Goal: Task Accomplishment & Management: Manage account settings

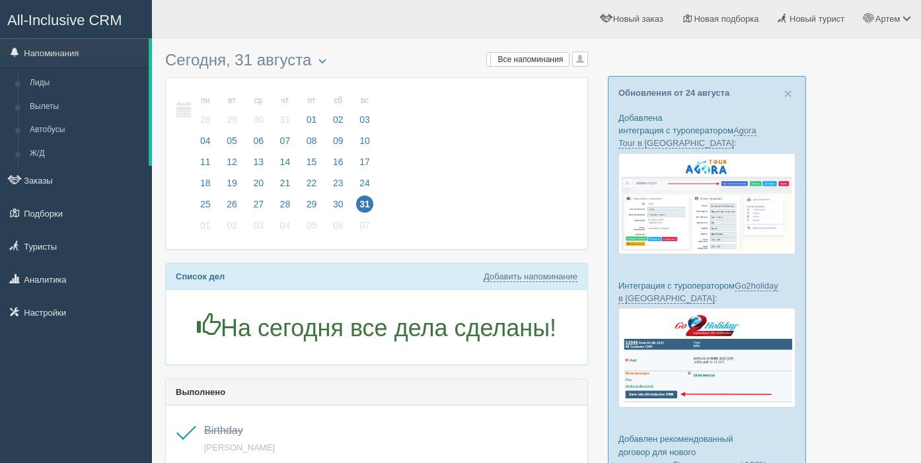
scroll to position [5, 0]
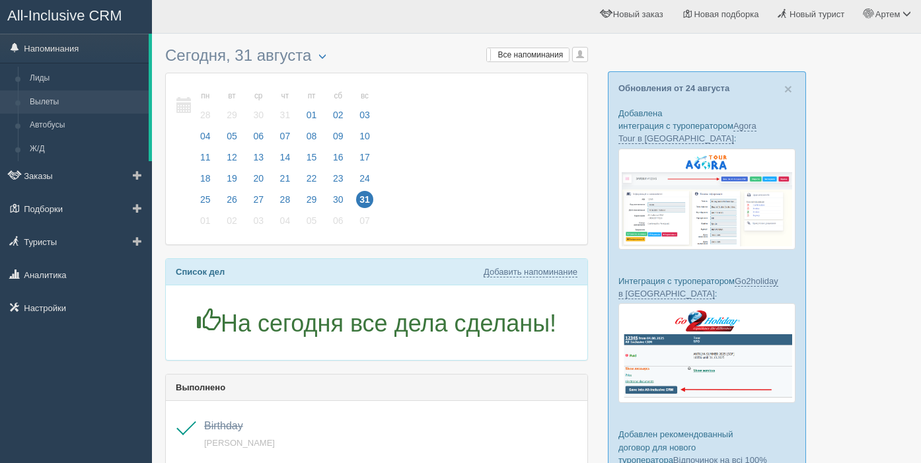
click at [62, 103] on link "Вылеты" at bounding box center [86, 103] width 125 height 24
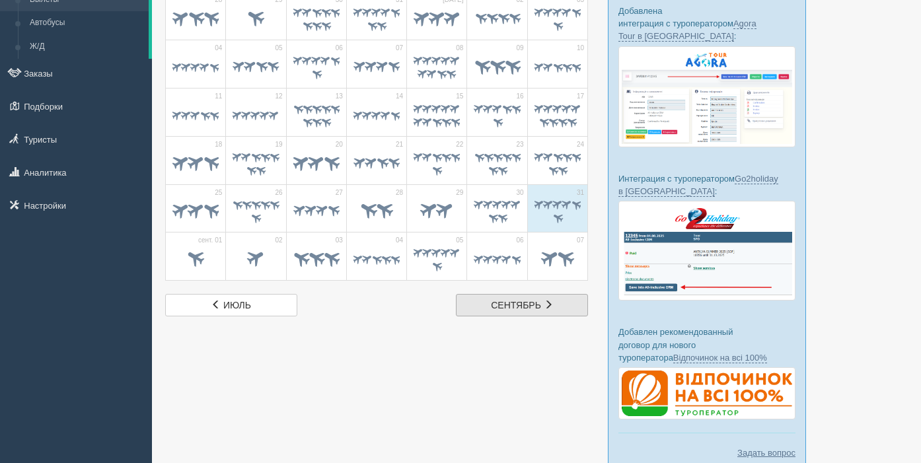
scroll to position [109, 0]
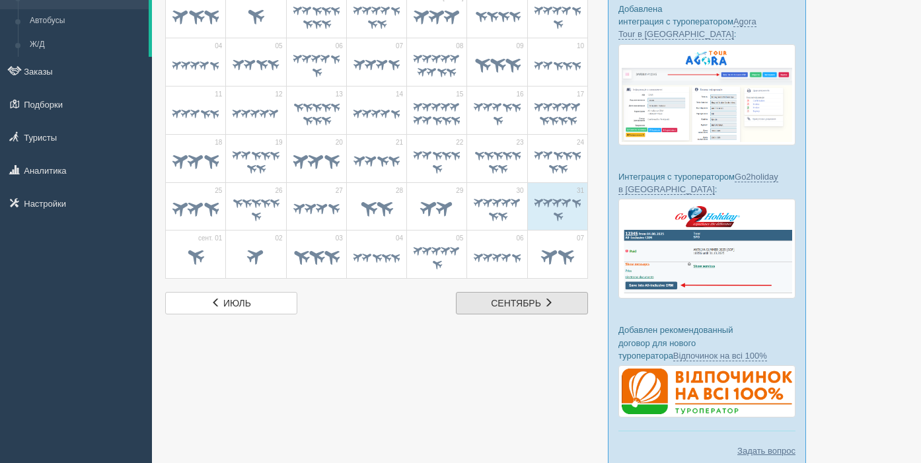
click at [499, 308] on link "сент. сентябрь" at bounding box center [522, 303] width 132 height 22
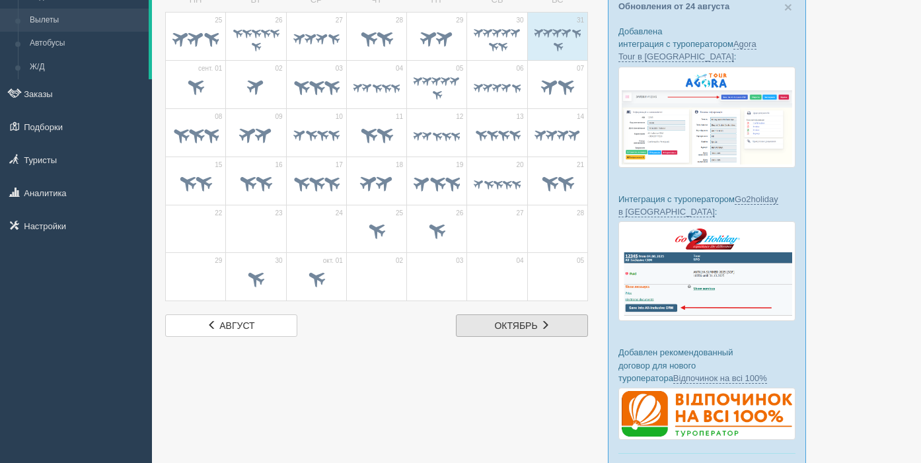
scroll to position [89, 0]
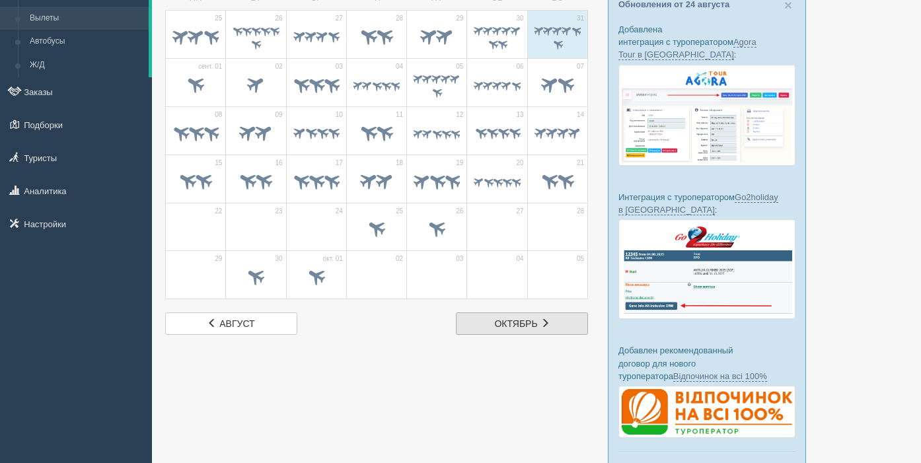
click at [488, 326] on link "окт. октябрь" at bounding box center [522, 323] width 132 height 22
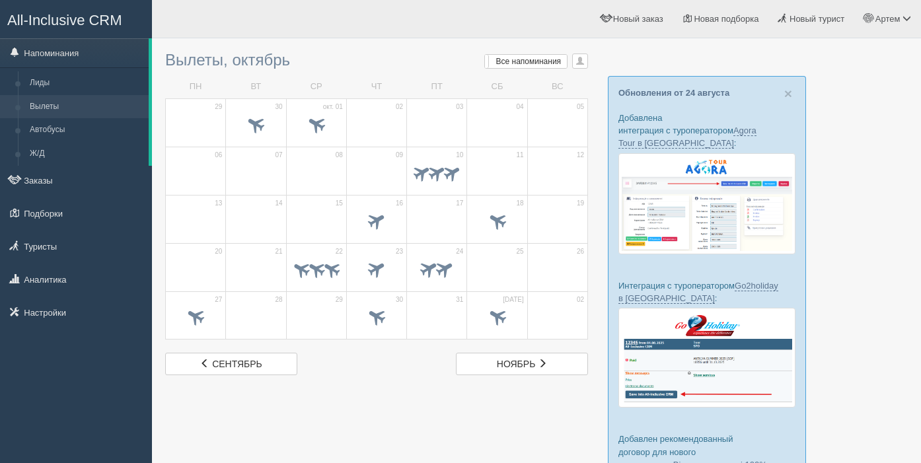
scroll to position [2, 0]
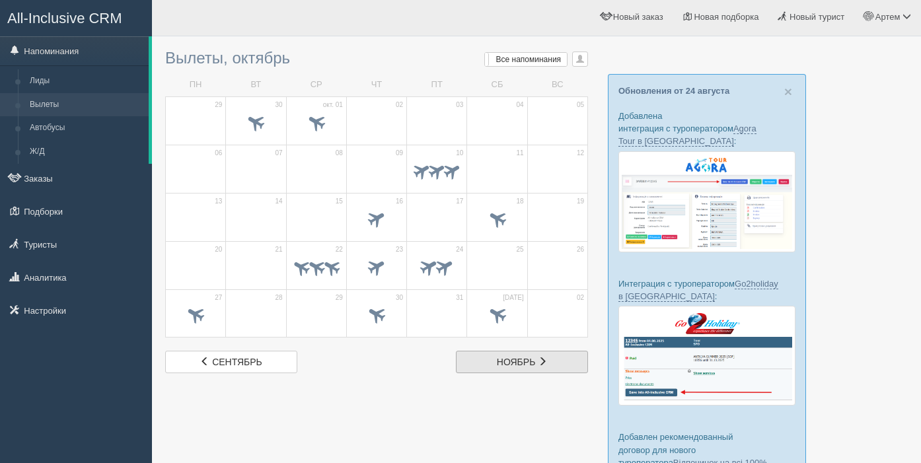
click at [495, 360] on link "нояб. ноябрь" at bounding box center [522, 362] width 132 height 22
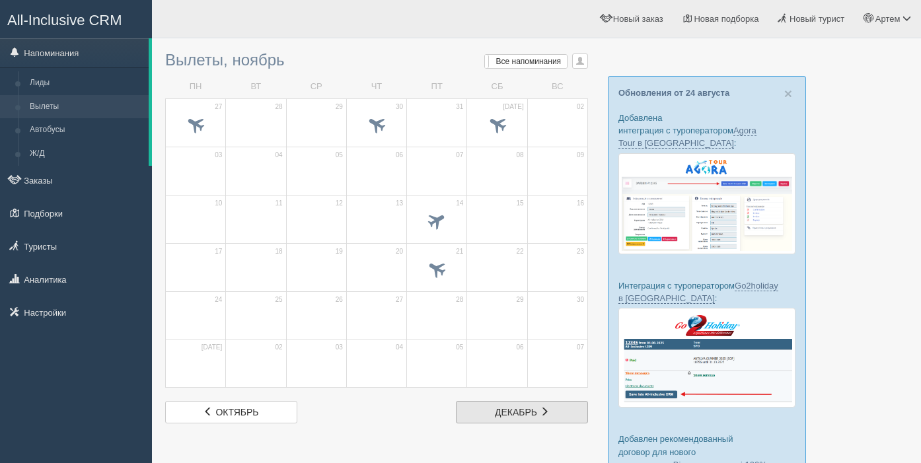
click at [503, 407] on span "декабрь" at bounding box center [516, 412] width 42 height 11
click at [496, 413] on link "янв. январь" at bounding box center [522, 412] width 132 height 22
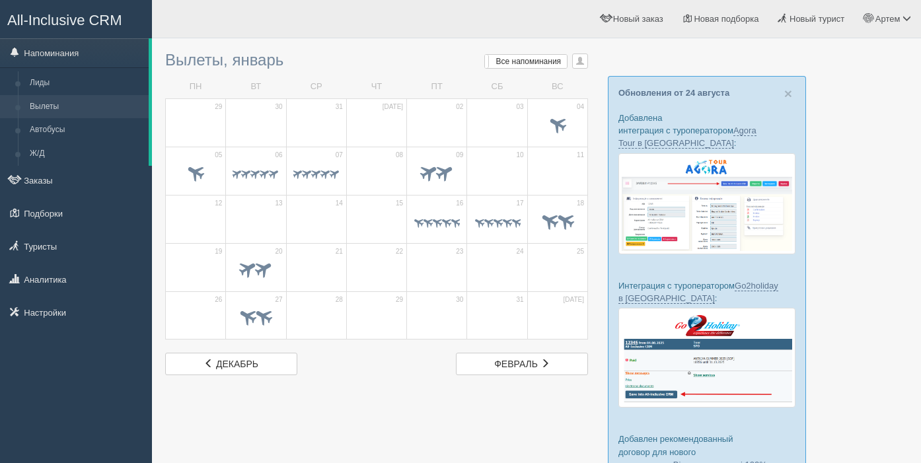
click at [496, 413] on div at bounding box center [536, 317] width 743 height 545
click at [507, 370] on link "февр. февраль" at bounding box center [522, 364] width 132 height 22
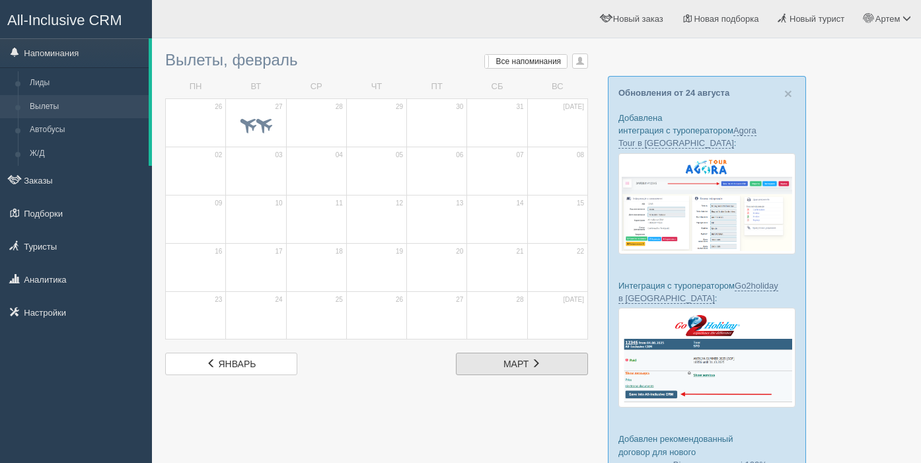
click at [506, 369] on span "март" at bounding box center [515, 364] width 25 height 11
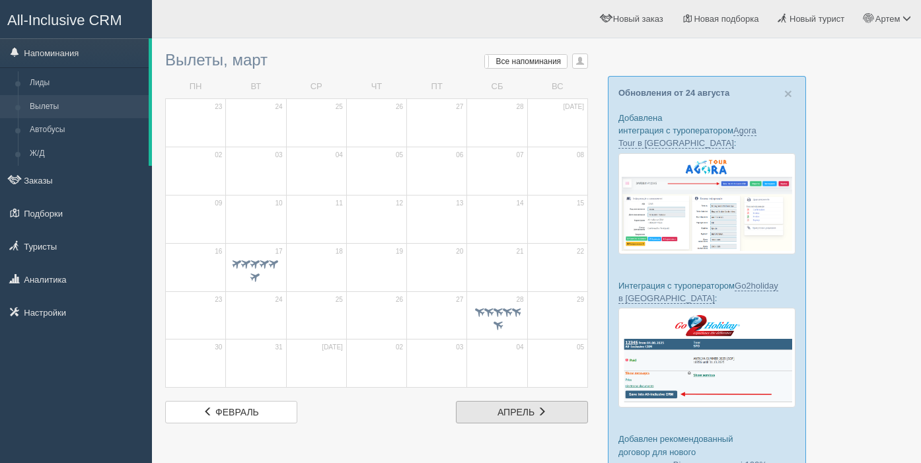
click at [507, 407] on span "апрель" at bounding box center [515, 412] width 37 height 11
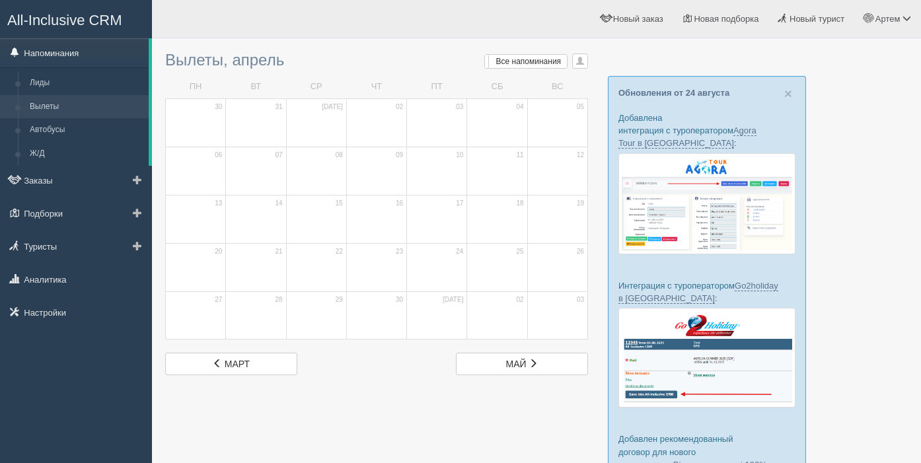
click at [45, 52] on link "Напоминания" at bounding box center [74, 52] width 149 height 29
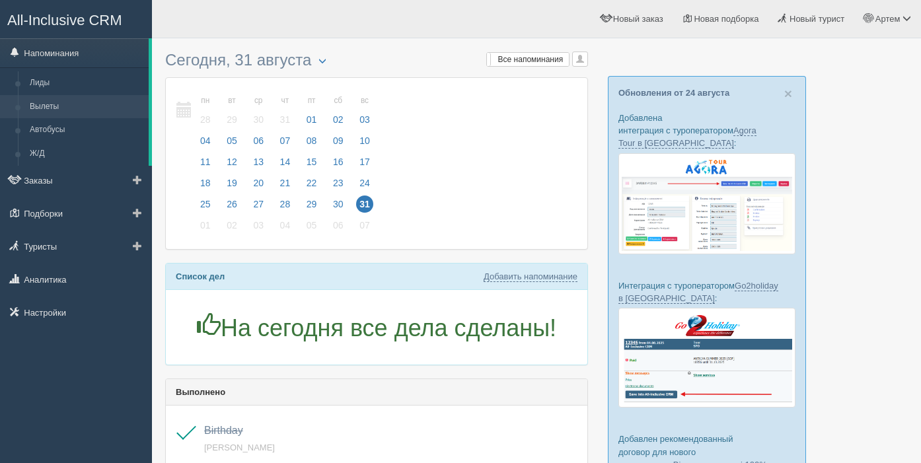
click at [64, 108] on link "Вылеты" at bounding box center [86, 107] width 125 height 24
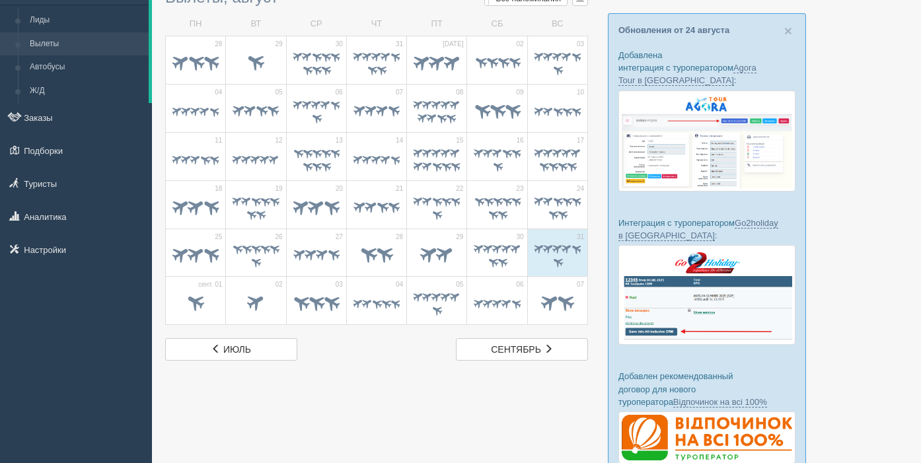
scroll to position [63, 0]
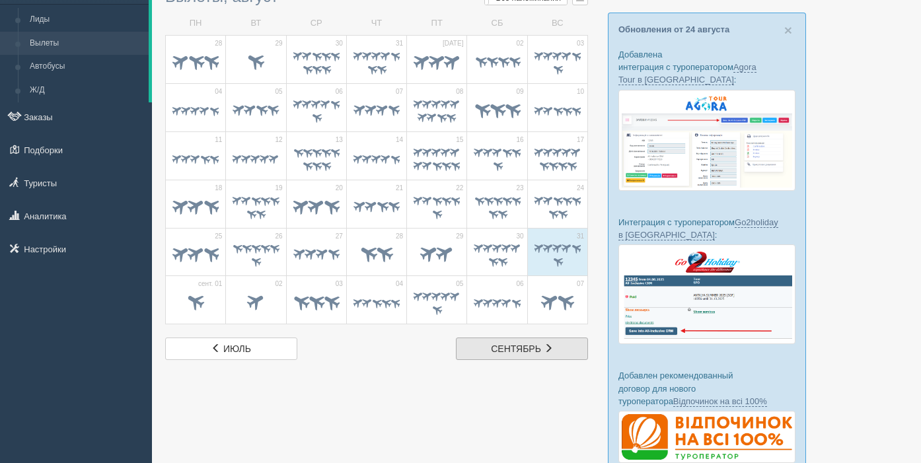
click at [484, 347] on link "сент. сентябрь" at bounding box center [522, 349] width 132 height 22
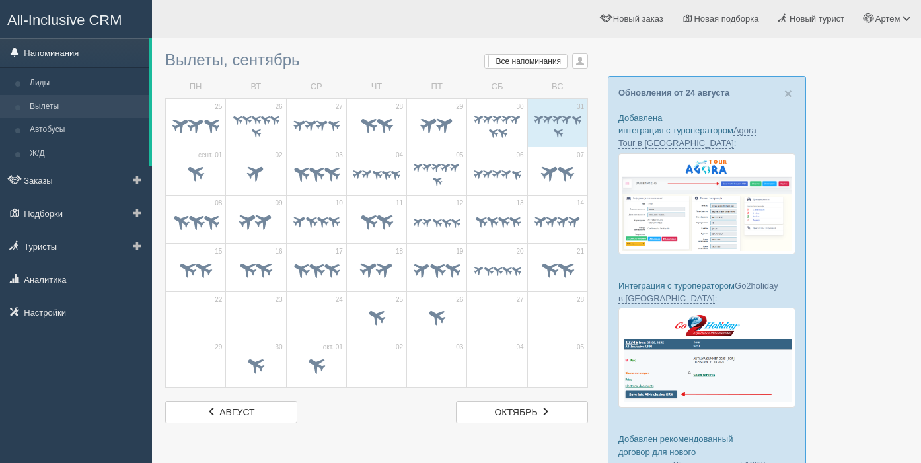
click at [69, 57] on link "Напоминания" at bounding box center [74, 52] width 149 height 29
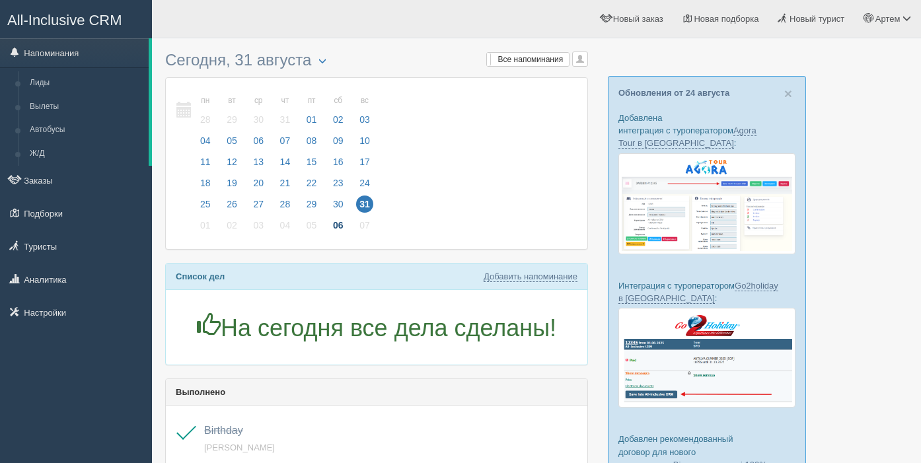
click at [342, 225] on span "06" at bounding box center [338, 225] width 17 height 17
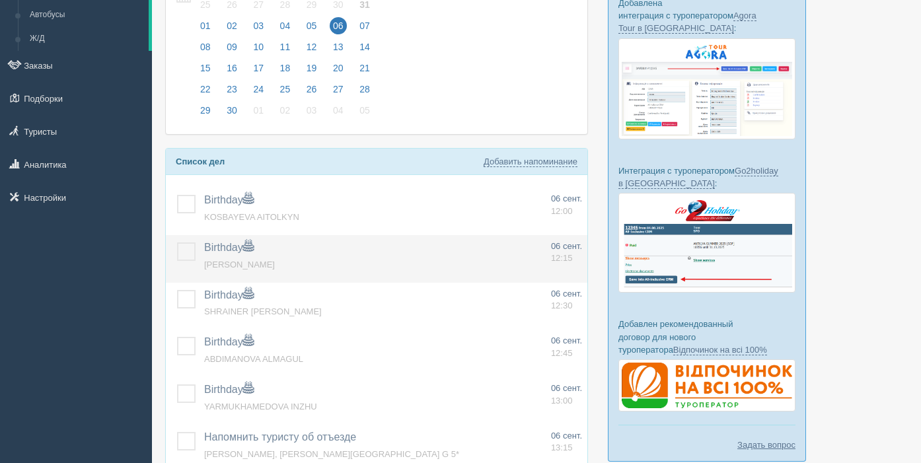
scroll to position [119, 0]
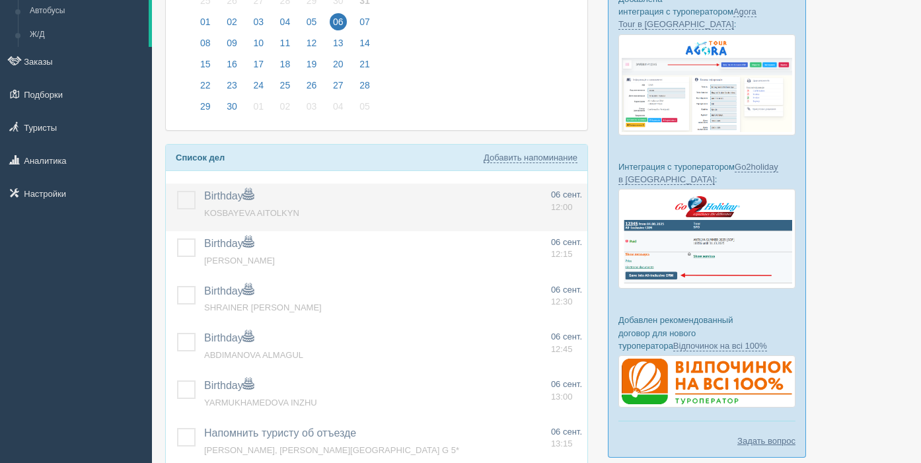
click at [177, 191] on label at bounding box center [177, 191] width 0 height 0
click at [0, 0] on input "checkbox" at bounding box center [0, 0] width 0 height 0
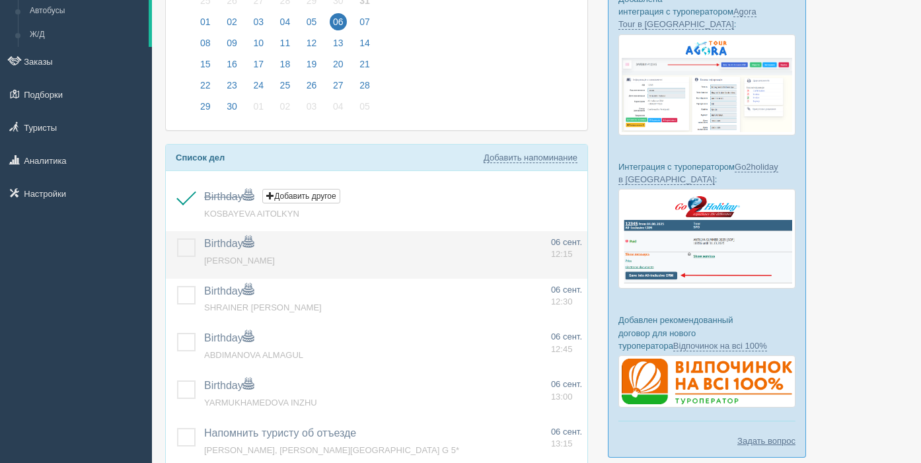
click at [177, 238] on label at bounding box center [177, 238] width 0 height 0
click at [0, 0] on input "checkbox" at bounding box center [0, 0] width 0 height 0
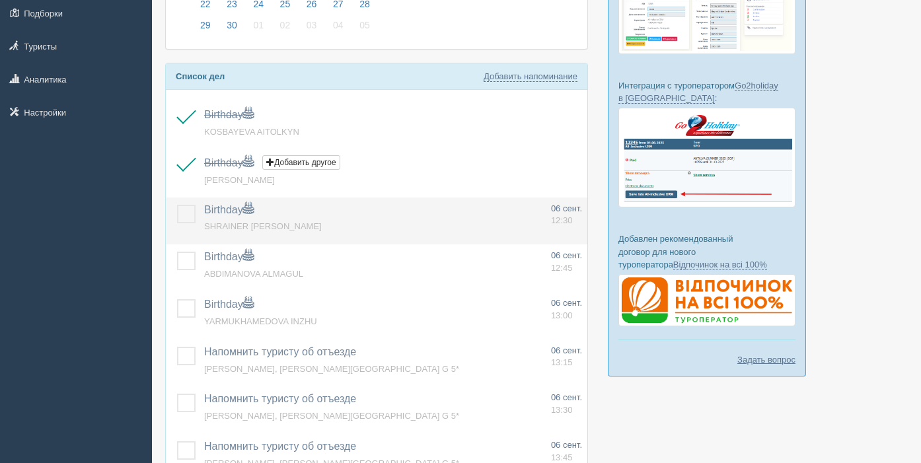
scroll to position [202, 0]
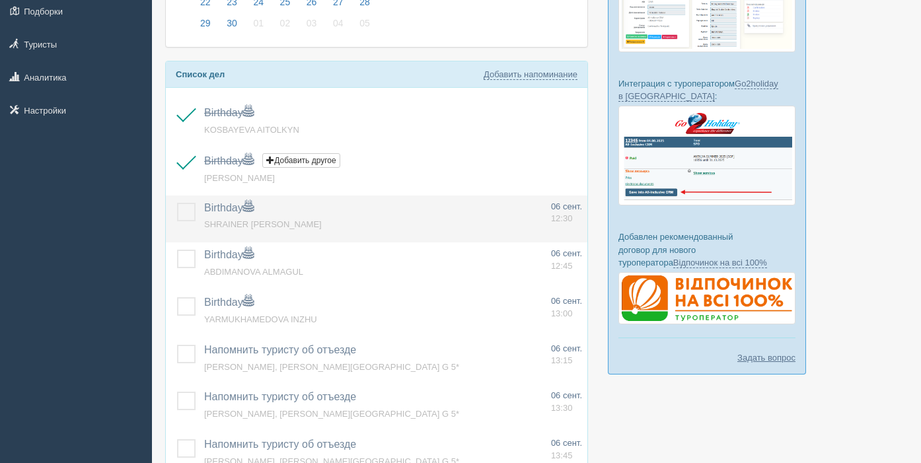
drag, startPoint x: 184, startPoint y: 210, endPoint x: 184, endPoint y: 219, distance: 8.6
click at [177, 203] on label at bounding box center [177, 203] width 0 height 0
click at [0, 0] on input "checkbox" at bounding box center [0, 0] width 0 height 0
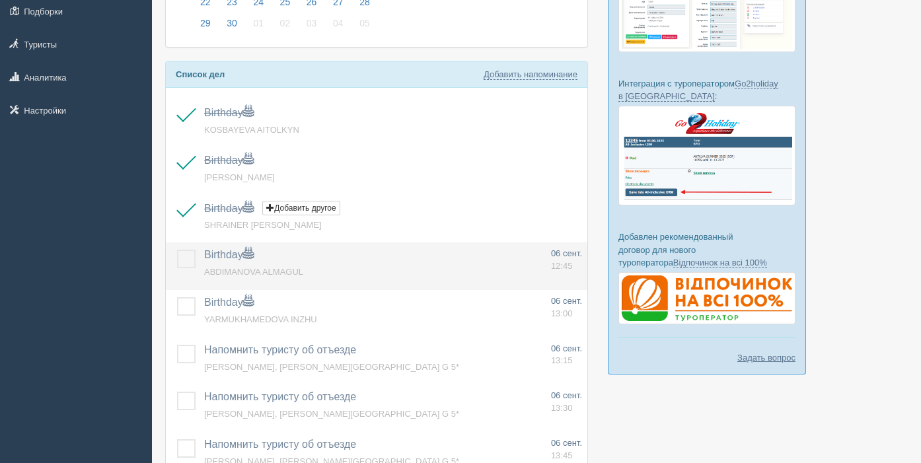
click at [177, 250] on label at bounding box center [177, 250] width 0 height 0
click at [0, 0] on input "checkbox" at bounding box center [0, 0] width 0 height 0
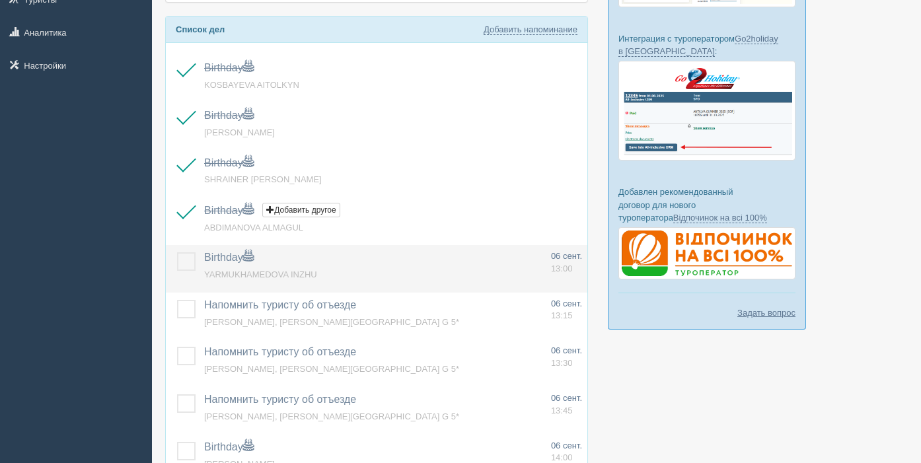
drag, startPoint x: 188, startPoint y: 260, endPoint x: 186, endPoint y: 279, distance: 19.2
click at [177, 252] on label at bounding box center [177, 252] width 0 height 0
click at [0, 0] on input "checkbox" at bounding box center [0, 0] width 0 height 0
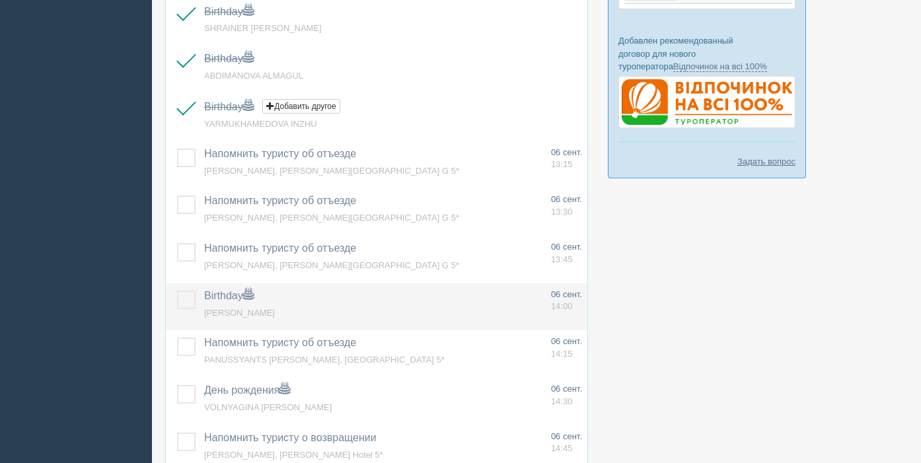
scroll to position [400, 0]
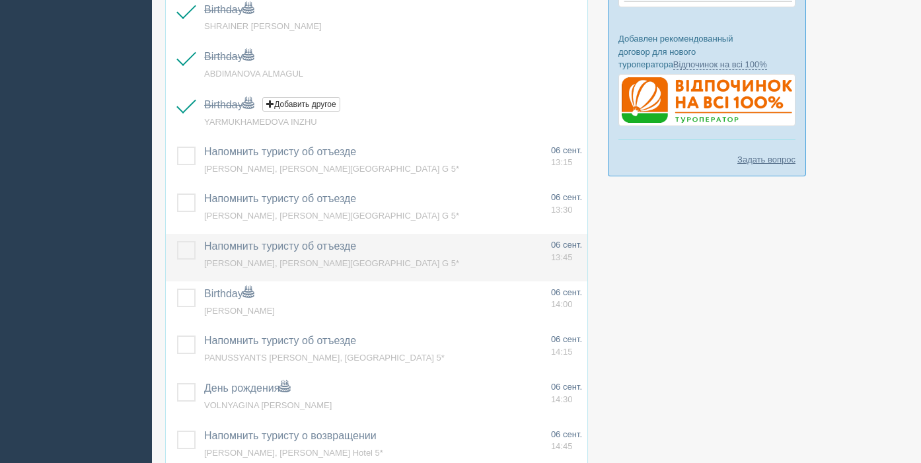
click at [177, 241] on label at bounding box center [177, 241] width 0 height 0
click at [0, 0] on input "checkbox" at bounding box center [0, 0] width 0 height 0
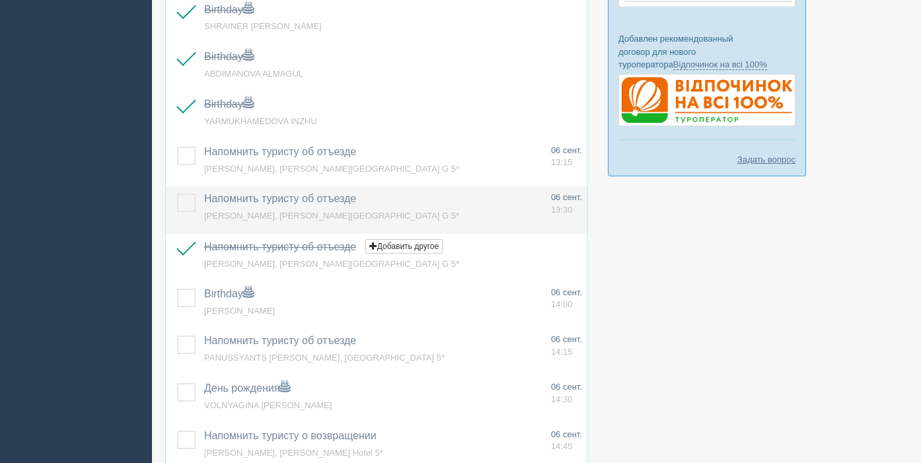
click at [177, 194] on label at bounding box center [177, 194] width 0 height 0
click at [0, 0] on input "checkbox" at bounding box center [0, 0] width 0 height 0
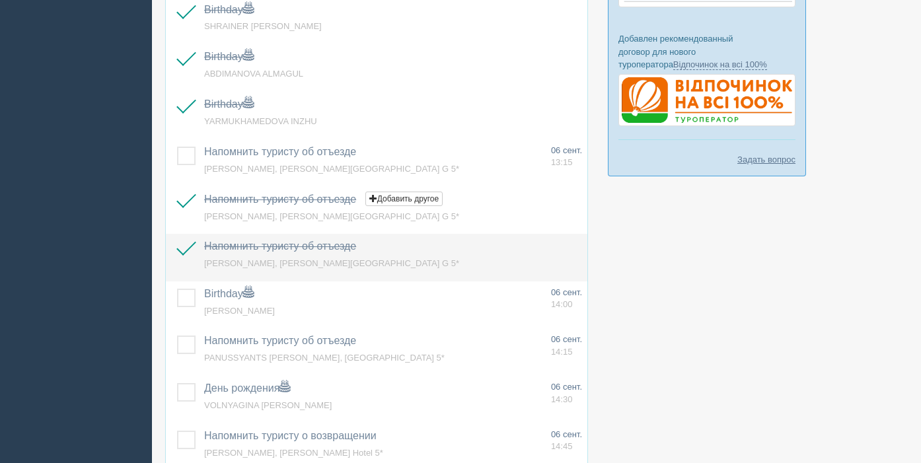
scroll to position [453, 0]
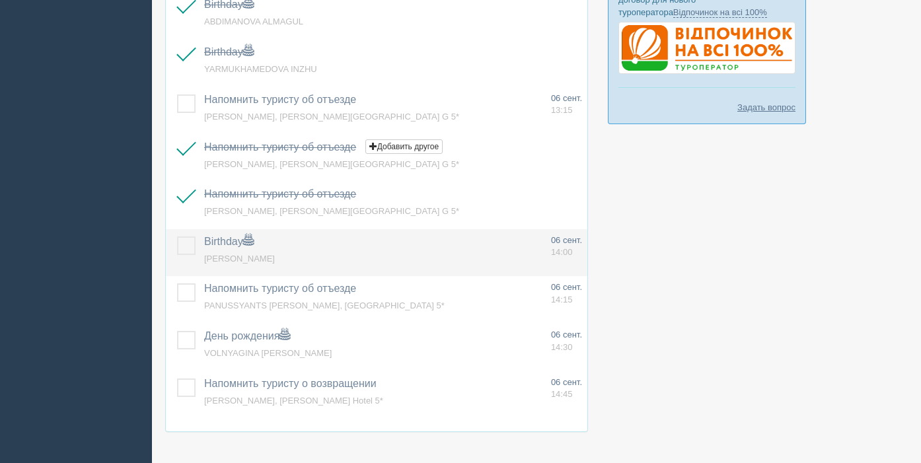
click at [177, 236] on label at bounding box center [177, 236] width 0 height 0
click at [0, 0] on input "checkbox" at bounding box center [0, 0] width 0 height 0
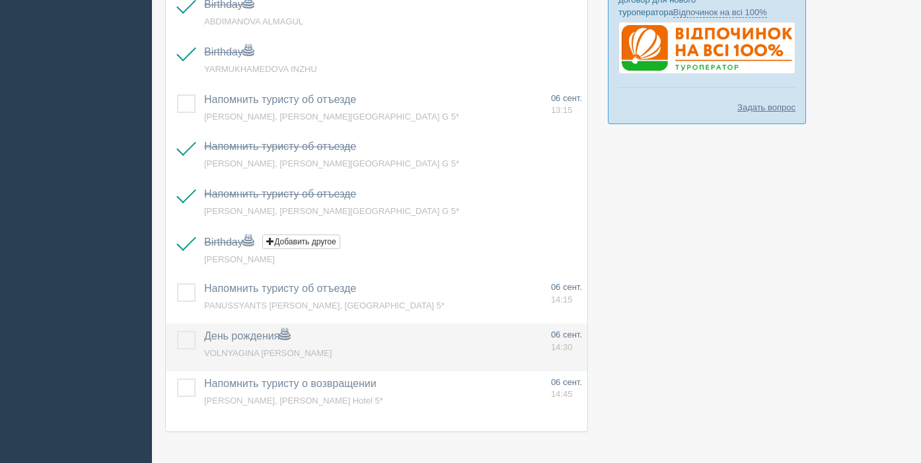
click at [177, 331] on label at bounding box center [177, 331] width 0 height 0
click at [0, 0] on input "checkbox" at bounding box center [0, 0] width 0 height 0
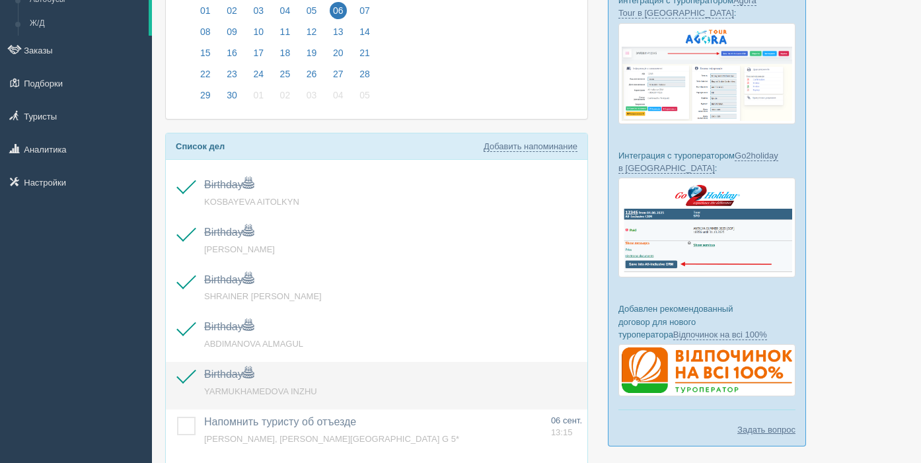
scroll to position [92, 0]
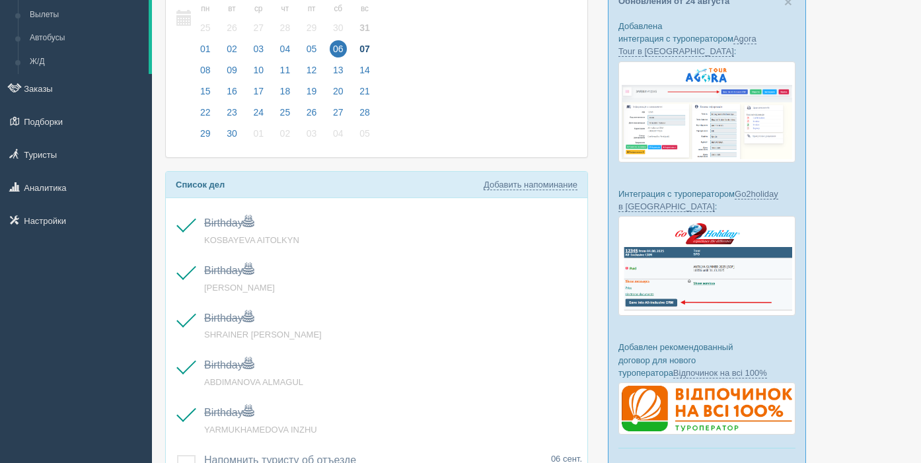
click at [373, 49] on span "07" at bounding box center [364, 48] width 17 height 17
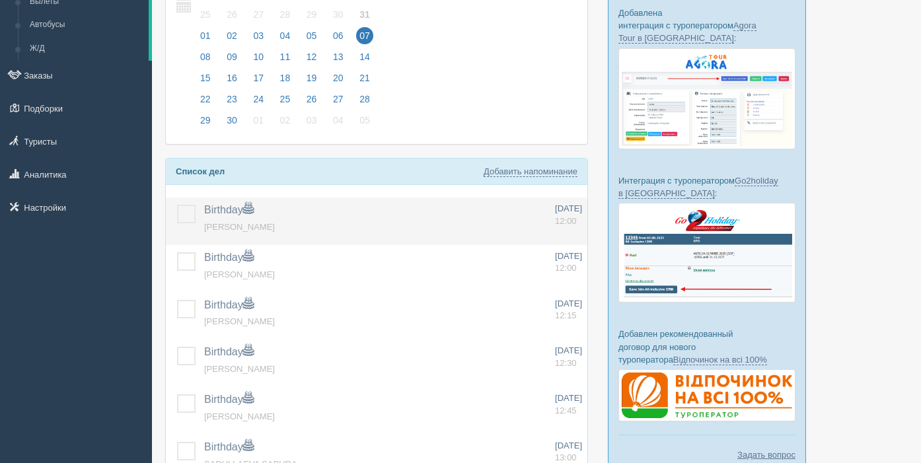
scroll to position [107, 0]
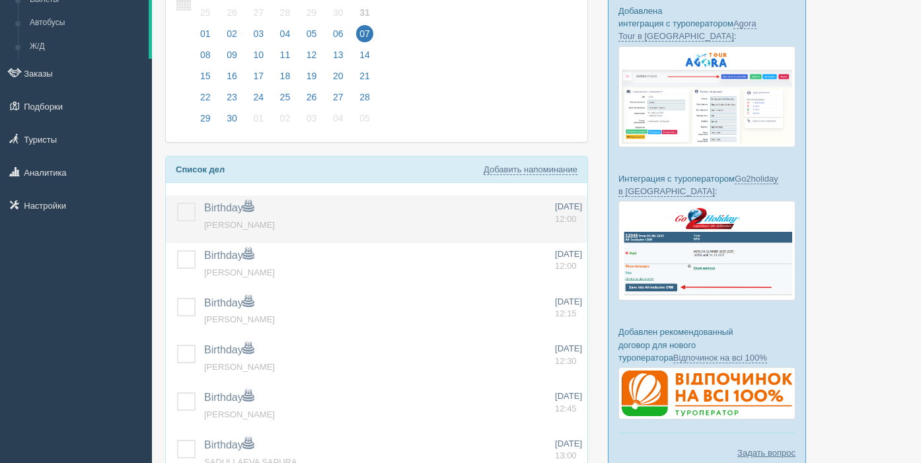
click at [177, 203] on label at bounding box center [177, 203] width 0 height 0
click at [0, 0] on input "checkbox" at bounding box center [0, 0] width 0 height 0
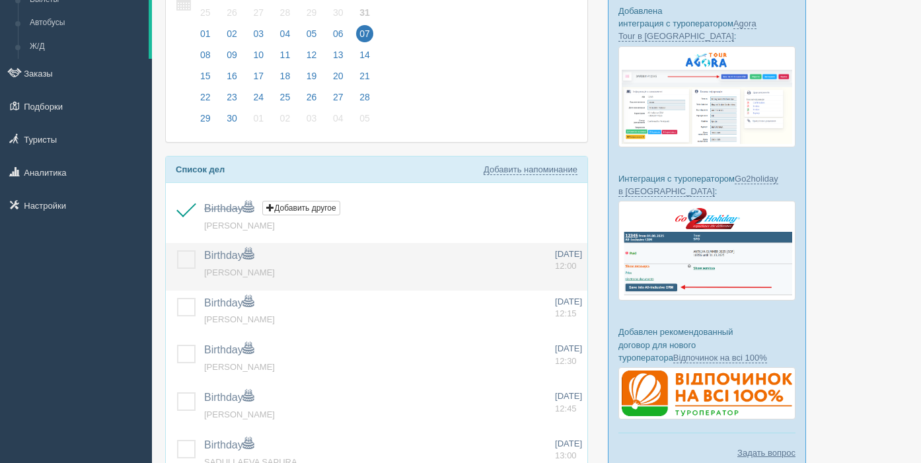
scroll to position [182, 0]
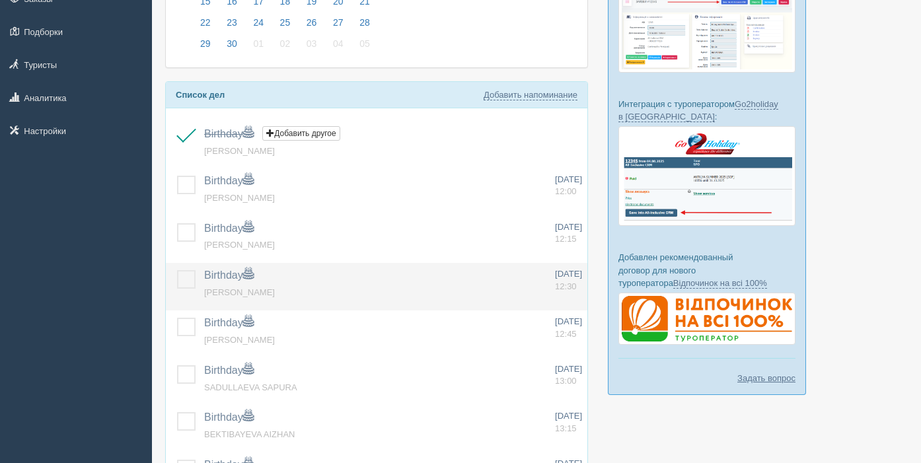
drag, startPoint x: 192, startPoint y: 237, endPoint x: 189, endPoint y: 280, distance: 43.0
click at [177, 223] on label at bounding box center [177, 223] width 0 height 0
click at [0, 0] on input "checkbox" at bounding box center [0, 0] width 0 height 0
click at [177, 270] on label at bounding box center [177, 270] width 0 height 0
click at [0, 0] on input "checkbox" at bounding box center [0, 0] width 0 height 0
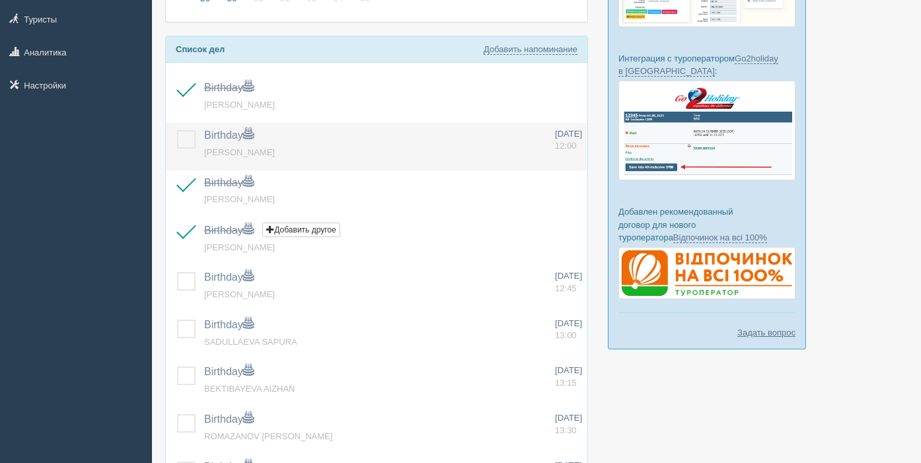
scroll to position [232, 0]
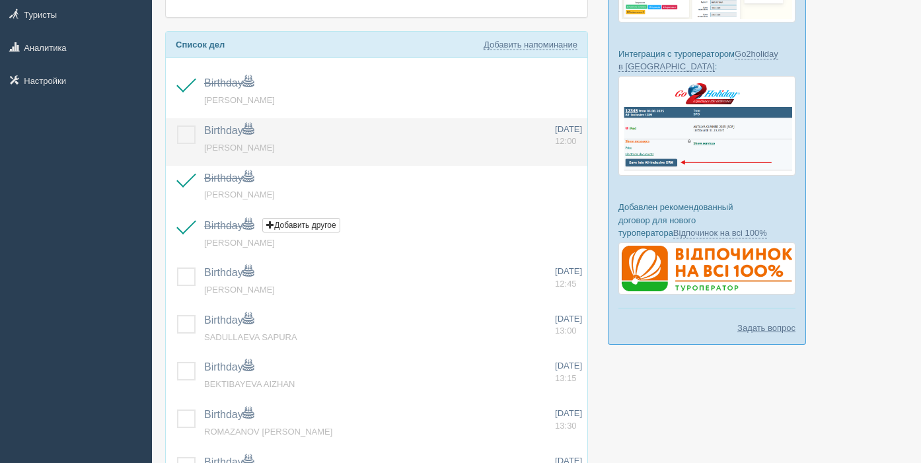
click at [177, 126] on label at bounding box center [177, 126] width 0 height 0
click at [0, 0] on input "checkbox" at bounding box center [0, 0] width 0 height 0
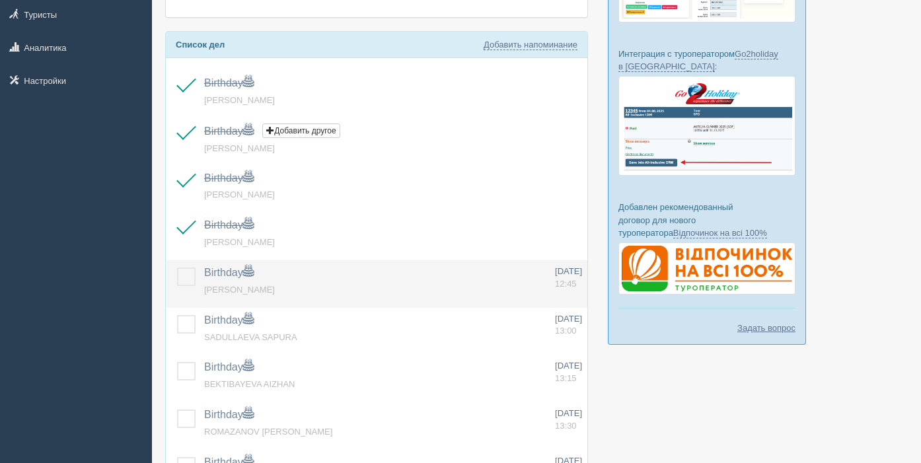
click at [177, 268] on label at bounding box center [177, 268] width 0 height 0
click at [0, 0] on input "checkbox" at bounding box center [0, 0] width 0 height 0
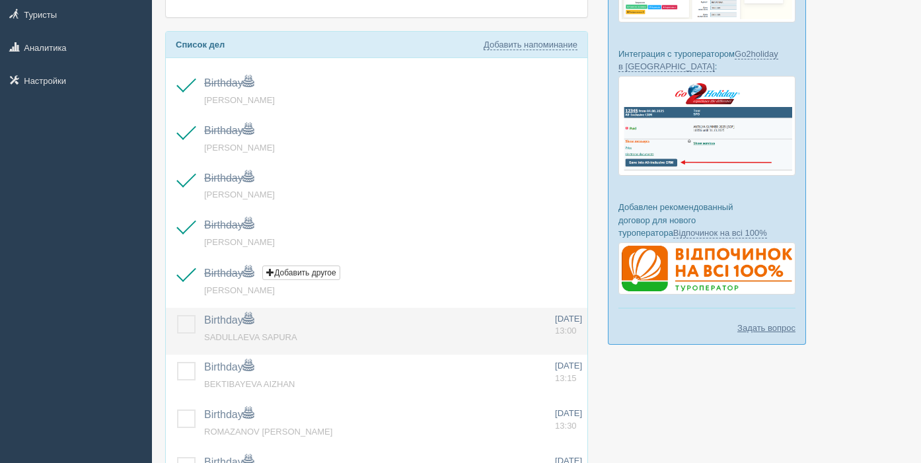
click at [177, 315] on label at bounding box center [177, 315] width 0 height 0
click at [0, 0] on input "checkbox" at bounding box center [0, 0] width 0 height 0
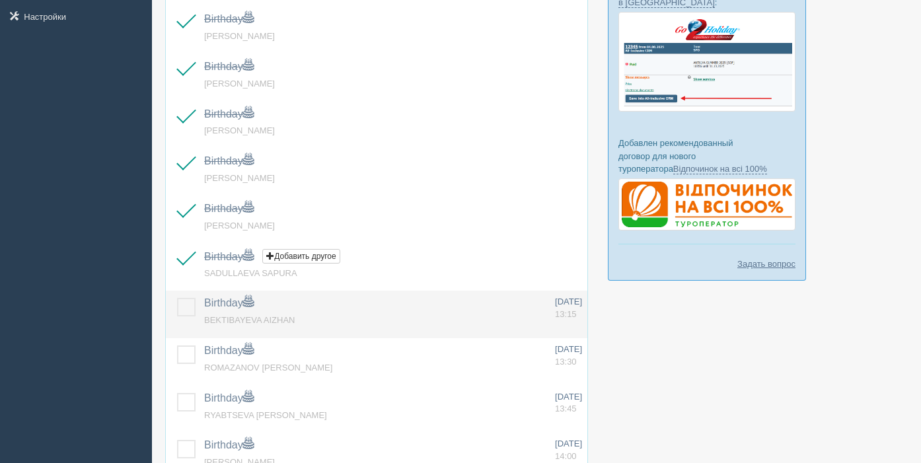
click at [177, 298] on label at bounding box center [177, 298] width 0 height 0
click at [0, 0] on input "checkbox" at bounding box center [0, 0] width 0 height 0
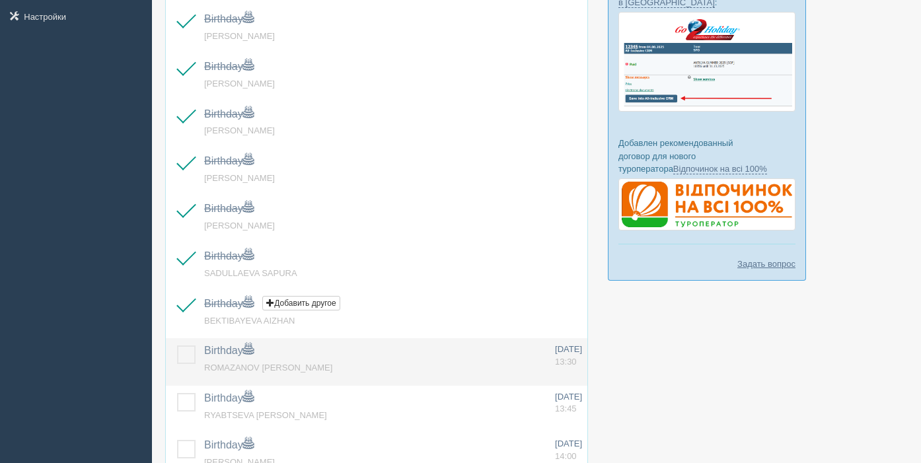
click at [177, 345] on label at bounding box center [177, 345] width 0 height 0
click at [0, 0] on input "checkbox" at bounding box center [0, 0] width 0 height 0
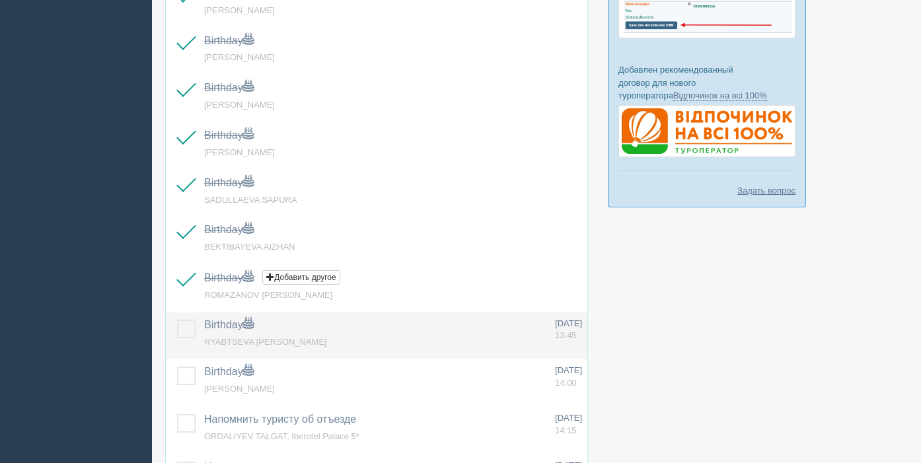
scroll to position [374, 0]
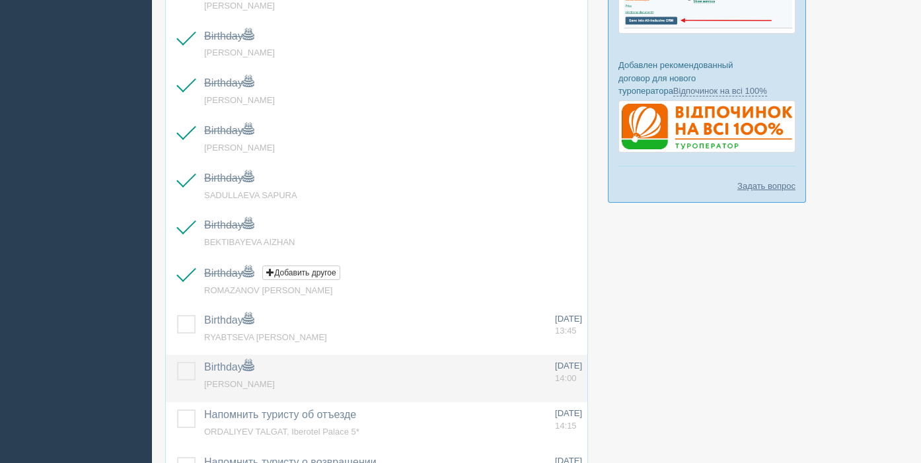
drag, startPoint x: 186, startPoint y: 326, endPoint x: 179, endPoint y: 356, distance: 31.1
click at [177, 315] on label at bounding box center [177, 315] width 0 height 0
click at [0, 0] on input "checkbox" at bounding box center [0, 0] width 0 height 0
click at [177, 362] on label at bounding box center [177, 362] width 0 height 0
click at [0, 0] on input "checkbox" at bounding box center [0, 0] width 0 height 0
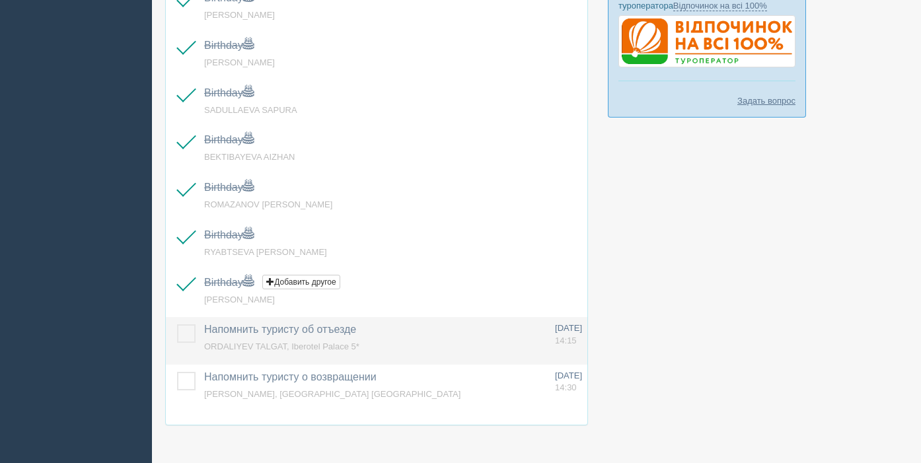
scroll to position [458, 0]
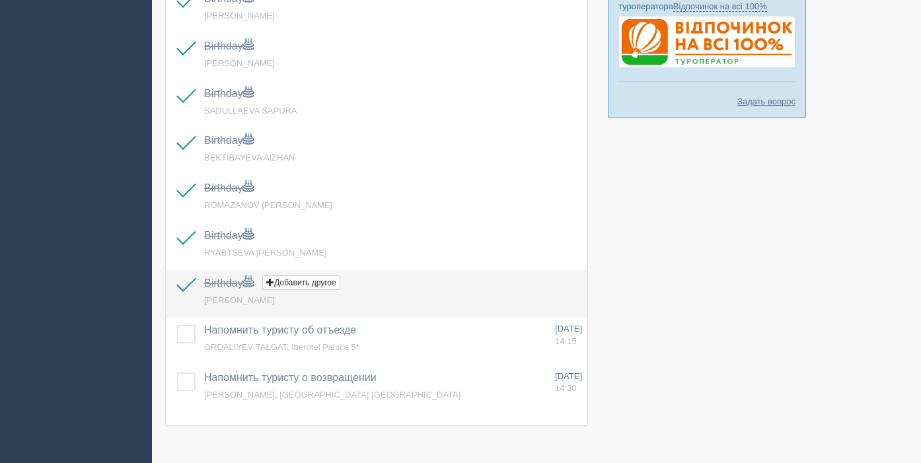
drag, startPoint x: 186, startPoint y: 384, endPoint x: 277, endPoint y: 316, distance: 114.3
click at [177, 373] on label at bounding box center [177, 373] width 0 height 0
click at [0, 0] on input "checkbox" at bounding box center [0, 0] width 0 height 0
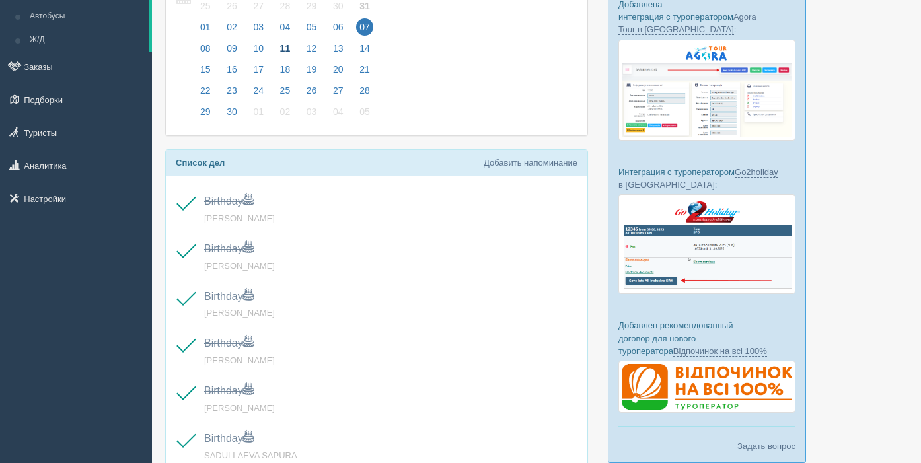
scroll to position [109, 0]
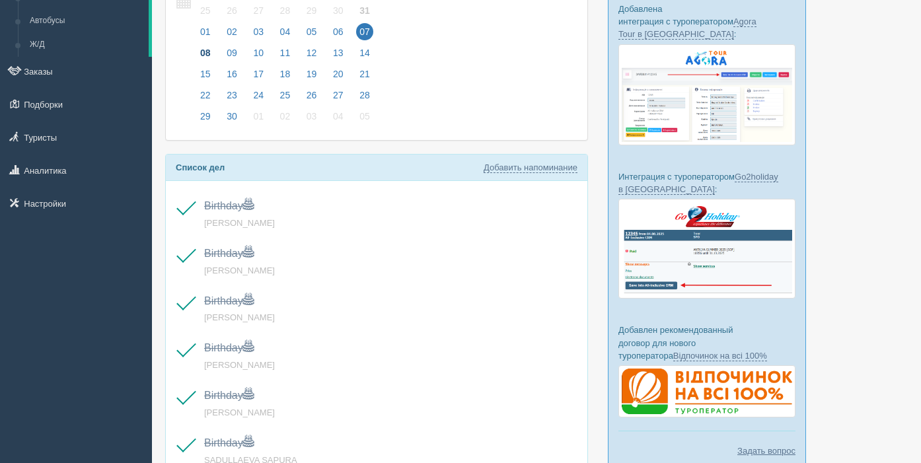
click at [208, 52] on span "08" at bounding box center [205, 52] width 17 height 17
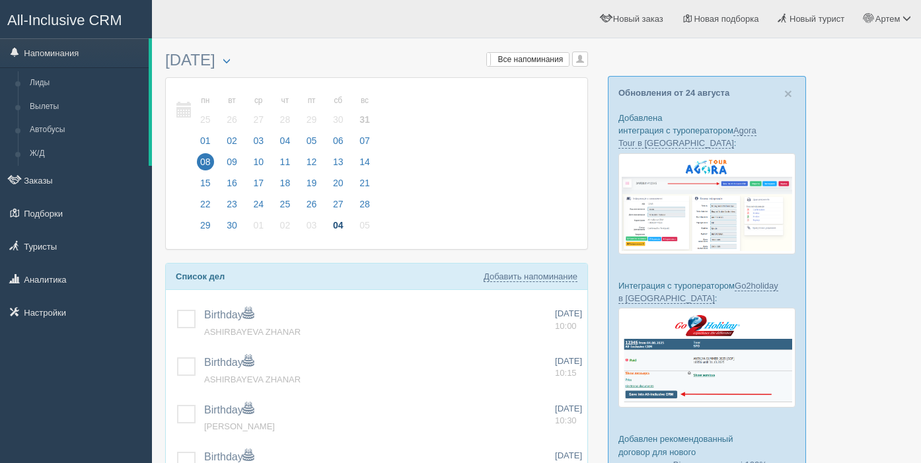
scroll to position [133, 0]
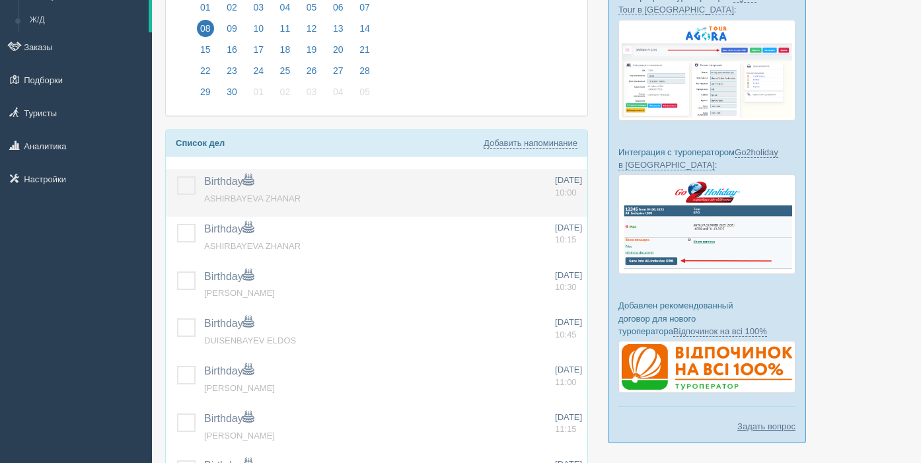
click at [177, 176] on label at bounding box center [177, 176] width 0 height 0
click at [0, 0] on input "checkbox" at bounding box center [0, 0] width 0 height 0
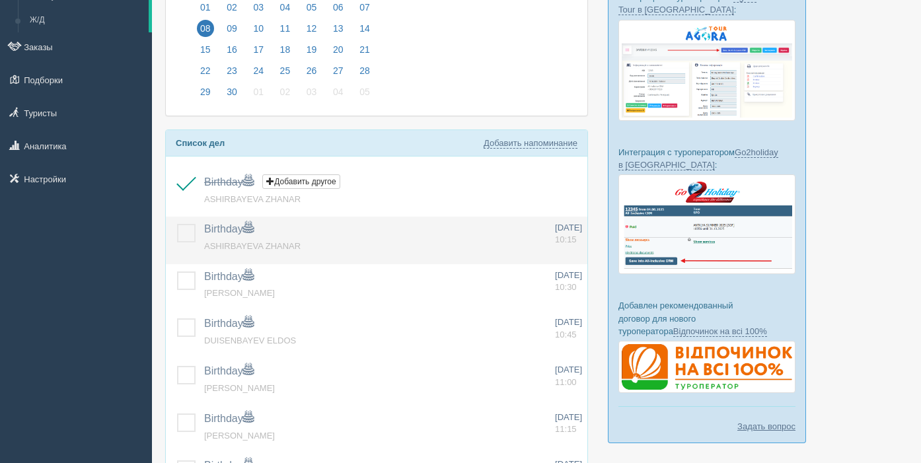
drag, startPoint x: 186, startPoint y: 229, endPoint x: 188, endPoint y: 244, distance: 15.4
click at [177, 224] on label at bounding box center [177, 224] width 0 height 0
click at [0, 0] on input "checkbox" at bounding box center [0, 0] width 0 height 0
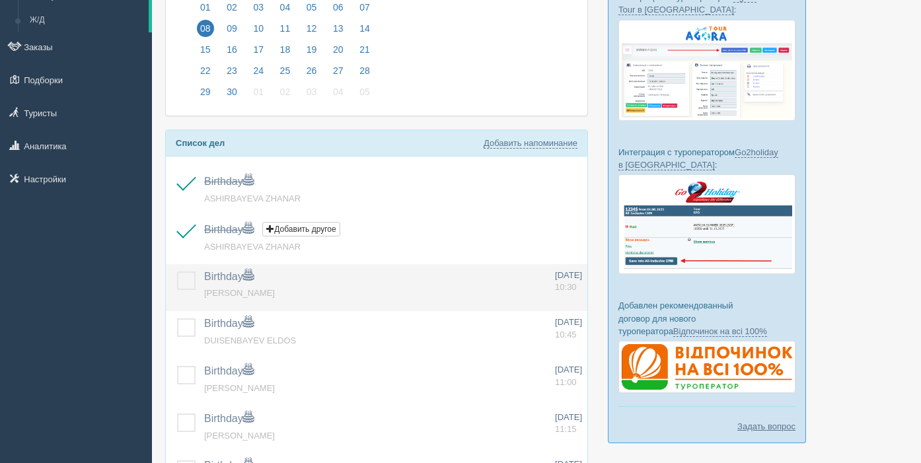
click at [177, 272] on label at bounding box center [177, 272] width 0 height 0
click at [0, 0] on input "checkbox" at bounding box center [0, 0] width 0 height 0
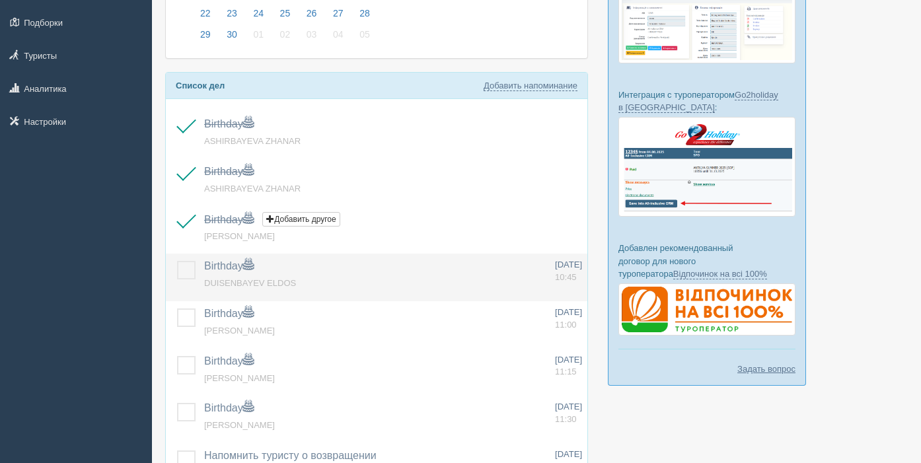
scroll to position [199, 0]
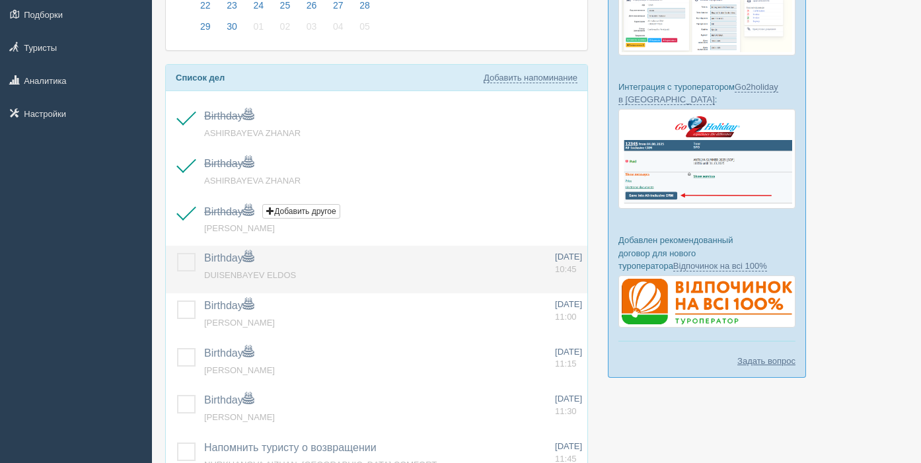
drag, startPoint x: 184, startPoint y: 260, endPoint x: 186, endPoint y: 270, distance: 10.1
click at [177, 253] on label at bounding box center [177, 253] width 0 height 0
click at [0, 0] on input "checkbox" at bounding box center [0, 0] width 0 height 0
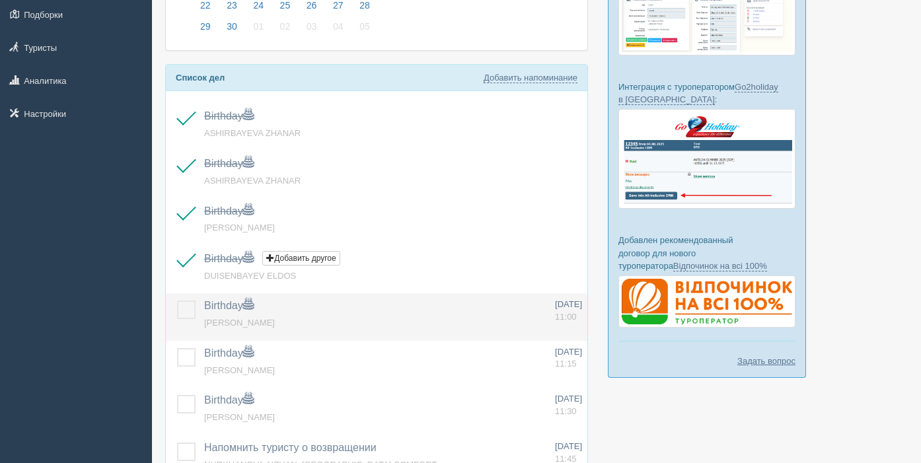
click at [177, 301] on label at bounding box center [177, 301] width 0 height 0
click at [0, 0] on input "checkbox" at bounding box center [0, 0] width 0 height 0
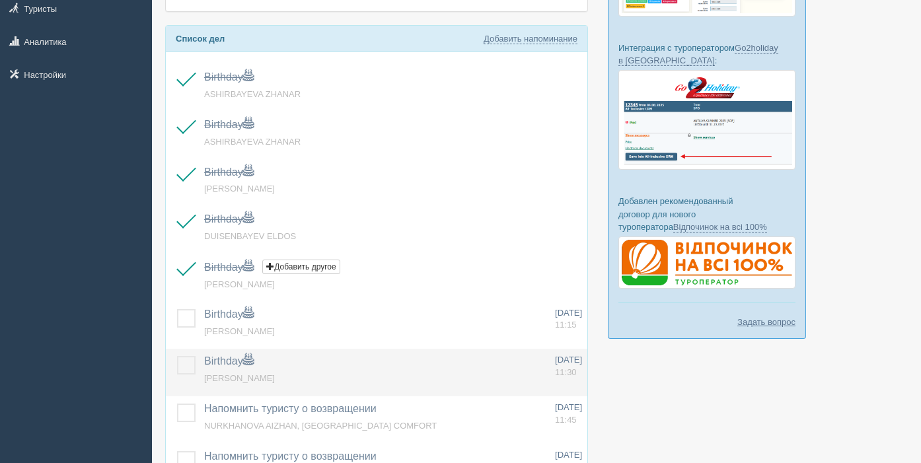
drag, startPoint x: 188, startPoint y: 318, endPoint x: 198, endPoint y: 354, distance: 37.5
click at [177, 309] on label at bounding box center [177, 309] width 0 height 0
click at [0, 0] on input "checkbox" at bounding box center [0, 0] width 0 height 0
click at [177, 356] on label at bounding box center [177, 356] width 0 height 0
click at [0, 0] on input "checkbox" at bounding box center [0, 0] width 0 height 0
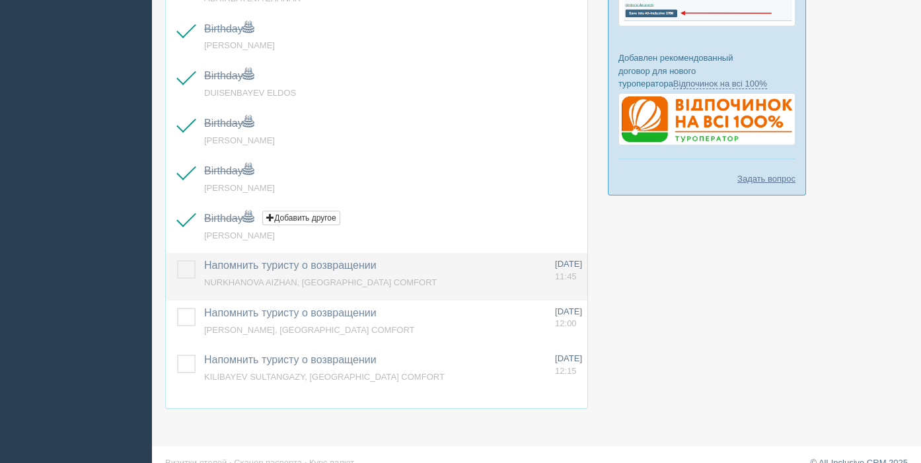
scroll to position [387, 0]
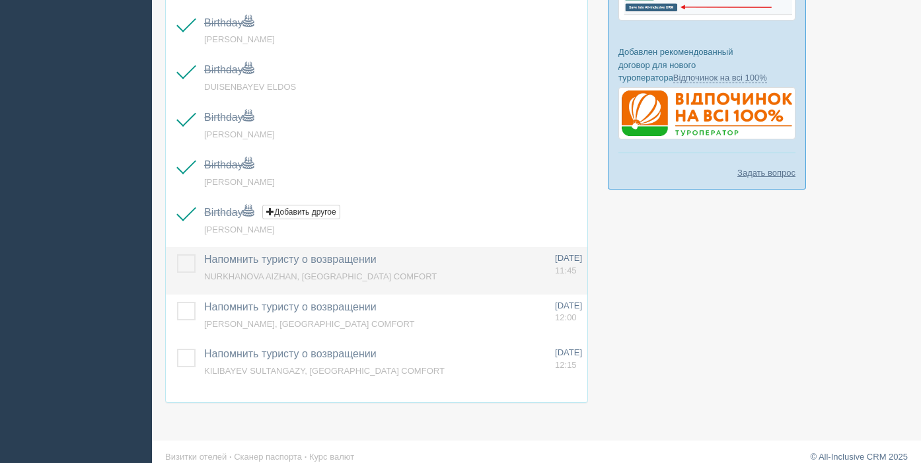
click at [177, 254] on label at bounding box center [177, 254] width 0 height 0
click at [0, 0] on input "checkbox" at bounding box center [0, 0] width 0 height 0
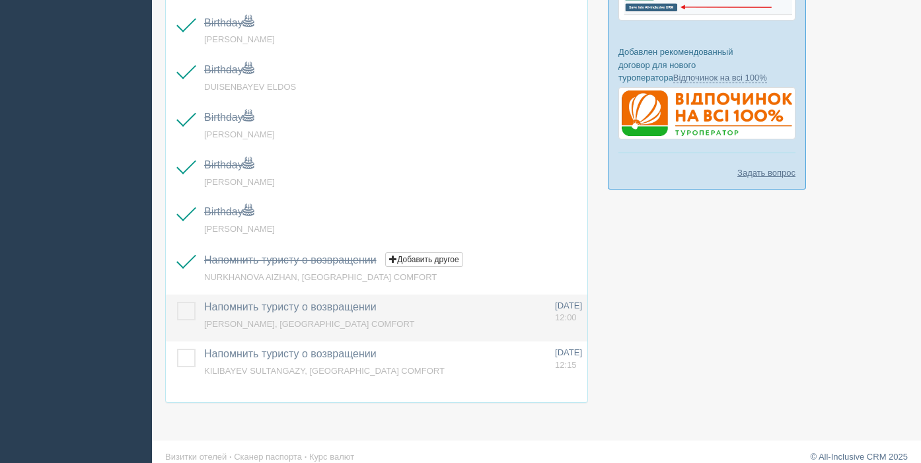
click at [177, 302] on label at bounding box center [177, 302] width 0 height 0
click at [0, 0] on input "checkbox" at bounding box center [0, 0] width 0 height 0
drag, startPoint x: 187, startPoint y: 355, endPoint x: 233, endPoint y: 322, distance: 56.7
click at [177, 349] on label at bounding box center [177, 349] width 0 height 0
click at [0, 0] on input "checkbox" at bounding box center [0, 0] width 0 height 0
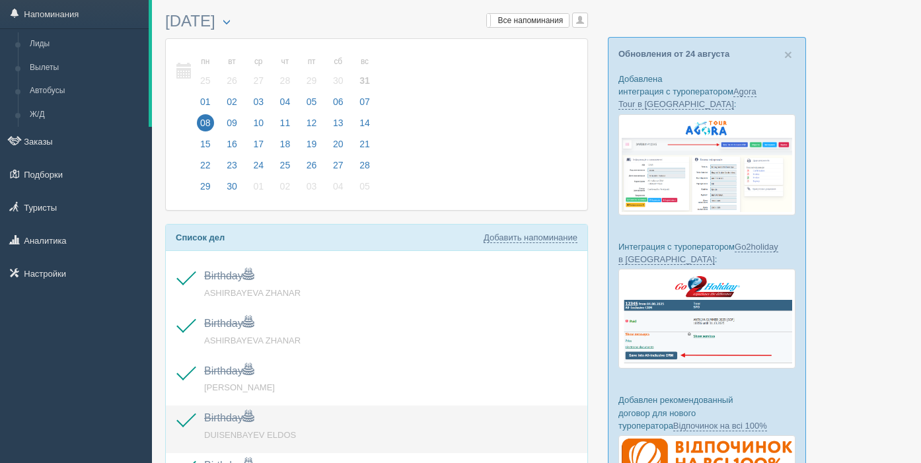
scroll to position [19, 0]
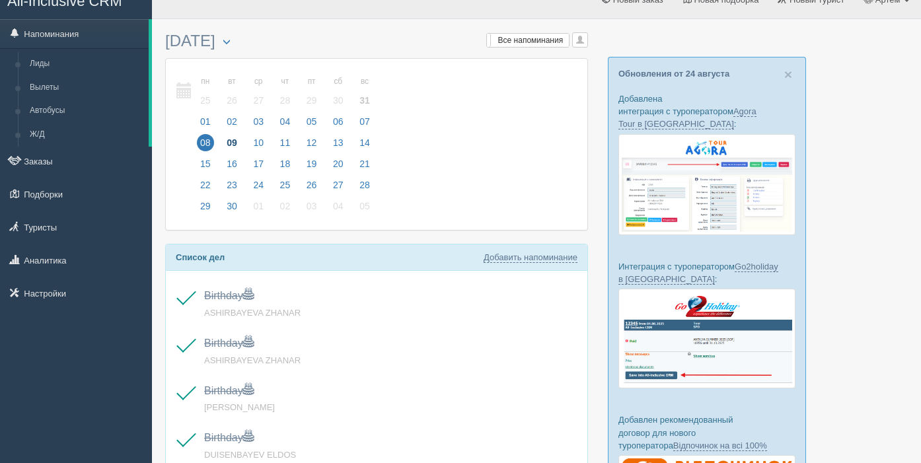
click at [235, 140] on span "09" at bounding box center [231, 142] width 17 height 17
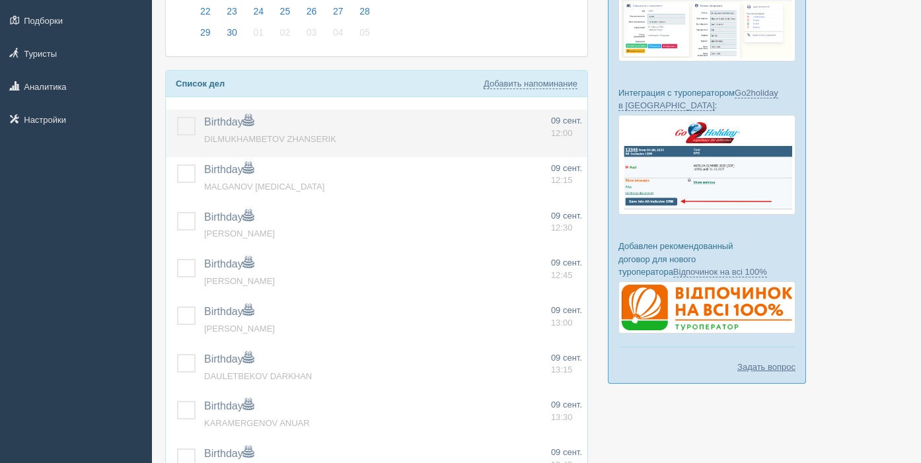
scroll to position [194, 0]
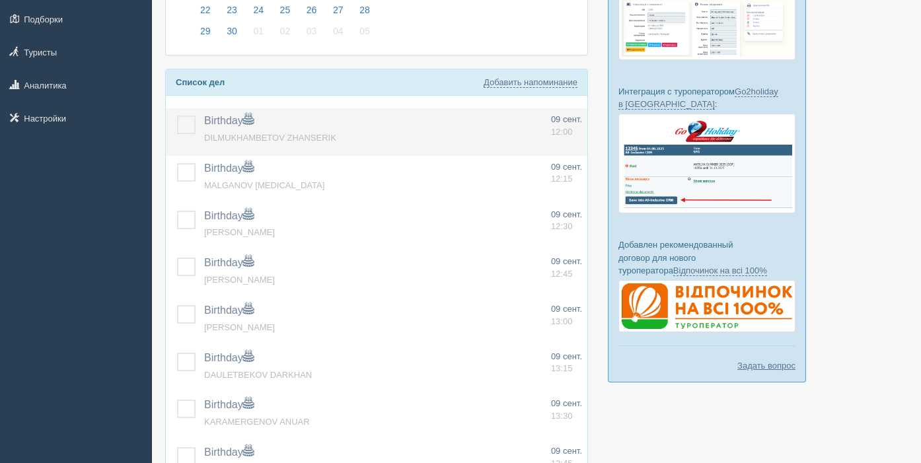
click at [177, 116] on label at bounding box center [177, 116] width 0 height 0
click at [0, 0] on input "checkbox" at bounding box center [0, 0] width 0 height 0
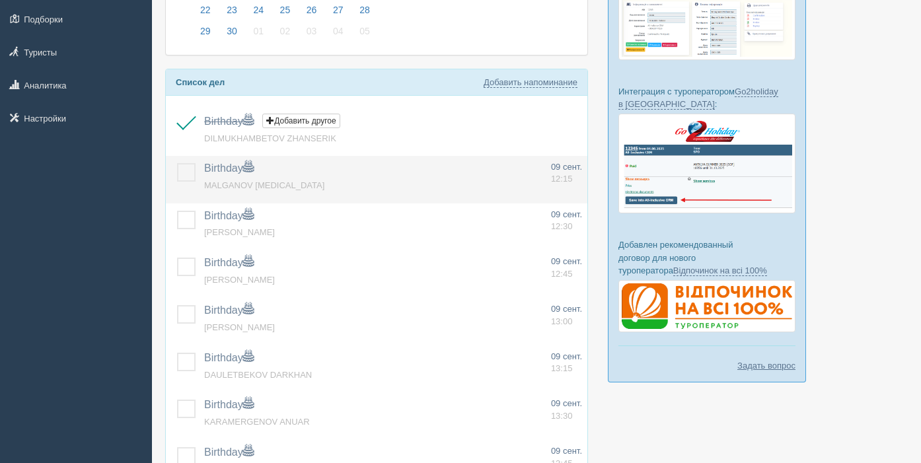
click at [177, 163] on label at bounding box center [177, 163] width 0 height 0
click at [0, 0] on input "checkbox" at bounding box center [0, 0] width 0 height 0
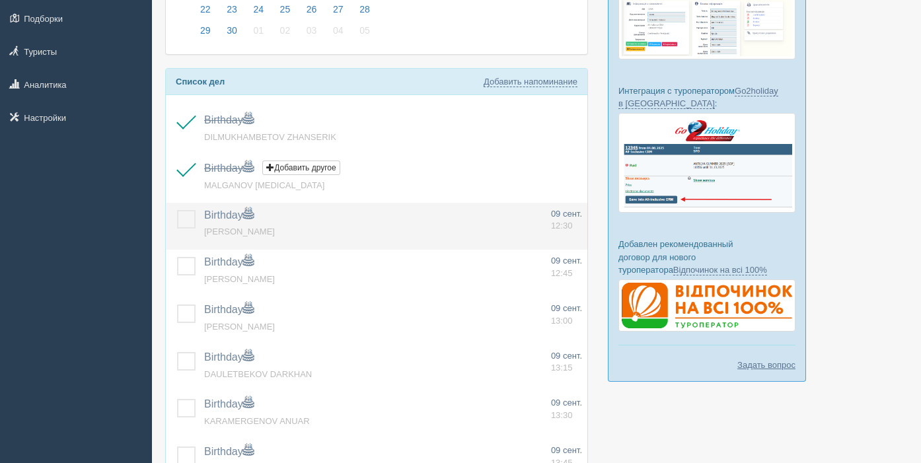
drag, startPoint x: 184, startPoint y: 221, endPoint x: 190, endPoint y: 231, distance: 11.0
click at [177, 210] on label at bounding box center [177, 210] width 0 height 0
click at [0, 0] on input "checkbox" at bounding box center [0, 0] width 0 height 0
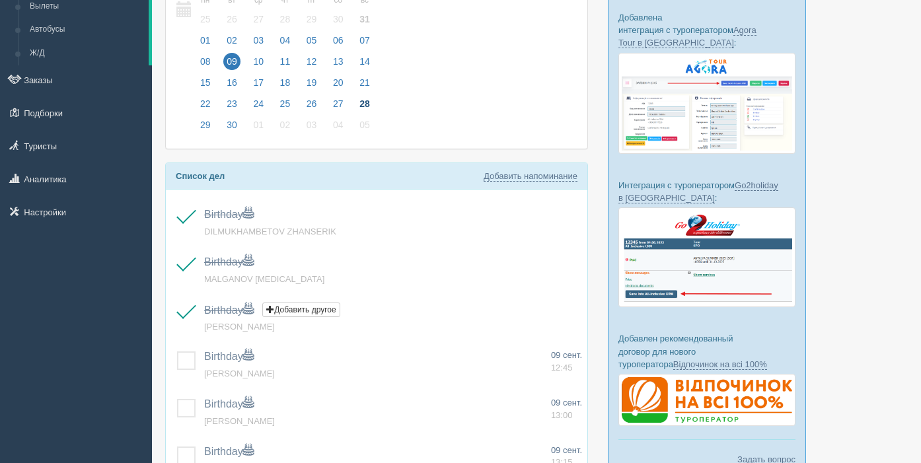
scroll to position [0, 0]
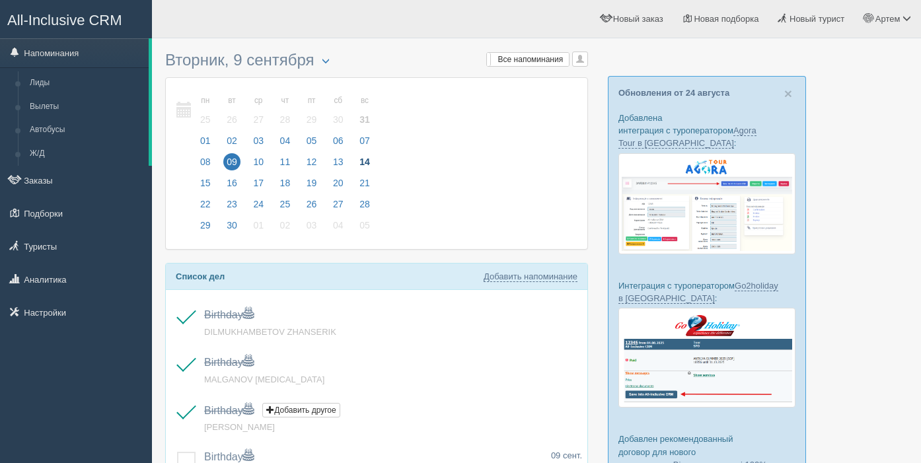
click at [368, 162] on span "14" at bounding box center [364, 161] width 17 height 17
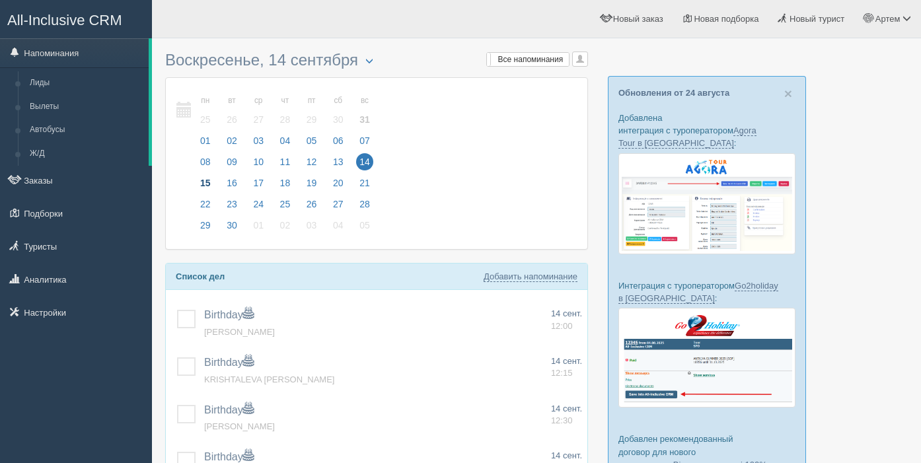
click at [202, 183] on span "15" at bounding box center [205, 182] width 17 height 17
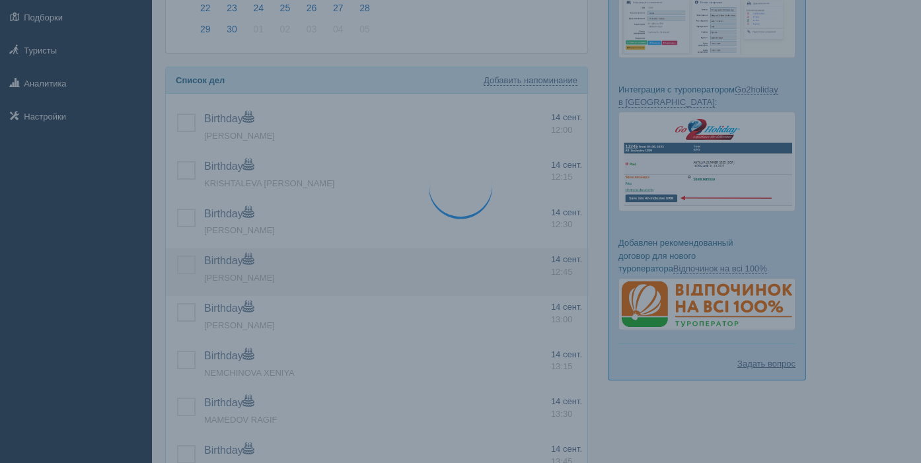
scroll to position [203, 0]
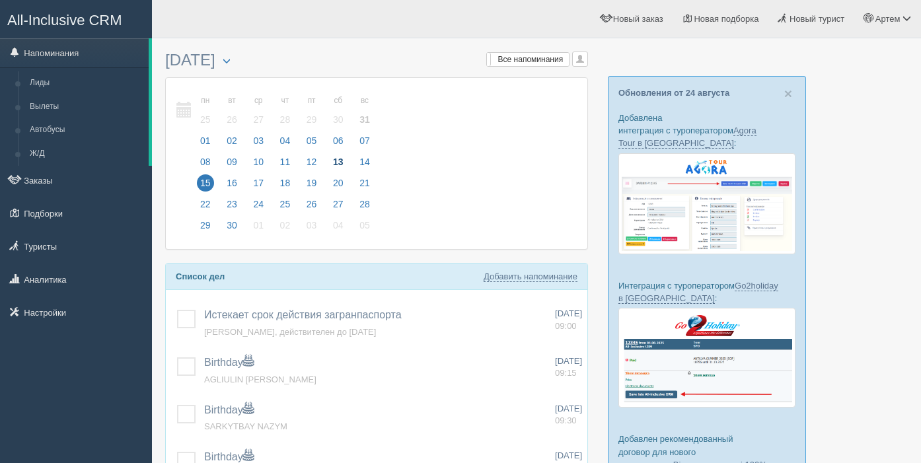
click at [341, 162] on span "13" at bounding box center [338, 161] width 17 height 17
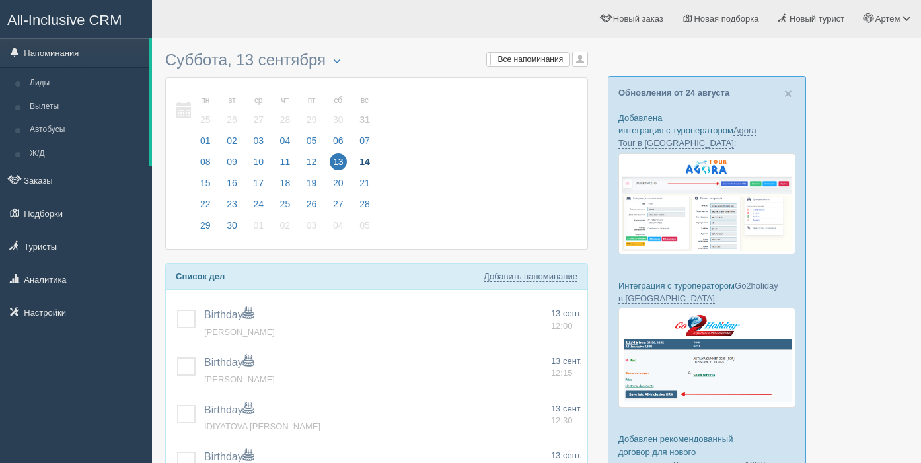
click at [364, 163] on span "14" at bounding box center [364, 161] width 17 height 17
click at [202, 185] on span "15" at bounding box center [205, 182] width 17 height 17
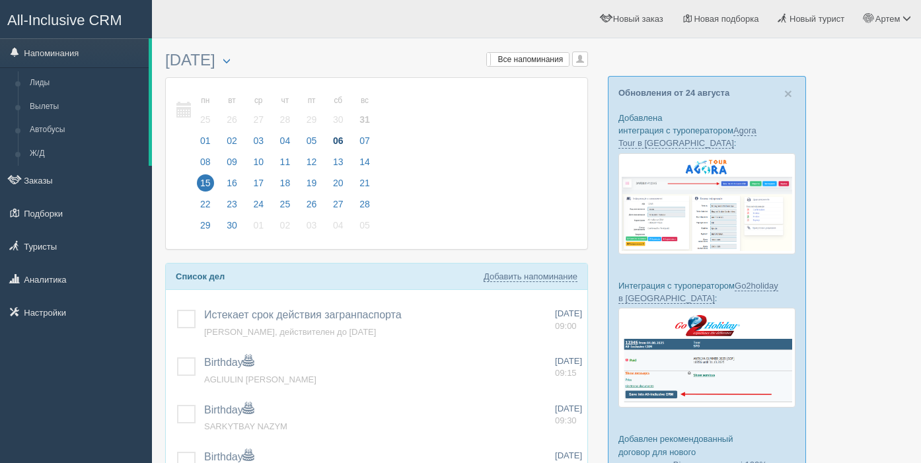
click at [342, 140] on span "06" at bounding box center [338, 140] width 17 height 17
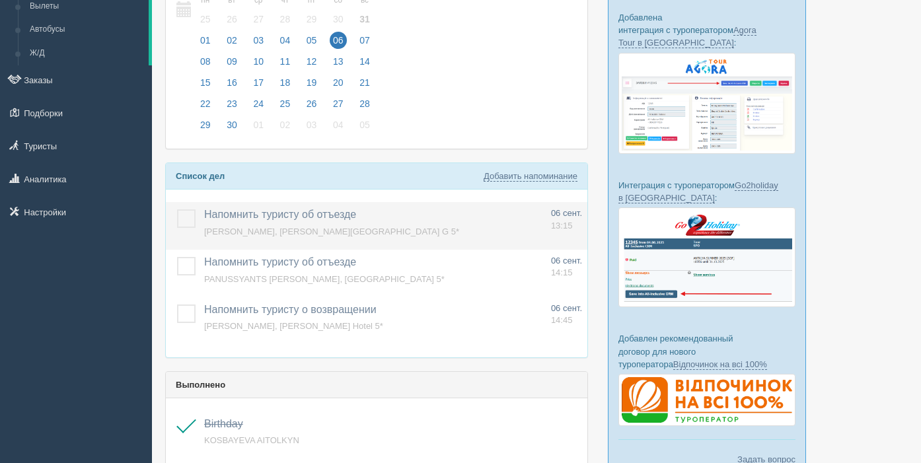
scroll to position [101, 0]
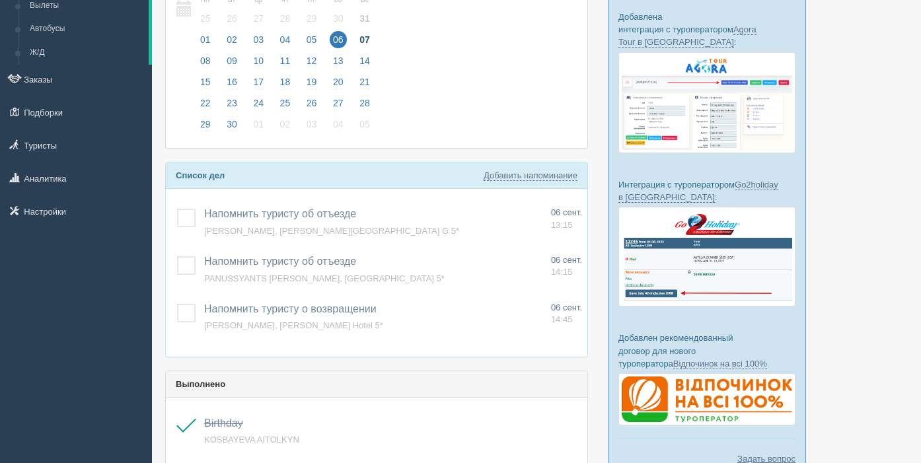
click at [372, 43] on span "07" at bounding box center [364, 39] width 17 height 17
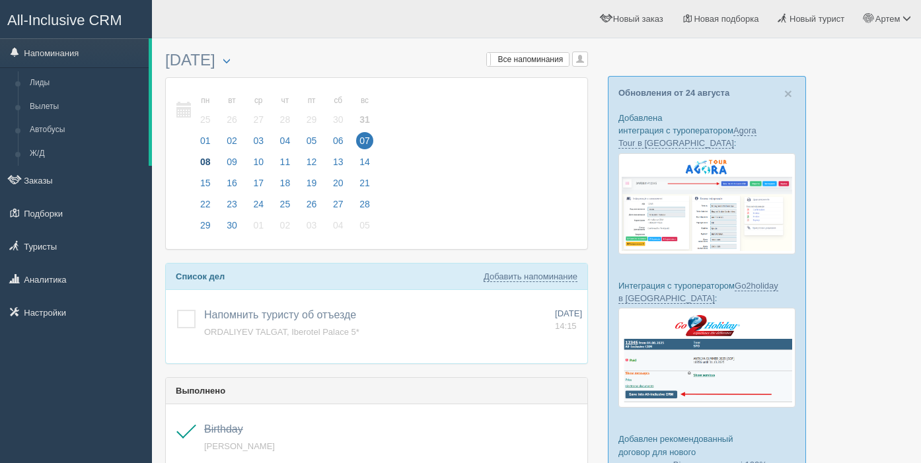
click at [204, 161] on span "08" at bounding box center [205, 161] width 17 height 17
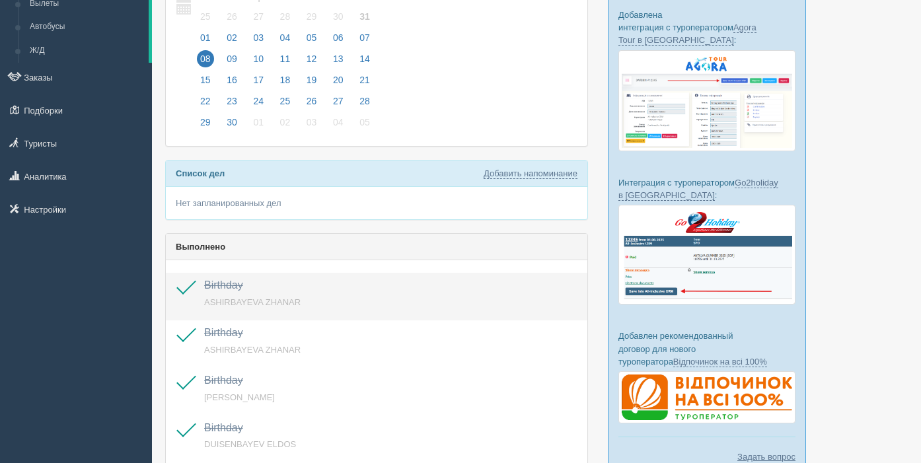
scroll to position [46, 0]
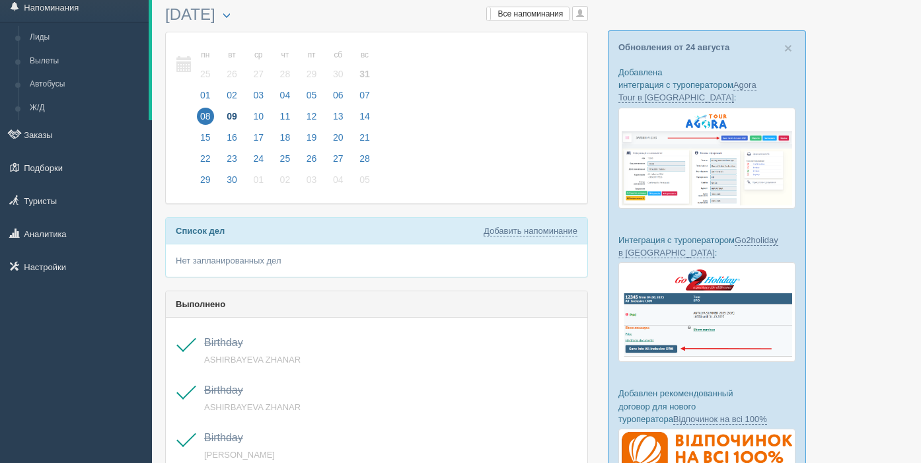
click at [232, 117] on span "09" at bounding box center [231, 116] width 17 height 17
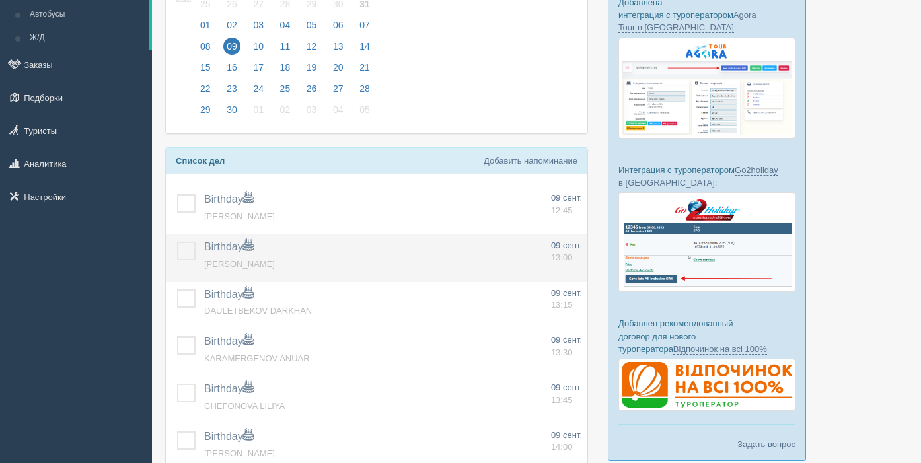
scroll to position [116, 0]
drag, startPoint x: 184, startPoint y: 203, endPoint x: 186, endPoint y: 240, distance: 37.0
click at [177, 194] on label at bounding box center [177, 194] width 0 height 0
click at [0, 0] on input "checkbox" at bounding box center [0, 0] width 0 height 0
click at [177, 241] on label at bounding box center [177, 241] width 0 height 0
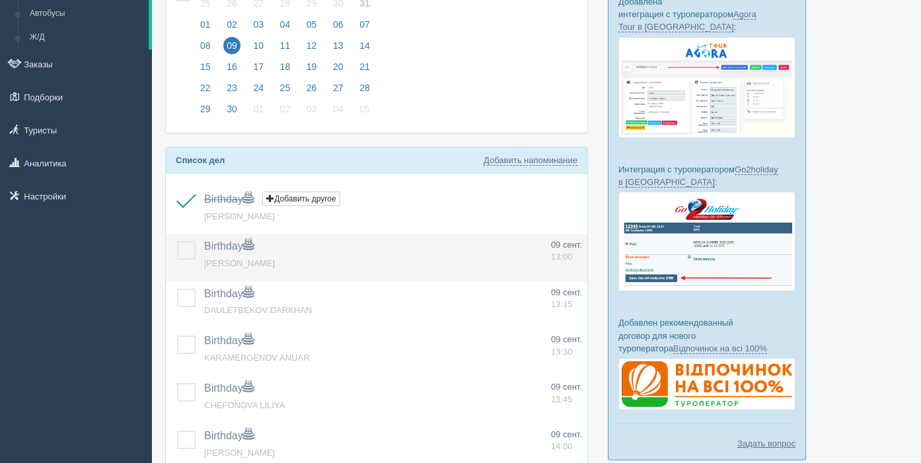
click at [0, 0] on input "checkbox" at bounding box center [0, 0] width 0 height 0
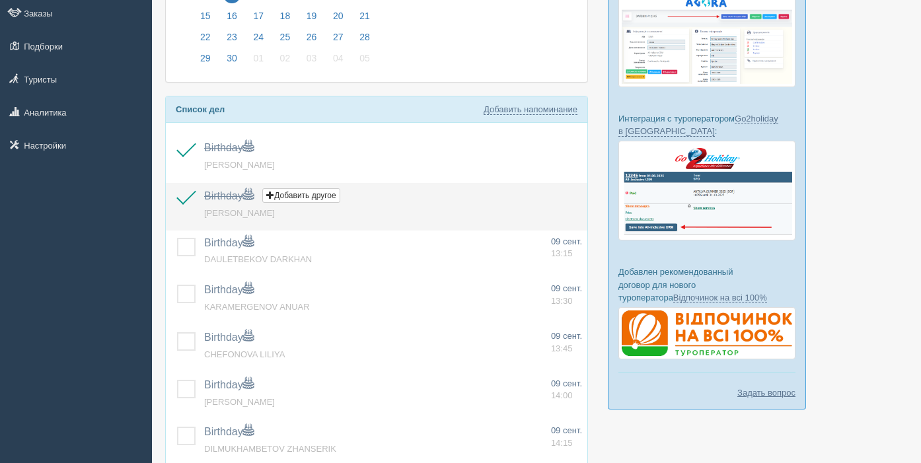
scroll to position [170, 0]
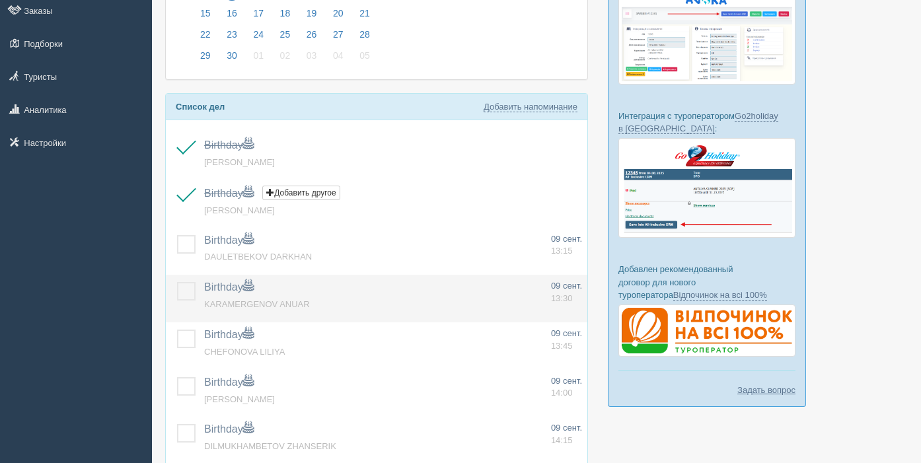
drag, startPoint x: 188, startPoint y: 242, endPoint x: 191, endPoint y: 277, distance: 35.1
click at [177, 235] on label at bounding box center [177, 235] width 0 height 0
click at [0, 0] on input "checkbox" at bounding box center [0, 0] width 0 height 0
click at [177, 282] on label at bounding box center [177, 282] width 0 height 0
click at [0, 0] on input "checkbox" at bounding box center [0, 0] width 0 height 0
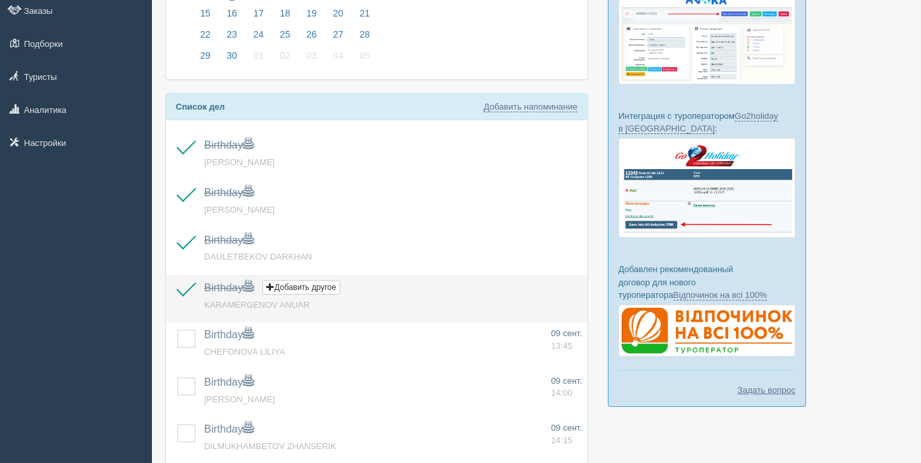
scroll to position [219, 0]
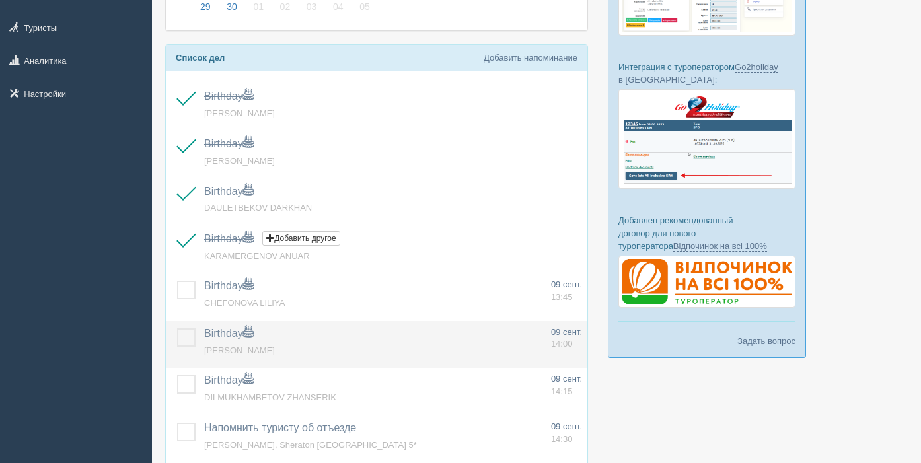
drag, startPoint x: 186, startPoint y: 292, endPoint x: 185, endPoint y: 342, distance: 50.2
click at [177, 281] on label at bounding box center [177, 281] width 0 height 0
click at [0, 0] on input "checkbox" at bounding box center [0, 0] width 0 height 0
click at [177, 328] on label at bounding box center [177, 328] width 0 height 0
click at [0, 0] on input "checkbox" at bounding box center [0, 0] width 0 height 0
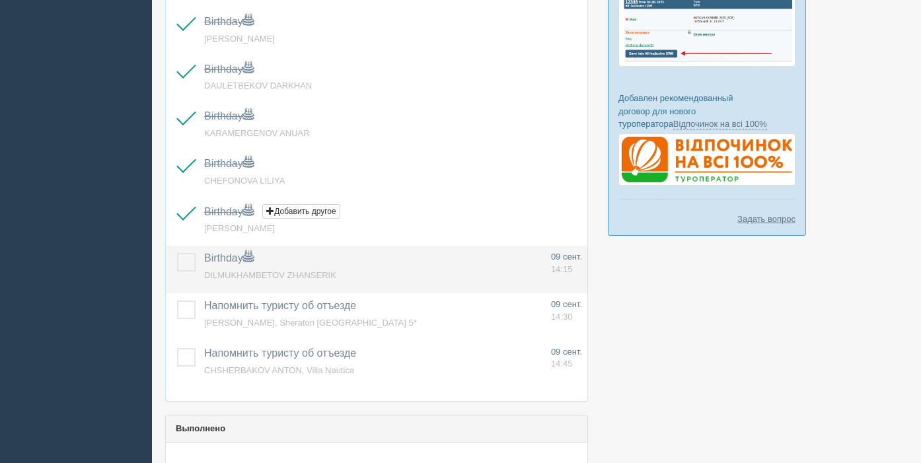
scroll to position [345, 0]
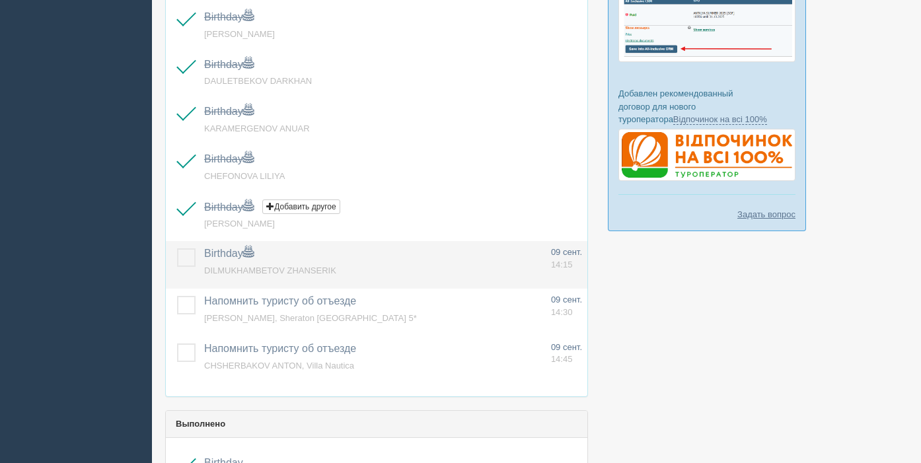
click at [177, 248] on label at bounding box center [177, 248] width 0 height 0
click at [0, 0] on input "checkbox" at bounding box center [0, 0] width 0 height 0
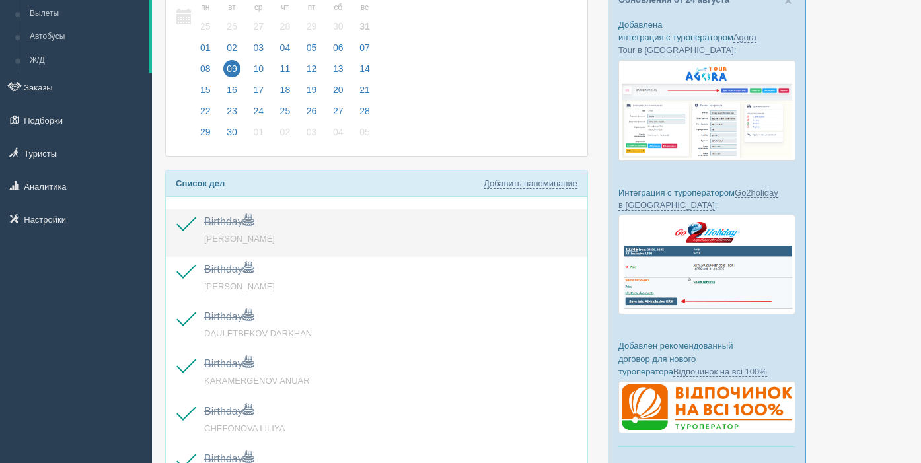
scroll to position [51, 0]
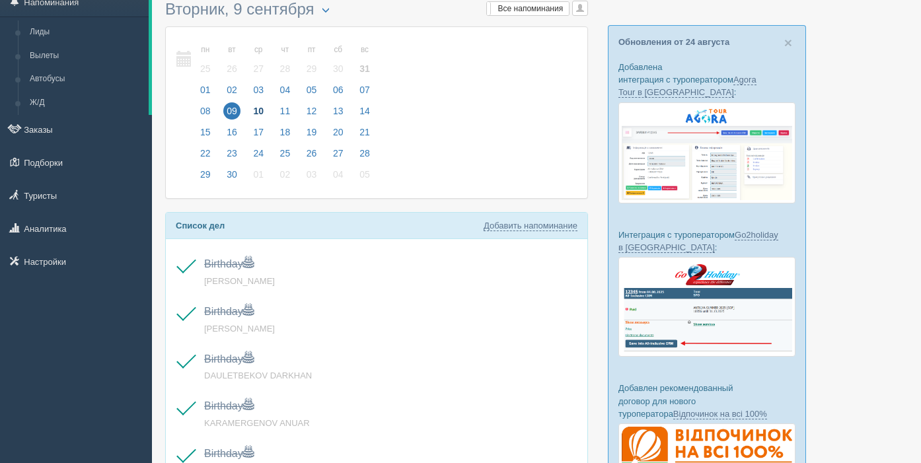
click at [260, 110] on span "10" at bounding box center [258, 110] width 17 height 17
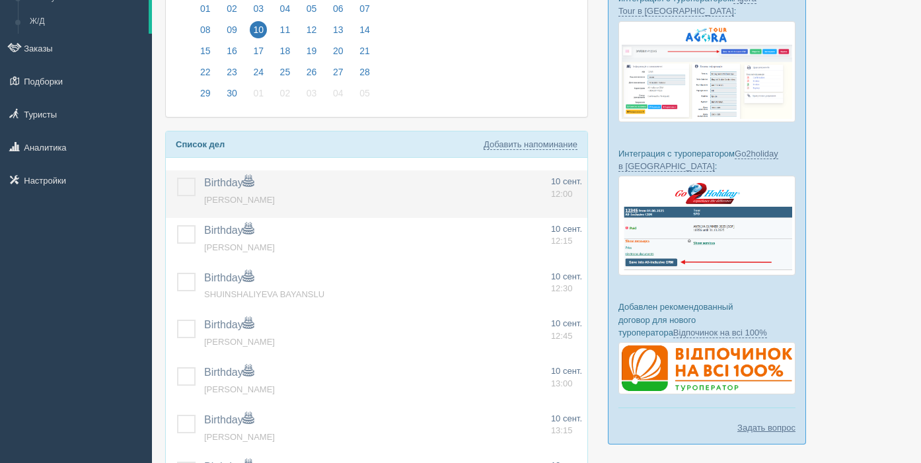
scroll to position [133, 0]
click at [177, 177] on label at bounding box center [177, 177] width 0 height 0
click at [0, 0] on input "checkbox" at bounding box center [0, 0] width 0 height 0
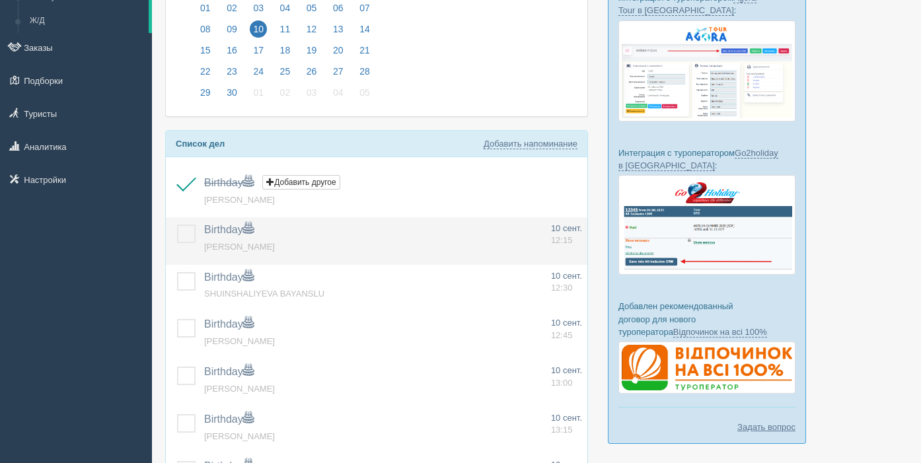
click at [177, 225] on label at bounding box center [177, 225] width 0 height 0
click at [0, 0] on input "checkbox" at bounding box center [0, 0] width 0 height 0
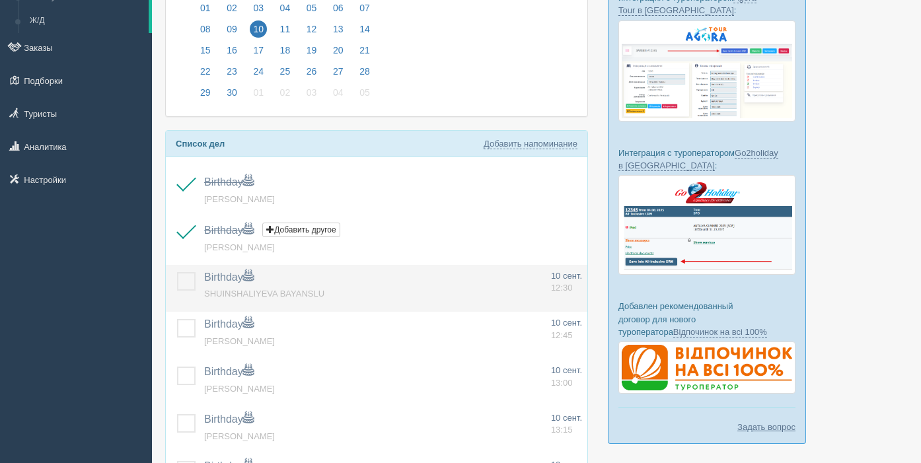
drag, startPoint x: 184, startPoint y: 287, endPoint x: 196, endPoint y: 281, distance: 13.6
click at [177, 272] on label at bounding box center [177, 272] width 0 height 0
click at [0, 0] on input "checkbox" at bounding box center [0, 0] width 0 height 0
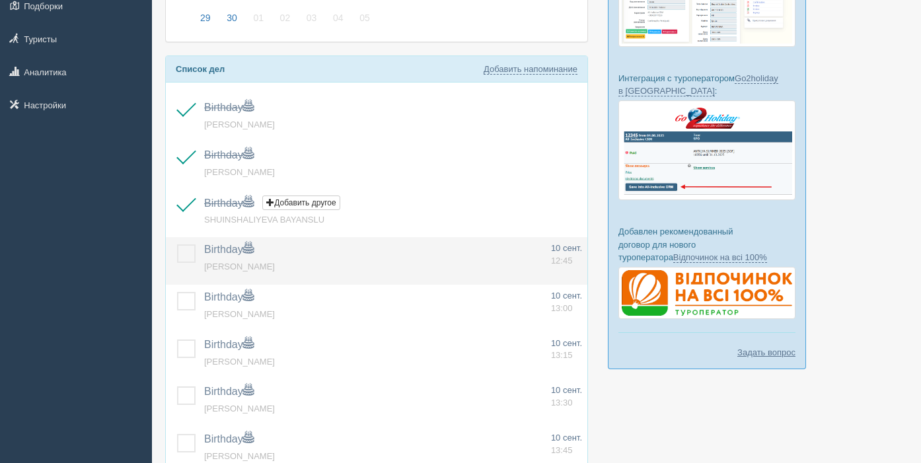
scroll to position [211, 0]
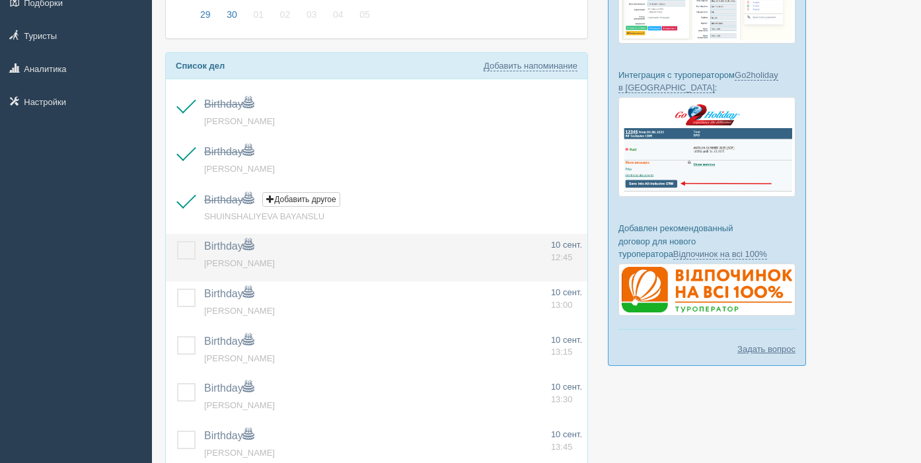
click at [177, 241] on label at bounding box center [177, 241] width 0 height 0
click at [0, 0] on input "checkbox" at bounding box center [0, 0] width 0 height 0
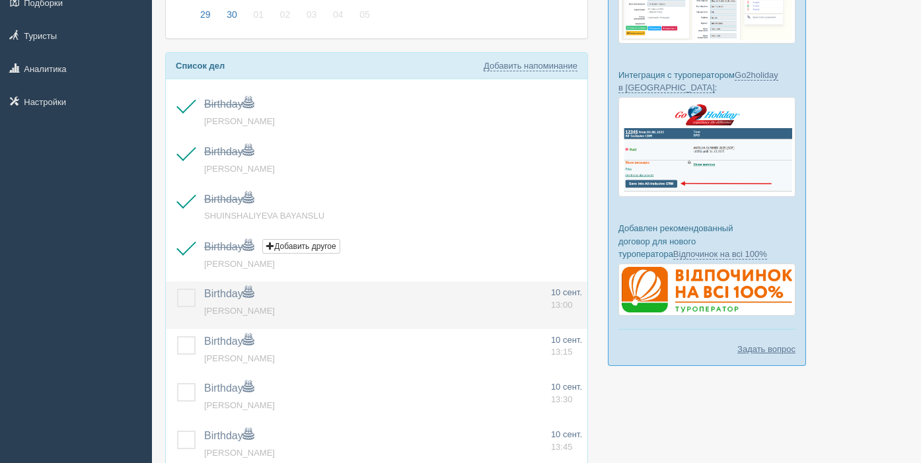
drag, startPoint x: 186, startPoint y: 301, endPoint x: 192, endPoint y: 296, distance: 8.1
click at [177, 289] on label at bounding box center [177, 289] width 0 height 0
click at [0, 0] on input "checkbox" at bounding box center [0, 0] width 0 height 0
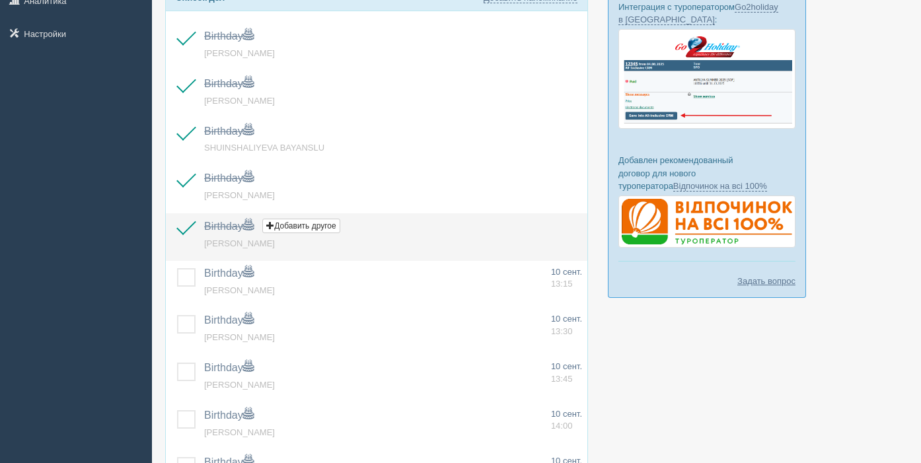
scroll to position [283, 0]
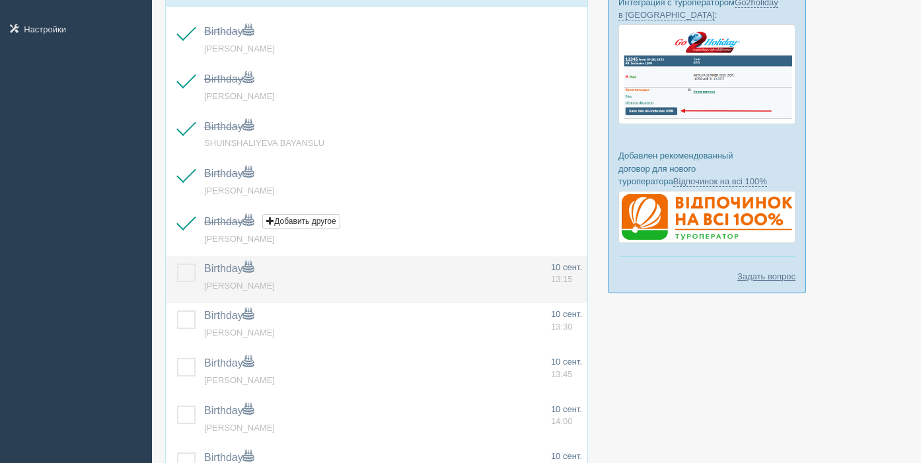
click at [177, 264] on label at bounding box center [177, 264] width 0 height 0
click at [0, 0] on input "checkbox" at bounding box center [0, 0] width 0 height 0
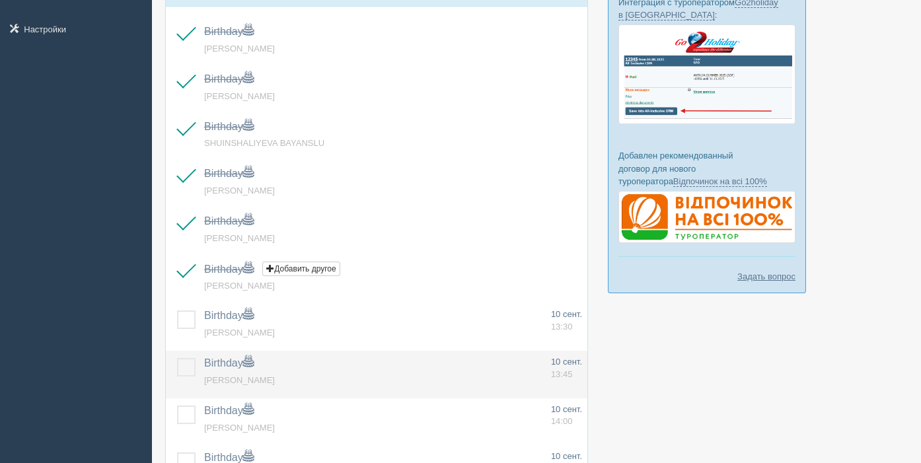
drag, startPoint x: 185, startPoint y: 319, endPoint x: 184, endPoint y: 359, distance: 40.3
click at [177, 310] on label at bounding box center [177, 310] width 0 height 0
click at [0, 0] on input "checkbox" at bounding box center [0, 0] width 0 height 0
click at [177, 358] on label at bounding box center [177, 358] width 0 height 0
click at [0, 0] on input "checkbox" at bounding box center [0, 0] width 0 height 0
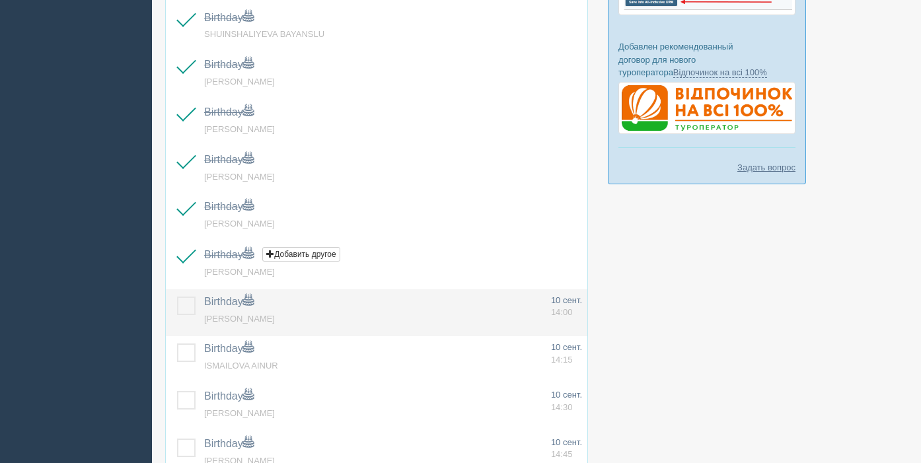
scroll to position [394, 0]
click at [177, 295] on label at bounding box center [177, 295] width 0 height 0
click at [0, 0] on input "checkbox" at bounding box center [0, 0] width 0 height 0
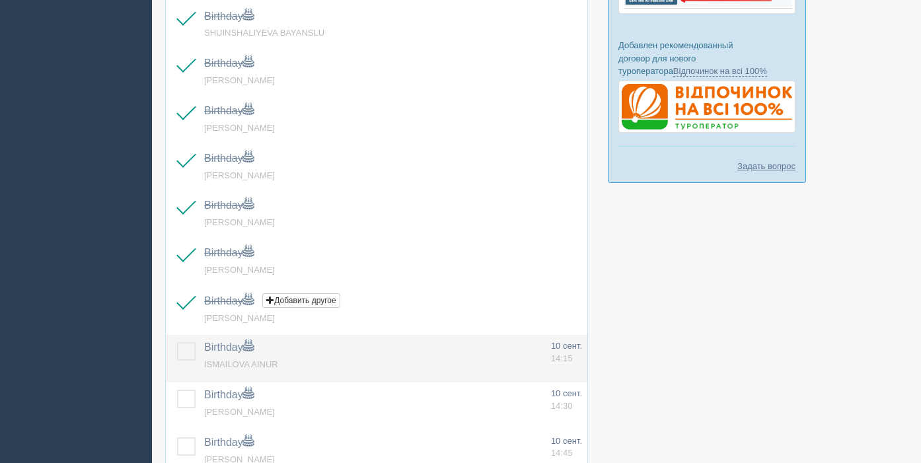
click at [177, 342] on label at bounding box center [177, 342] width 0 height 0
click at [0, 0] on input "checkbox" at bounding box center [0, 0] width 0 height 0
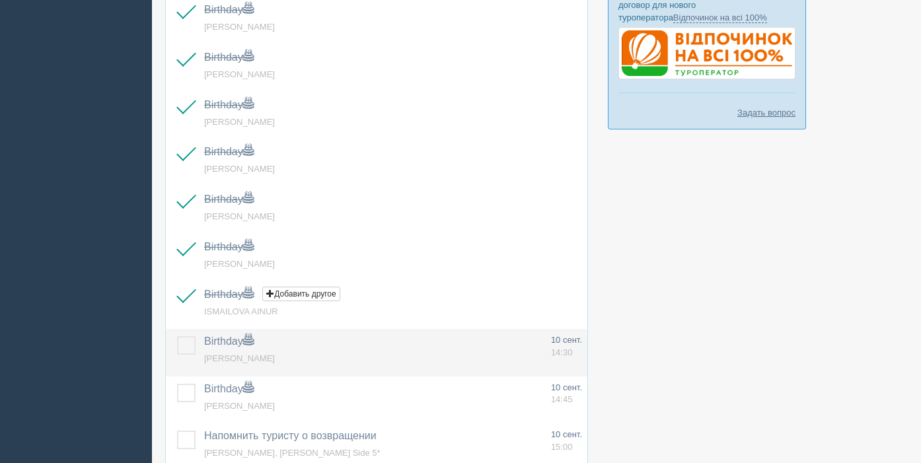
click at [177, 336] on label at bounding box center [177, 336] width 0 height 0
click at [0, 0] on input "checkbox" at bounding box center [0, 0] width 0 height 0
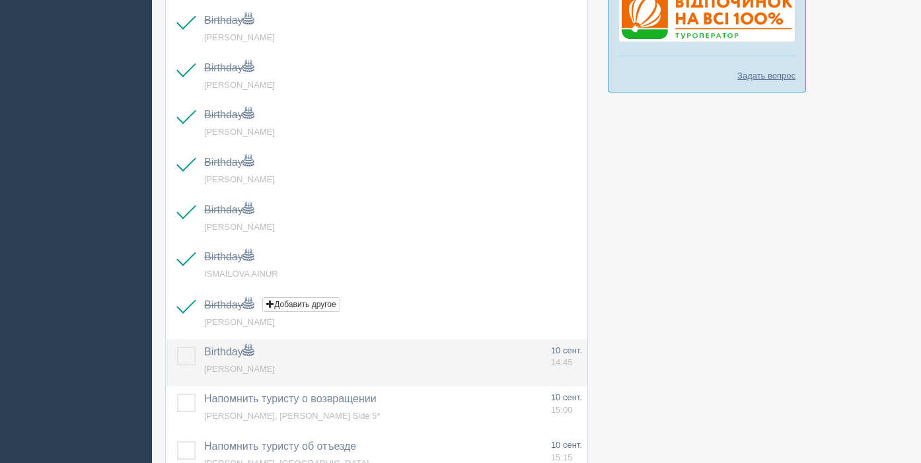
drag, startPoint x: 185, startPoint y: 354, endPoint x: 217, endPoint y: 345, distance: 33.0
click at [177, 347] on label at bounding box center [177, 347] width 0 height 0
click at [0, 0] on input "checkbox" at bounding box center [0, 0] width 0 height 0
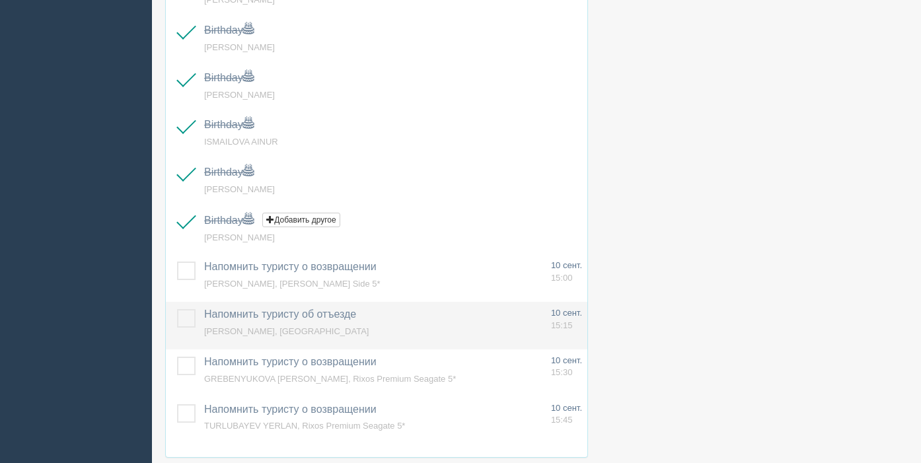
scroll to position [618, 0]
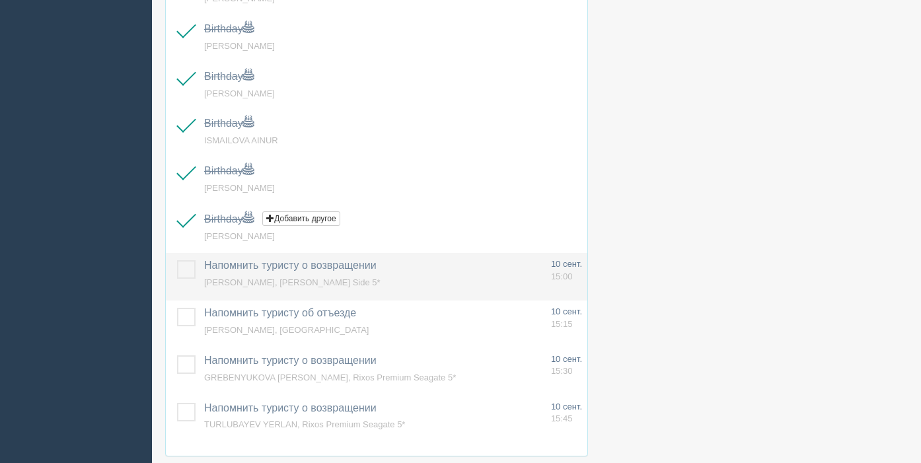
click at [177, 260] on label at bounding box center [177, 260] width 0 height 0
click at [0, 0] on input "checkbox" at bounding box center [0, 0] width 0 height 0
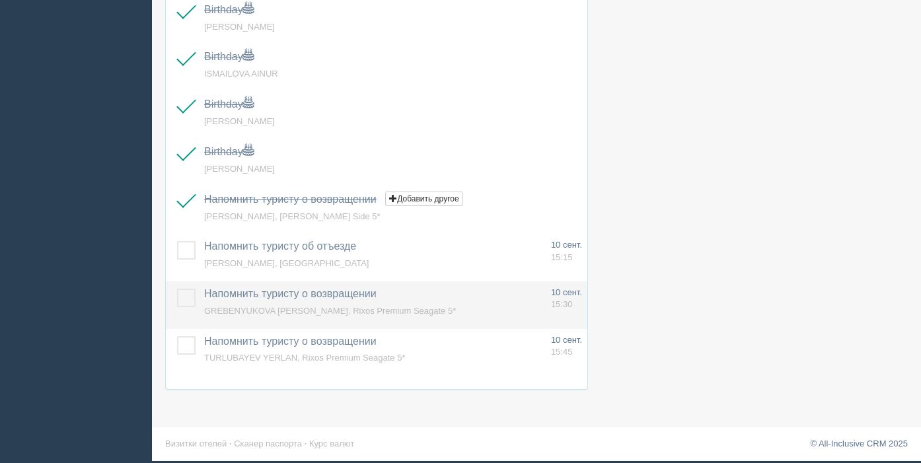
scroll to position [683, 0]
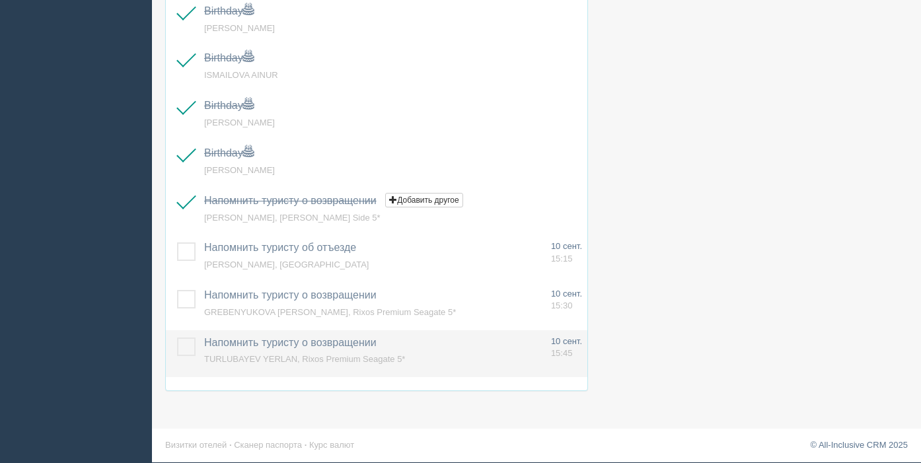
click at [174, 345] on td at bounding box center [182, 354] width 33 height 48
click at [177, 338] on label at bounding box center [177, 338] width 0 height 0
click at [0, 0] on input "checkbox" at bounding box center [0, 0] width 0 height 0
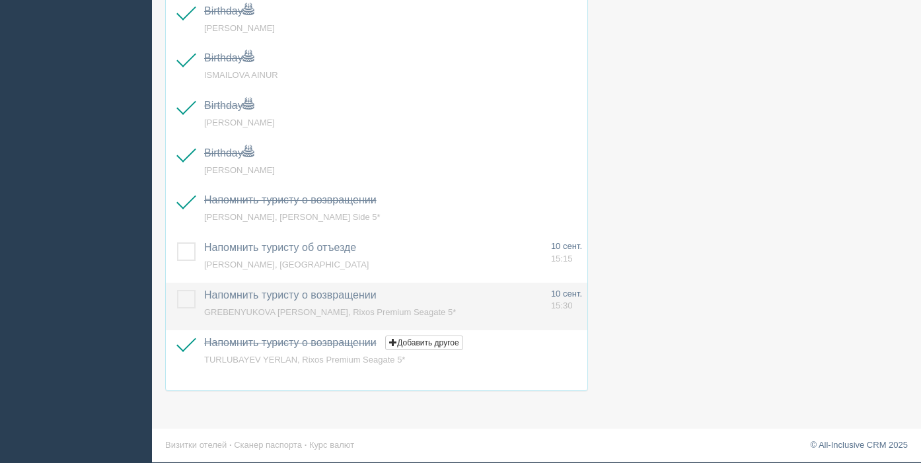
click at [177, 290] on label at bounding box center [177, 290] width 0 height 0
click at [0, 0] on input "checkbox" at bounding box center [0, 0] width 0 height 0
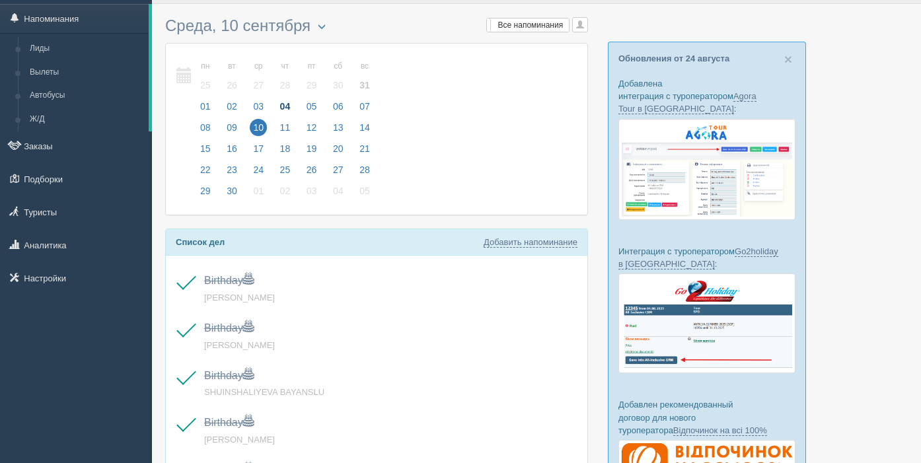
scroll to position [30, 0]
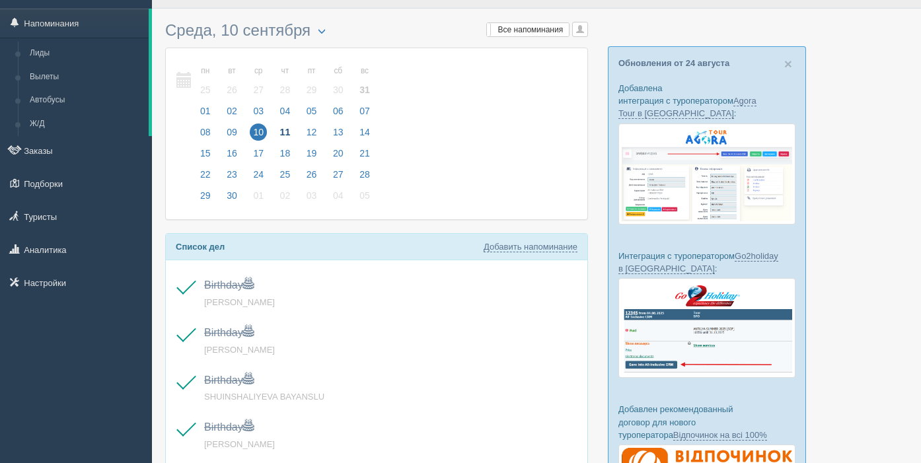
click at [290, 132] on span "11" at bounding box center [285, 132] width 17 height 17
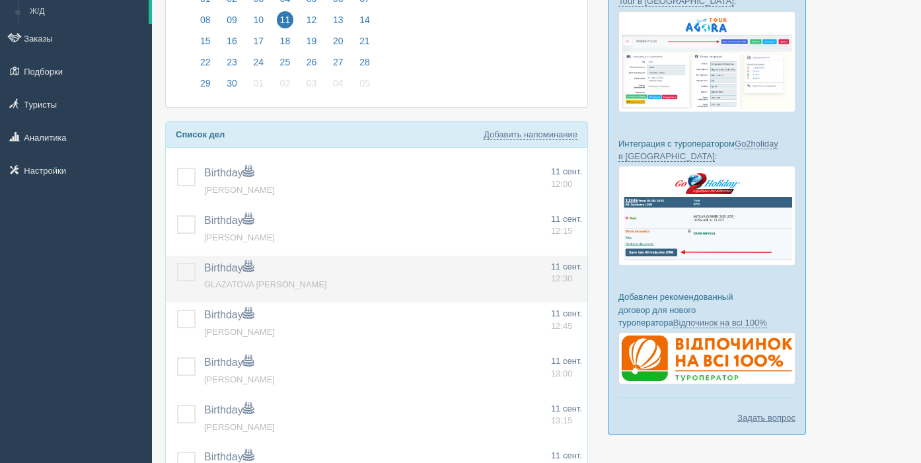
scroll to position [143, 0]
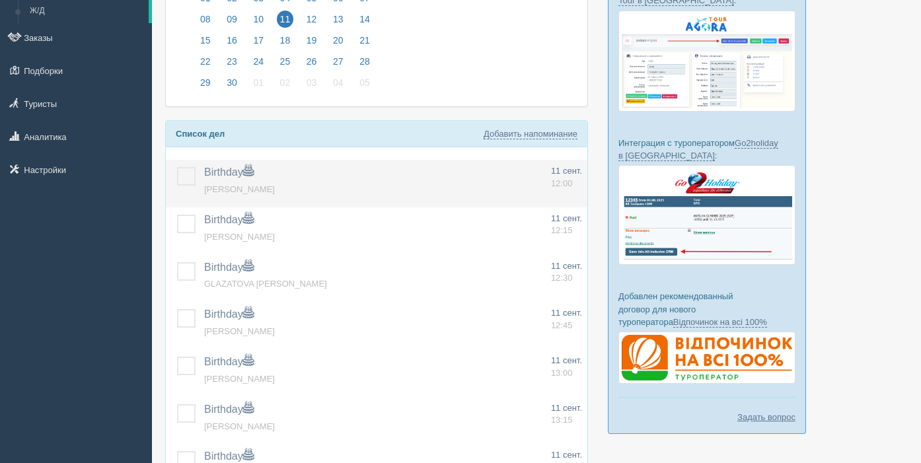
drag, startPoint x: 186, startPoint y: 176, endPoint x: 200, endPoint y: 203, distance: 31.3
click at [177, 167] on label at bounding box center [177, 167] width 0 height 0
click at [0, 0] on input "checkbox" at bounding box center [0, 0] width 0 height 0
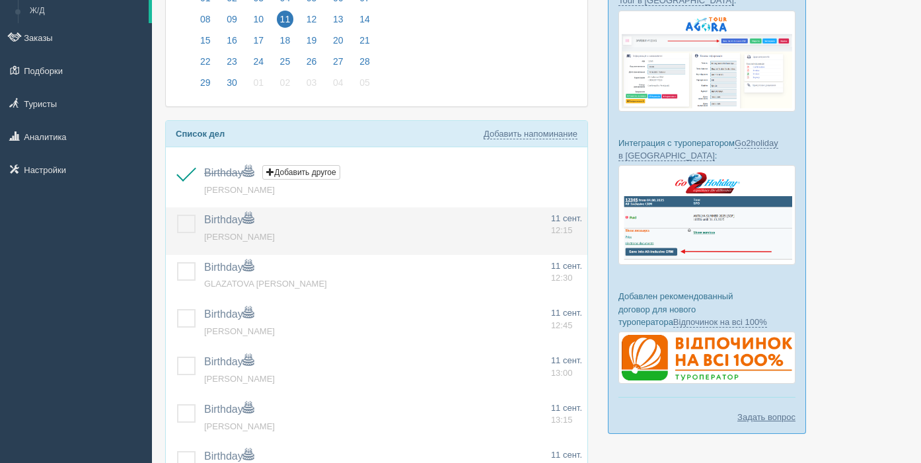
click at [177, 215] on label at bounding box center [177, 215] width 0 height 0
click at [0, 0] on input "checkbox" at bounding box center [0, 0] width 0 height 0
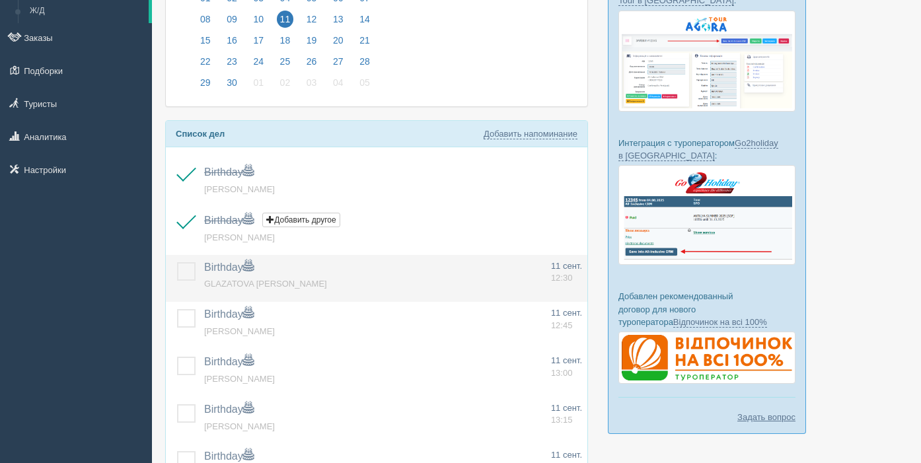
click at [177, 262] on label at bounding box center [177, 262] width 0 height 0
click at [0, 0] on input "checkbox" at bounding box center [0, 0] width 0 height 0
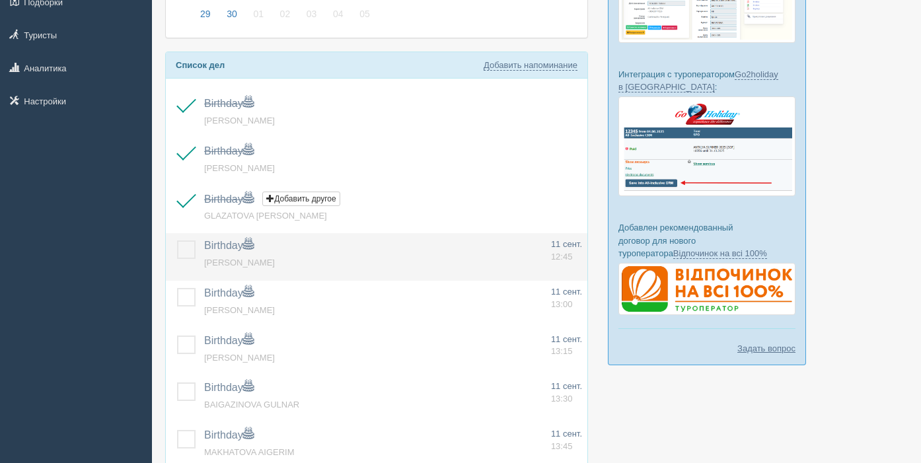
scroll to position [219, 0]
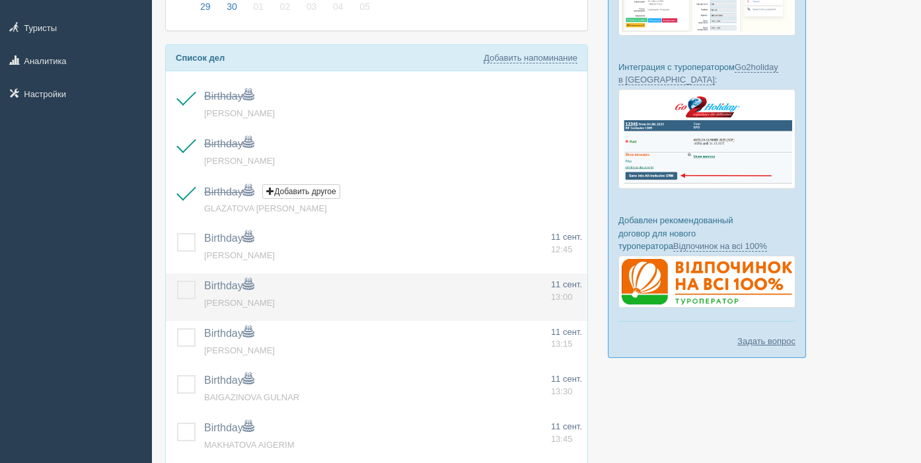
drag, startPoint x: 180, startPoint y: 242, endPoint x: 185, endPoint y: 277, distance: 35.4
click at [177, 233] on label at bounding box center [177, 233] width 0 height 0
click at [0, 0] on input "checkbox" at bounding box center [0, 0] width 0 height 0
click at [177, 281] on label at bounding box center [177, 281] width 0 height 0
click at [0, 0] on input "checkbox" at bounding box center [0, 0] width 0 height 0
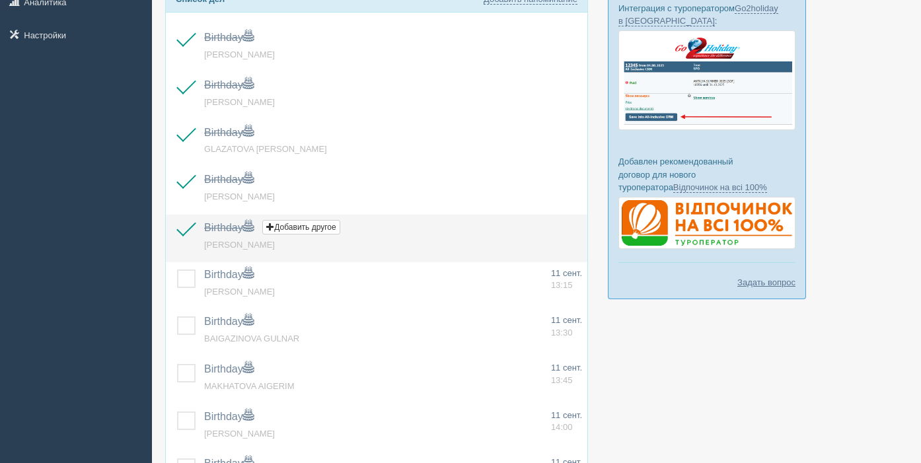
scroll to position [281, 0]
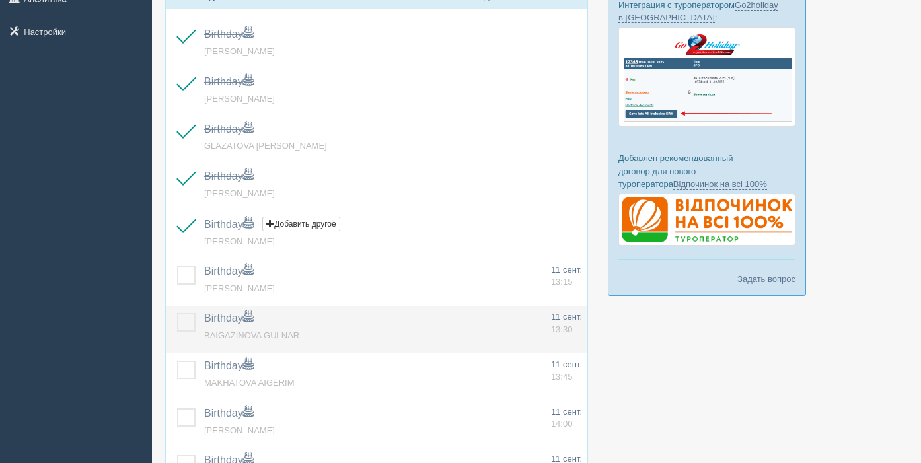
drag, startPoint x: 189, startPoint y: 276, endPoint x: 192, endPoint y: 312, distance: 35.8
click at [177, 266] on label at bounding box center [177, 266] width 0 height 0
click at [0, 0] on input "checkbox" at bounding box center [0, 0] width 0 height 0
click at [177, 313] on label at bounding box center [177, 313] width 0 height 0
click at [0, 0] on input "checkbox" at bounding box center [0, 0] width 0 height 0
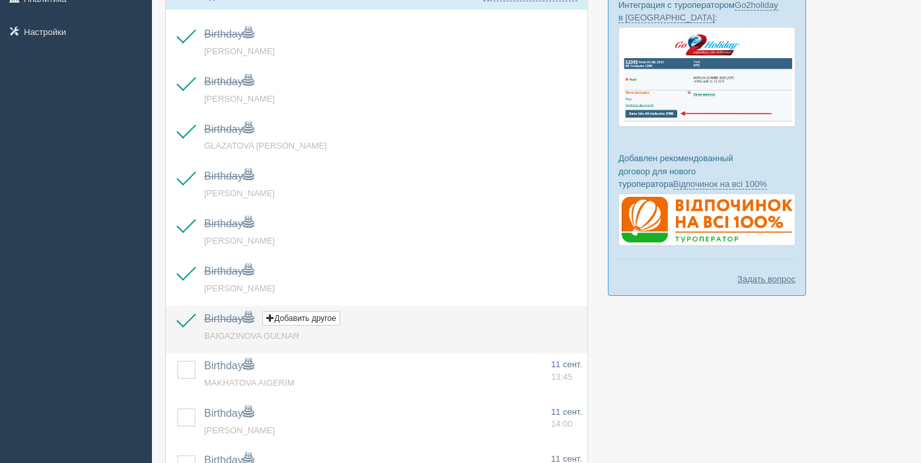
scroll to position [361, 0]
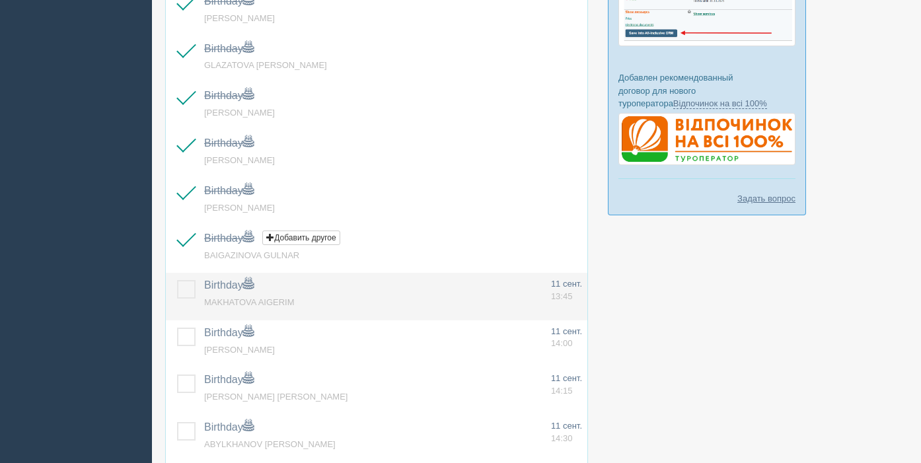
click at [177, 280] on label at bounding box center [177, 280] width 0 height 0
click at [0, 0] on input "checkbox" at bounding box center [0, 0] width 0 height 0
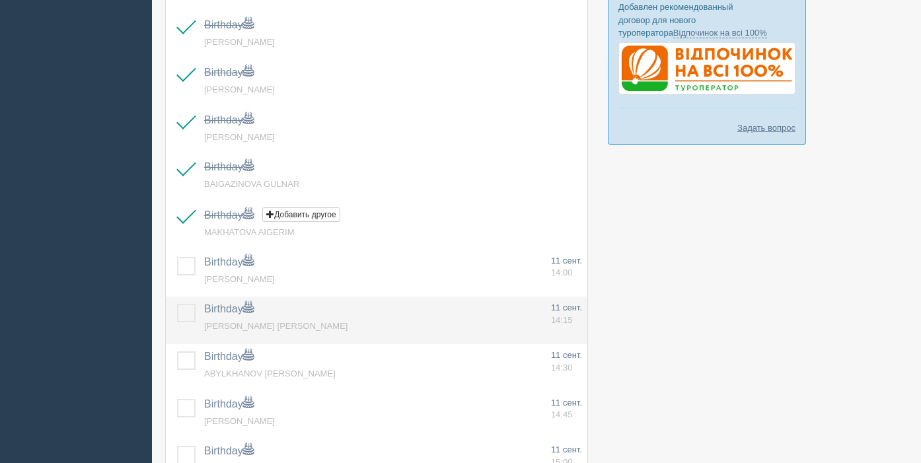
drag, startPoint x: 189, startPoint y: 269, endPoint x: 183, endPoint y: 320, distance: 51.2
click at [177, 257] on label at bounding box center [177, 257] width 0 height 0
click at [0, 0] on input "checkbox" at bounding box center [0, 0] width 0 height 0
click at [177, 304] on label at bounding box center [177, 304] width 0 height 0
click at [0, 0] on input "checkbox" at bounding box center [0, 0] width 0 height 0
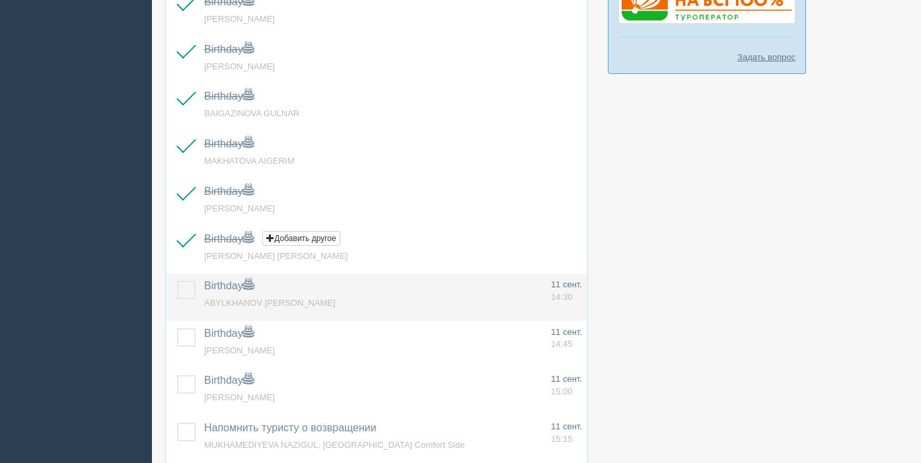
scroll to position [504, 0]
drag, startPoint x: 188, startPoint y: 292, endPoint x: 189, endPoint y: 305, distance: 13.2
click at [177, 279] on label at bounding box center [177, 279] width 0 height 0
click at [0, 0] on input "checkbox" at bounding box center [0, 0] width 0 height 0
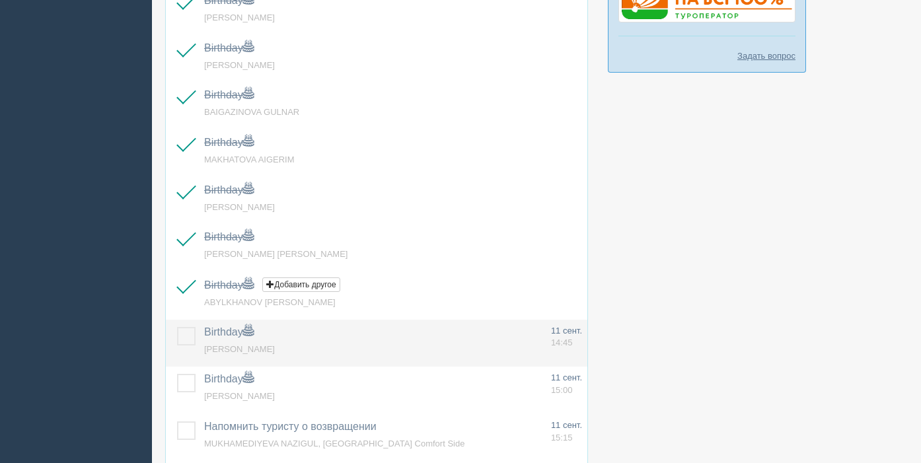
click at [177, 327] on label at bounding box center [177, 327] width 0 height 0
click at [0, 0] on input "checkbox" at bounding box center [0, 0] width 0 height 0
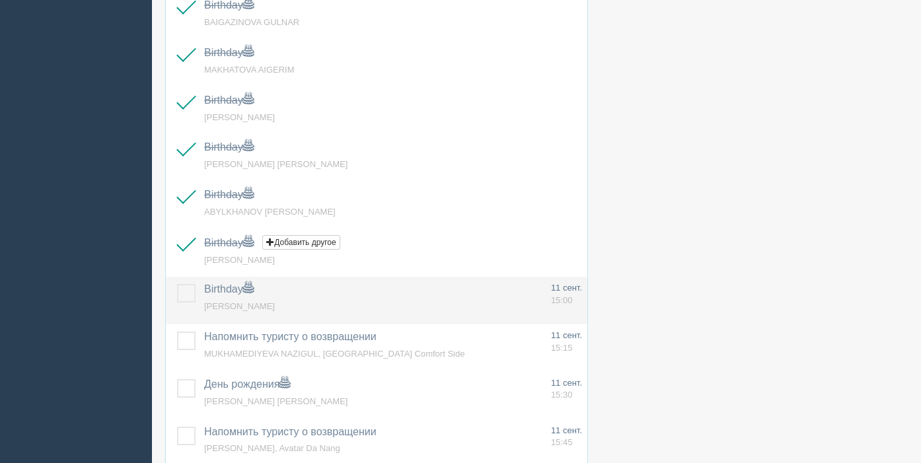
click at [177, 284] on label at bounding box center [177, 284] width 0 height 0
click at [0, 0] on input "checkbox" at bounding box center [0, 0] width 0 height 0
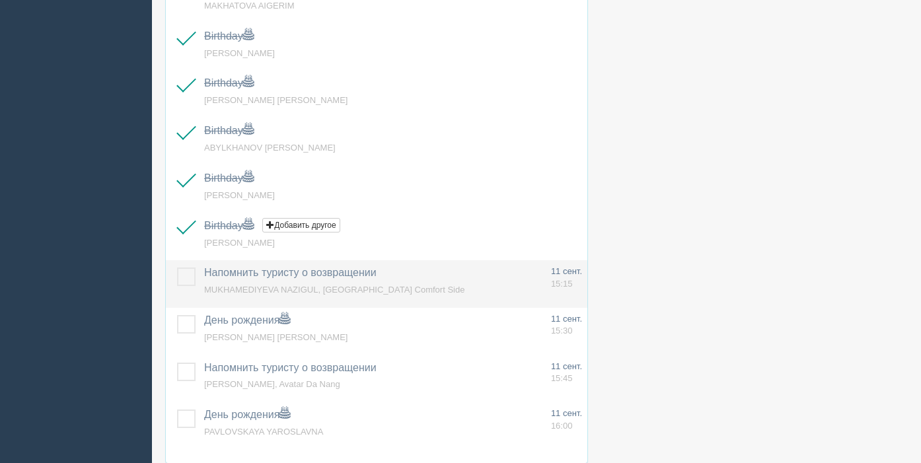
scroll to position [661, 0]
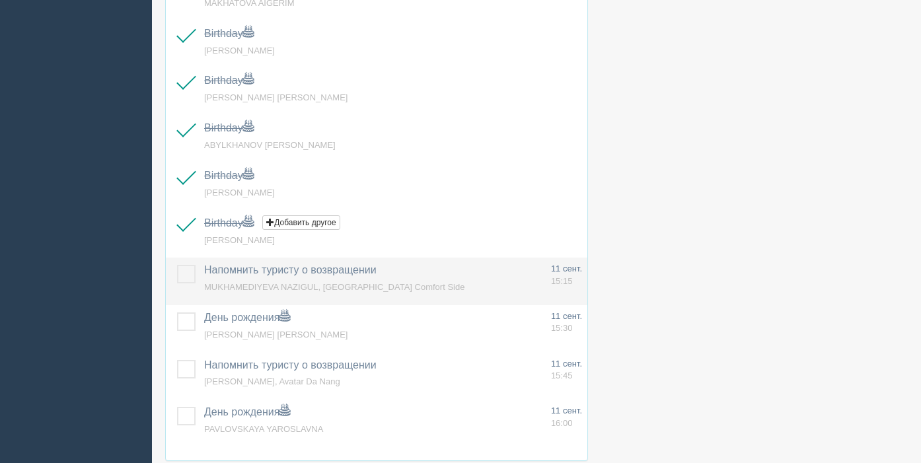
click at [177, 265] on label at bounding box center [177, 265] width 0 height 0
click at [0, 0] on input "checkbox" at bounding box center [0, 0] width 0 height 0
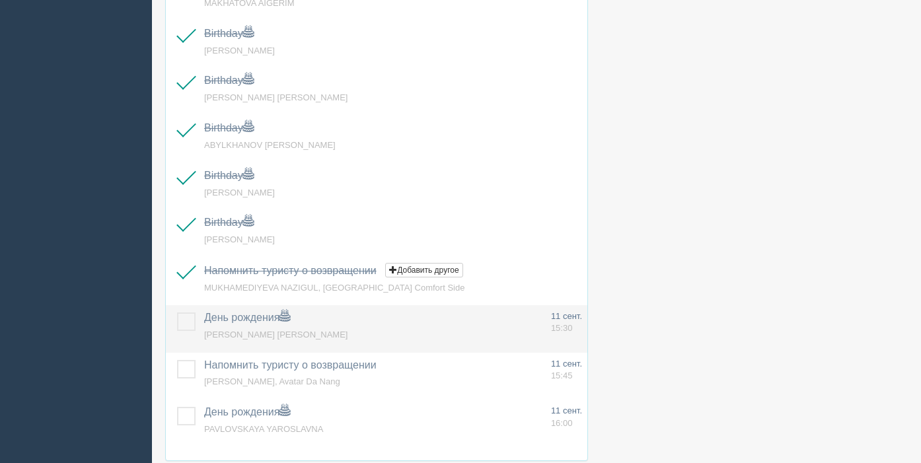
scroll to position [688, 0]
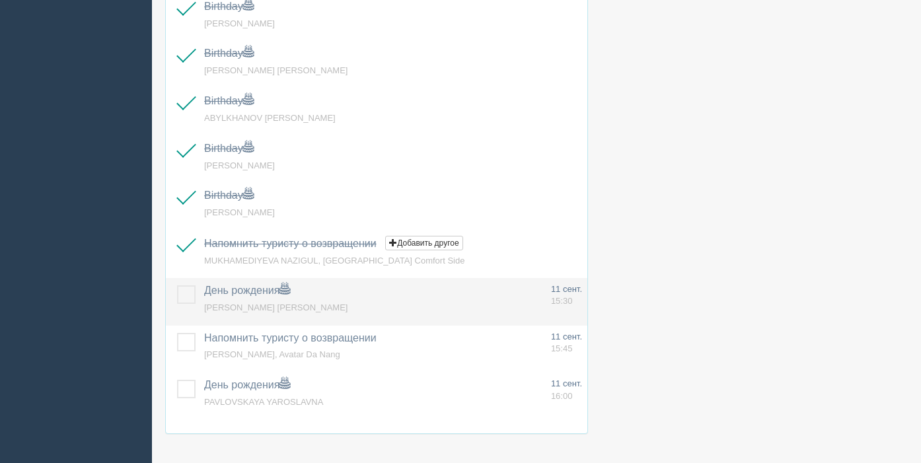
click at [177, 285] on label at bounding box center [177, 285] width 0 height 0
click at [0, 0] on input "checkbox" at bounding box center [0, 0] width 0 height 0
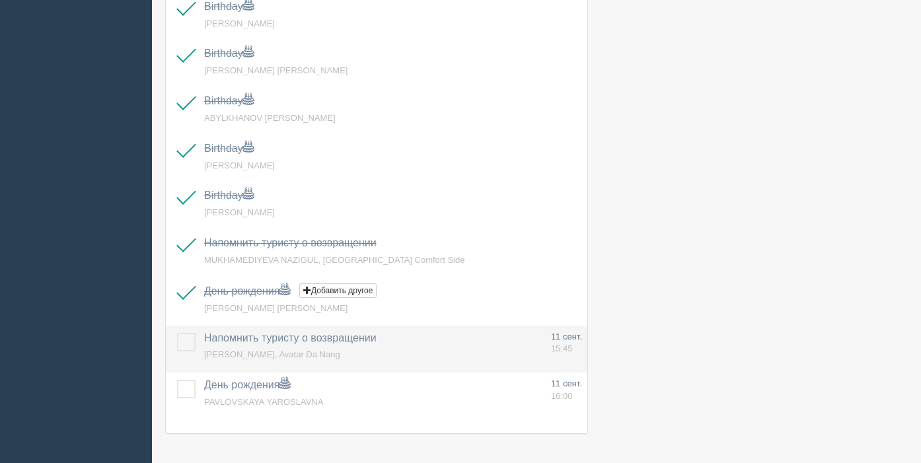
scroll to position [732, 0]
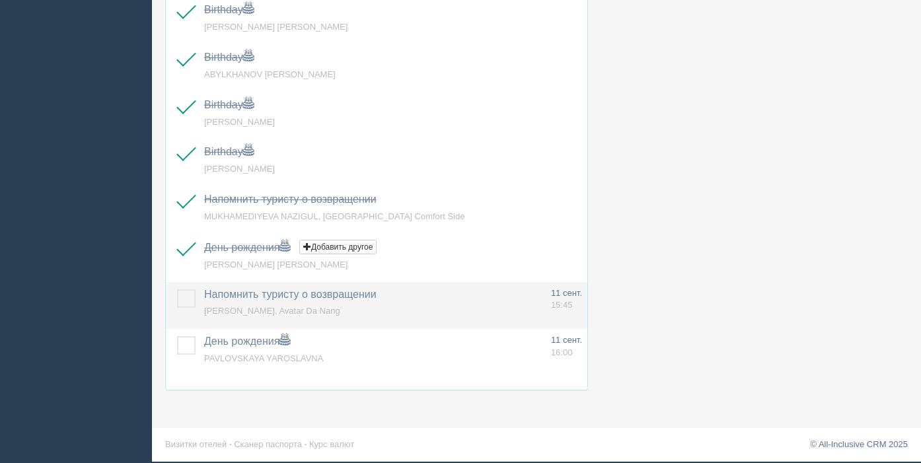
click at [177, 289] on label at bounding box center [177, 289] width 0 height 0
click at [0, 0] on input "checkbox" at bounding box center [0, 0] width 0 height 0
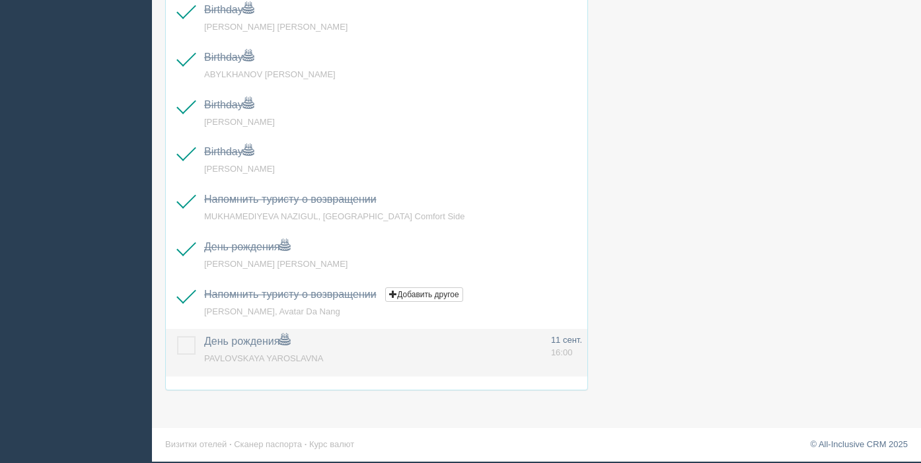
click at [185, 356] on td at bounding box center [182, 353] width 33 height 48
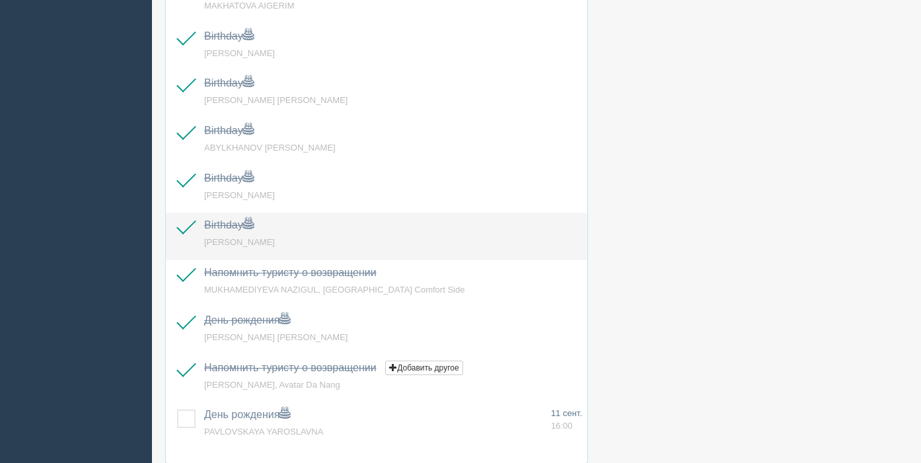
scroll to position [664, 0]
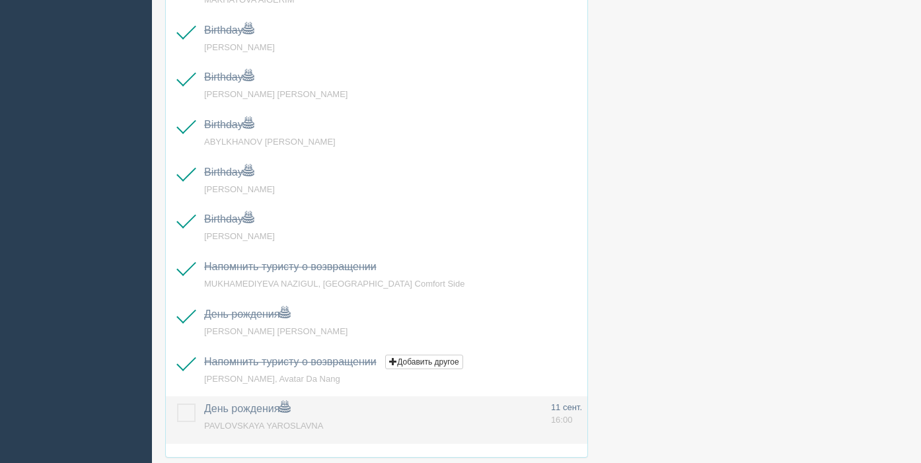
click at [177, 404] on label at bounding box center [177, 404] width 0 height 0
click at [0, 0] on input "checkbox" at bounding box center [0, 0] width 0 height 0
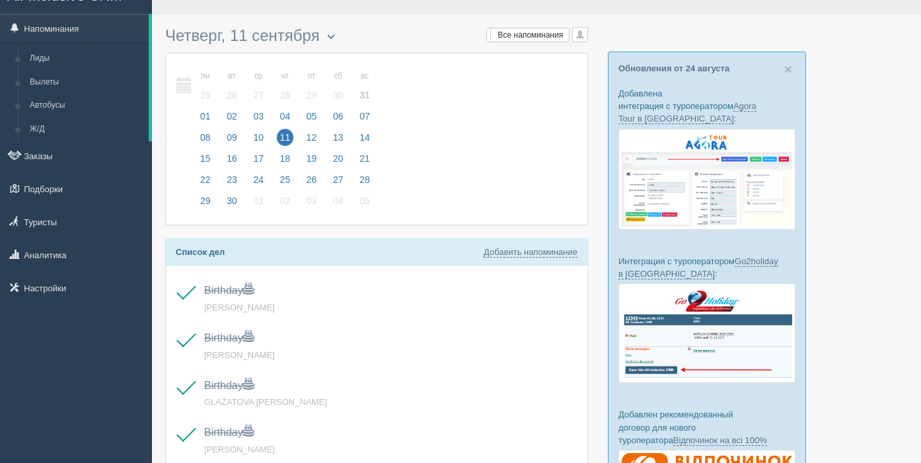
scroll to position [0, 0]
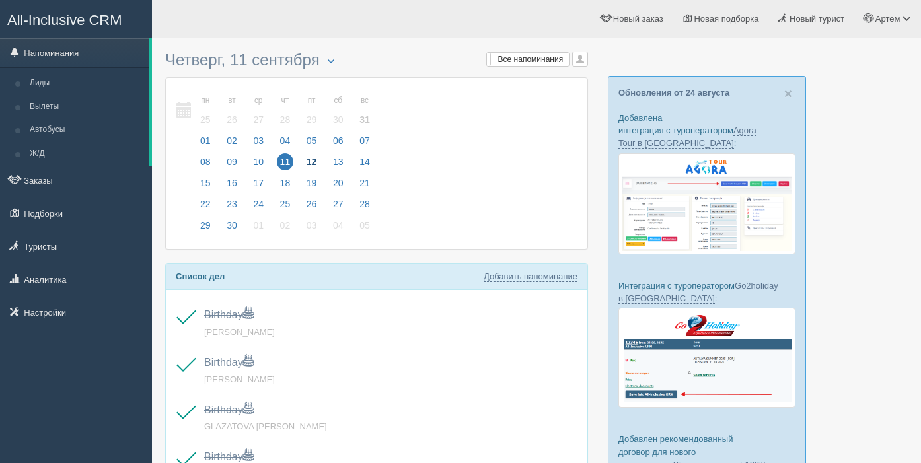
click at [310, 165] on span "12" at bounding box center [311, 161] width 17 height 17
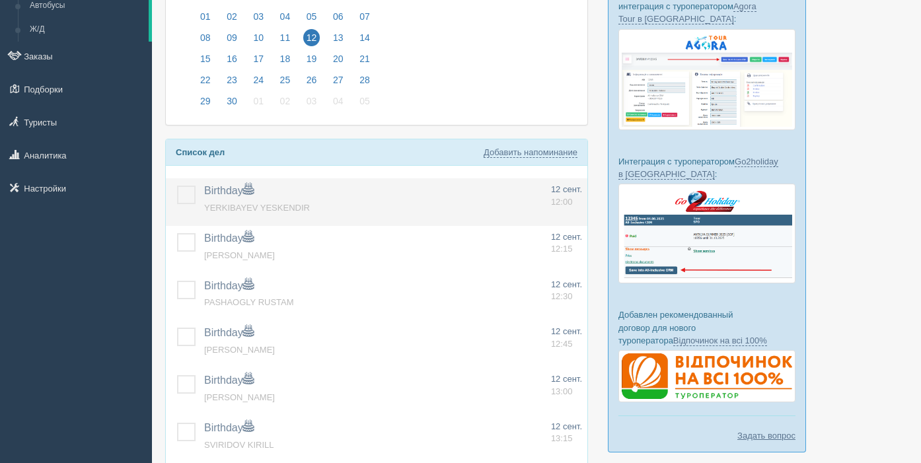
scroll to position [126, 0]
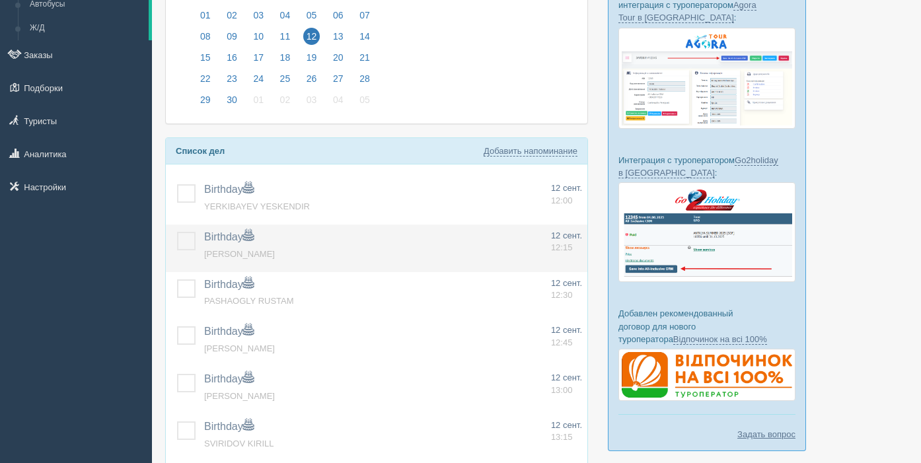
drag, startPoint x: 182, startPoint y: 193, endPoint x: 192, endPoint y: 237, distance: 45.2
click at [177, 184] on label at bounding box center [177, 184] width 0 height 0
click at [0, 0] on input "checkbox" at bounding box center [0, 0] width 0 height 0
click at [177, 232] on label at bounding box center [177, 232] width 0 height 0
click at [0, 0] on input "checkbox" at bounding box center [0, 0] width 0 height 0
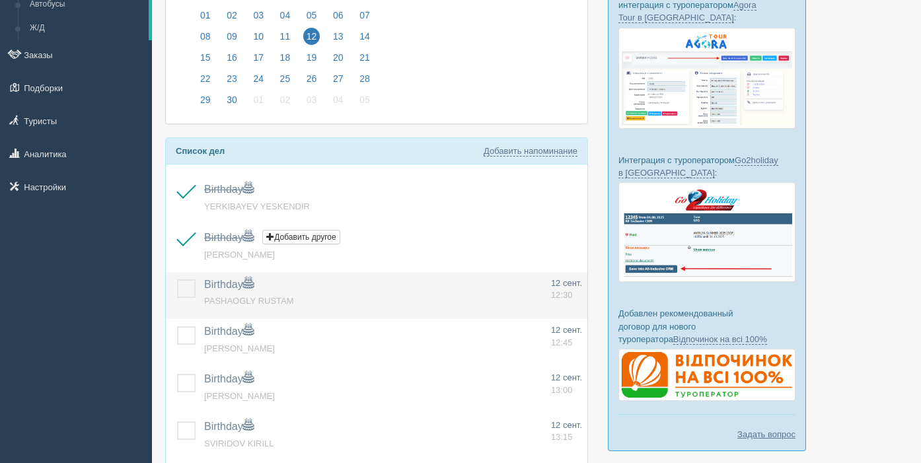
click at [177, 279] on label at bounding box center [177, 279] width 0 height 0
click at [0, 0] on input "checkbox" at bounding box center [0, 0] width 0 height 0
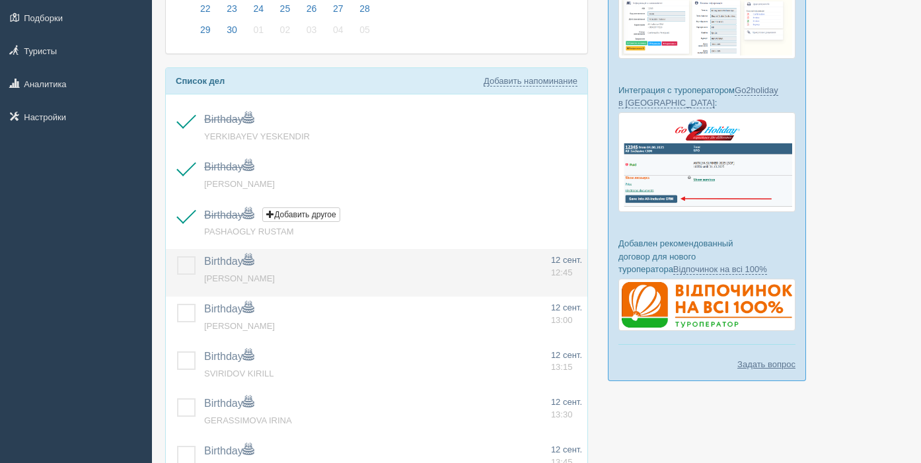
scroll to position [197, 0]
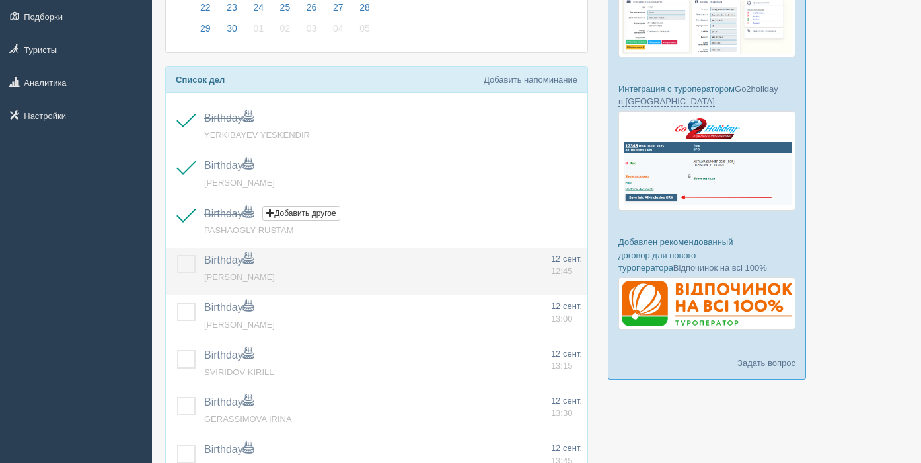
click at [177, 255] on label at bounding box center [177, 255] width 0 height 0
click at [0, 0] on input "checkbox" at bounding box center [0, 0] width 0 height 0
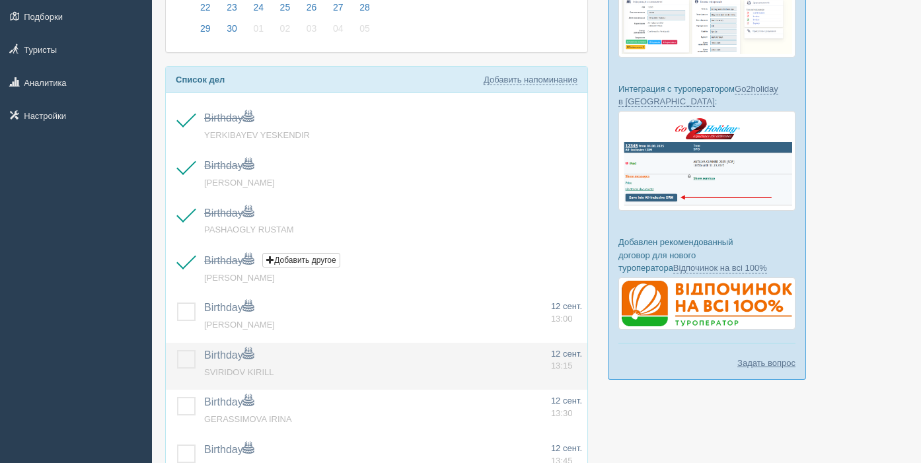
drag, startPoint x: 190, startPoint y: 311, endPoint x: 189, endPoint y: 347, distance: 36.3
click at [177, 303] on label at bounding box center [177, 303] width 0 height 0
click at [0, 0] on input "checkbox" at bounding box center [0, 0] width 0 height 0
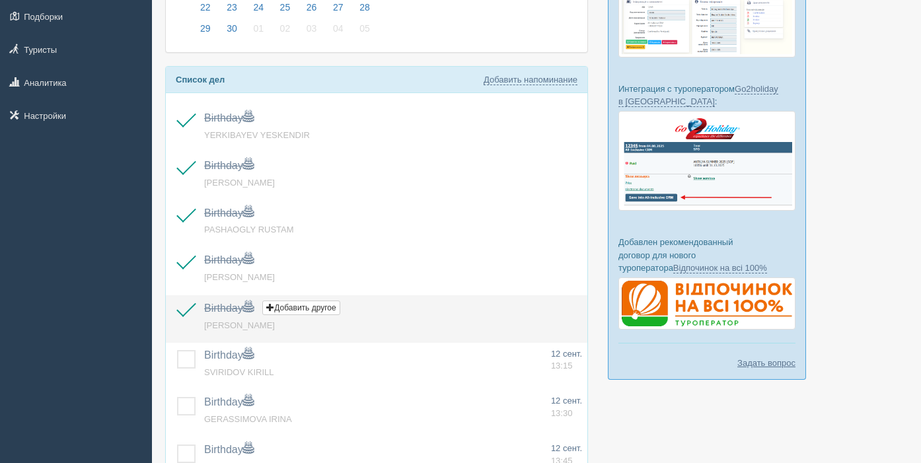
drag, startPoint x: 190, startPoint y: 356, endPoint x: 219, endPoint y: 298, distance: 65.0
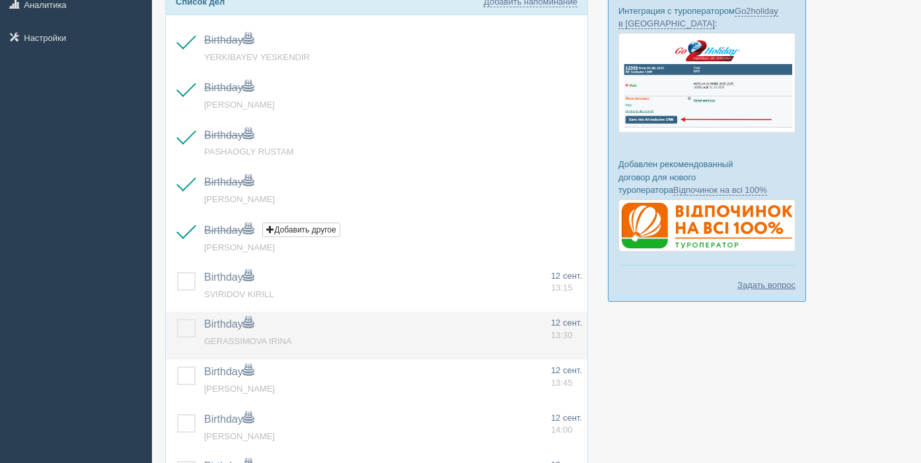
scroll to position [280, 0]
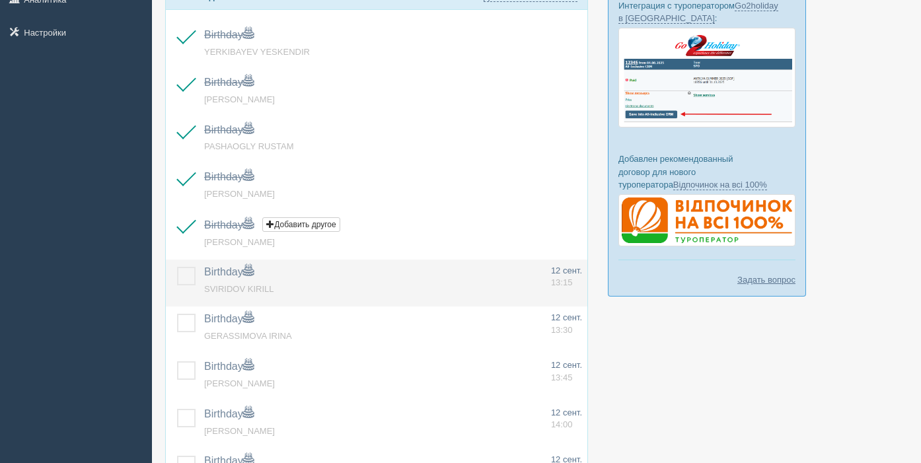
drag, startPoint x: 190, startPoint y: 322, endPoint x: 192, endPoint y: 293, distance: 28.5
click at [177, 314] on label at bounding box center [177, 314] width 0 height 0
click at [0, 0] on input "checkbox" at bounding box center [0, 0] width 0 height 0
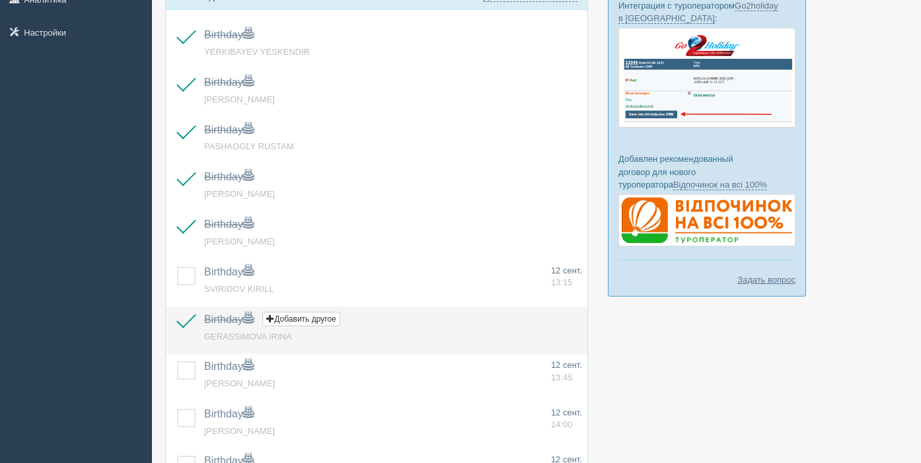
drag, startPoint x: 190, startPoint y: 278, endPoint x: 198, endPoint y: 309, distance: 32.0
click at [177, 267] on label at bounding box center [177, 267] width 0 height 0
click at [0, 0] on input "checkbox" at bounding box center [0, 0] width 0 height 0
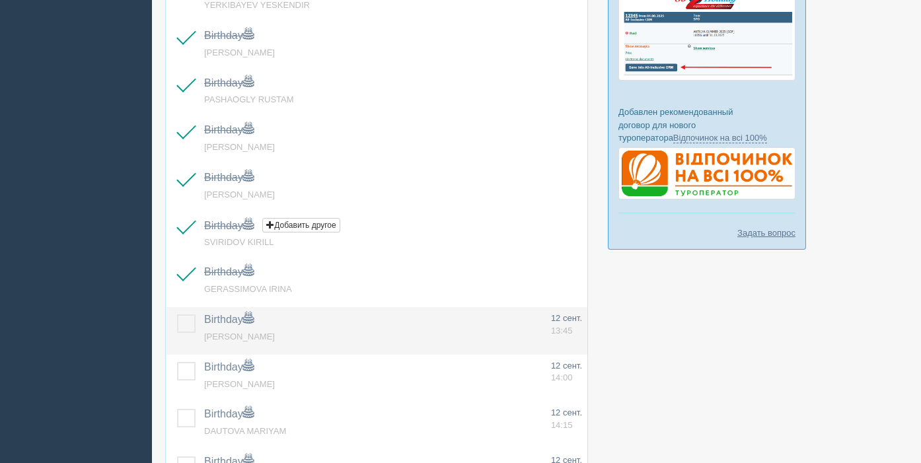
scroll to position [334, 0]
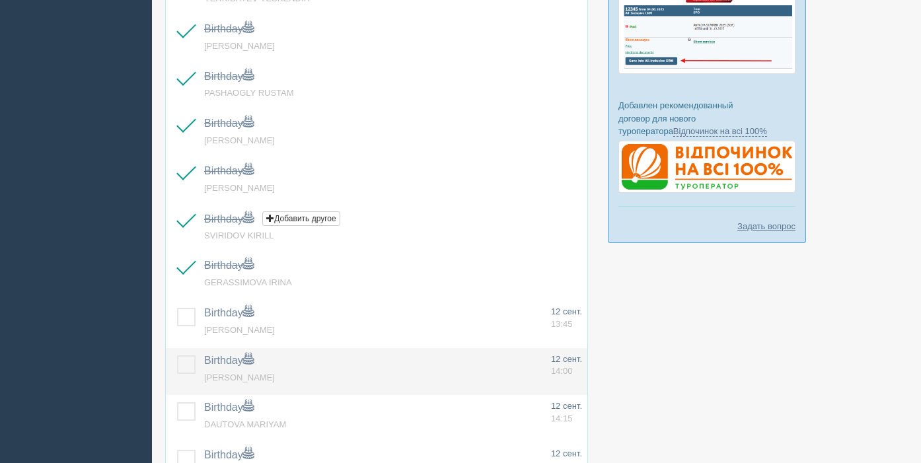
drag, startPoint x: 194, startPoint y: 317, endPoint x: 197, endPoint y: 362, distance: 45.0
click at [177, 308] on label at bounding box center [177, 308] width 0 height 0
click at [0, 0] on input "checkbox" at bounding box center [0, 0] width 0 height 0
drag, startPoint x: 196, startPoint y: 363, endPoint x: 190, endPoint y: 365, distance: 7.1
click at [196, 363] on td at bounding box center [182, 372] width 33 height 48
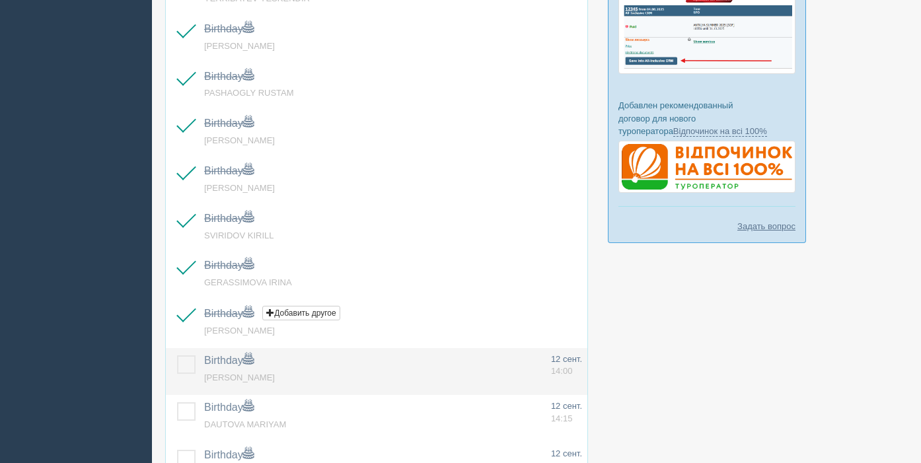
click at [177, 355] on label at bounding box center [177, 355] width 0 height 0
click at [0, 0] on input "checkbox" at bounding box center [0, 0] width 0 height 0
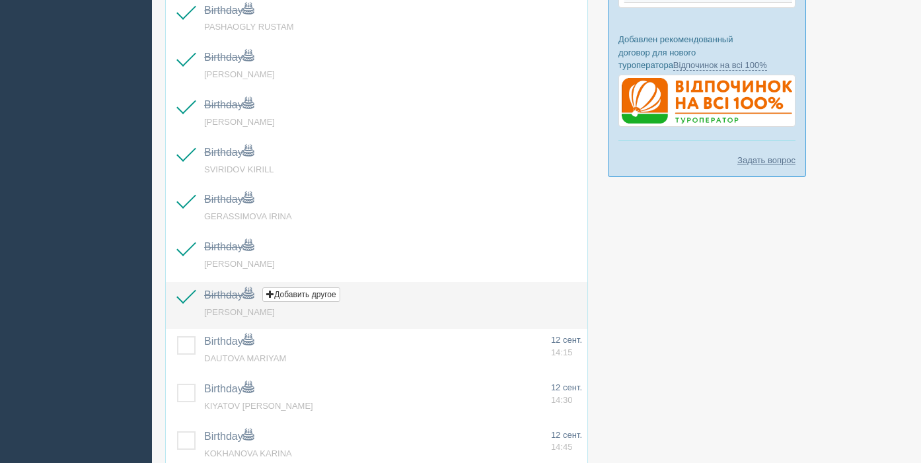
scroll to position [409, 0]
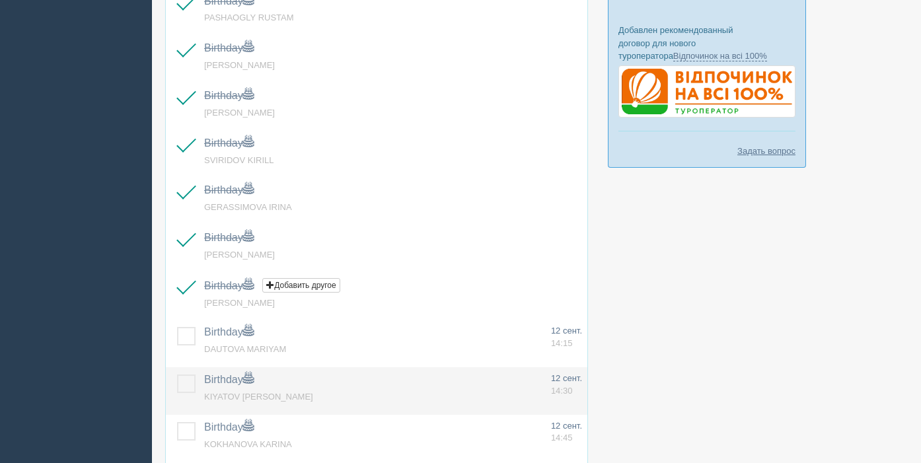
drag, startPoint x: 189, startPoint y: 340, endPoint x: 192, endPoint y: 382, distance: 43.1
click at [177, 327] on label at bounding box center [177, 327] width 0 height 0
click at [0, 0] on input "checkbox" at bounding box center [0, 0] width 0 height 0
click at [177, 375] on label at bounding box center [177, 375] width 0 height 0
click at [0, 0] on input "checkbox" at bounding box center [0, 0] width 0 height 0
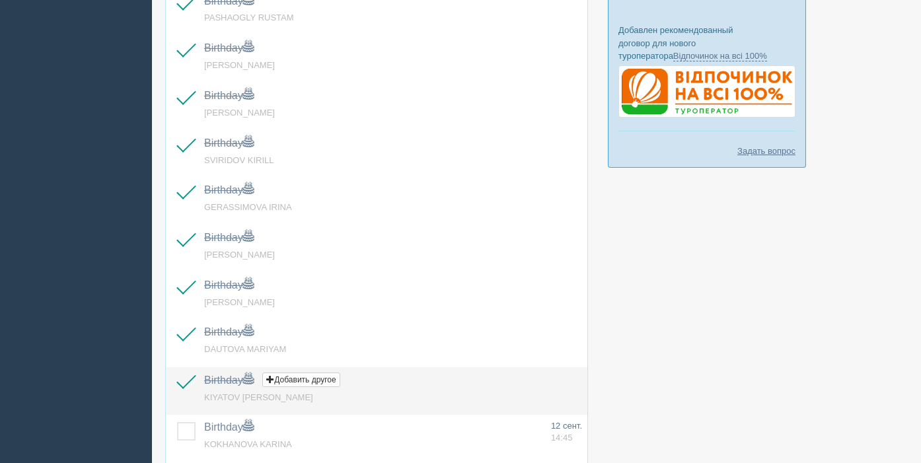
scroll to position [461, 0]
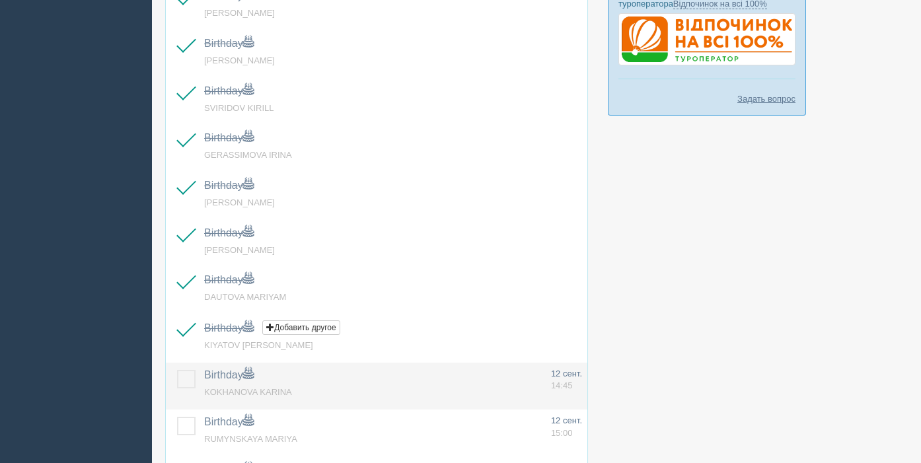
drag, startPoint x: 189, startPoint y: 380, endPoint x: 196, endPoint y: 375, distance: 8.5
click at [177, 370] on label at bounding box center [177, 370] width 0 height 0
click at [0, 0] on input "checkbox" at bounding box center [0, 0] width 0 height 0
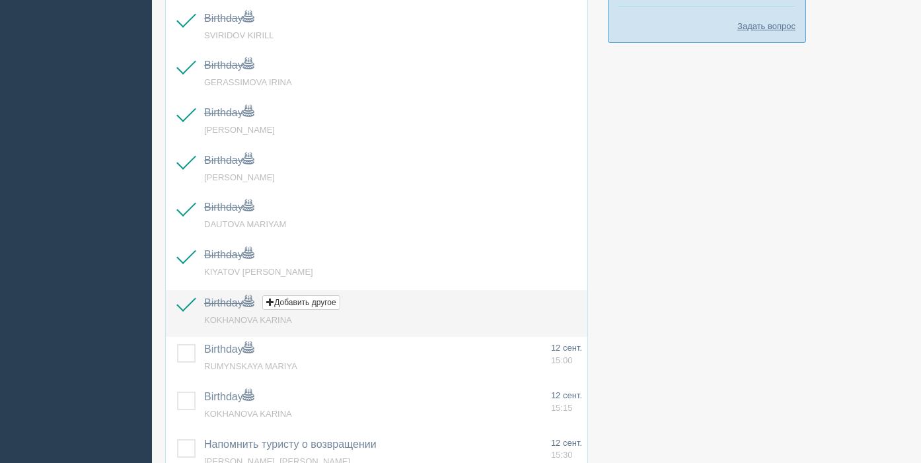
scroll to position [542, 0]
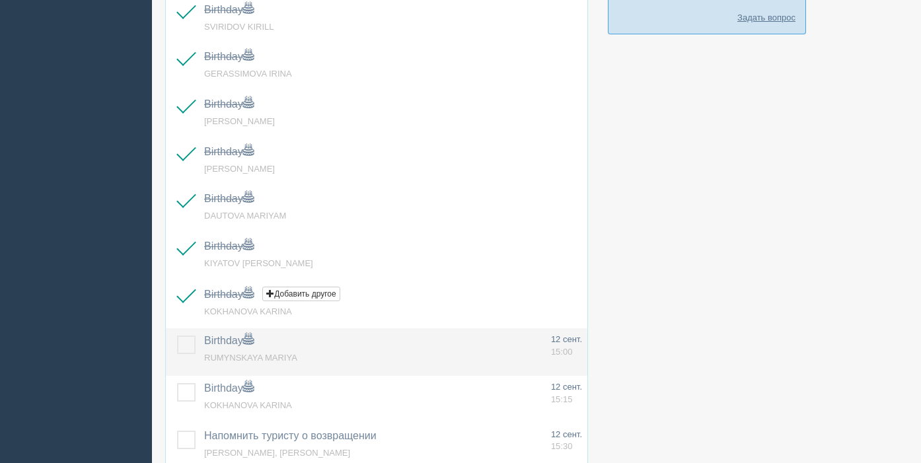
drag, startPoint x: 190, startPoint y: 349, endPoint x: 194, endPoint y: 355, distance: 7.4
click at [177, 336] on label at bounding box center [177, 336] width 0 height 0
click at [0, 0] on input "checkbox" at bounding box center [0, 0] width 0 height 0
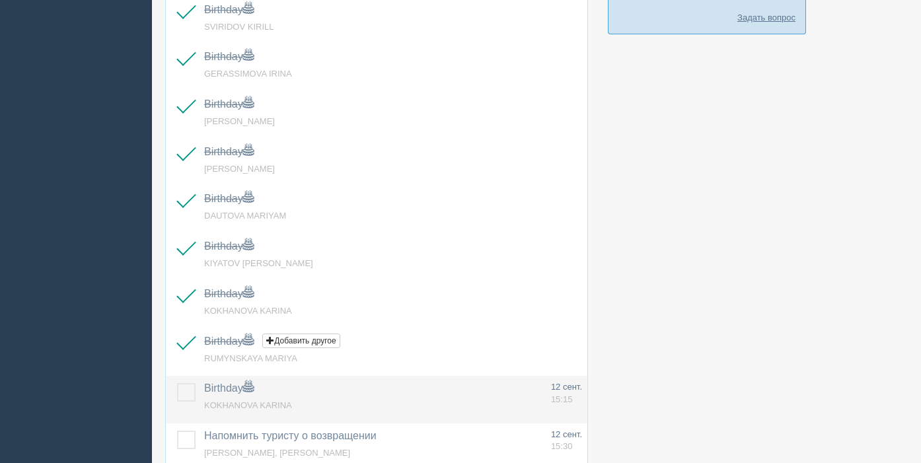
drag, startPoint x: 189, startPoint y: 393, endPoint x: 204, endPoint y: 380, distance: 19.7
click at [177, 383] on label at bounding box center [177, 383] width 0 height 0
click at [0, 0] on input "checkbox" at bounding box center [0, 0] width 0 height 0
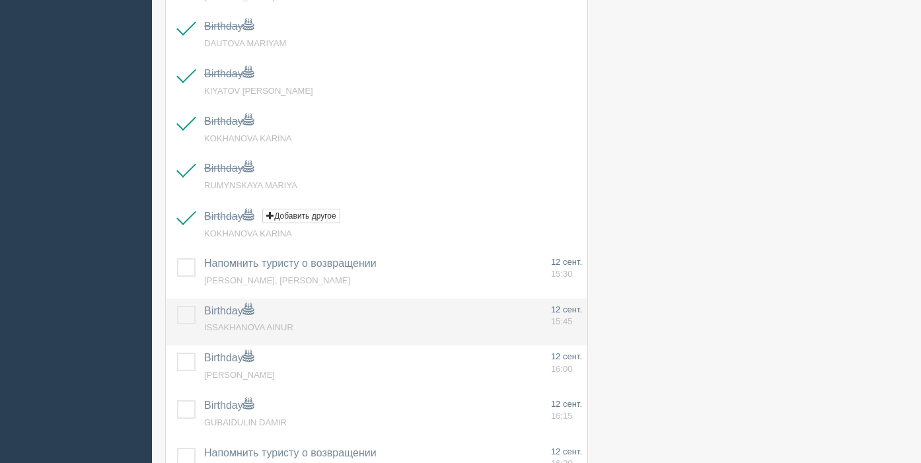
scroll to position [717, 0]
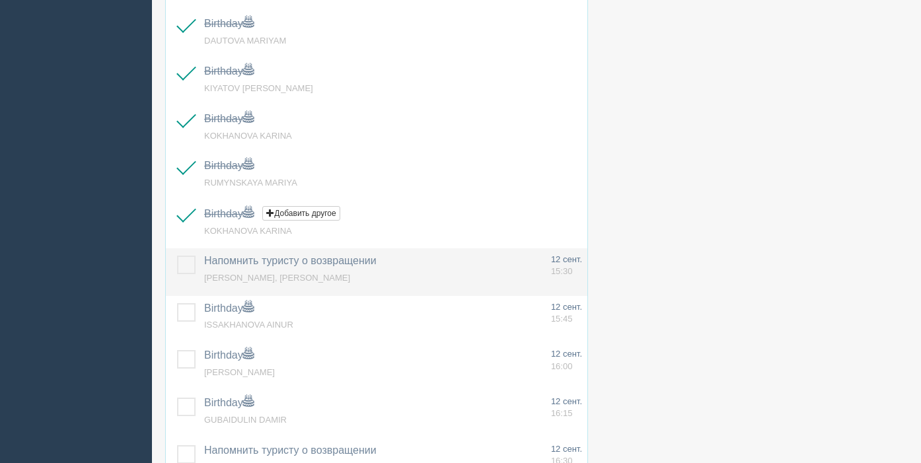
drag, startPoint x: 186, startPoint y: 267, endPoint x: 193, endPoint y: 289, distance: 22.8
click at [177, 256] on label at bounding box center [177, 256] width 0 height 0
click at [0, 0] on input "checkbox" at bounding box center [0, 0] width 0 height 0
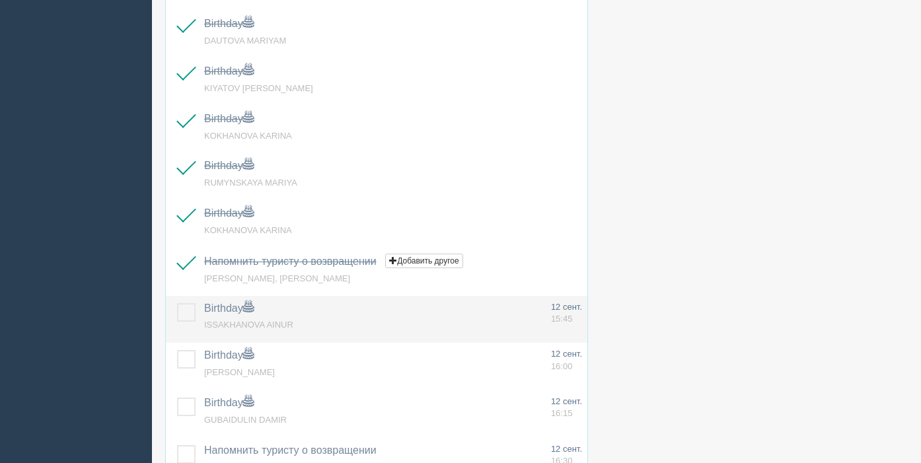
click at [177, 303] on label at bounding box center [177, 303] width 0 height 0
click at [0, 0] on input "checkbox" at bounding box center [0, 0] width 0 height 0
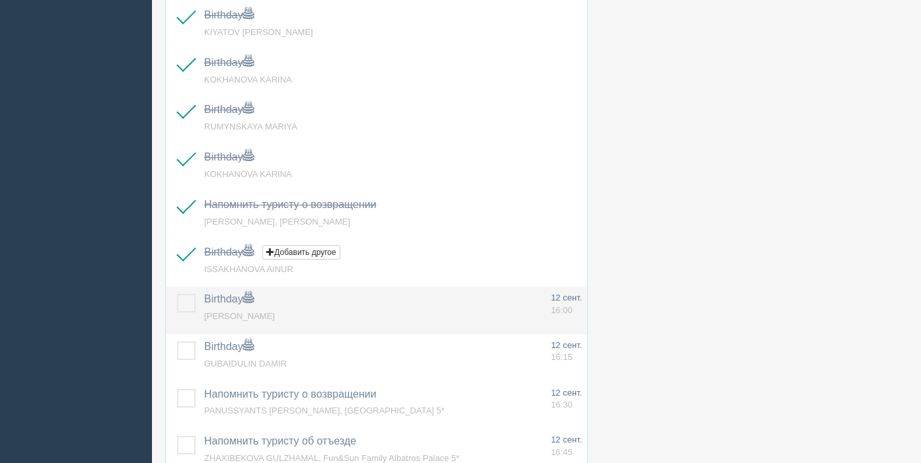
scroll to position [776, 0]
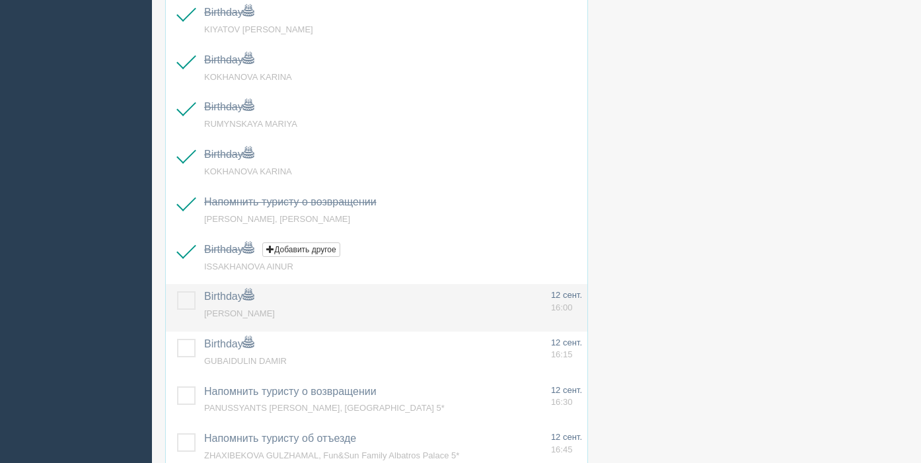
click at [177, 291] on label at bounding box center [177, 291] width 0 height 0
click at [0, 0] on input "checkbox" at bounding box center [0, 0] width 0 height 0
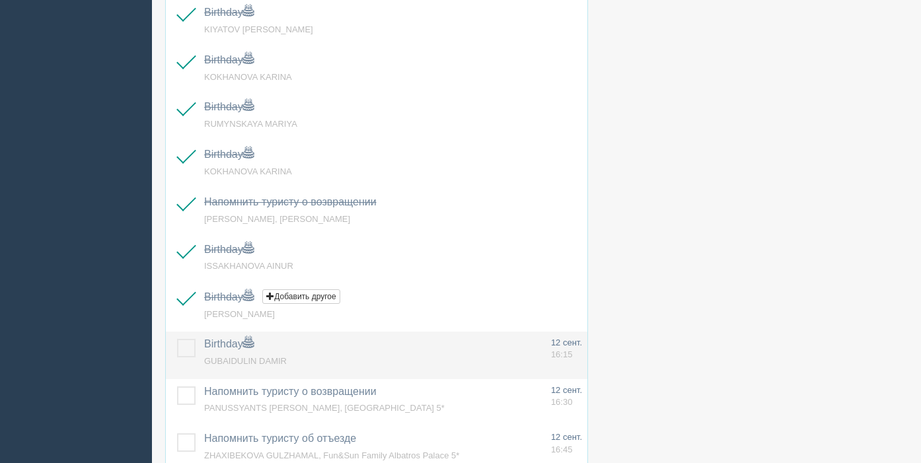
click at [177, 339] on label at bounding box center [177, 339] width 0 height 0
click at [0, 0] on input "checkbox" at bounding box center [0, 0] width 0 height 0
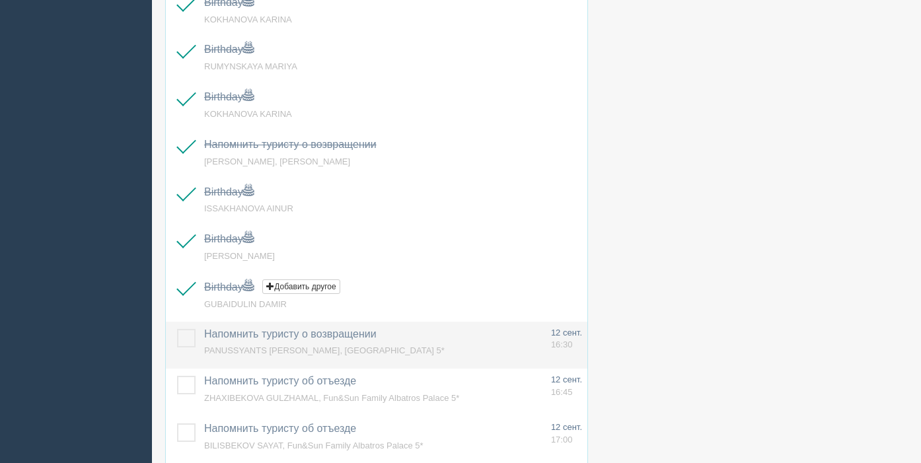
scroll to position [844, 0]
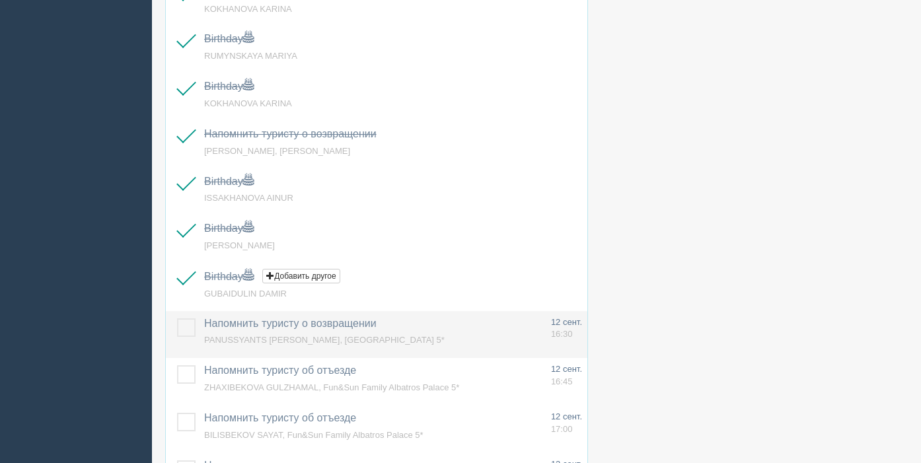
click at [177, 318] on label at bounding box center [177, 318] width 0 height 0
click at [0, 0] on input "checkbox" at bounding box center [0, 0] width 0 height 0
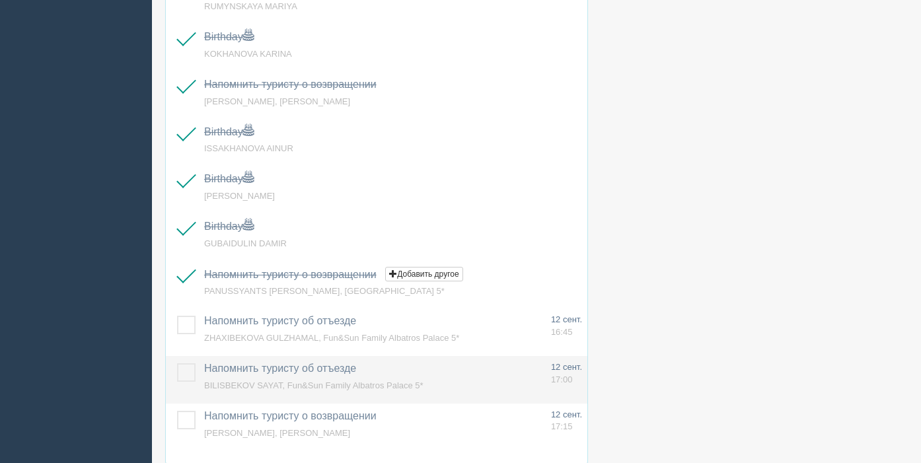
scroll to position [906, 0]
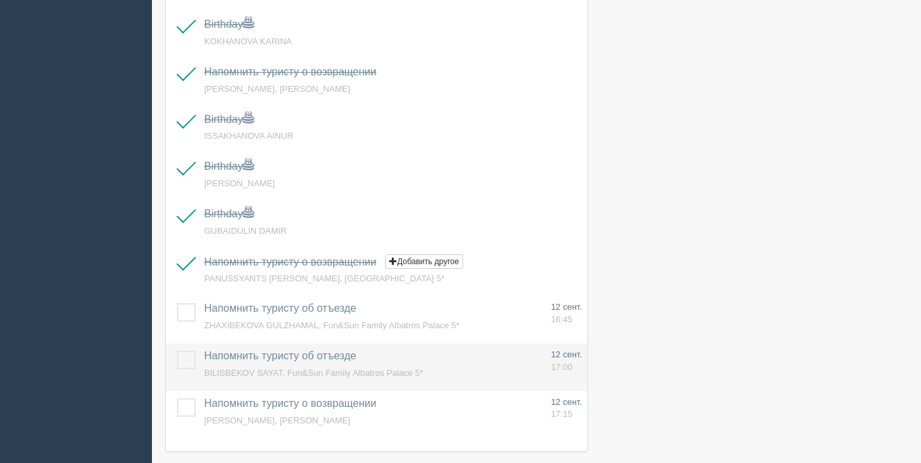
click at [177, 351] on label at bounding box center [177, 351] width 0 height 0
click at [0, 0] on input "checkbox" at bounding box center [0, 0] width 0 height 0
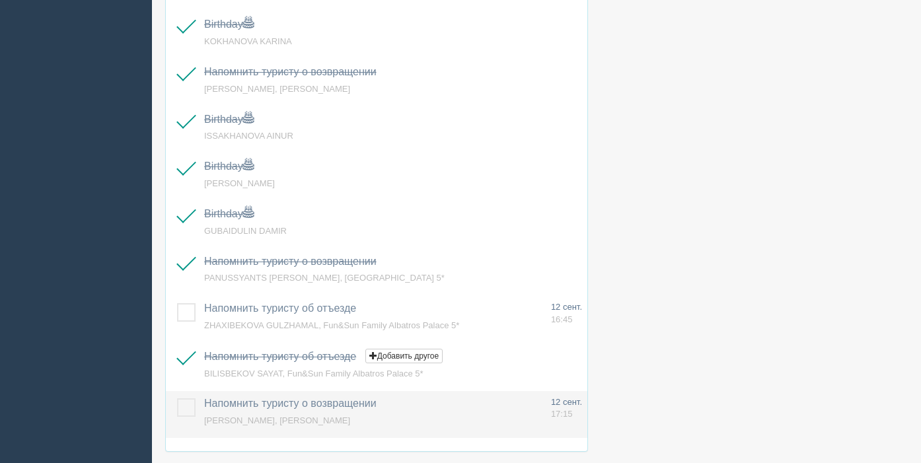
click at [177, 398] on label at bounding box center [177, 398] width 0 height 0
click at [0, 0] on input "checkbox" at bounding box center [0, 0] width 0 height 0
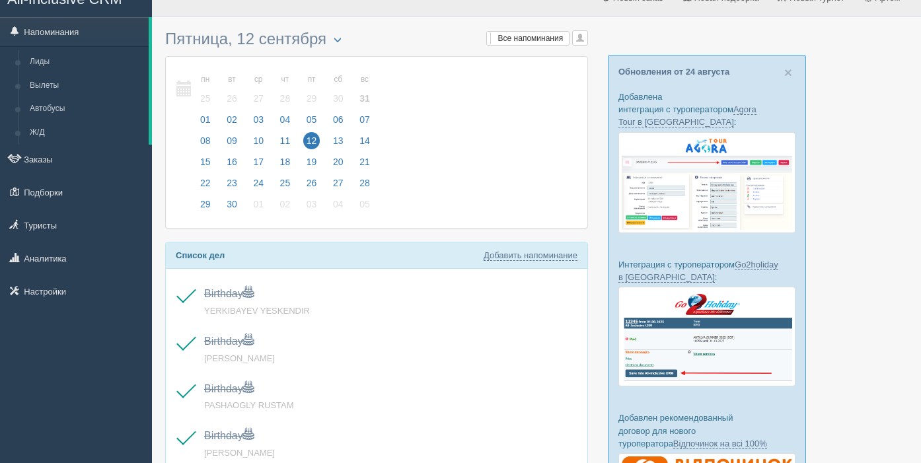
scroll to position [0, 0]
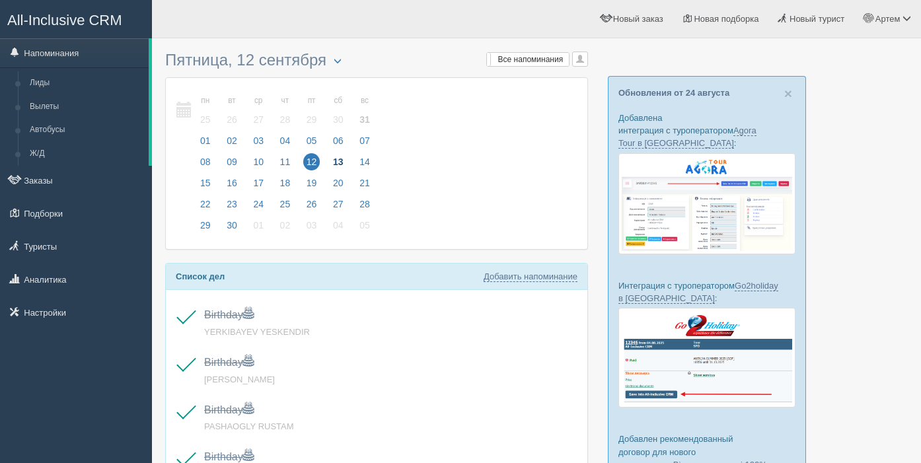
click at [344, 159] on span "13" at bounding box center [338, 161] width 17 height 17
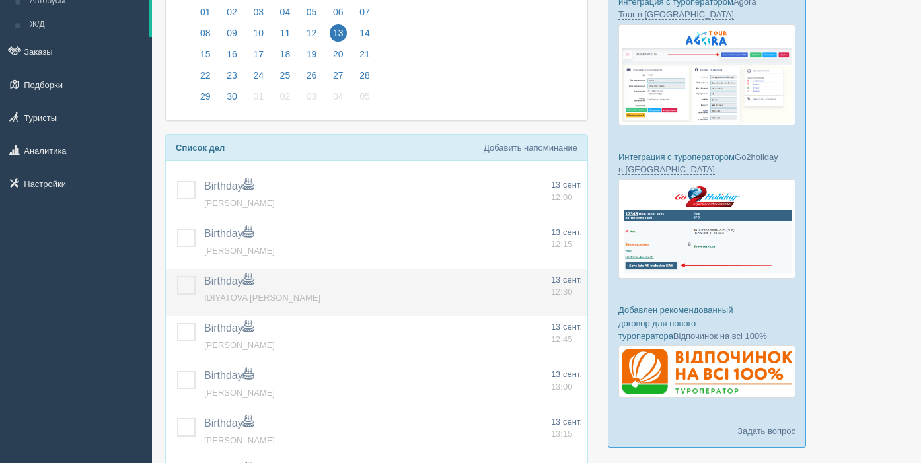
scroll to position [129, 0]
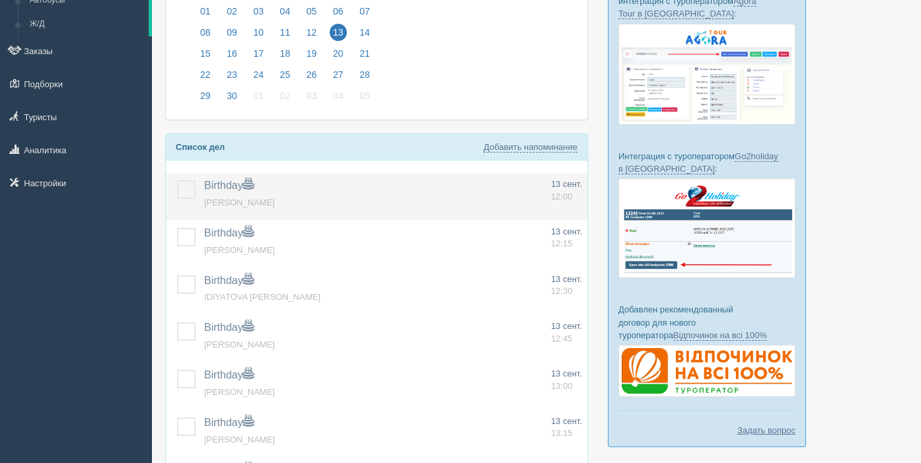
drag, startPoint x: 186, startPoint y: 187, endPoint x: 183, endPoint y: 210, distance: 23.4
click at [177, 180] on label at bounding box center [177, 180] width 0 height 0
click at [0, 0] on input "checkbox" at bounding box center [0, 0] width 0 height 0
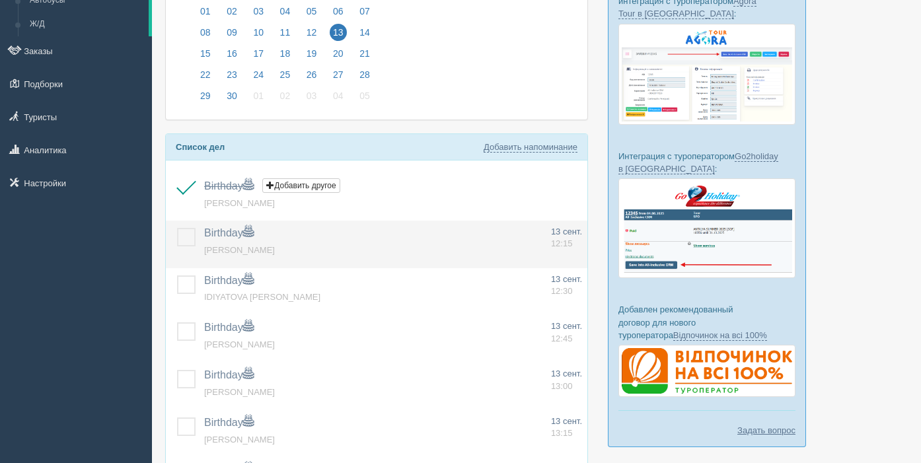
click at [177, 228] on label at bounding box center [177, 228] width 0 height 0
click at [0, 0] on input "checkbox" at bounding box center [0, 0] width 0 height 0
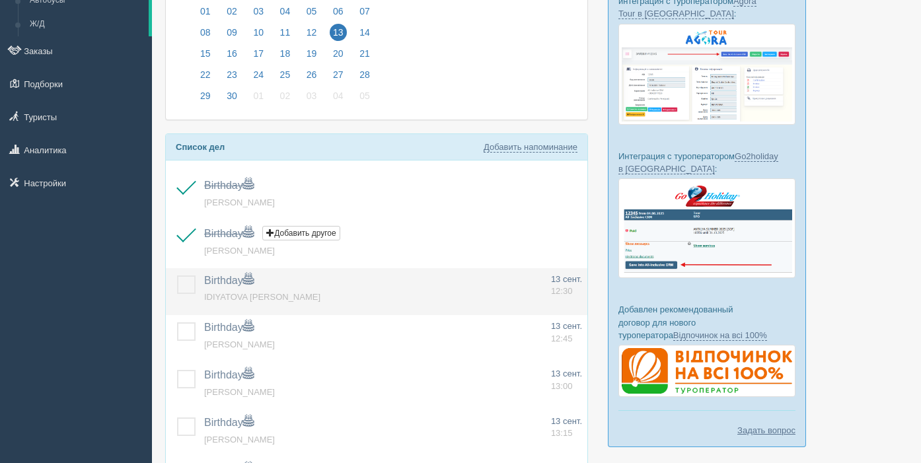
click at [177, 275] on label at bounding box center [177, 275] width 0 height 0
click at [0, 0] on input "checkbox" at bounding box center [0, 0] width 0 height 0
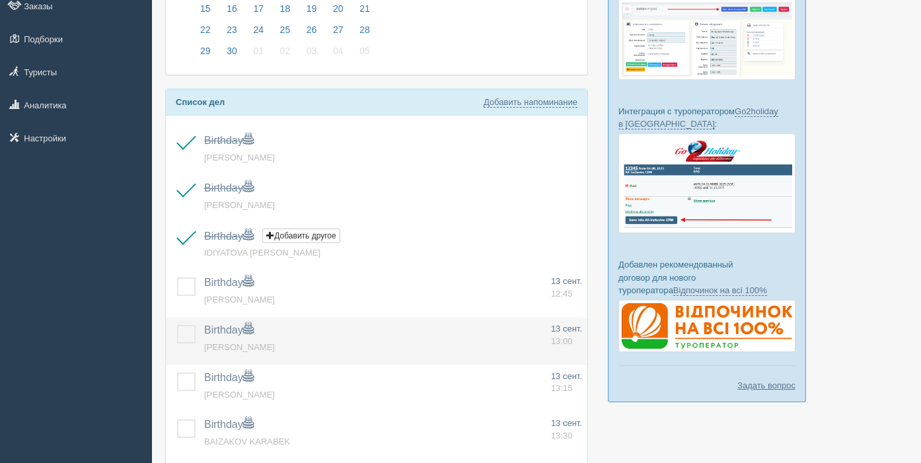
drag, startPoint x: 186, startPoint y: 280, endPoint x: 188, endPoint y: 327, distance: 47.0
click at [177, 277] on label at bounding box center [177, 277] width 0 height 0
click at [0, 0] on input "checkbox" at bounding box center [0, 0] width 0 height 0
click at [177, 325] on label at bounding box center [177, 325] width 0 height 0
click at [0, 0] on input "checkbox" at bounding box center [0, 0] width 0 height 0
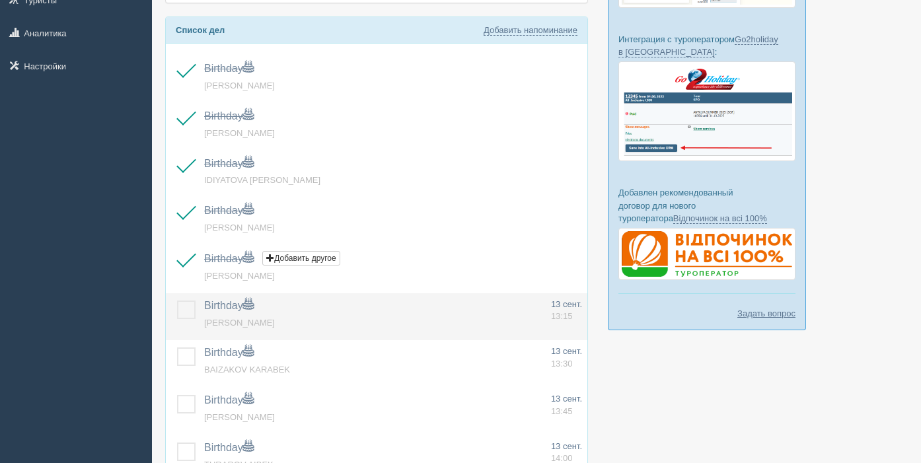
click at [186, 330] on td at bounding box center [182, 317] width 33 height 48
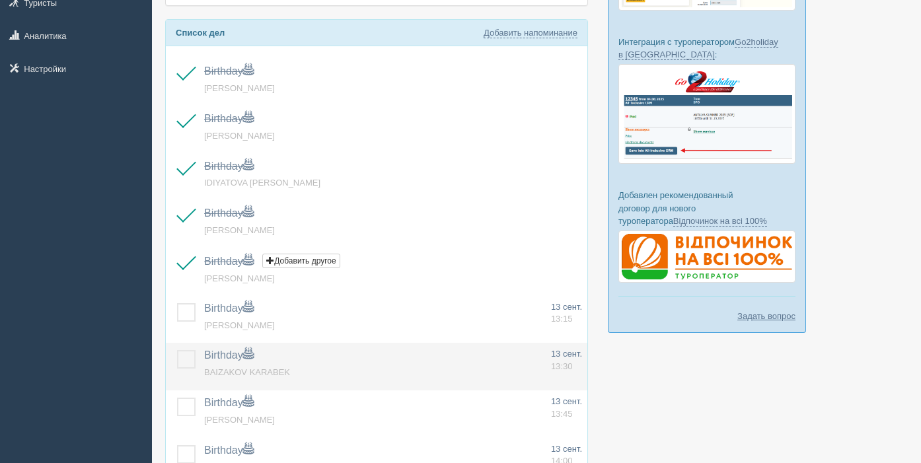
drag, startPoint x: 185, startPoint y: 312, endPoint x: 190, endPoint y: 351, distance: 39.3
click at [177, 303] on label at bounding box center [177, 303] width 0 height 0
click at [0, 0] on input "checkbox" at bounding box center [0, 0] width 0 height 0
click at [177, 350] on label at bounding box center [177, 350] width 0 height 0
click at [0, 0] on input "checkbox" at bounding box center [0, 0] width 0 height 0
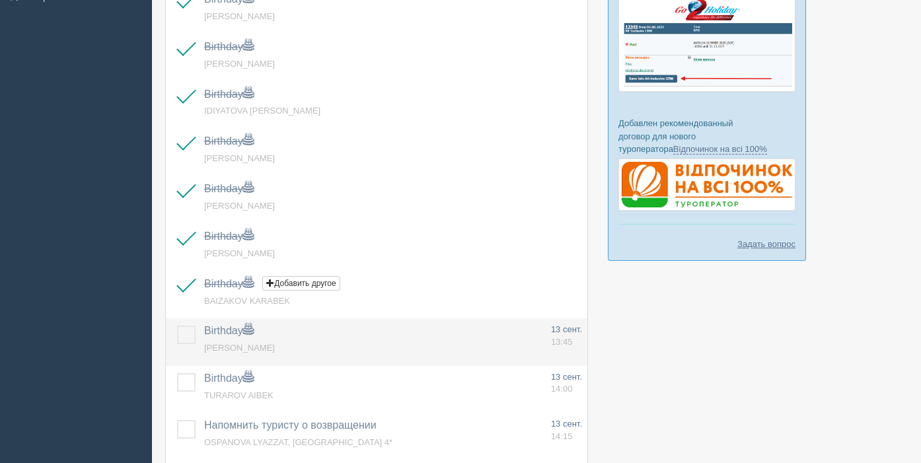
click at [177, 326] on label at bounding box center [177, 326] width 0 height 0
click at [0, 0] on input "checkbox" at bounding box center [0, 0] width 0 height 0
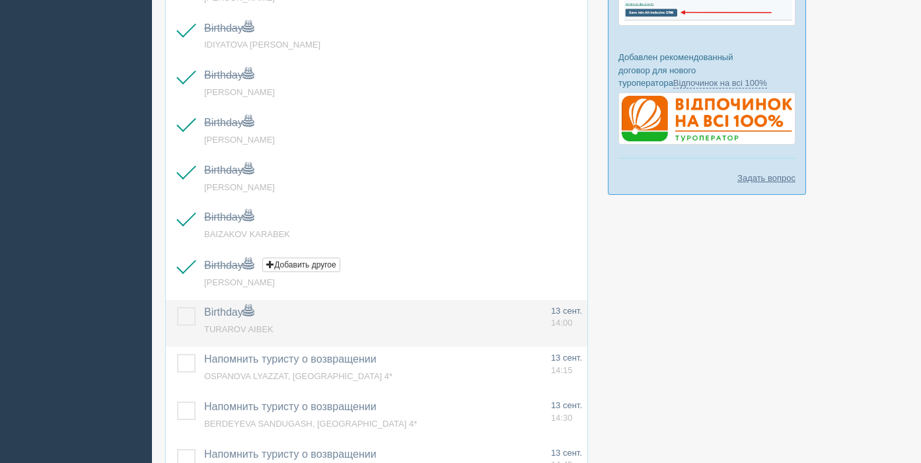
click at [177, 307] on label at bounding box center [177, 307] width 0 height 0
click at [0, 0] on input "checkbox" at bounding box center [0, 0] width 0 height 0
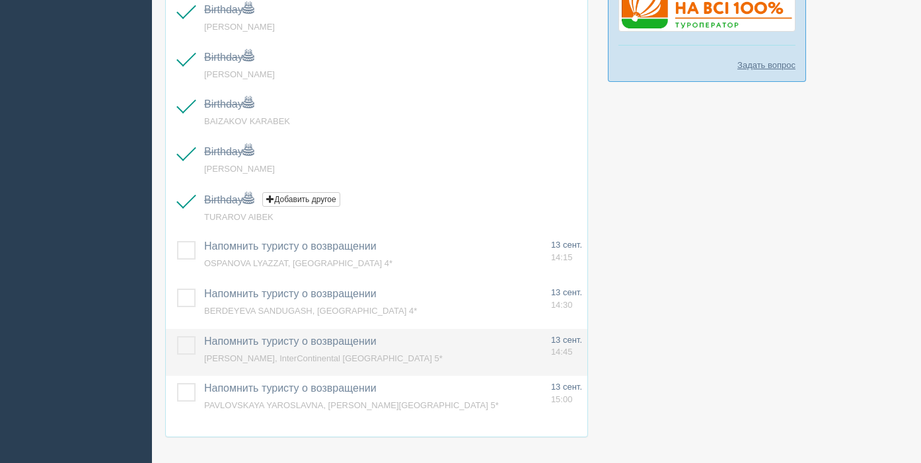
scroll to position [496, 0]
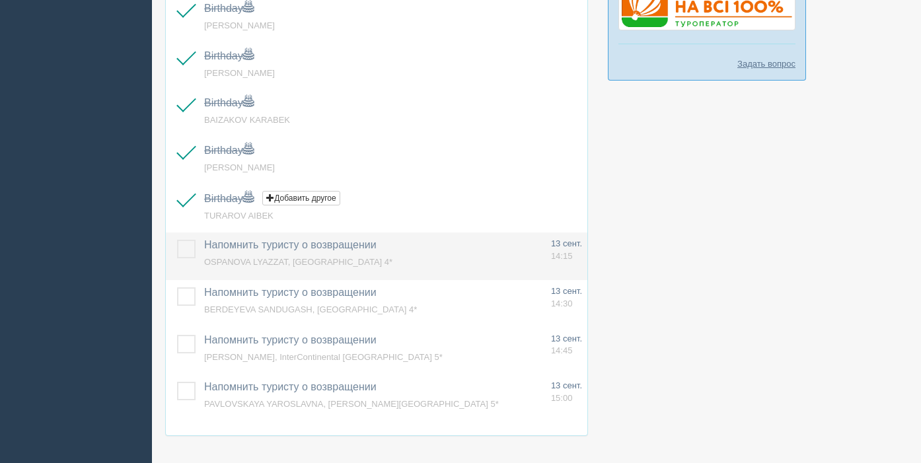
click at [177, 240] on label at bounding box center [177, 240] width 0 height 0
click at [0, 0] on input "checkbox" at bounding box center [0, 0] width 0 height 0
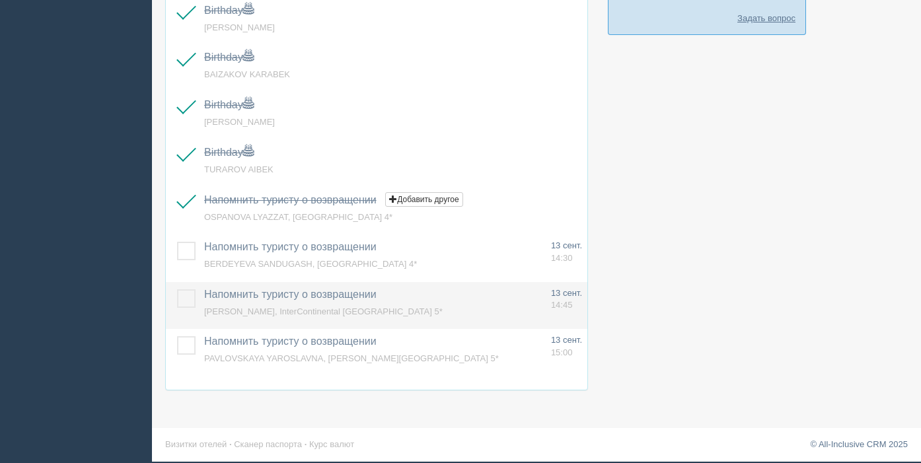
scroll to position [544, 0]
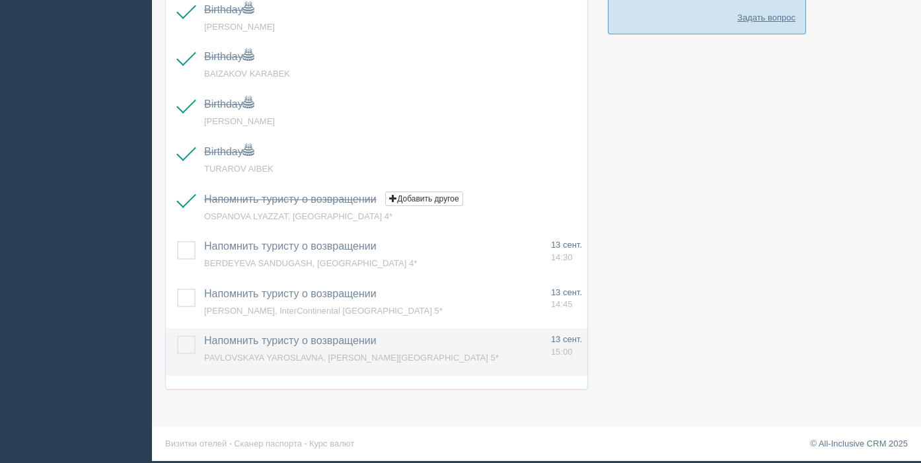
drag, startPoint x: 186, startPoint y: 347, endPoint x: 277, endPoint y: 342, distance: 92.0
click at [177, 336] on label at bounding box center [177, 336] width 0 height 0
click at [0, 0] on input "checkbox" at bounding box center [0, 0] width 0 height 0
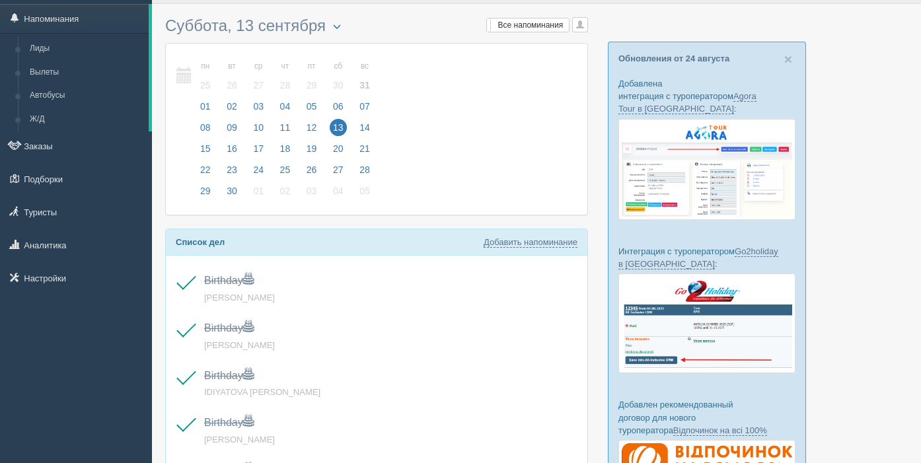
scroll to position [5, 0]
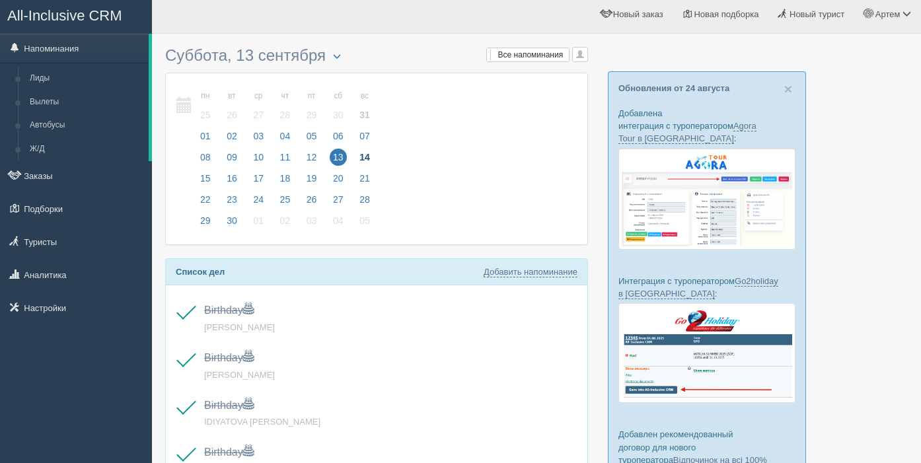
click at [367, 158] on span "14" at bounding box center [364, 157] width 17 height 17
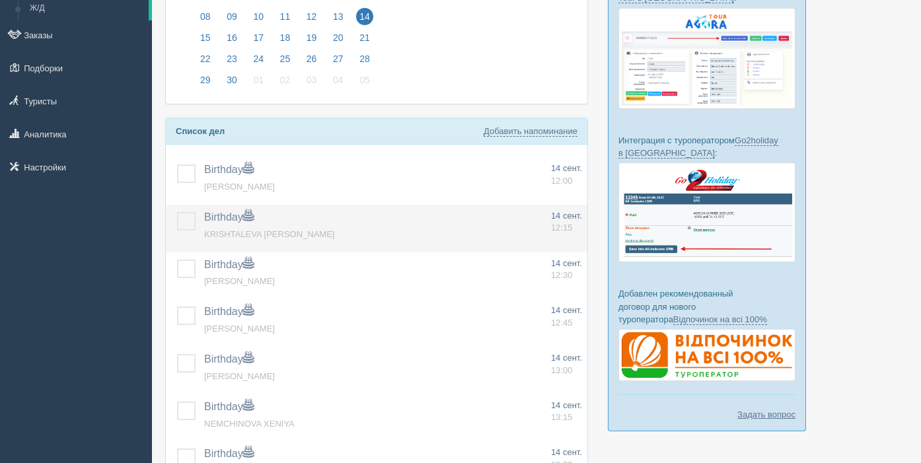
scroll to position [149, 0]
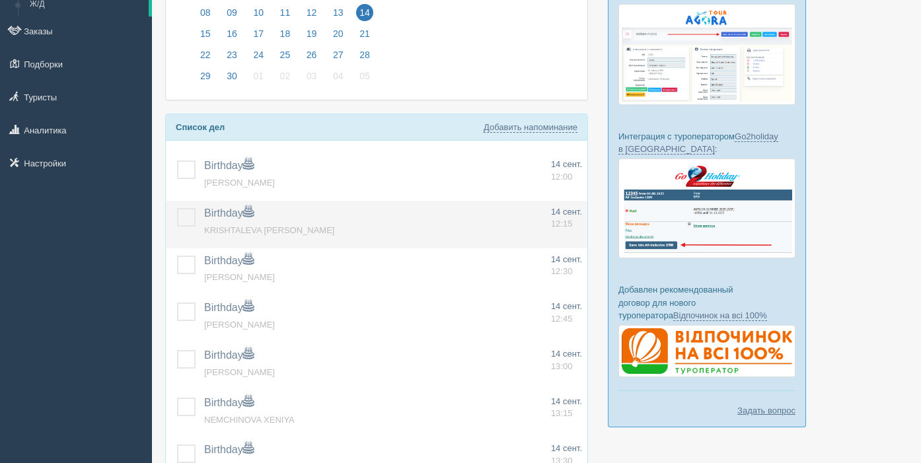
drag, startPoint x: 188, startPoint y: 172, endPoint x: 196, endPoint y: 216, distance: 44.9
click at [177, 161] on label at bounding box center [177, 161] width 0 height 0
click at [0, 0] on input "checkbox" at bounding box center [0, 0] width 0 height 0
click at [177, 208] on label at bounding box center [177, 208] width 0 height 0
click at [0, 0] on input "checkbox" at bounding box center [0, 0] width 0 height 0
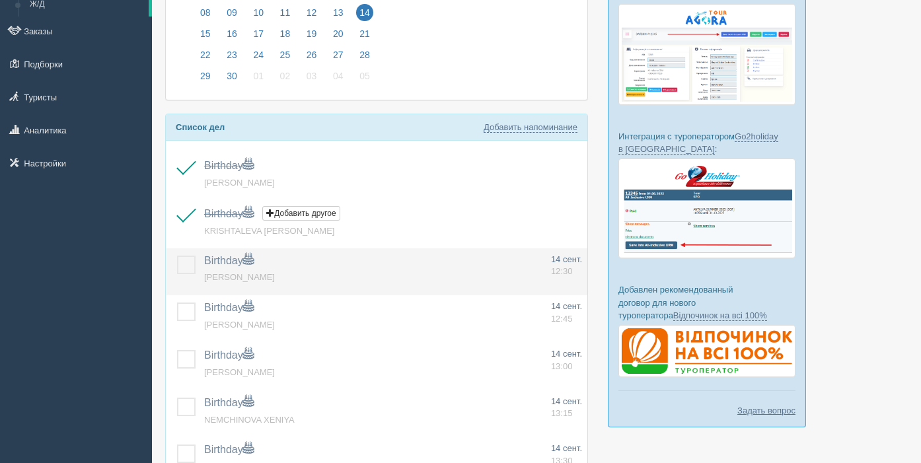
click at [177, 256] on label at bounding box center [177, 256] width 0 height 0
click at [0, 0] on input "checkbox" at bounding box center [0, 0] width 0 height 0
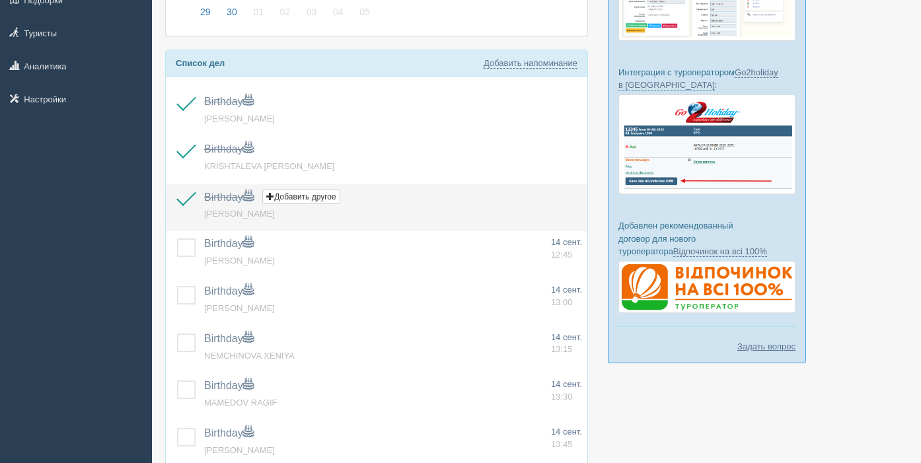
scroll to position [222, 0]
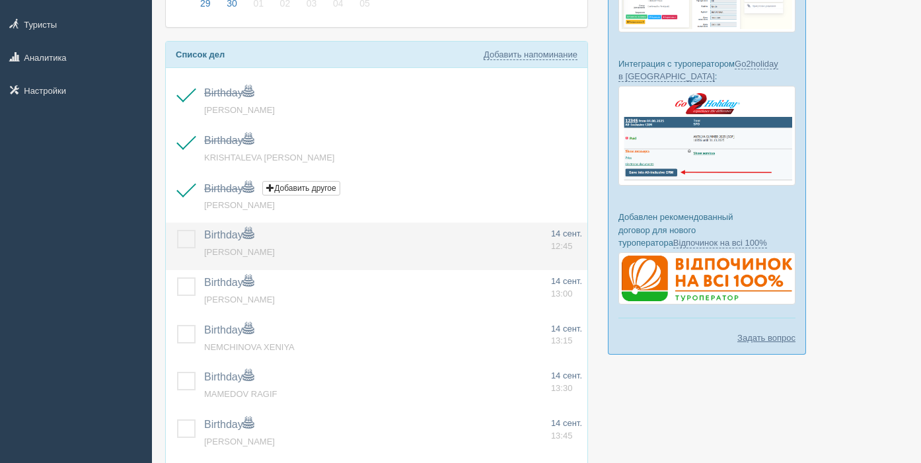
click at [177, 230] on label at bounding box center [177, 230] width 0 height 0
click at [0, 0] on input "checkbox" at bounding box center [0, 0] width 0 height 0
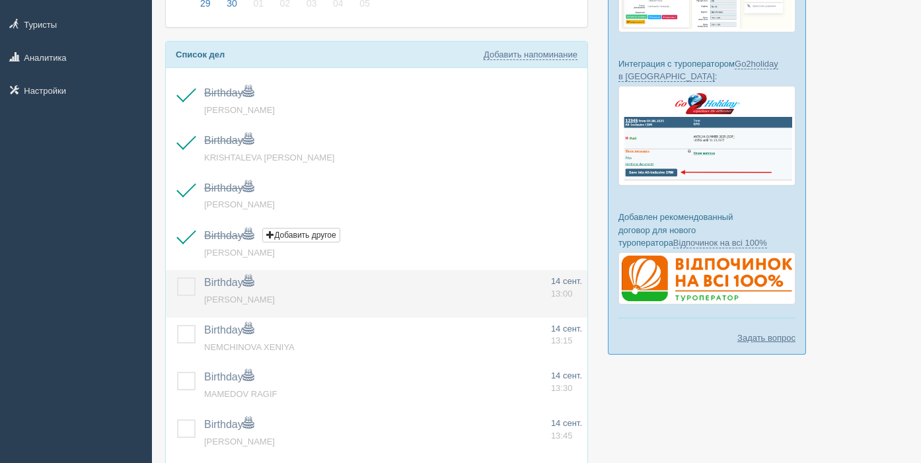
click at [177, 277] on label at bounding box center [177, 277] width 0 height 0
click at [0, 0] on input "checkbox" at bounding box center [0, 0] width 0 height 0
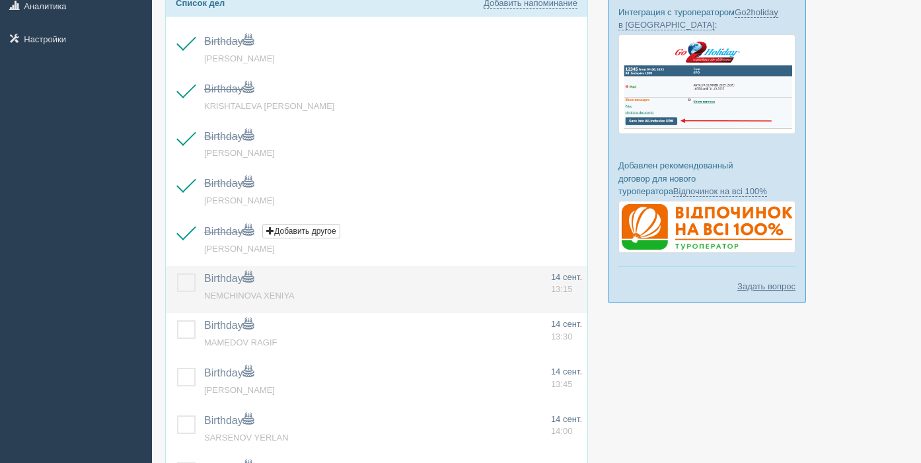
scroll to position [274, 0]
drag, startPoint x: 186, startPoint y: 282, endPoint x: 189, endPoint y: 302, distance: 20.1
click at [177, 273] on label at bounding box center [177, 273] width 0 height 0
click at [0, 0] on input "checkbox" at bounding box center [0, 0] width 0 height 0
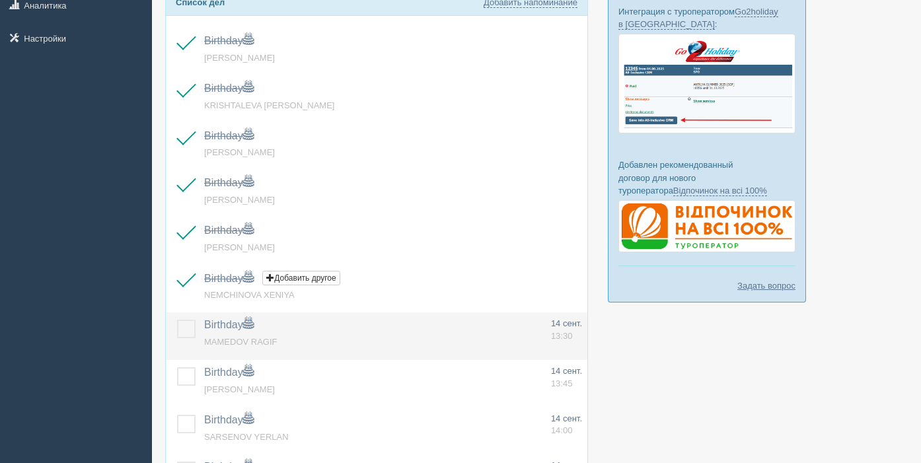
click at [177, 320] on label at bounding box center [177, 320] width 0 height 0
click at [0, 0] on input "checkbox" at bounding box center [0, 0] width 0 height 0
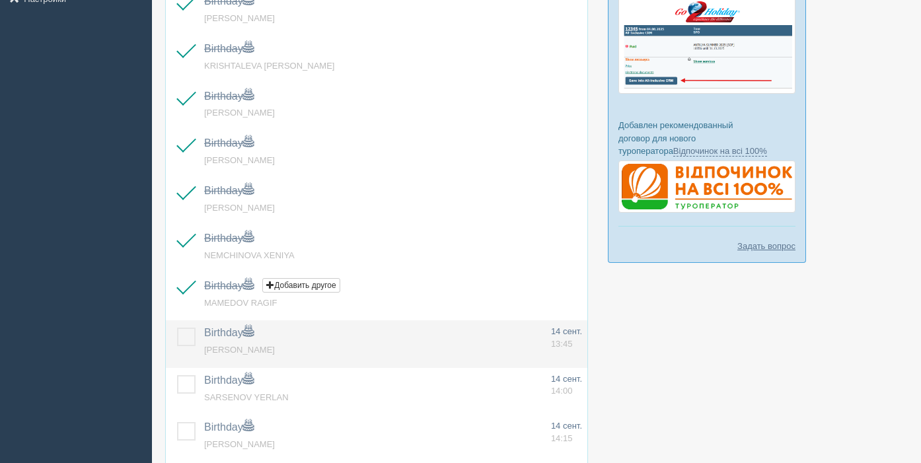
click at [177, 328] on label at bounding box center [177, 328] width 0 height 0
click at [0, 0] on input "checkbox" at bounding box center [0, 0] width 0 height 0
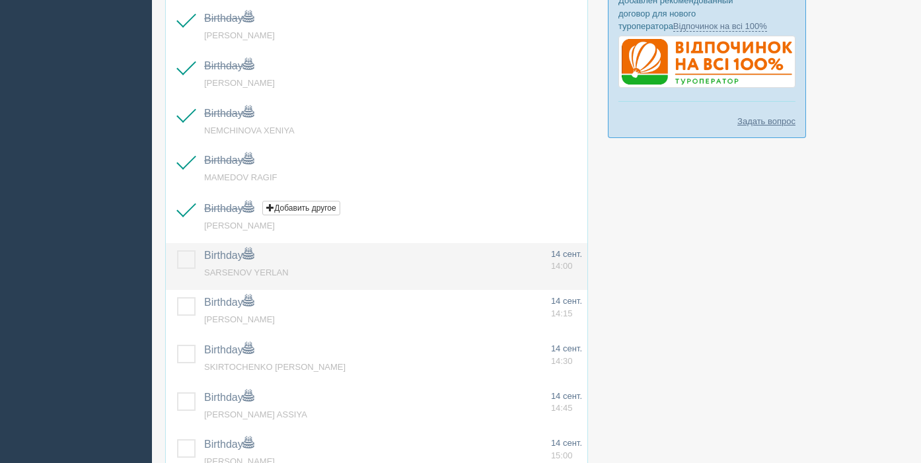
scroll to position [441, 0]
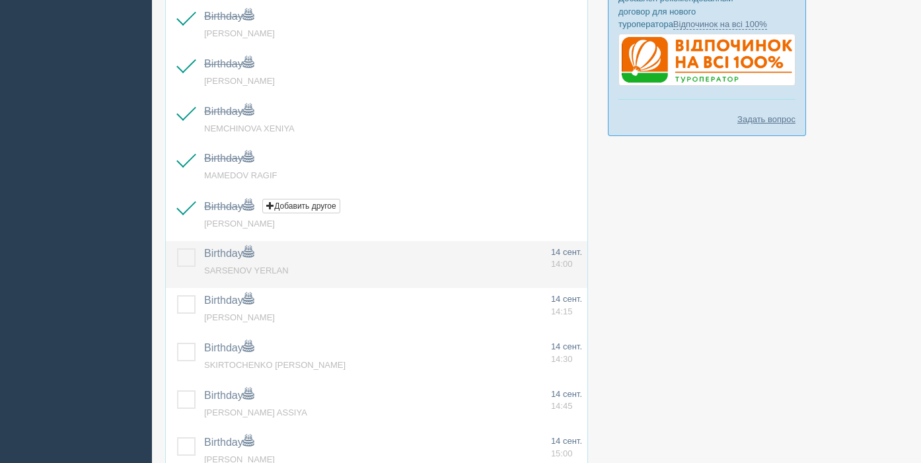
click at [177, 248] on label at bounding box center [177, 248] width 0 height 0
click at [0, 0] on input "checkbox" at bounding box center [0, 0] width 0 height 0
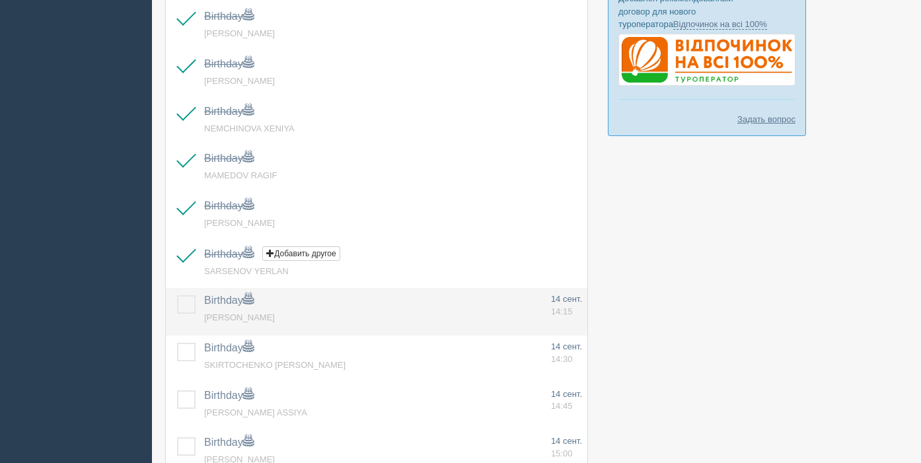
click at [177, 295] on label at bounding box center [177, 295] width 0 height 0
click at [0, 0] on input "checkbox" at bounding box center [0, 0] width 0 height 0
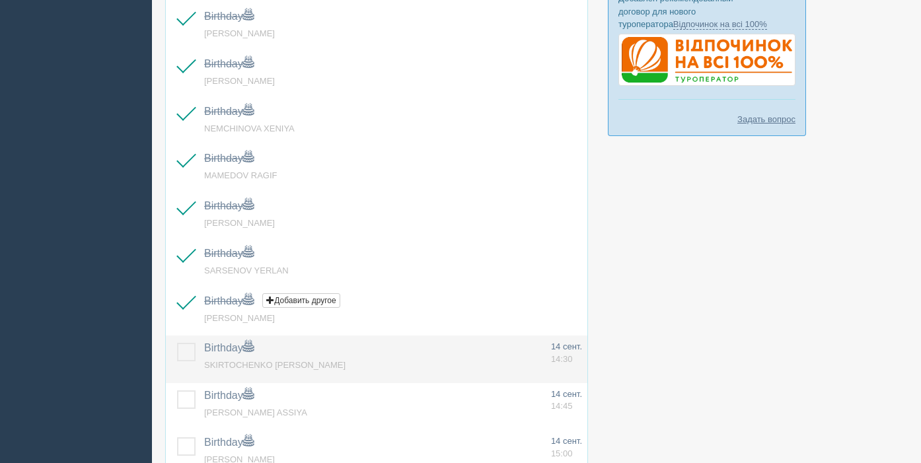
click at [177, 343] on label at bounding box center [177, 343] width 0 height 0
click at [0, 0] on input "checkbox" at bounding box center [0, 0] width 0 height 0
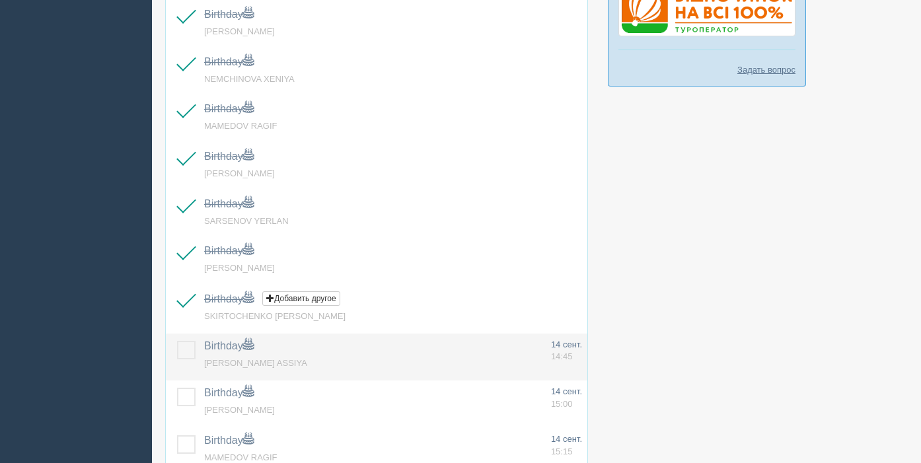
click at [177, 341] on label at bounding box center [177, 341] width 0 height 0
click at [0, 0] on input "checkbox" at bounding box center [0, 0] width 0 height 0
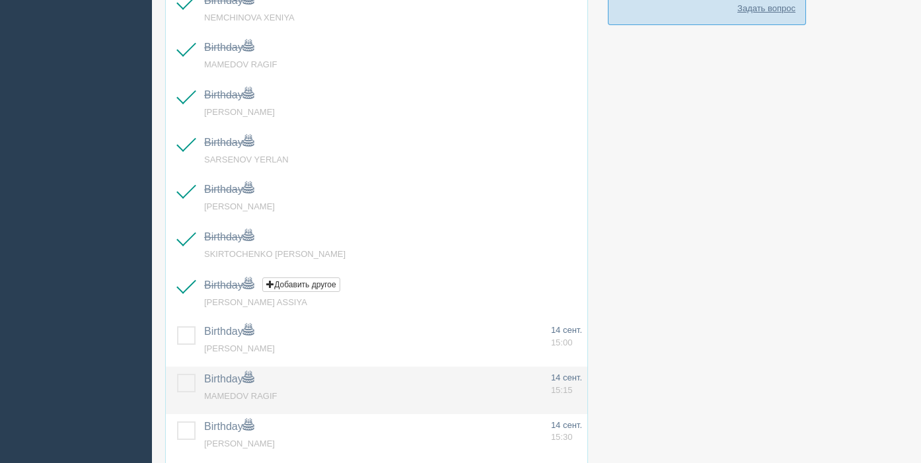
drag, startPoint x: 186, startPoint y: 338, endPoint x: 182, endPoint y: 379, distance: 41.1
click at [177, 326] on label at bounding box center [177, 326] width 0 height 0
click at [0, 0] on input "checkbox" at bounding box center [0, 0] width 0 height 0
click at [177, 374] on label at bounding box center [177, 374] width 0 height 0
click at [0, 0] on input "checkbox" at bounding box center [0, 0] width 0 height 0
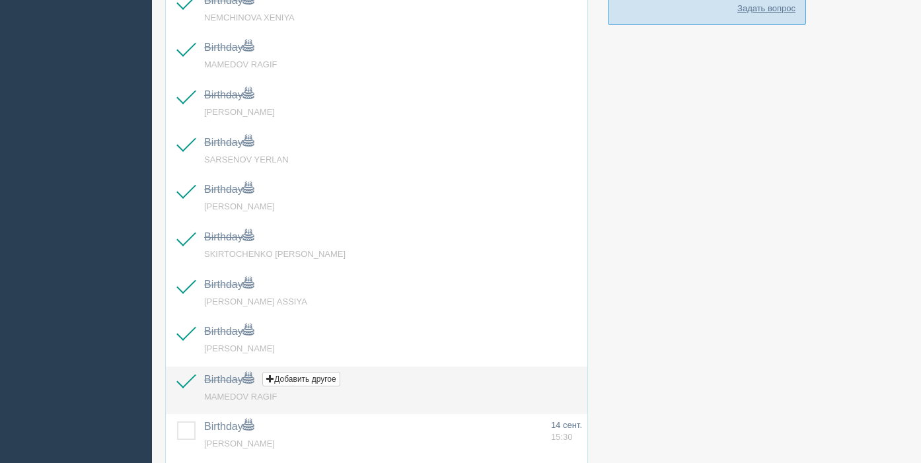
scroll to position [648, 0]
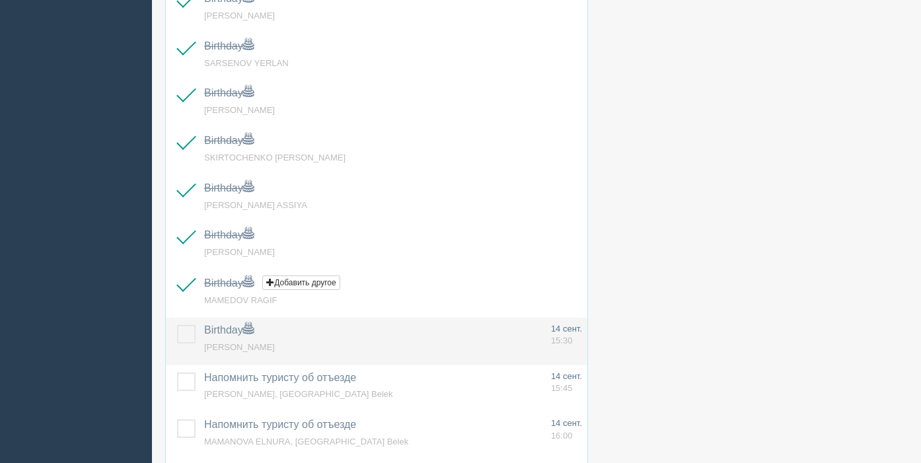
click at [177, 325] on label at bounding box center [177, 325] width 0 height 0
click at [0, 0] on input "checkbox" at bounding box center [0, 0] width 0 height 0
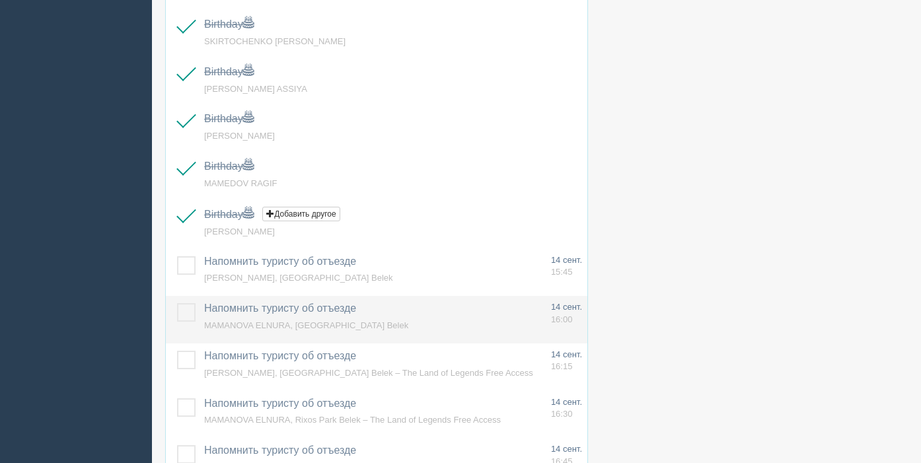
scroll to position [765, 0]
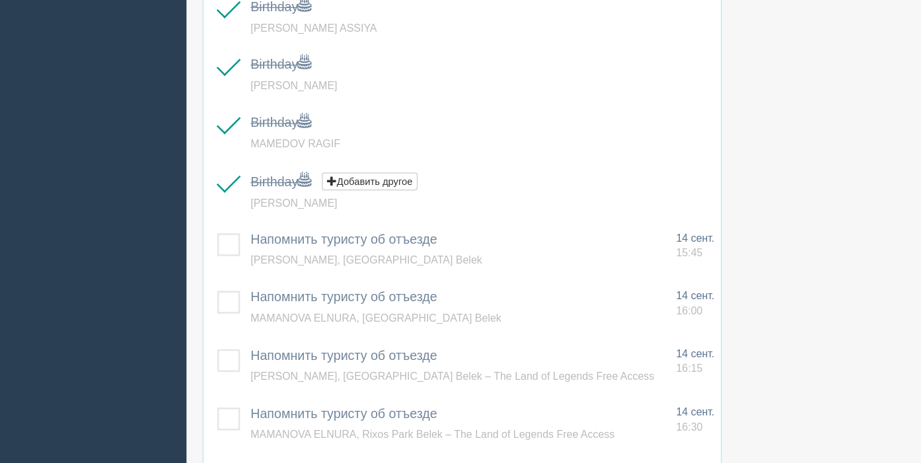
scroll to position [781, 0]
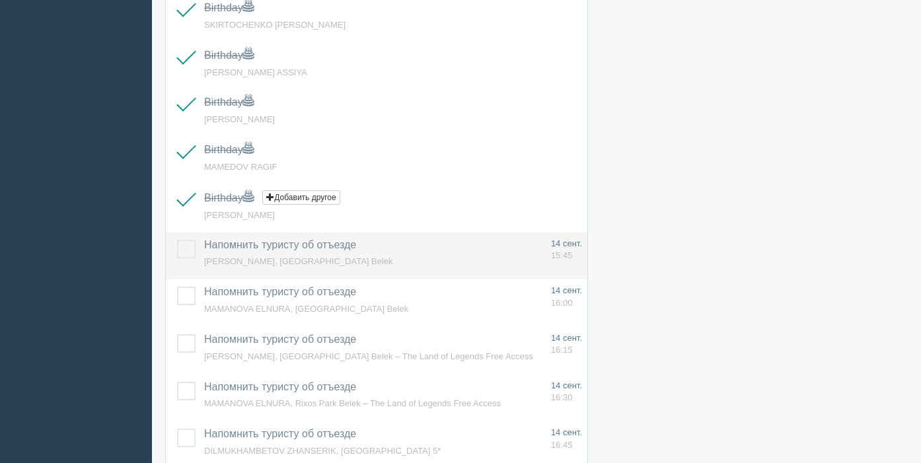
click at [177, 240] on label at bounding box center [177, 240] width 0 height 0
click at [0, 0] on input "checkbox" at bounding box center [0, 0] width 0 height 0
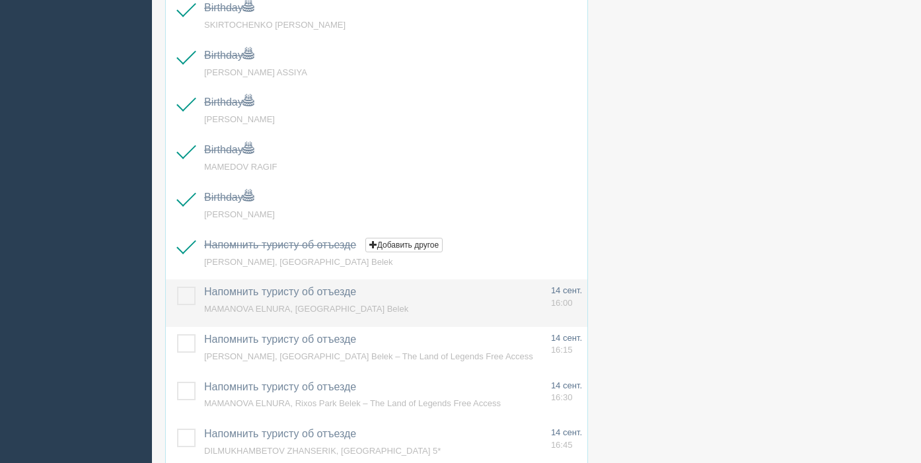
scroll to position [824, 0]
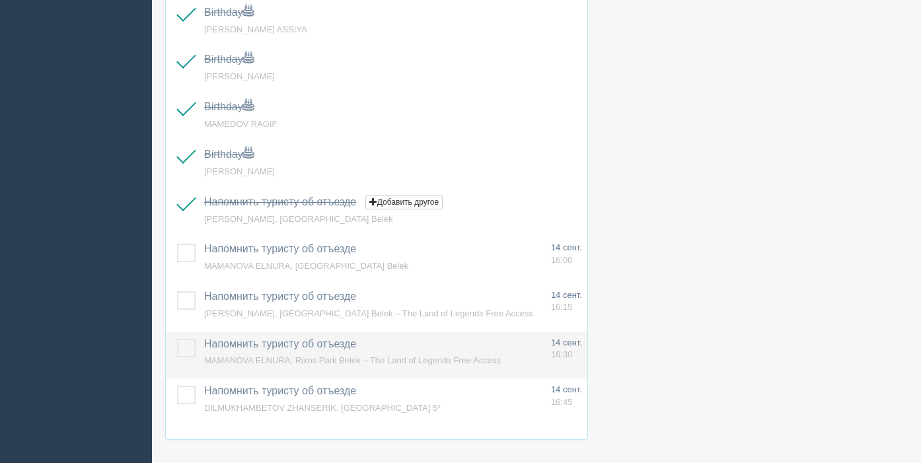
click at [296, 357] on span "MAMANOVA ELNURA, Rixos Park Belek – The Land of Legends Free Access" at bounding box center [352, 360] width 297 height 10
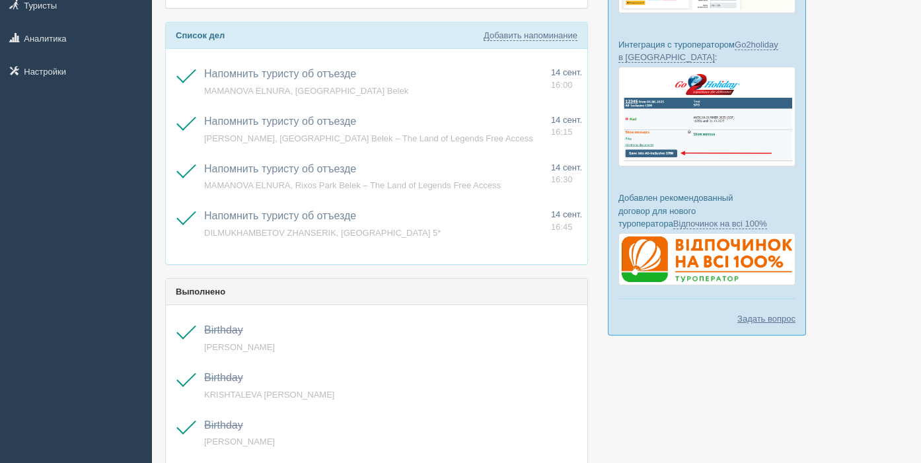
scroll to position [239, 0]
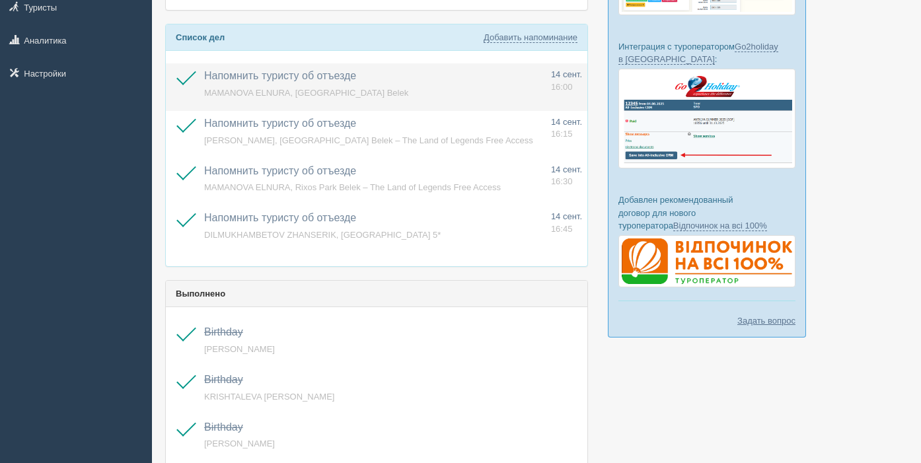
click at [273, 91] on span "MAMANOVA ELNURA, [GEOGRAPHIC_DATA] Belek" at bounding box center [306, 93] width 204 height 10
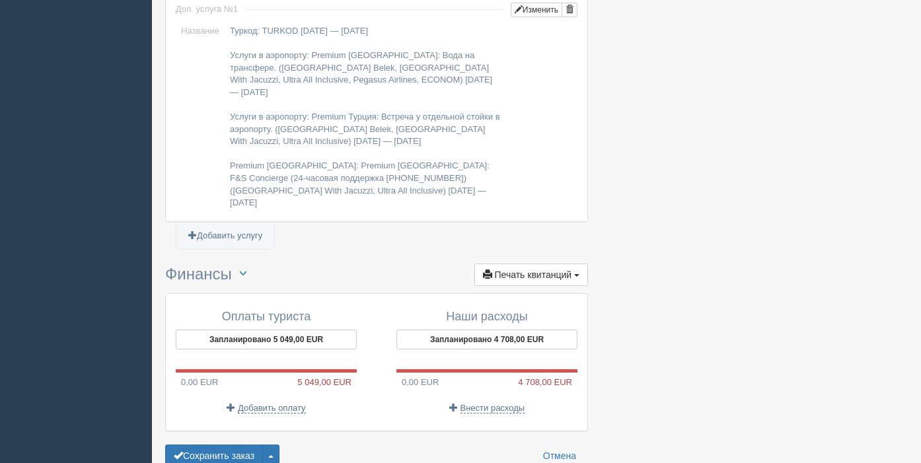
scroll to position [1443, 0]
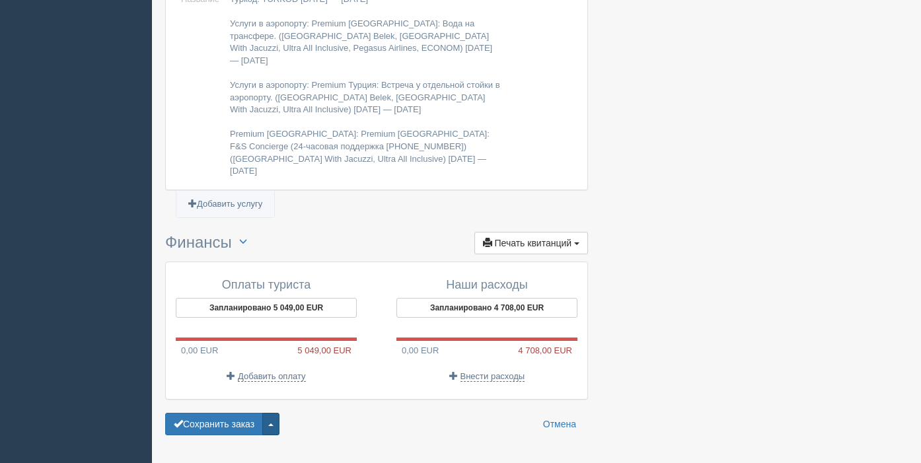
click at [279, 413] on button "button" at bounding box center [270, 424] width 17 height 22
click at [255, 389] on link "Удалить заказ" at bounding box center [222, 400] width 113 height 22
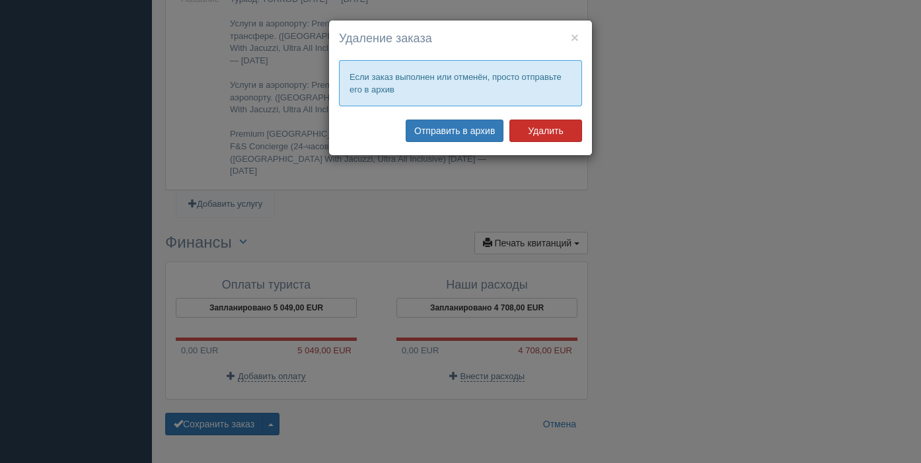
click at [536, 133] on button "Удалить" at bounding box center [545, 131] width 73 height 22
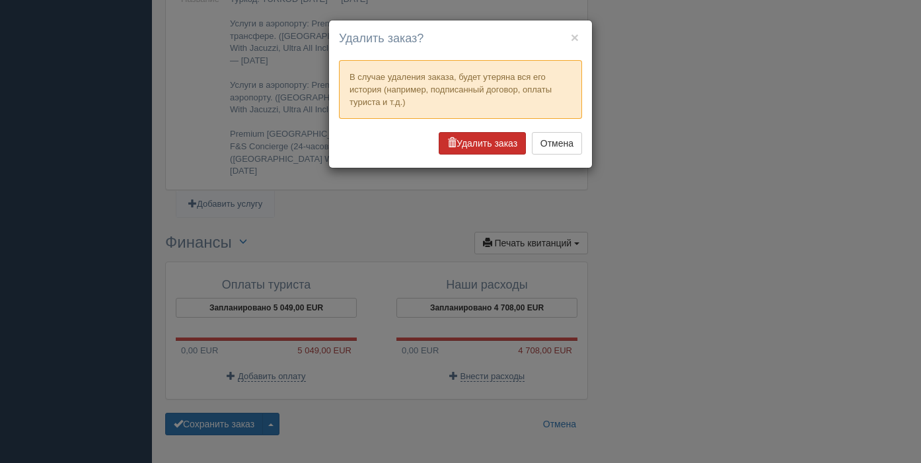
click at [462, 143] on button "Удалить заказ" at bounding box center [482, 143] width 87 height 22
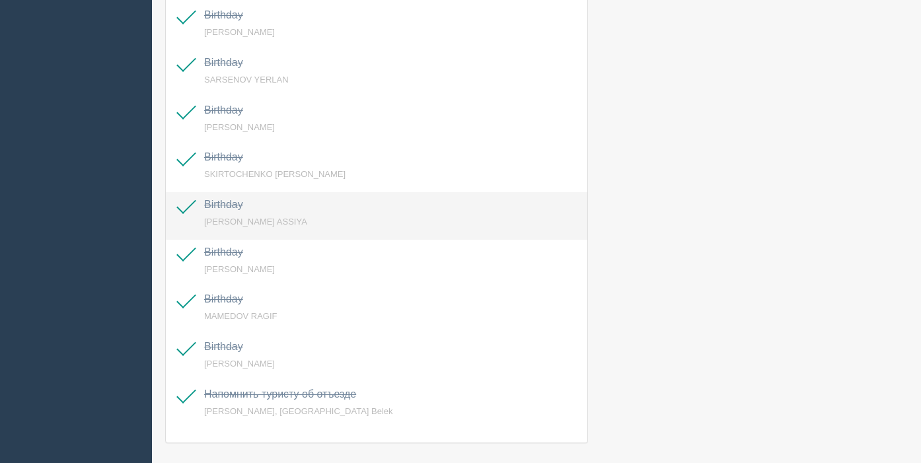
scroll to position [893, 0]
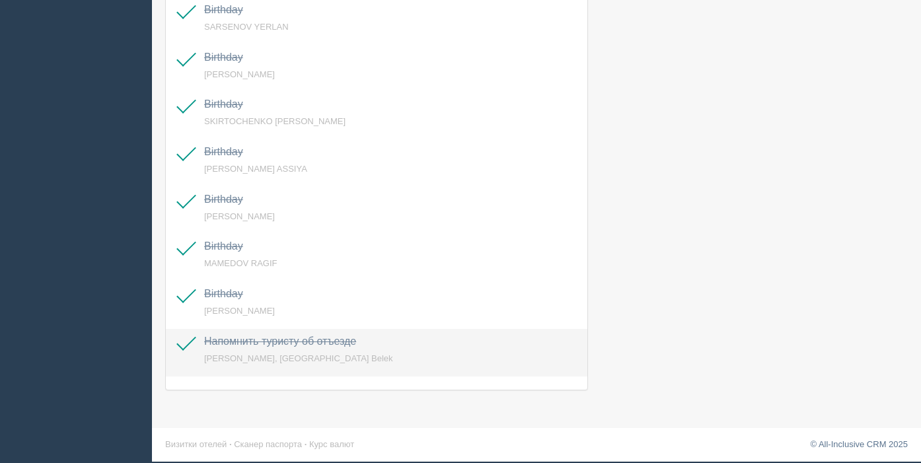
click at [323, 355] on span "ATKHAYEVA GAUKHAR, Rixos Park Belek" at bounding box center [298, 358] width 189 height 10
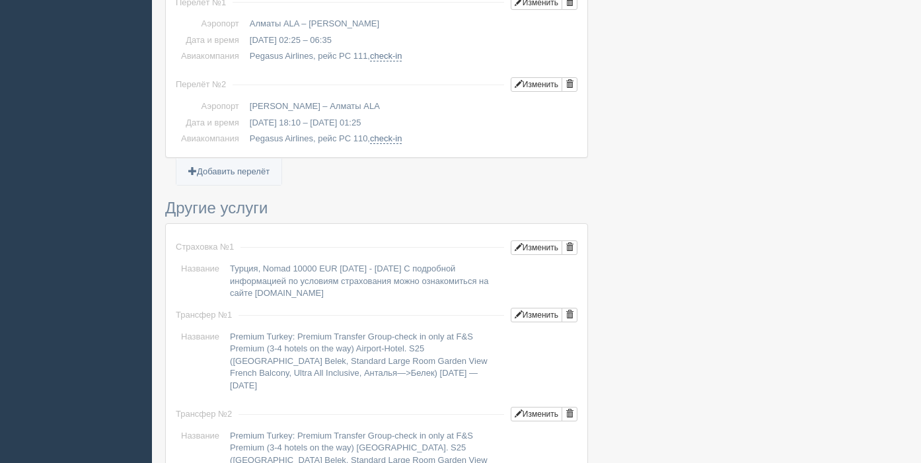
scroll to position [1455, 0]
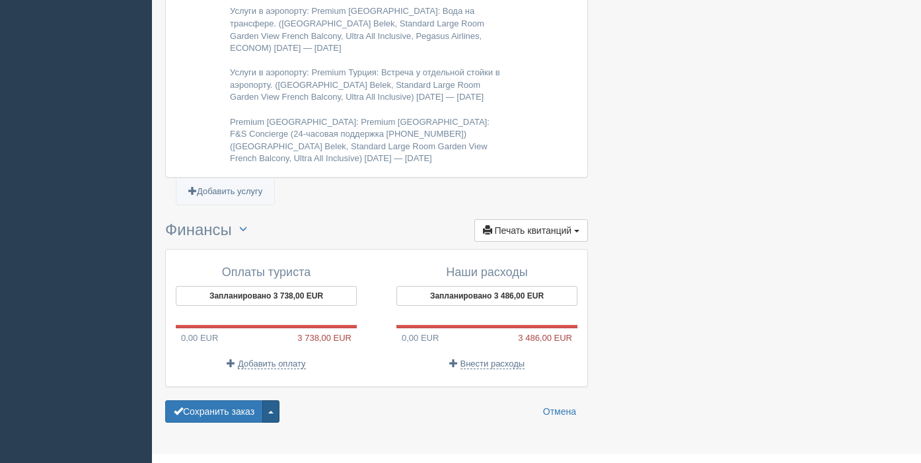
click at [273, 411] on span "button" at bounding box center [270, 412] width 5 height 3
click at [255, 377] on link "Удалить заказ" at bounding box center [222, 388] width 113 height 22
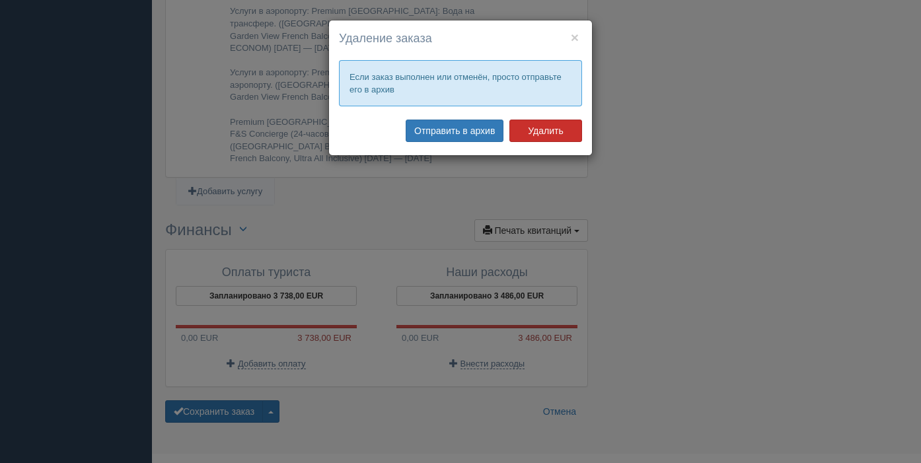
click at [529, 141] on button "Удалить" at bounding box center [545, 131] width 73 height 22
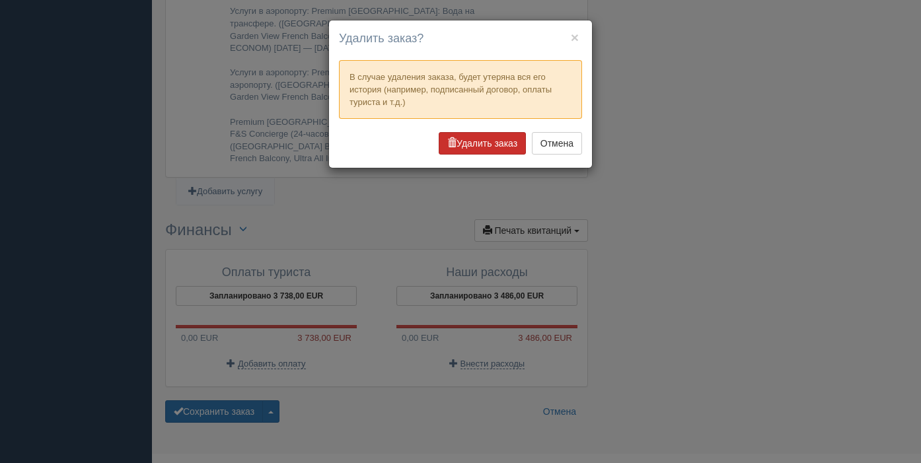
click at [514, 141] on button "Удалить заказ" at bounding box center [482, 143] width 87 height 22
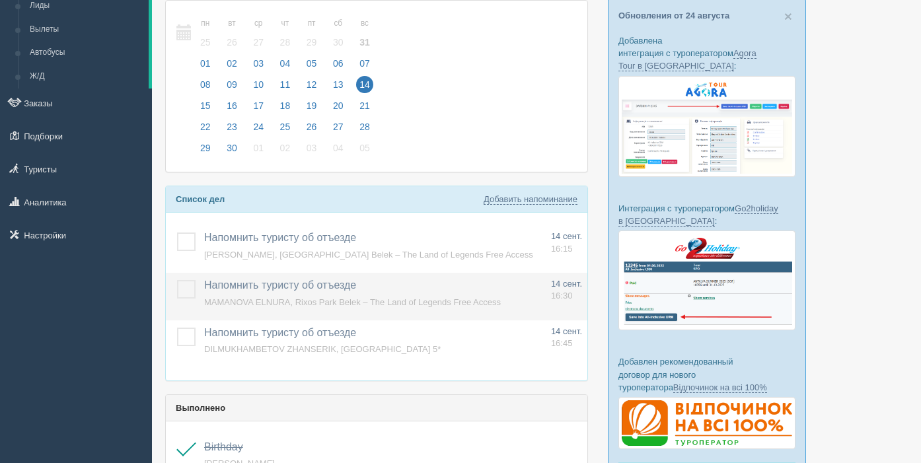
scroll to position [46, 0]
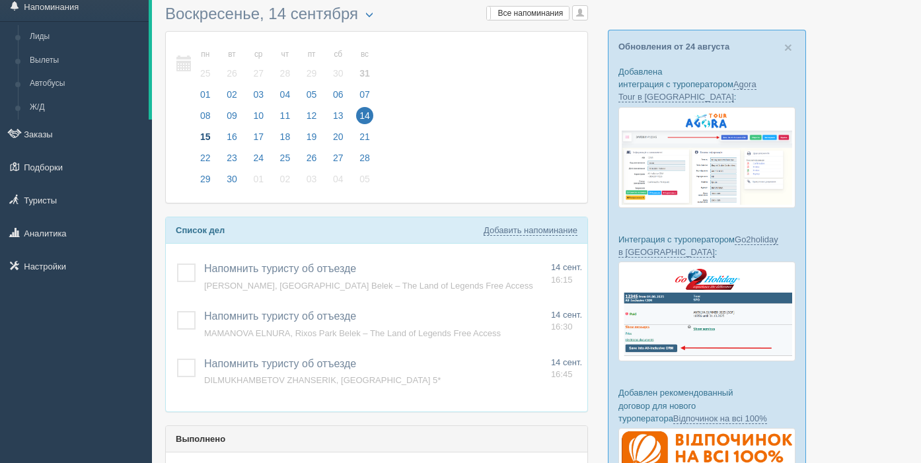
click at [205, 134] on span "15" at bounding box center [205, 136] width 17 height 17
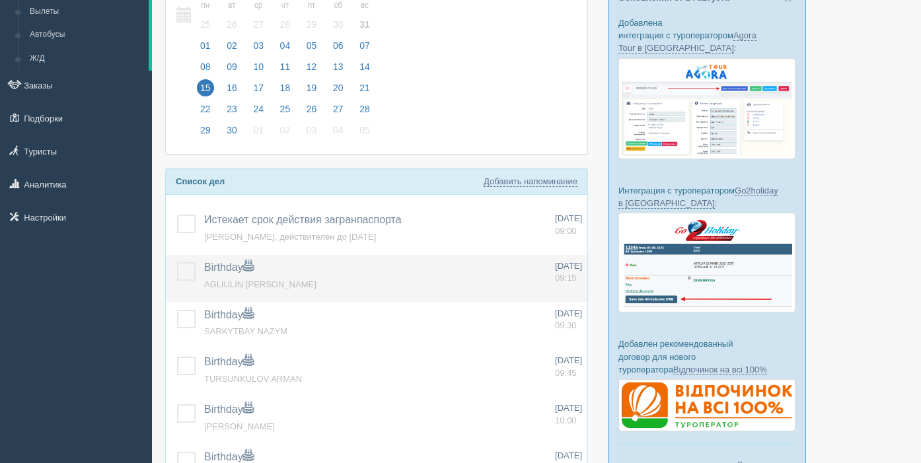
scroll to position [116, 0]
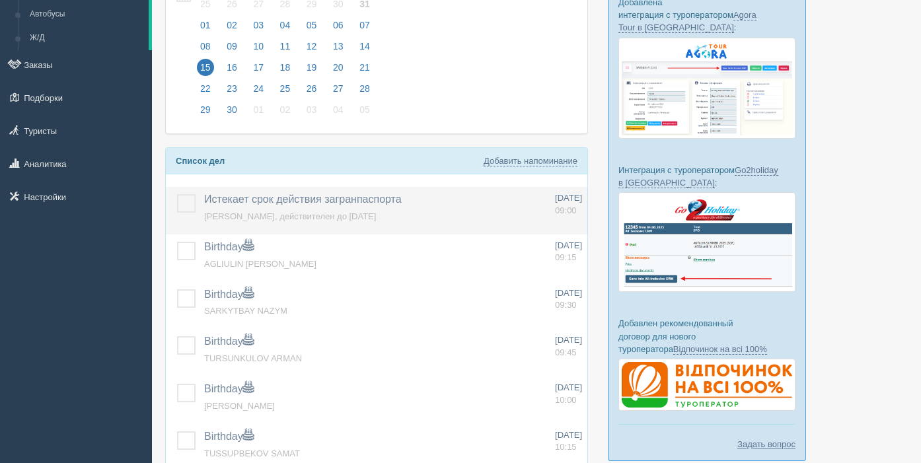
click at [177, 194] on label at bounding box center [177, 194] width 0 height 0
click at [0, 0] on input "checkbox" at bounding box center [0, 0] width 0 height 0
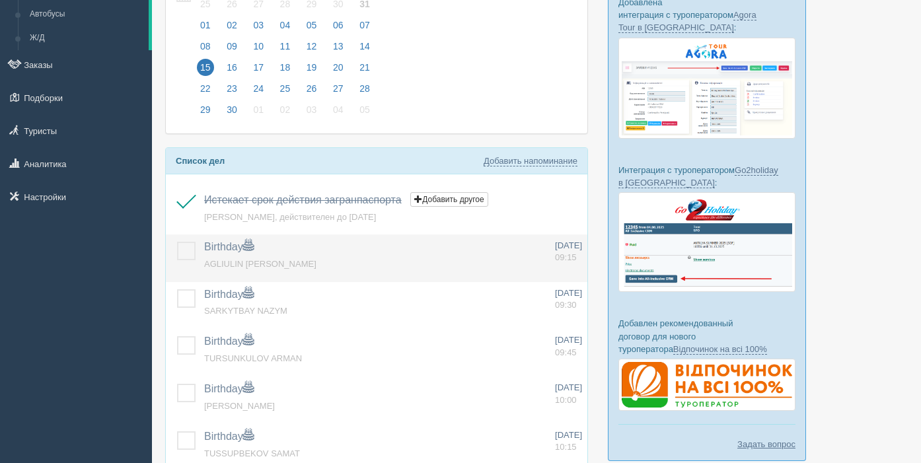
click at [177, 242] on label at bounding box center [177, 242] width 0 height 0
click at [0, 0] on input "checkbox" at bounding box center [0, 0] width 0 height 0
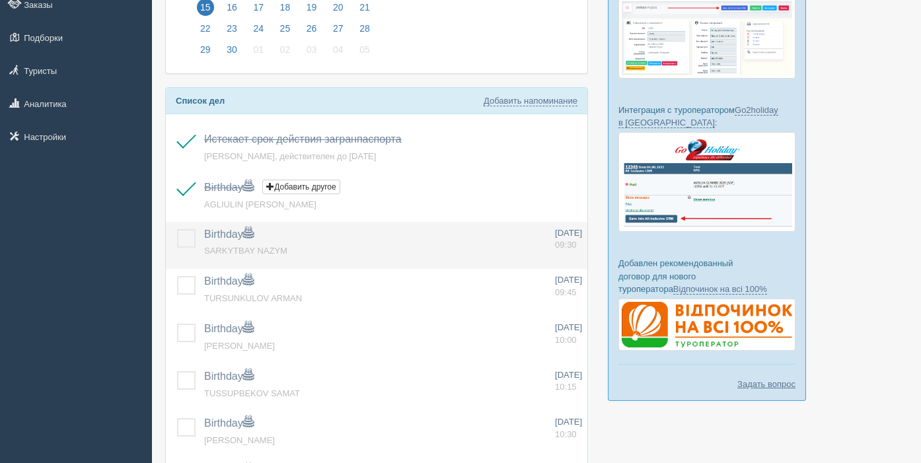
click at [177, 229] on label at bounding box center [177, 229] width 0 height 0
click at [0, 0] on input "checkbox" at bounding box center [0, 0] width 0 height 0
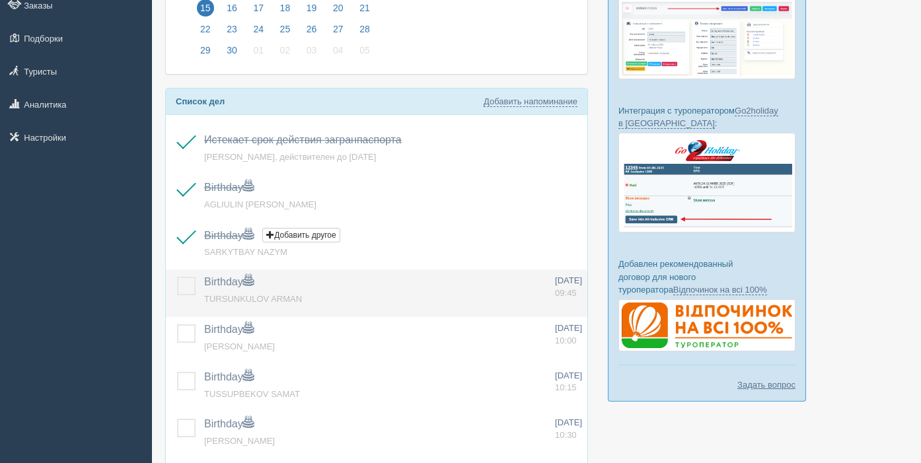
click at [177, 277] on label at bounding box center [177, 277] width 0 height 0
click at [0, 0] on input "checkbox" at bounding box center [0, 0] width 0 height 0
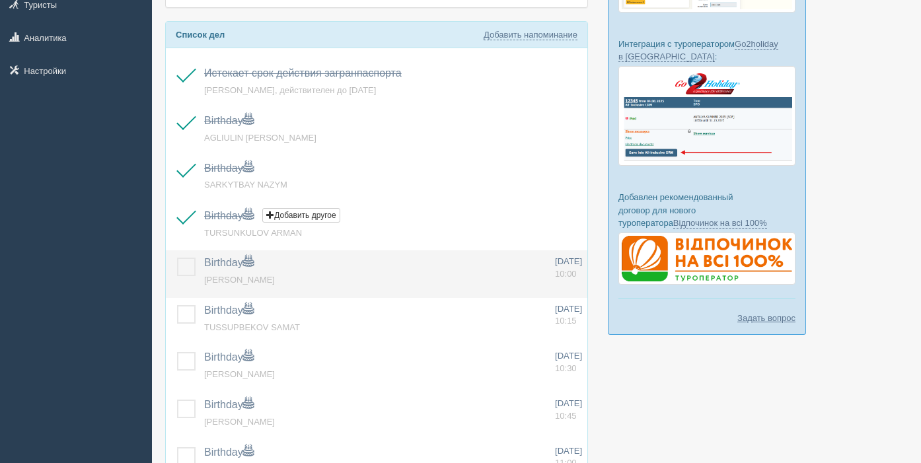
drag, startPoint x: 188, startPoint y: 269, endPoint x: 182, endPoint y: 274, distance: 8.0
click at [177, 258] on label at bounding box center [177, 258] width 0 height 0
click at [0, 0] on input "checkbox" at bounding box center [0, 0] width 0 height 0
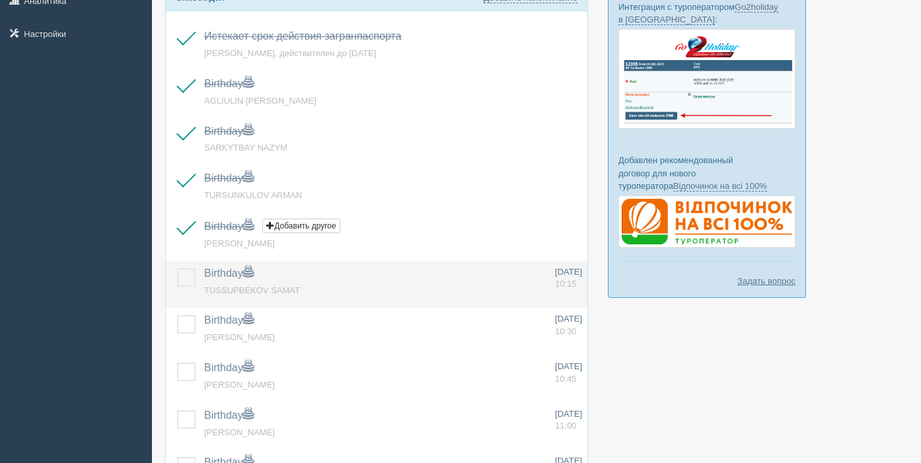
drag, startPoint x: 187, startPoint y: 280, endPoint x: 190, endPoint y: 347, distance: 66.8
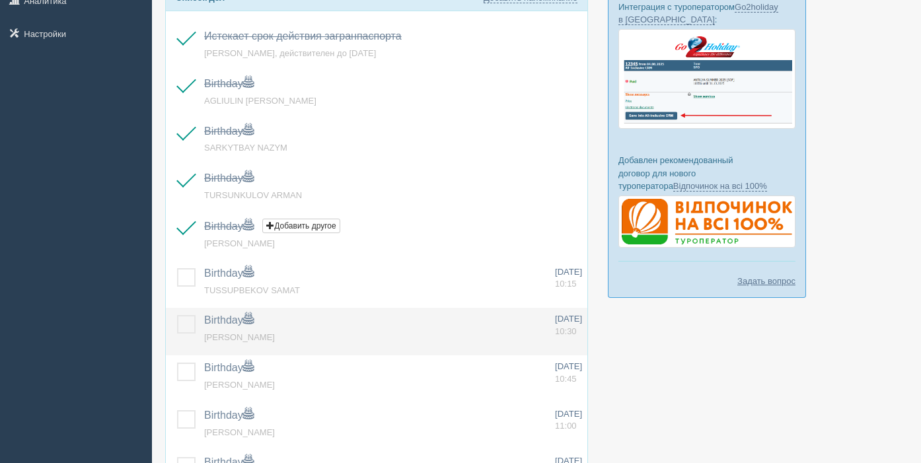
click at [177, 268] on label at bounding box center [177, 268] width 0 height 0
click at [0, 0] on input "checkbox" at bounding box center [0, 0] width 0 height 0
click at [177, 315] on label at bounding box center [177, 315] width 0 height 0
click at [0, 0] on input "checkbox" at bounding box center [0, 0] width 0 height 0
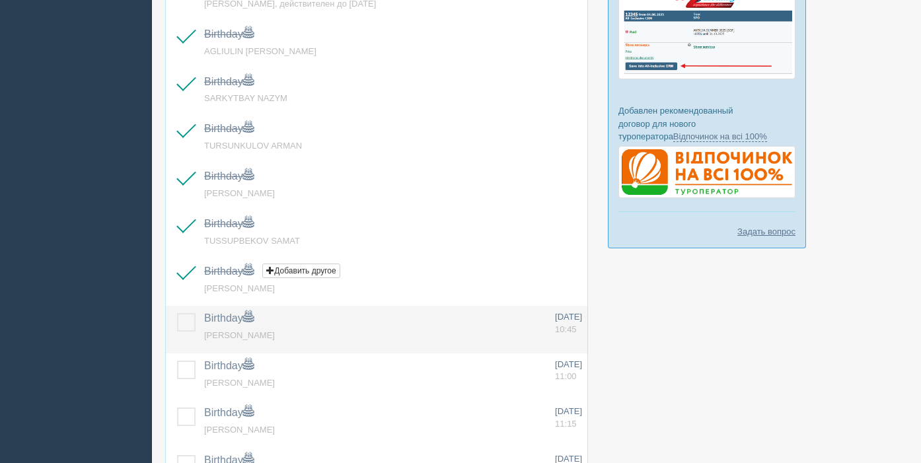
scroll to position [332, 0]
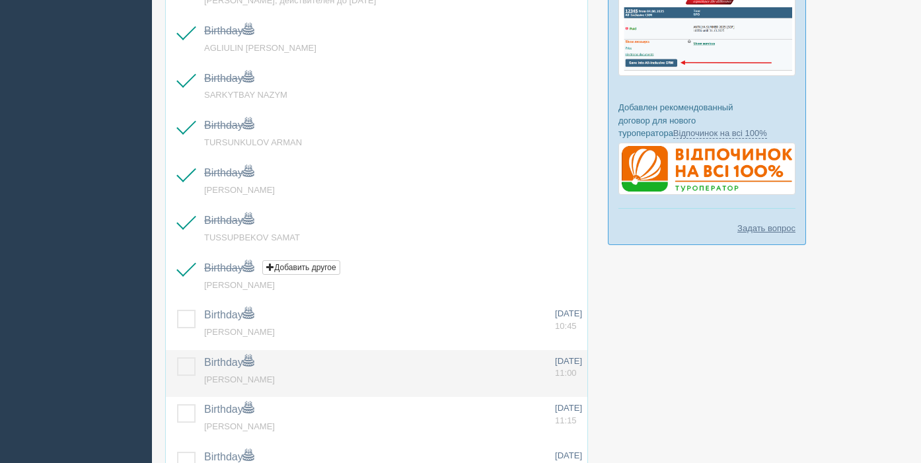
drag, startPoint x: 186, startPoint y: 321, endPoint x: 182, endPoint y: 374, distance: 53.0
click at [177, 310] on label at bounding box center [177, 310] width 0 height 0
click at [0, 0] on input "checkbox" at bounding box center [0, 0] width 0 height 0
click at [177, 357] on label at bounding box center [177, 357] width 0 height 0
click at [0, 0] on input "checkbox" at bounding box center [0, 0] width 0 height 0
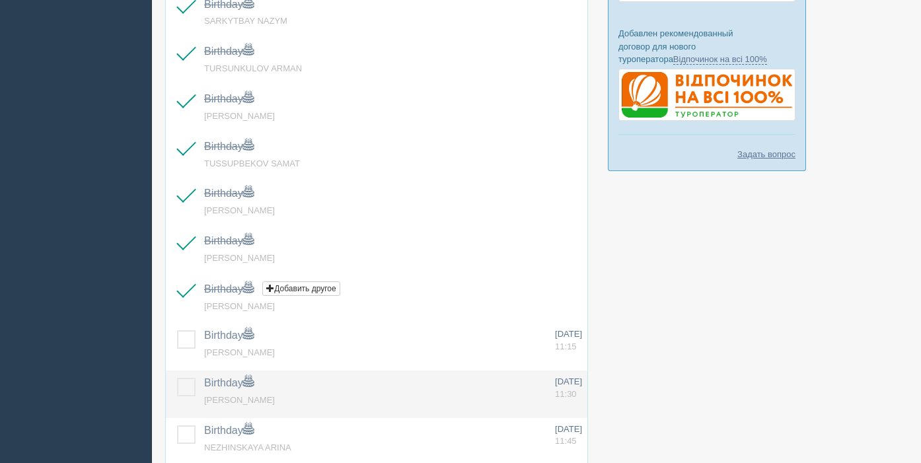
scroll to position [411, 0]
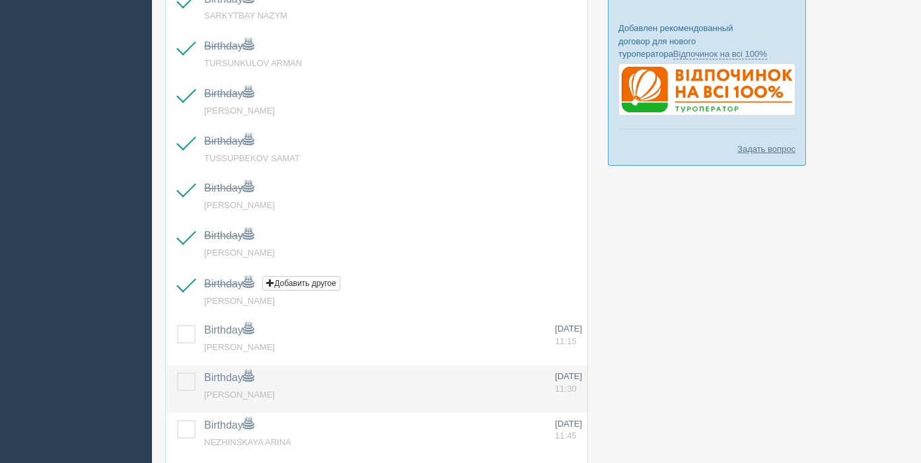
drag, startPoint x: 192, startPoint y: 339, endPoint x: 182, endPoint y: 382, distance: 44.9
click at [177, 325] on label at bounding box center [177, 325] width 0 height 0
click at [0, 0] on input "checkbox" at bounding box center [0, 0] width 0 height 0
click at [177, 373] on label at bounding box center [177, 373] width 0 height 0
click at [0, 0] on input "checkbox" at bounding box center [0, 0] width 0 height 0
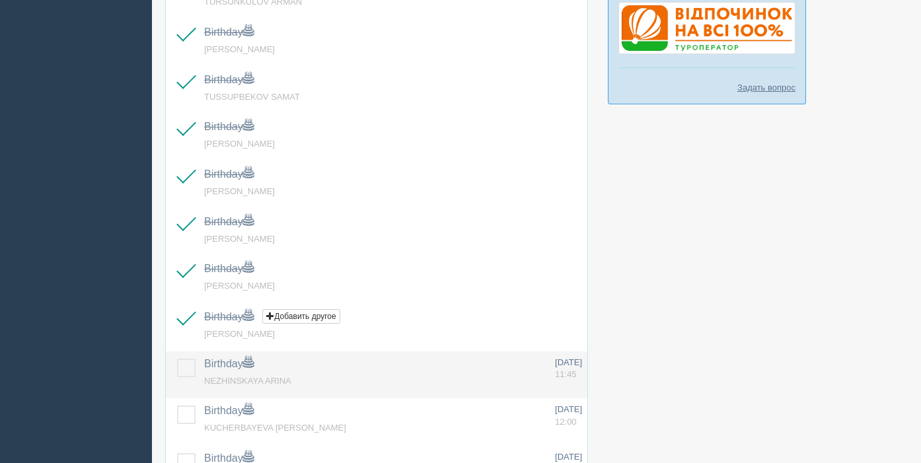
click at [177, 359] on label at bounding box center [177, 359] width 0 height 0
click at [0, 0] on input "checkbox" at bounding box center [0, 0] width 0 height 0
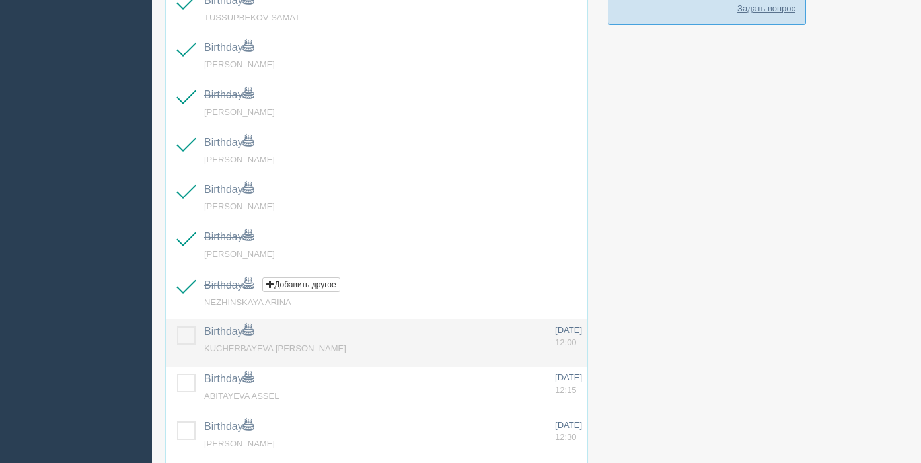
scroll to position [554, 0]
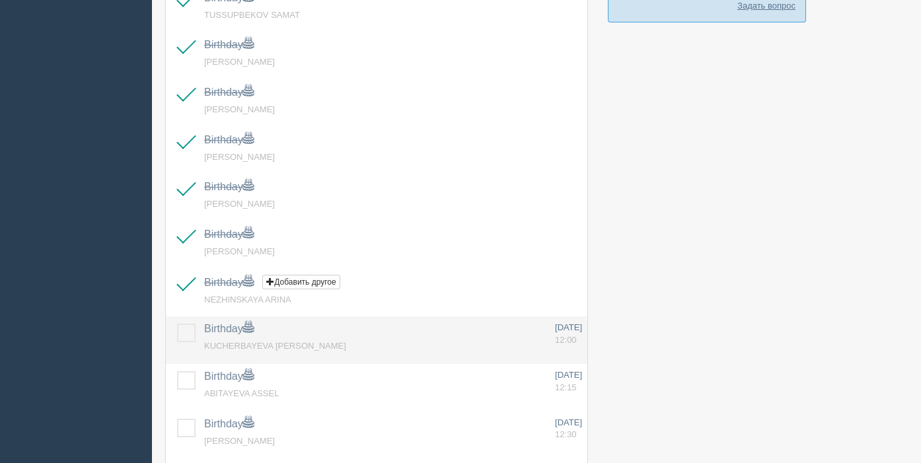
drag, startPoint x: 185, startPoint y: 330, endPoint x: 186, endPoint y: 375, distance: 45.6
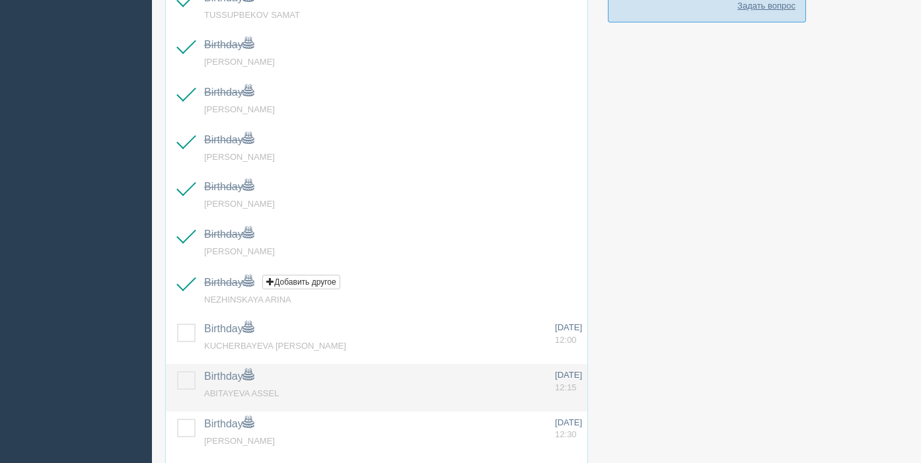
click at [177, 324] on label at bounding box center [177, 324] width 0 height 0
click at [0, 0] on input "checkbox" at bounding box center [0, 0] width 0 height 0
click at [177, 371] on label at bounding box center [177, 371] width 0 height 0
click at [0, 0] on input "checkbox" at bounding box center [0, 0] width 0 height 0
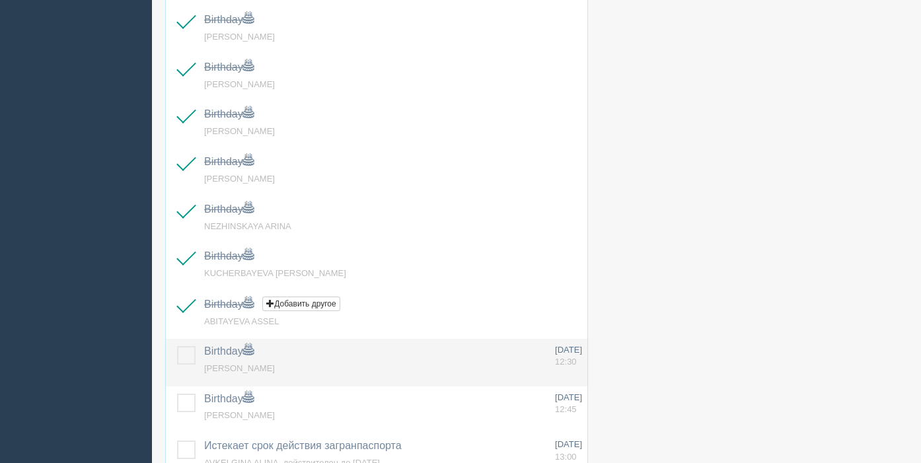
scroll to position [628, 0]
click at [177, 345] on label at bounding box center [177, 345] width 0 height 0
click at [0, 0] on input "checkbox" at bounding box center [0, 0] width 0 height 0
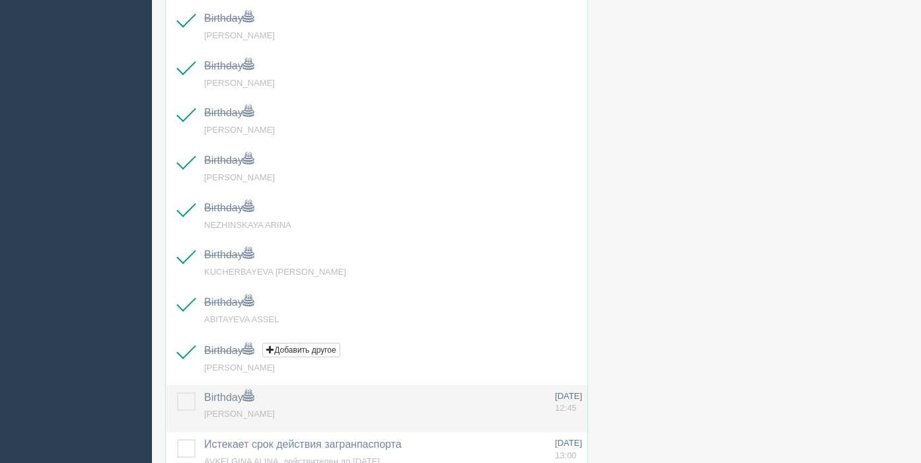
click at [177, 392] on label at bounding box center [177, 392] width 0 height 0
click at [0, 0] on input "checkbox" at bounding box center [0, 0] width 0 height 0
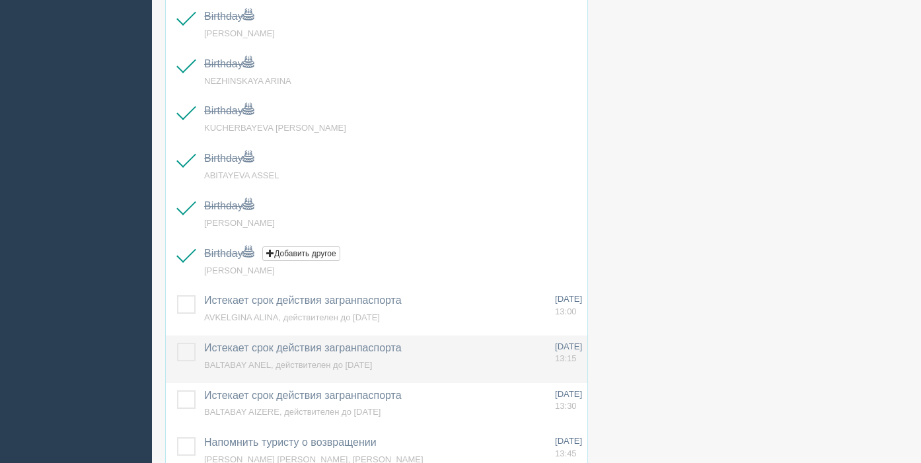
scroll to position [773, 0]
drag, startPoint x: 190, startPoint y: 309, endPoint x: 189, endPoint y: 350, distance: 41.0
click at [177, 295] on label at bounding box center [177, 295] width 0 height 0
click at [0, 0] on input "checkbox" at bounding box center [0, 0] width 0 height 0
click at [177, 342] on label at bounding box center [177, 342] width 0 height 0
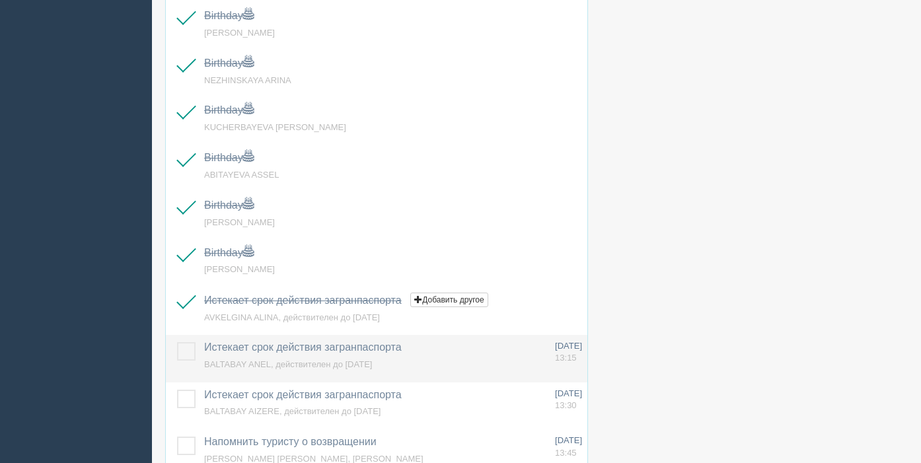
click at [0, 0] on input "checkbox" at bounding box center [0, 0] width 0 height 0
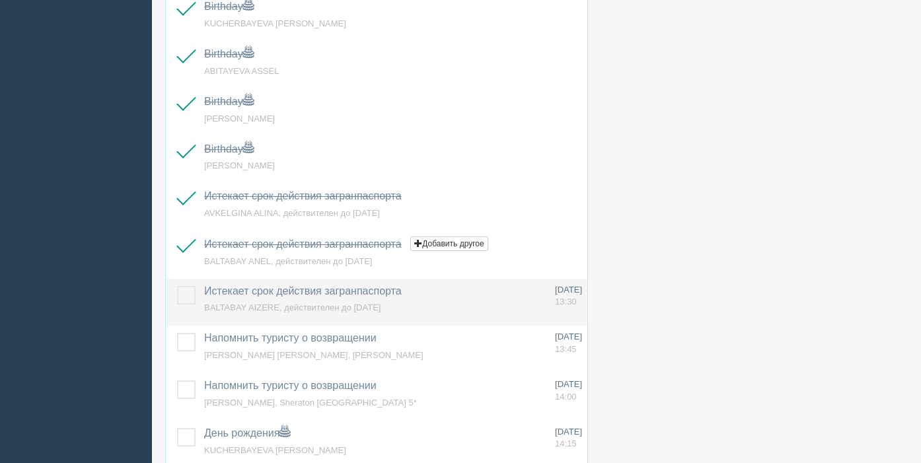
scroll to position [880, 0]
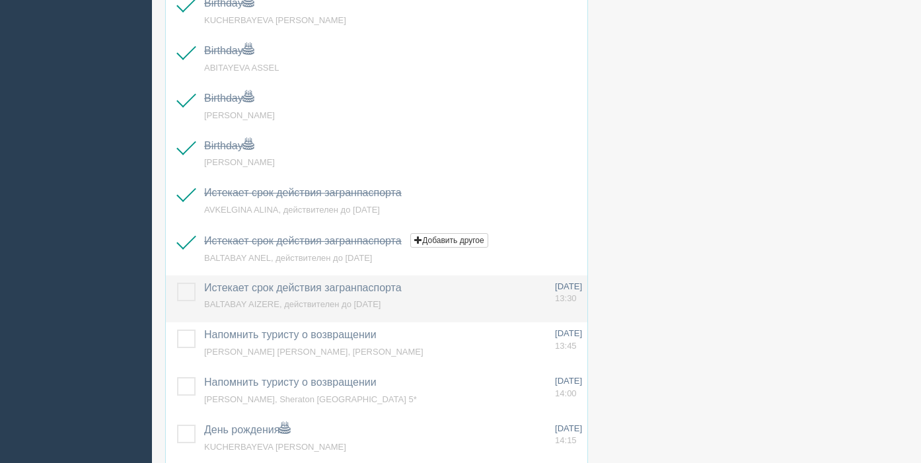
click at [177, 283] on label at bounding box center [177, 283] width 0 height 0
click at [0, 0] on input "checkbox" at bounding box center [0, 0] width 0 height 0
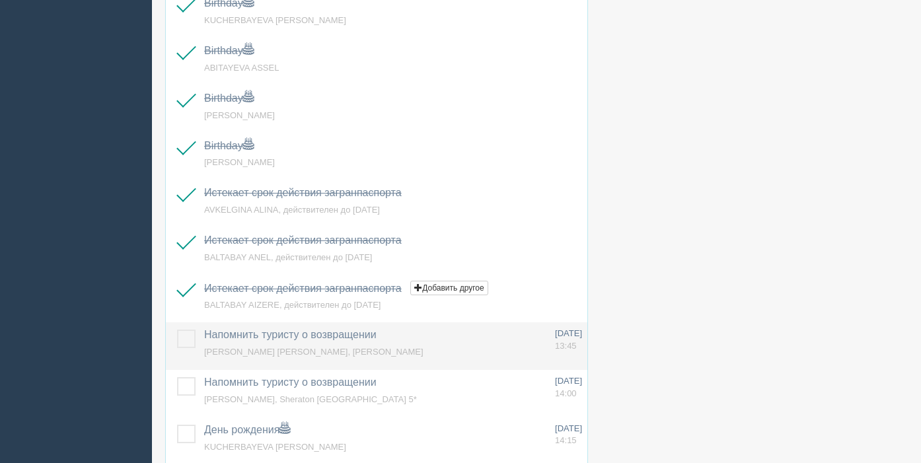
click at [177, 330] on label at bounding box center [177, 330] width 0 height 0
click at [0, 0] on input "checkbox" at bounding box center [0, 0] width 0 height 0
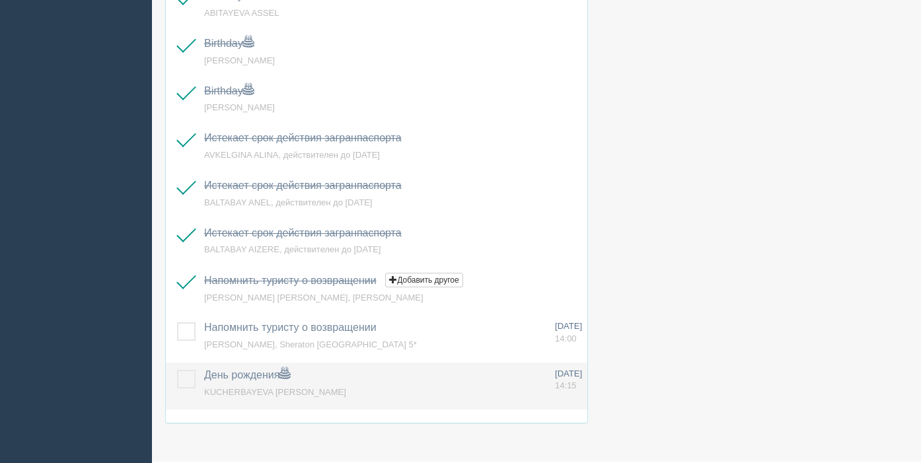
scroll to position [935, 0]
click at [177, 369] on label at bounding box center [177, 369] width 0 height 0
click at [0, 0] on input "checkbox" at bounding box center [0, 0] width 0 height 0
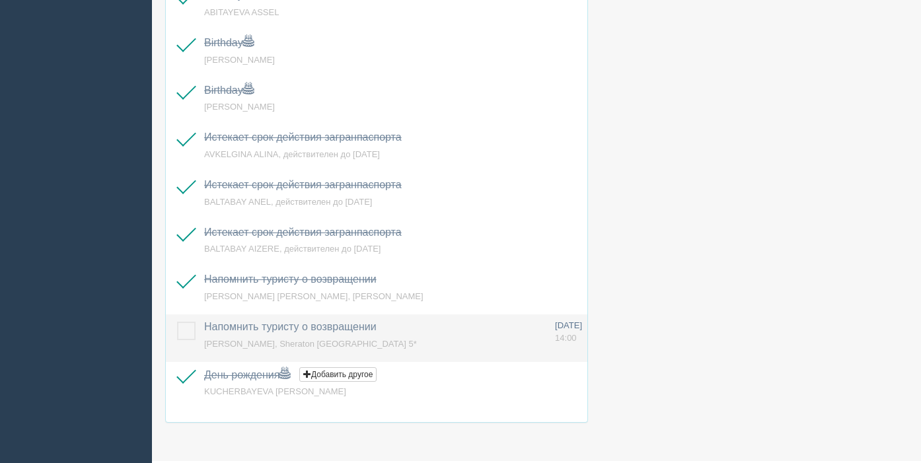
click at [177, 322] on label at bounding box center [177, 322] width 0 height 0
click at [0, 0] on input "checkbox" at bounding box center [0, 0] width 0 height 0
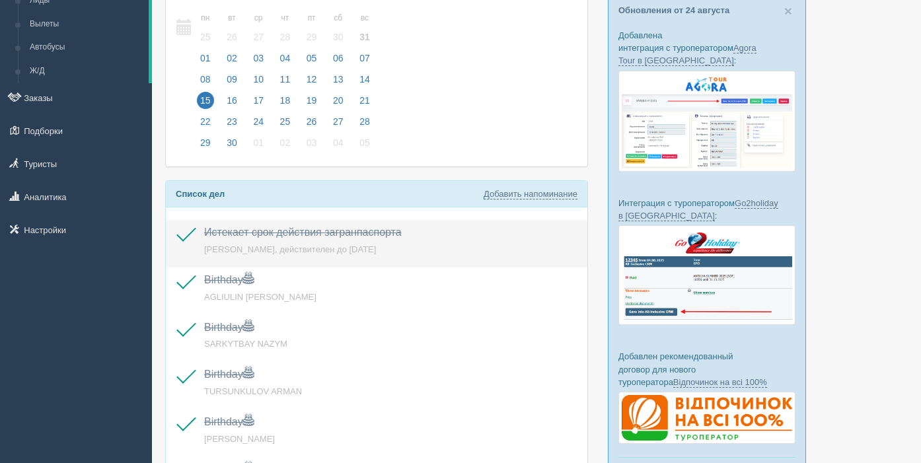
scroll to position [91, 0]
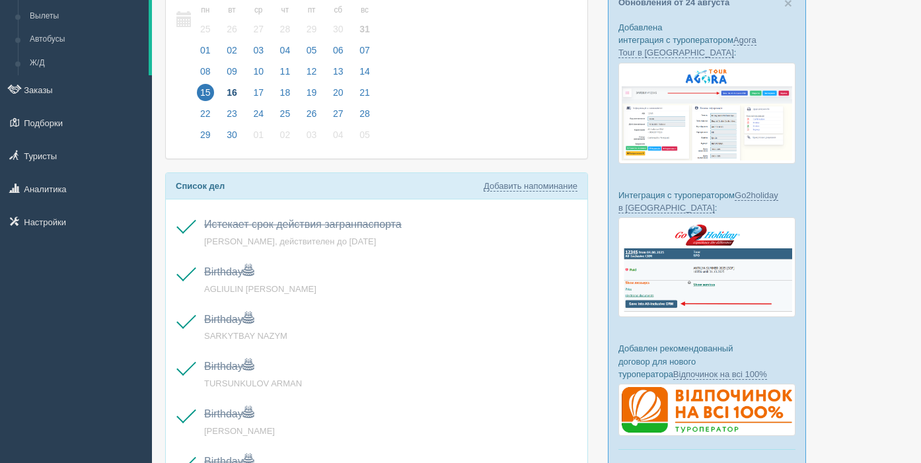
click at [231, 92] on span "16" at bounding box center [231, 92] width 17 height 17
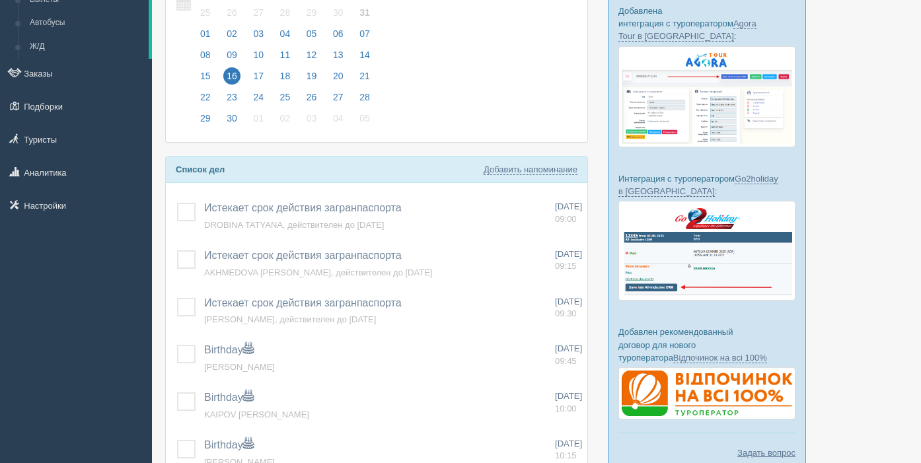
scroll to position [136, 0]
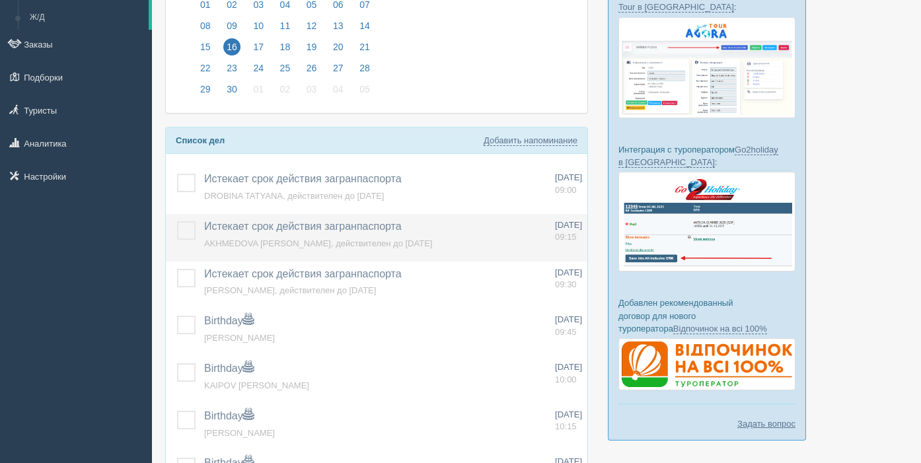
drag, startPoint x: 186, startPoint y: 184, endPoint x: 185, endPoint y: 220, distance: 35.7
click at [177, 174] on label at bounding box center [177, 174] width 0 height 0
click at [0, 0] on input "checkbox" at bounding box center [0, 0] width 0 height 0
click at [177, 221] on label at bounding box center [177, 221] width 0 height 0
click at [0, 0] on input "checkbox" at bounding box center [0, 0] width 0 height 0
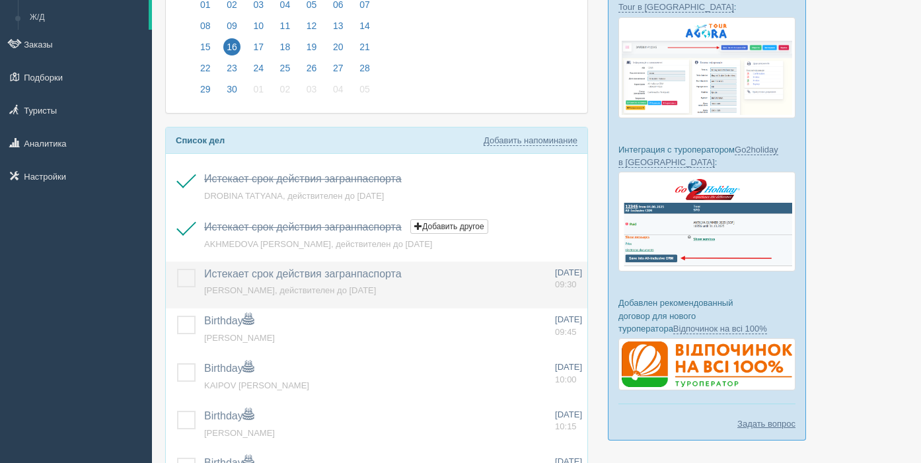
click at [177, 269] on label at bounding box center [177, 269] width 0 height 0
click at [0, 0] on input "checkbox" at bounding box center [0, 0] width 0 height 0
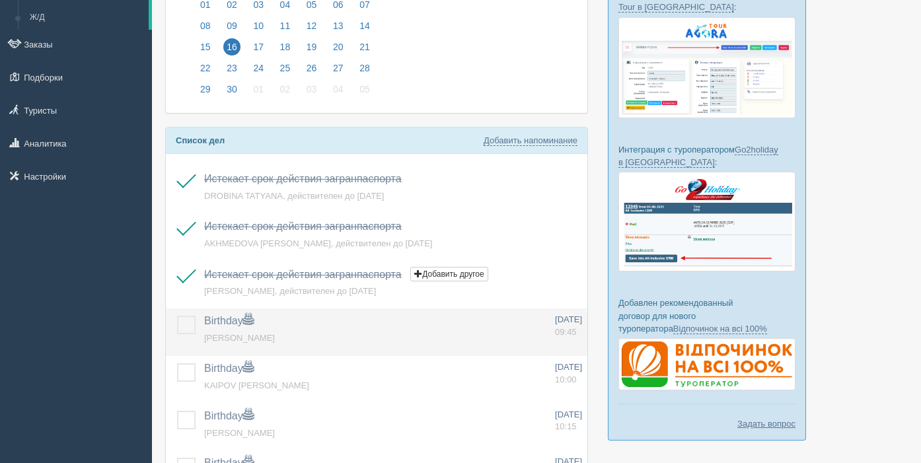
drag, startPoint x: 184, startPoint y: 328, endPoint x: 190, endPoint y: 358, distance: 31.0
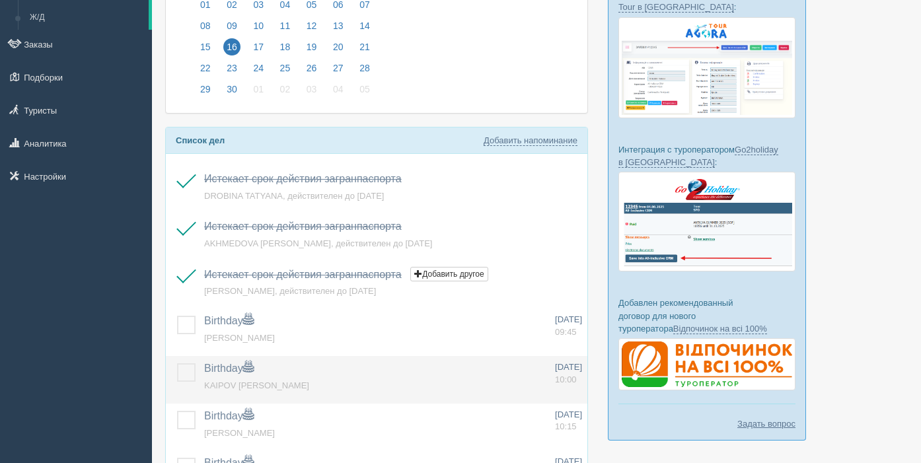
click at [177, 316] on label at bounding box center [177, 316] width 0 height 0
click at [0, 0] on input "checkbox" at bounding box center [0, 0] width 0 height 0
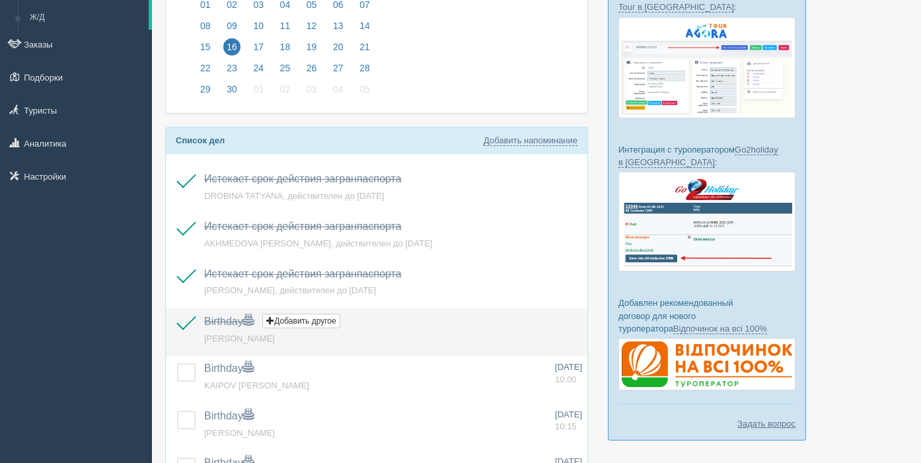
drag, startPoint x: 184, startPoint y: 375, endPoint x: 203, endPoint y: 354, distance: 28.0
click at [177, 363] on label at bounding box center [177, 363] width 0 height 0
click at [0, 0] on input "checkbox" at bounding box center [0, 0] width 0 height 0
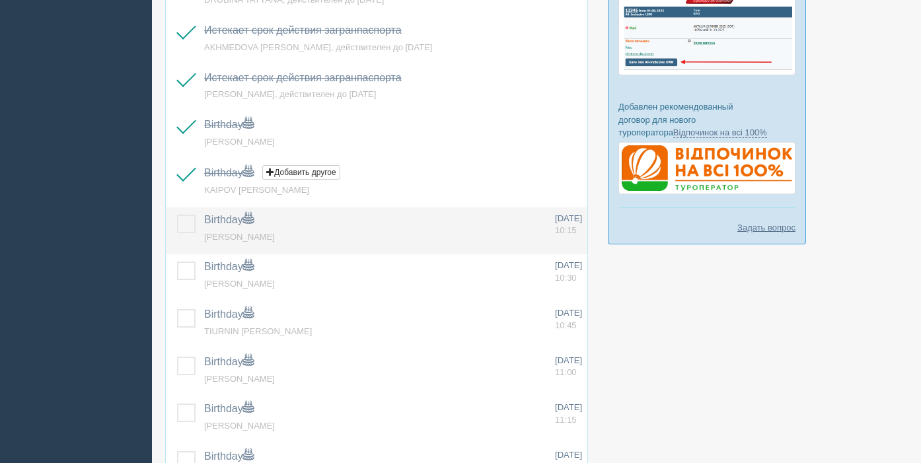
scroll to position [337, 0]
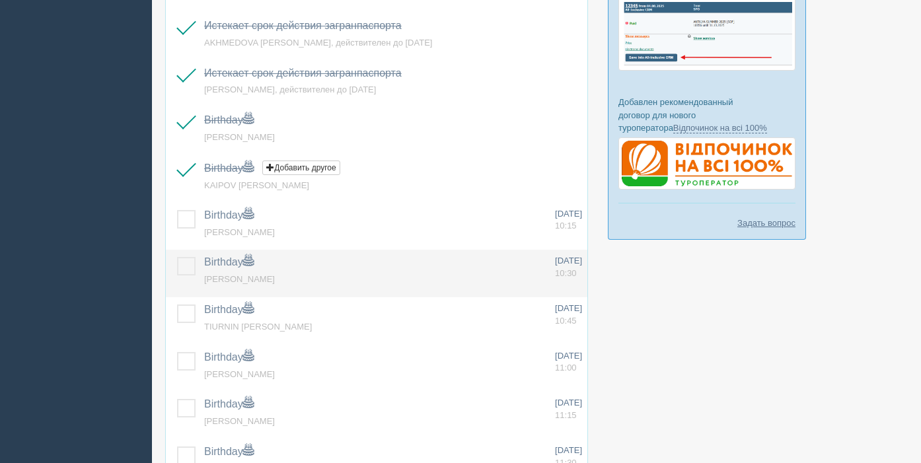
click at [177, 257] on label at bounding box center [177, 257] width 0 height 0
click at [0, 0] on input "checkbox" at bounding box center [0, 0] width 0 height 0
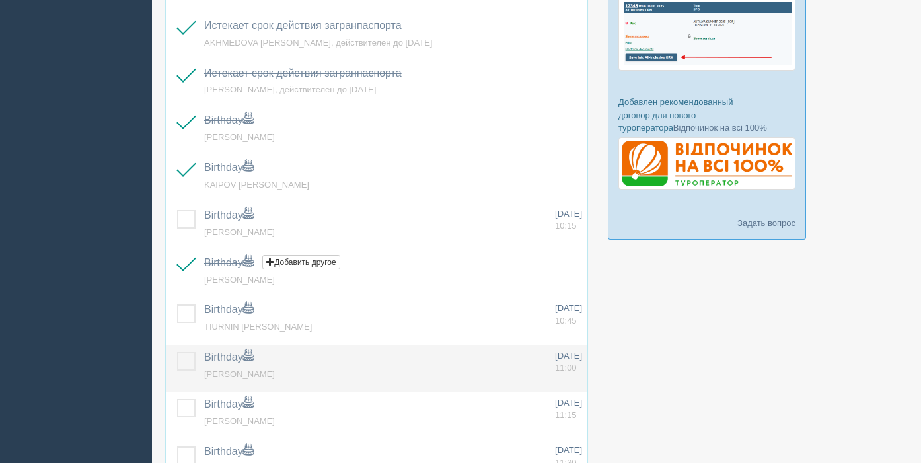
drag, startPoint x: 188, startPoint y: 314, endPoint x: 205, endPoint y: 352, distance: 41.7
click at [177, 305] on label at bounding box center [177, 305] width 0 height 0
click at [0, 0] on input "checkbox" at bounding box center [0, 0] width 0 height 0
click at [177, 352] on label at bounding box center [177, 352] width 0 height 0
click at [0, 0] on input "checkbox" at bounding box center [0, 0] width 0 height 0
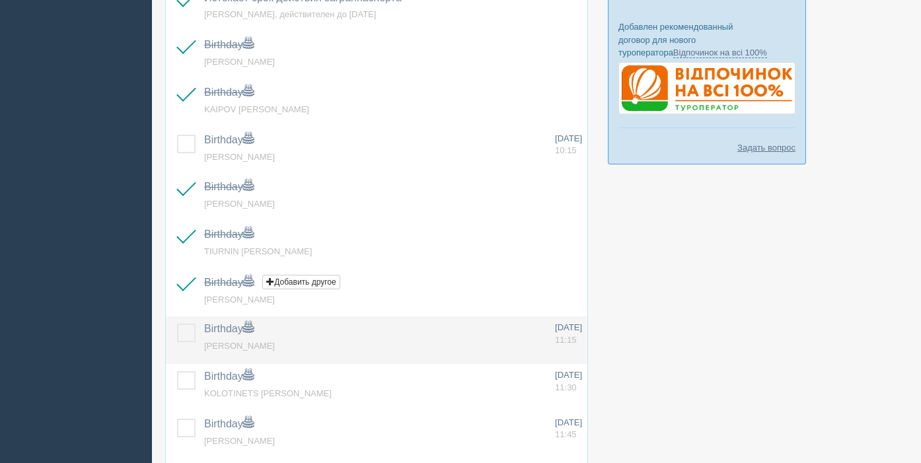
scroll to position [413, 0]
click at [177, 323] on label at bounding box center [177, 323] width 0 height 0
click at [0, 0] on input "checkbox" at bounding box center [0, 0] width 0 height 0
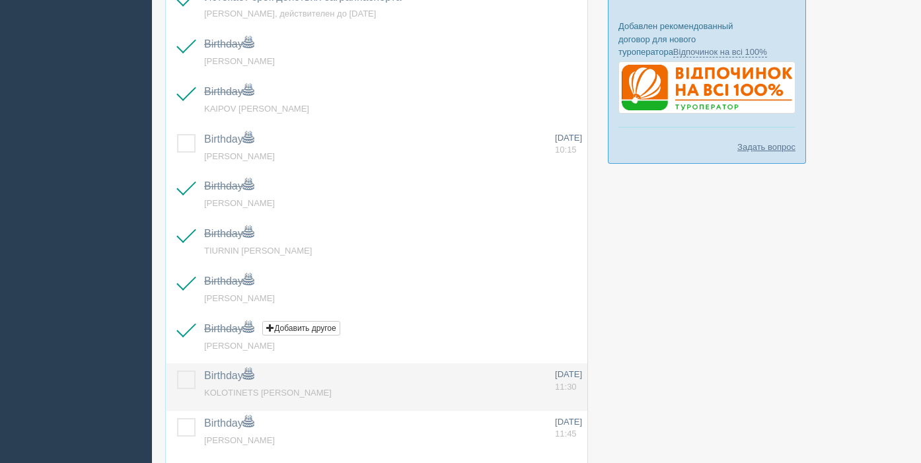
click at [177, 371] on label at bounding box center [177, 371] width 0 height 0
click at [0, 0] on input "checkbox" at bounding box center [0, 0] width 0 height 0
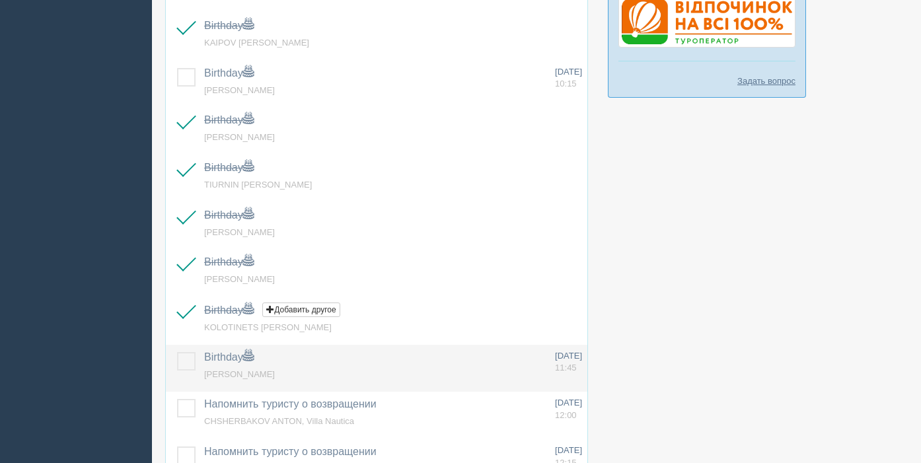
click at [177, 352] on label at bounding box center [177, 352] width 0 height 0
click at [0, 0] on input "checkbox" at bounding box center [0, 0] width 0 height 0
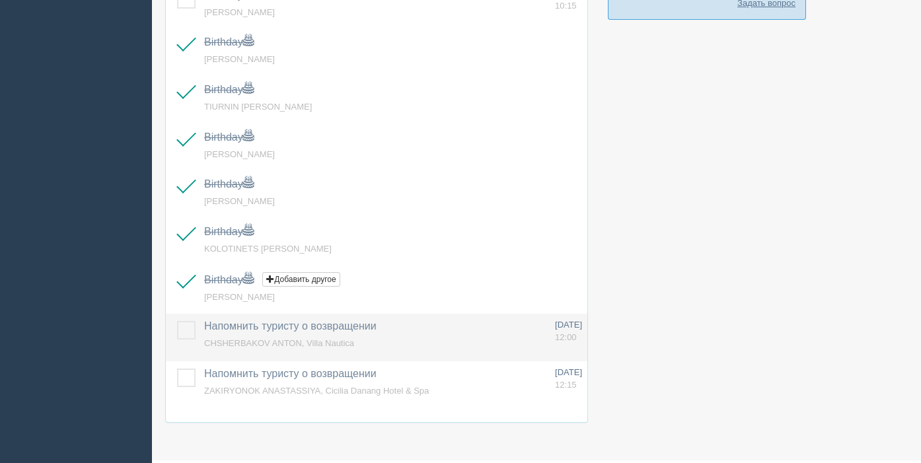
scroll to position [558, 0]
drag, startPoint x: 188, startPoint y: 330, endPoint x: 230, endPoint y: 344, distance: 43.9
click at [177, 320] on label at bounding box center [177, 320] width 0 height 0
click at [0, 0] on input "checkbox" at bounding box center [0, 0] width 0 height 0
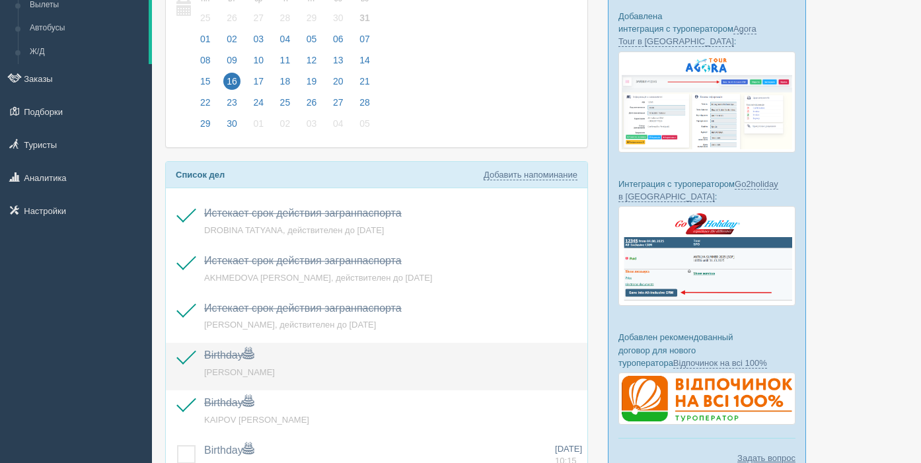
scroll to position [94, 0]
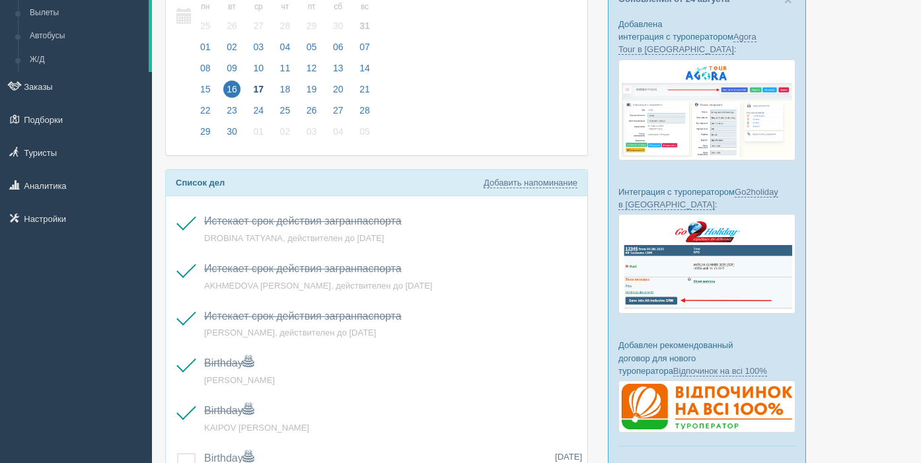
click at [256, 88] on span "17" at bounding box center [258, 89] width 17 height 17
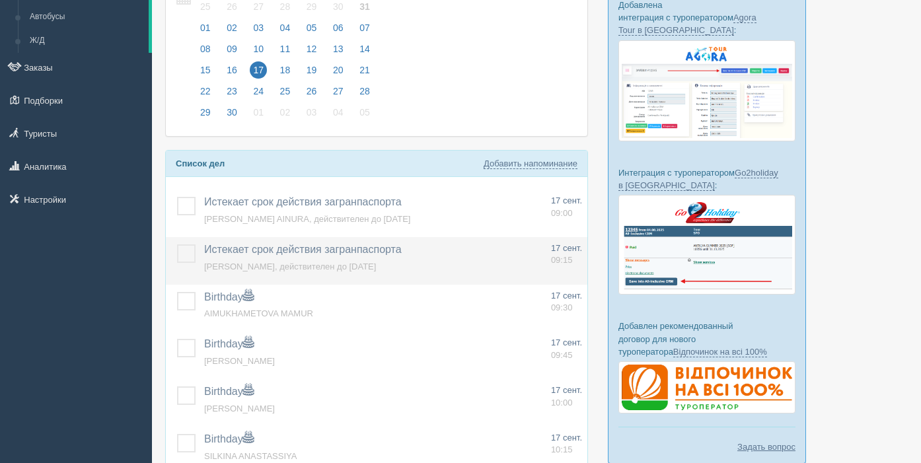
scroll to position [115, 0]
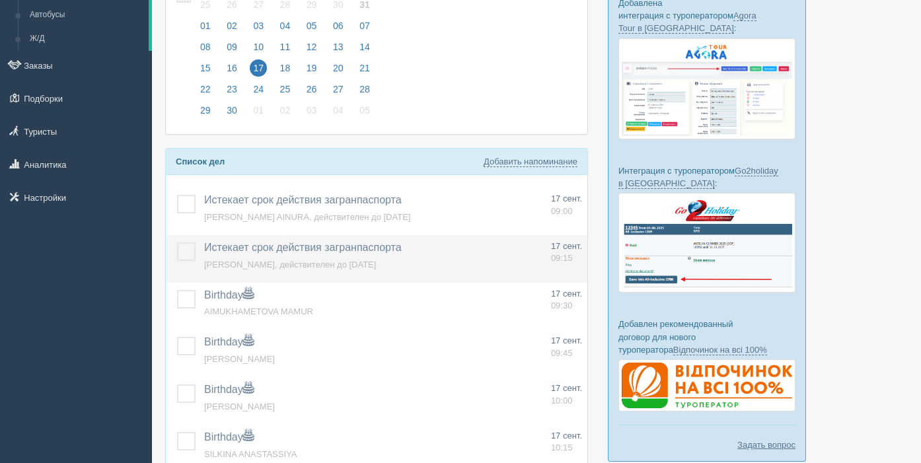
drag, startPoint x: 189, startPoint y: 206, endPoint x: 180, endPoint y: 237, distance: 32.4
click at [177, 195] on label at bounding box center [177, 195] width 0 height 0
click at [0, 0] on input "checkbox" at bounding box center [0, 0] width 0 height 0
click at [194, 266] on td at bounding box center [182, 259] width 33 height 48
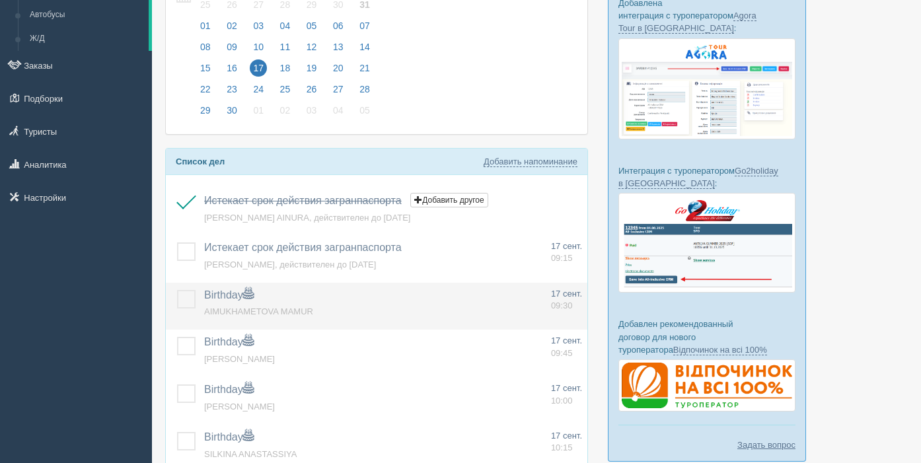
drag, startPoint x: 184, startPoint y: 246, endPoint x: 196, endPoint y: 305, distance: 60.0
click at [177, 242] on label at bounding box center [177, 242] width 0 height 0
click at [0, 0] on input "checkbox" at bounding box center [0, 0] width 0 height 0
click at [177, 290] on label at bounding box center [177, 290] width 0 height 0
click at [0, 0] on input "checkbox" at bounding box center [0, 0] width 0 height 0
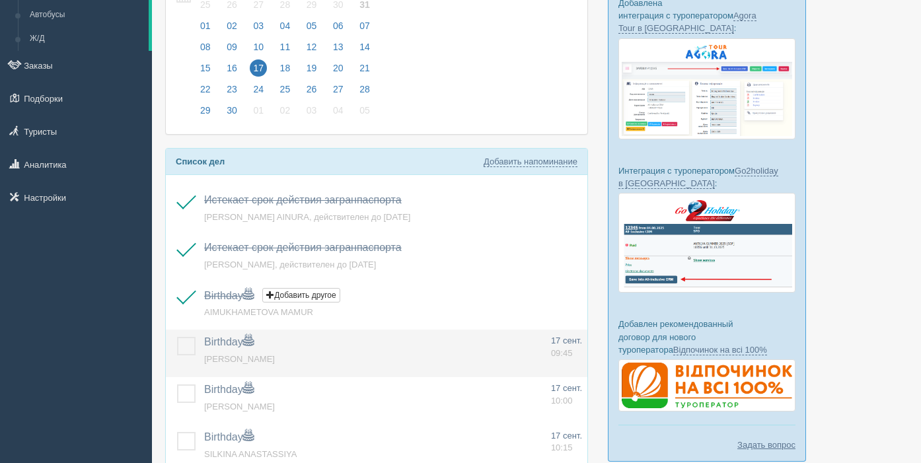
click at [177, 337] on label at bounding box center [177, 337] width 0 height 0
click at [0, 0] on input "checkbox" at bounding box center [0, 0] width 0 height 0
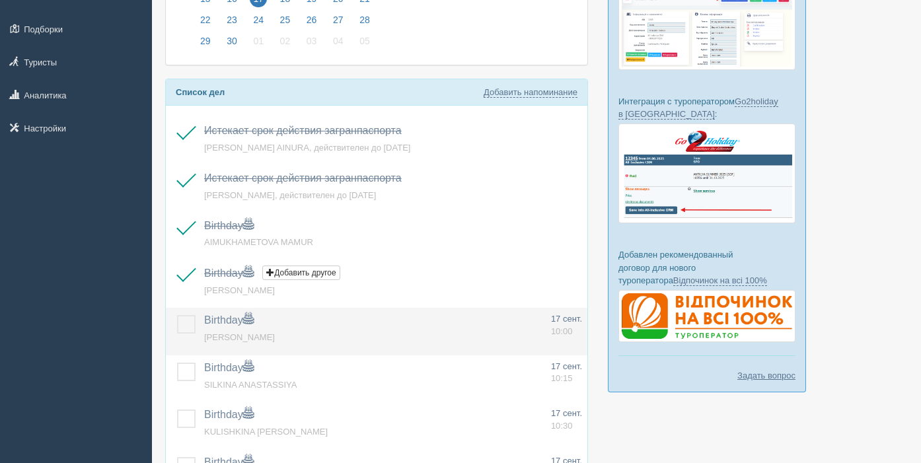
click at [177, 315] on label at bounding box center [177, 315] width 0 height 0
click at [0, 0] on input "checkbox" at bounding box center [0, 0] width 0 height 0
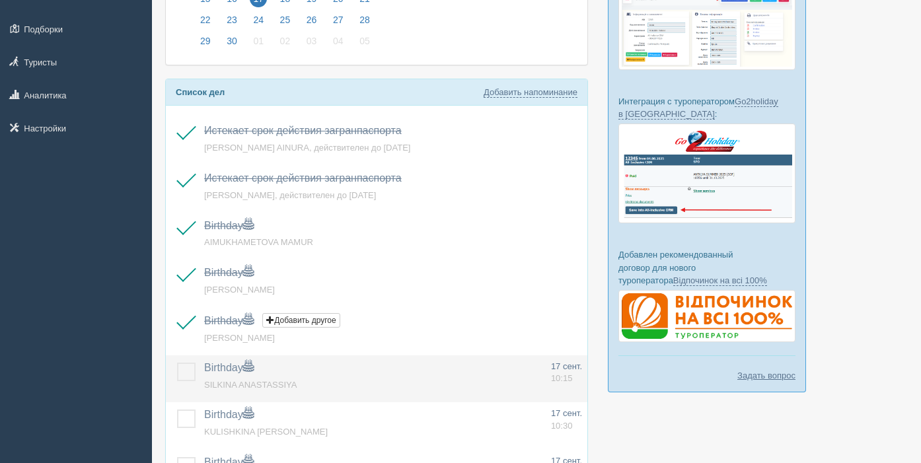
click at [177, 363] on label at bounding box center [177, 363] width 0 height 0
click at [0, 0] on input "checkbox" at bounding box center [0, 0] width 0 height 0
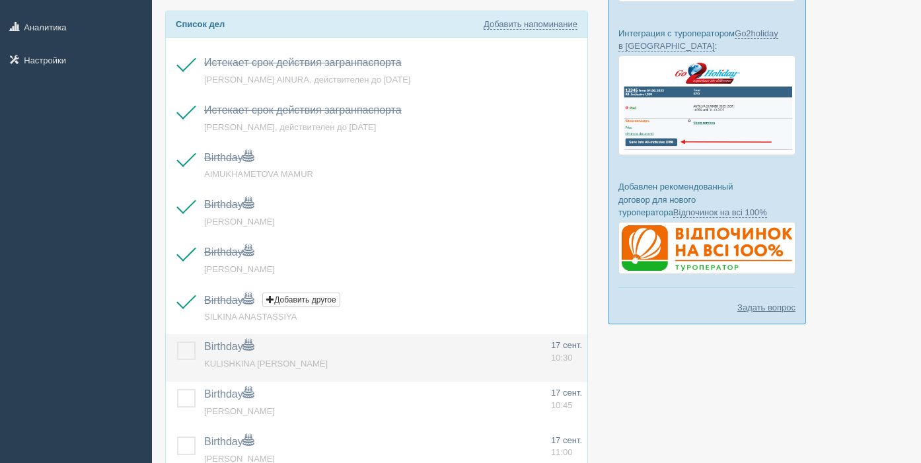
click at [187, 340] on td at bounding box center [182, 358] width 33 height 48
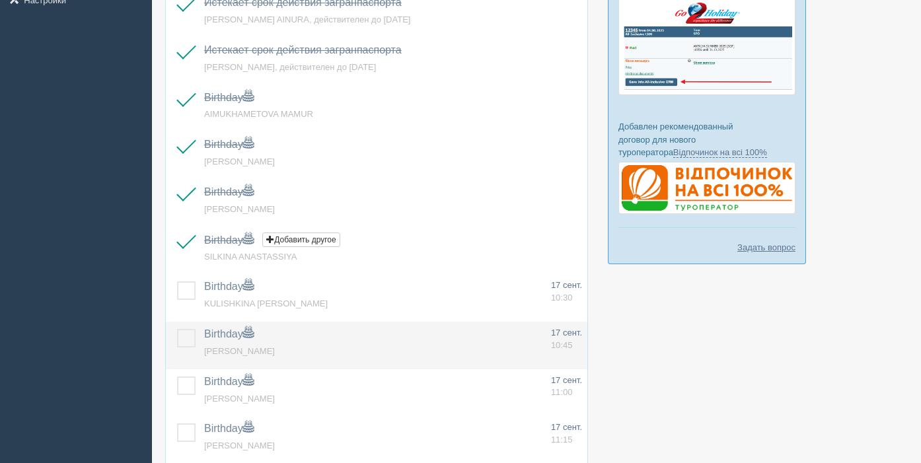
scroll to position [318, 0]
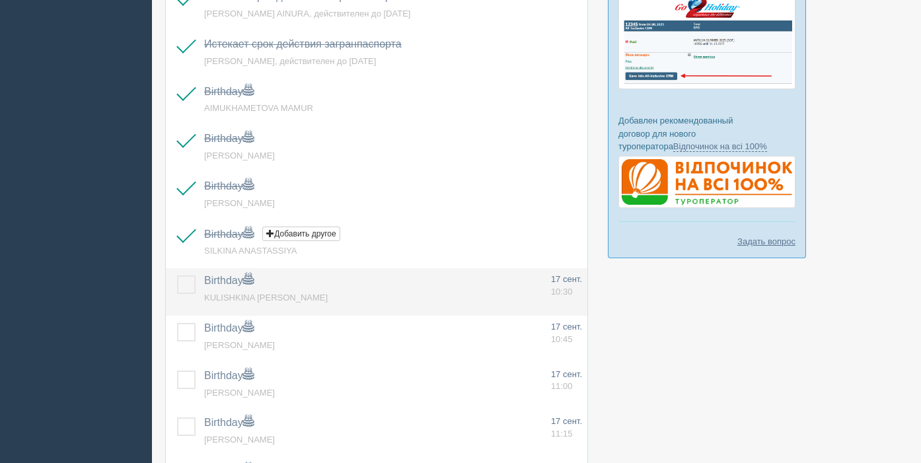
click at [177, 275] on label at bounding box center [177, 275] width 0 height 0
click at [0, 0] on input "checkbox" at bounding box center [0, 0] width 0 height 0
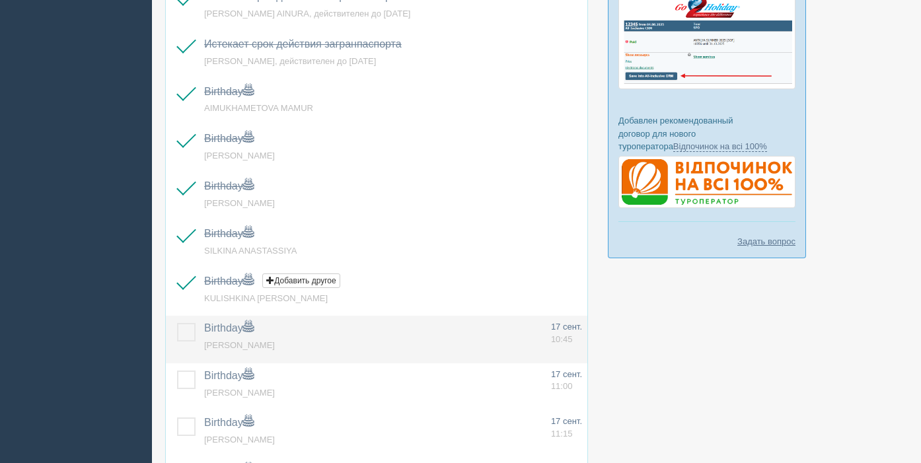
click at [177, 323] on label at bounding box center [177, 323] width 0 height 0
click at [0, 0] on input "checkbox" at bounding box center [0, 0] width 0 height 0
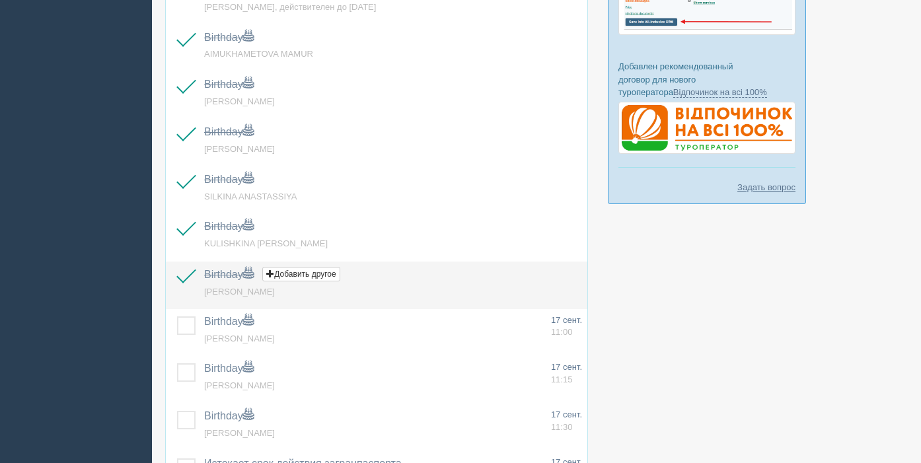
scroll to position [375, 0]
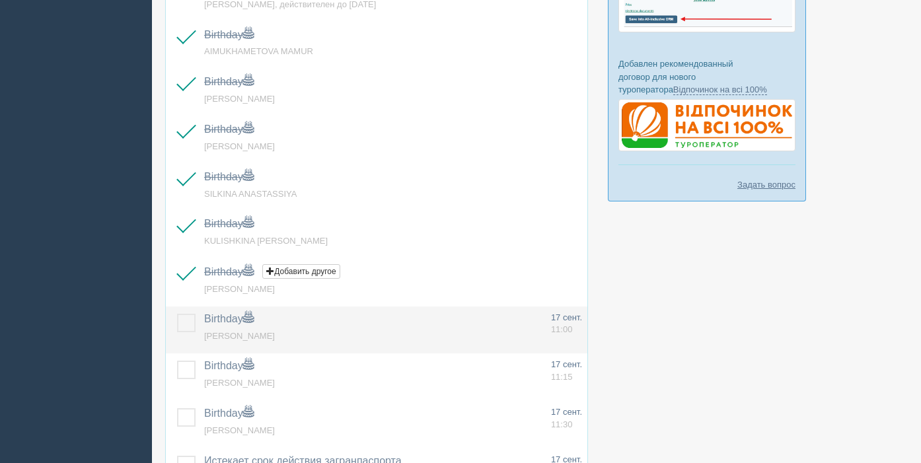
click at [177, 314] on label at bounding box center [177, 314] width 0 height 0
click at [0, 0] on input "checkbox" at bounding box center [0, 0] width 0 height 0
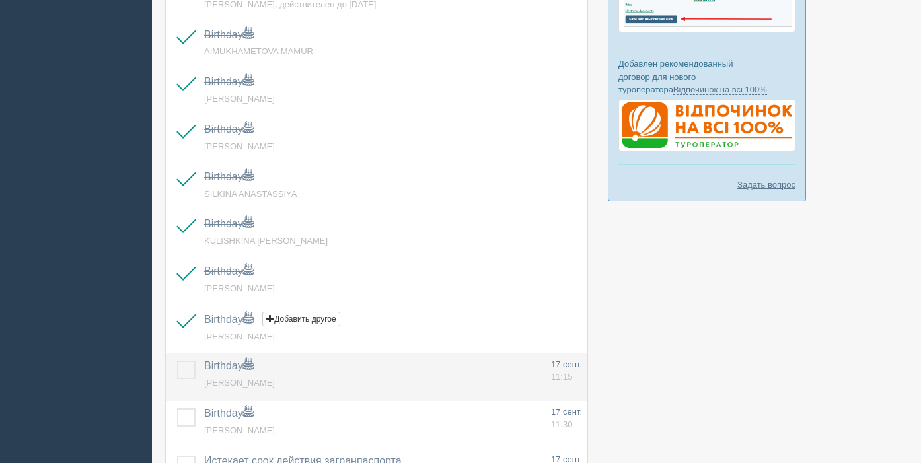
click at [177, 361] on label at bounding box center [177, 361] width 0 height 0
click at [0, 0] on input "checkbox" at bounding box center [0, 0] width 0 height 0
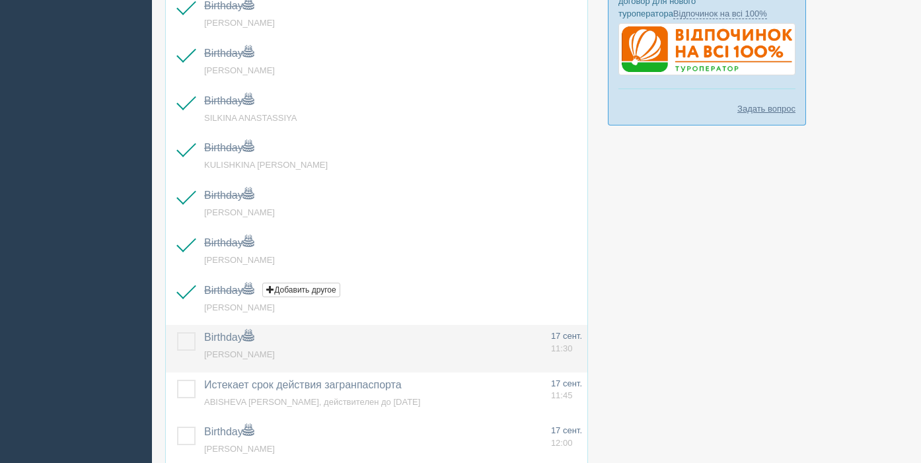
click at [177, 332] on label at bounding box center [177, 332] width 0 height 0
click at [0, 0] on input "checkbox" at bounding box center [0, 0] width 0 height 0
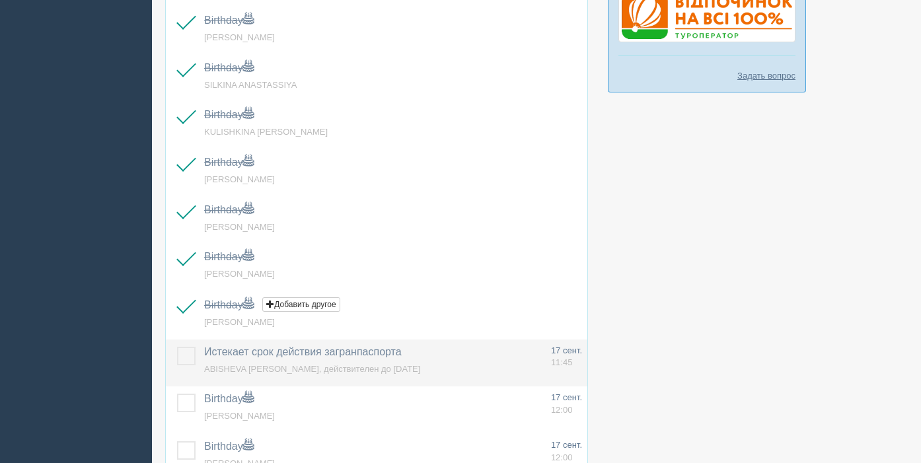
scroll to position [488, 0]
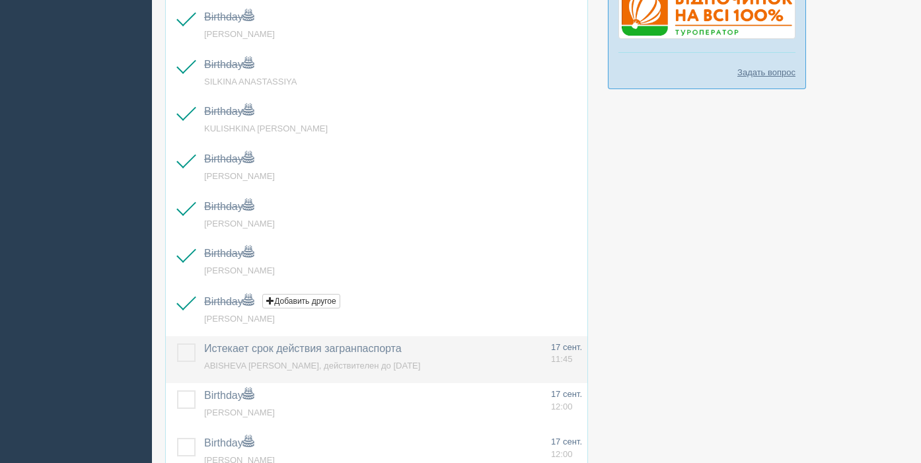
click at [177, 344] on label at bounding box center [177, 344] width 0 height 0
click at [0, 0] on input "checkbox" at bounding box center [0, 0] width 0 height 0
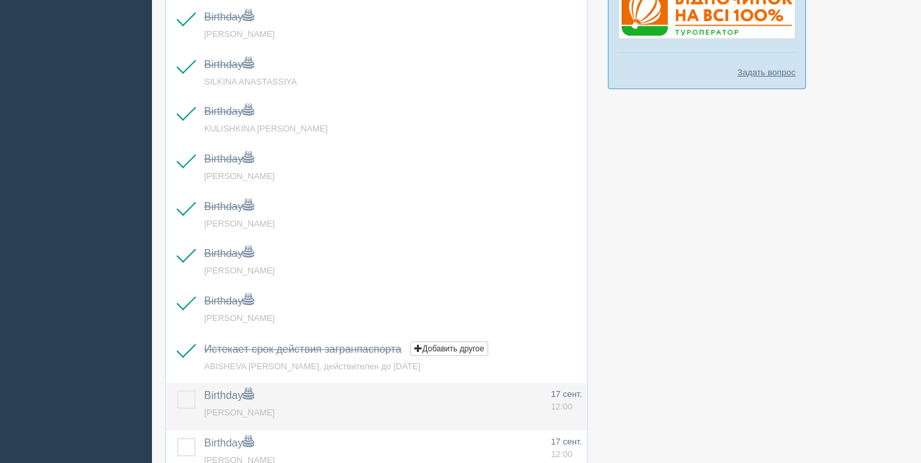
click at [185, 388] on td at bounding box center [182, 407] width 33 height 48
drag, startPoint x: 183, startPoint y: 397, endPoint x: 190, endPoint y: 390, distance: 9.3
click at [177, 390] on label at bounding box center [177, 390] width 0 height 0
click at [0, 0] on input "checkbox" at bounding box center [0, 0] width 0 height 0
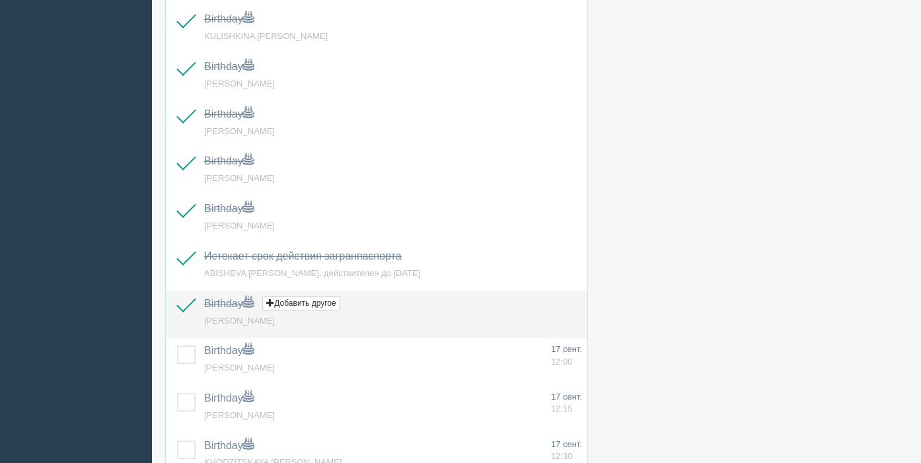
scroll to position [589, 0]
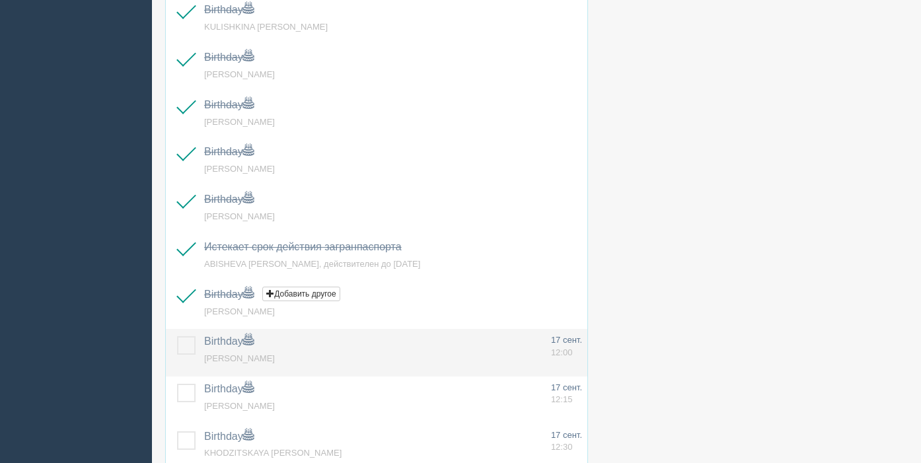
click at [177, 336] on label at bounding box center [177, 336] width 0 height 0
click at [0, 0] on input "checkbox" at bounding box center [0, 0] width 0 height 0
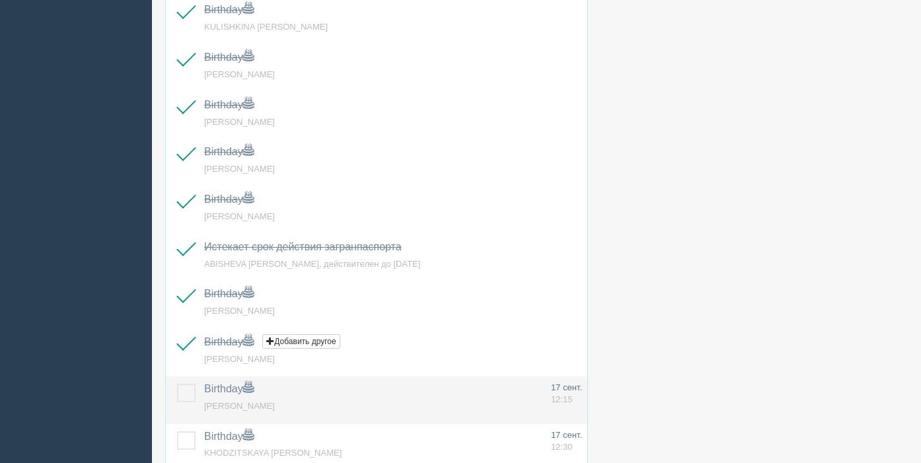
click at [177, 384] on label at bounding box center [177, 384] width 0 height 0
click at [0, 0] on input "checkbox" at bounding box center [0, 0] width 0 height 0
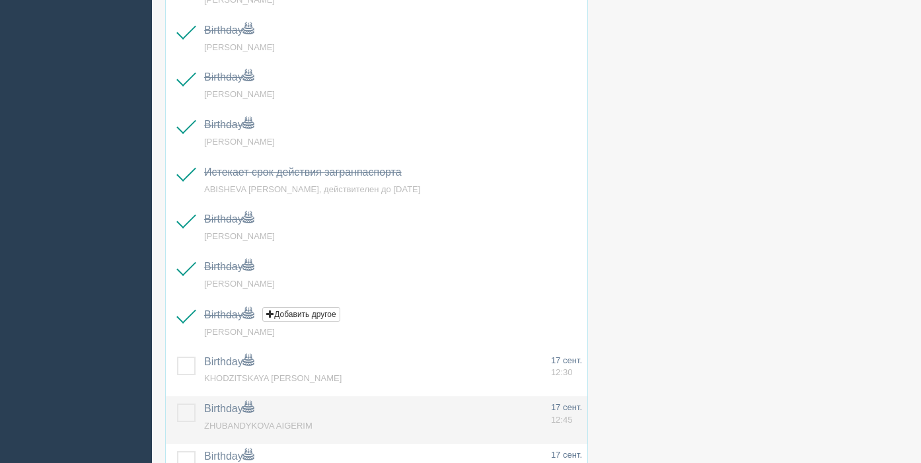
scroll to position [667, 0]
drag, startPoint x: 190, startPoint y: 362, endPoint x: 186, endPoint y: 398, distance: 36.5
click at [177, 354] on label at bounding box center [177, 354] width 0 height 0
click at [0, 0] on input "checkbox" at bounding box center [0, 0] width 0 height 0
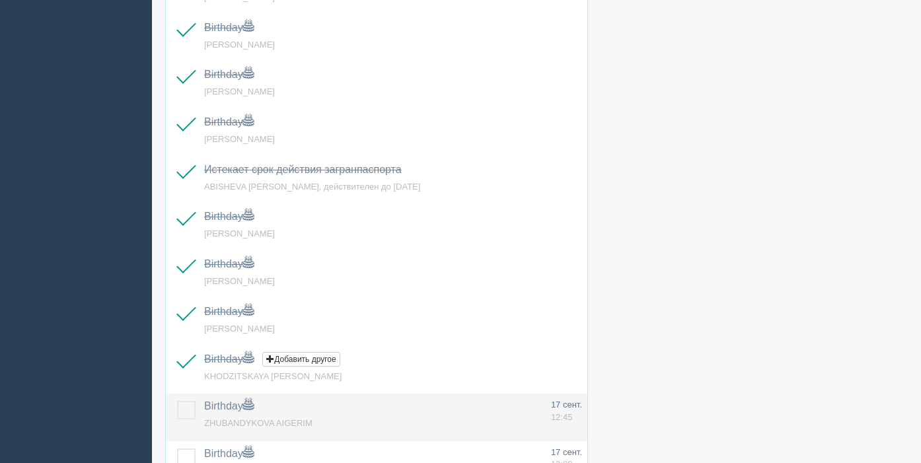
click at [177, 401] on label at bounding box center [177, 401] width 0 height 0
click at [0, 0] on input "checkbox" at bounding box center [0, 0] width 0 height 0
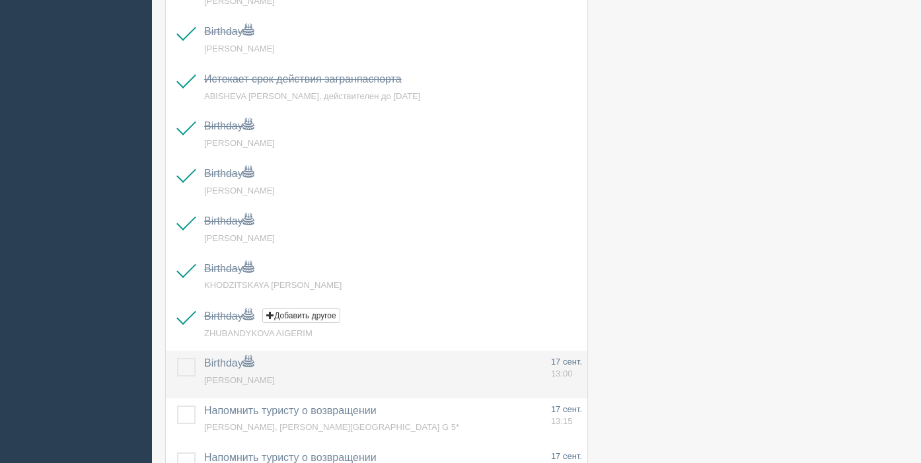
drag, startPoint x: 185, startPoint y: 372, endPoint x: 188, endPoint y: 380, distance: 8.6
click at [177, 358] on label at bounding box center [177, 358] width 0 height 0
click at [0, 0] on input "checkbox" at bounding box center [0, 0] width 0 height 0
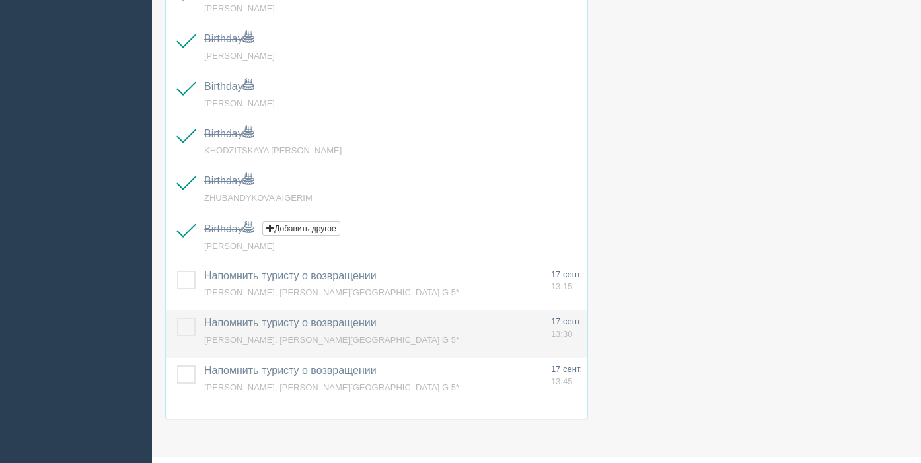
scroll to position [899, 0]
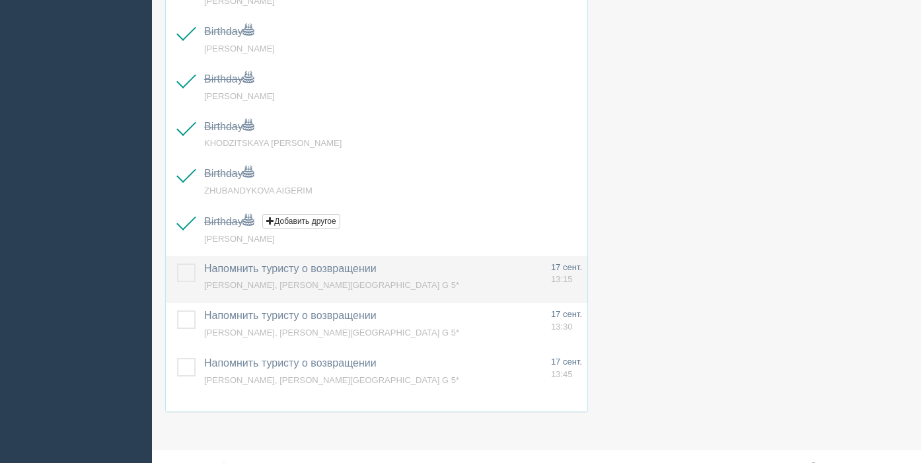
drag, startPoint x: 188, startPoint y: 276, endPoint x: 192, endPoint y: 291, distance: 14.9
click at [177, 264] on label at bounding box center [177, 264] width 0 height 0
click at [0, 0] on input "checkbox" at bounding box center [0, 0] width 0 height 0
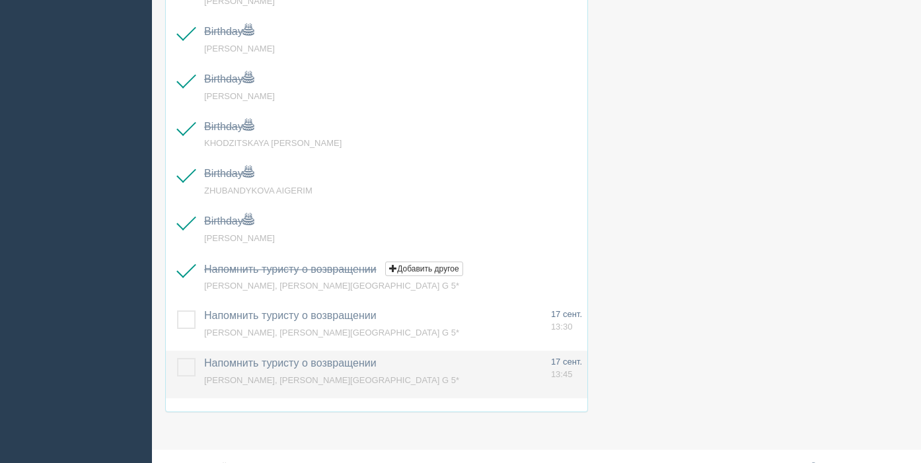
drag, startPoint x: 190, startPoint y: 318, endPoint x: 188, endPoint y: 353, distance: 35.7
click at [177, 310] on label at bounding box center [177, 310] width 0 height 0
click at [0, 0] on input "checkbox" at bounding box center [0, 0] width 0 height 0
click at [177, 358] on label at bounding box center [177, 358] width 0 height 0
click at [0, 0] on input "checkbox" at bounding box center [0, 0] width 0 height 0
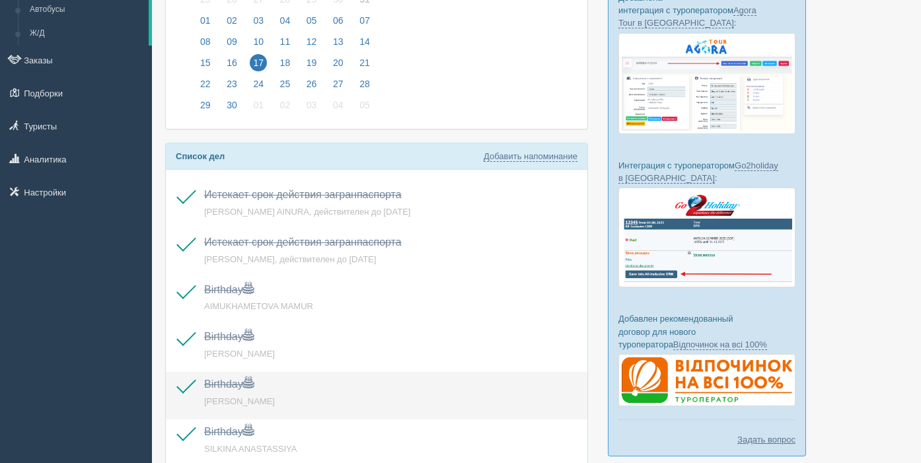
scroll to position [112, 0]
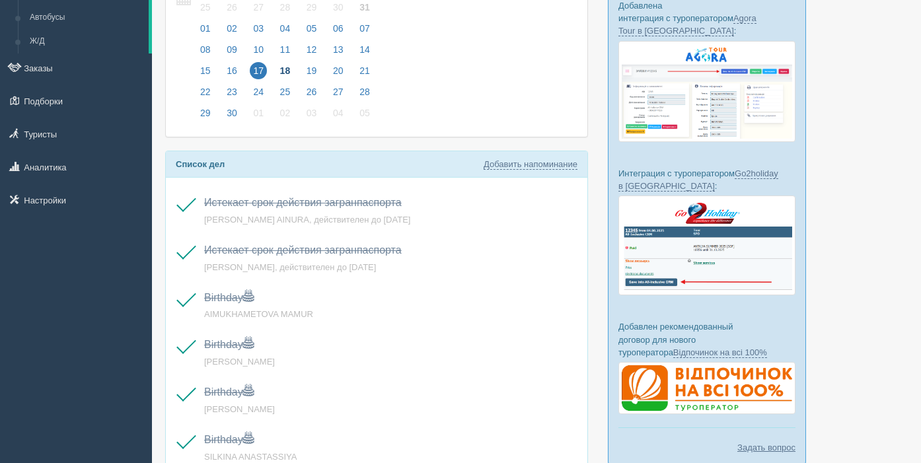
click at [287, 65] on span "18" at bounding box center [285, 70] width 17 height 17
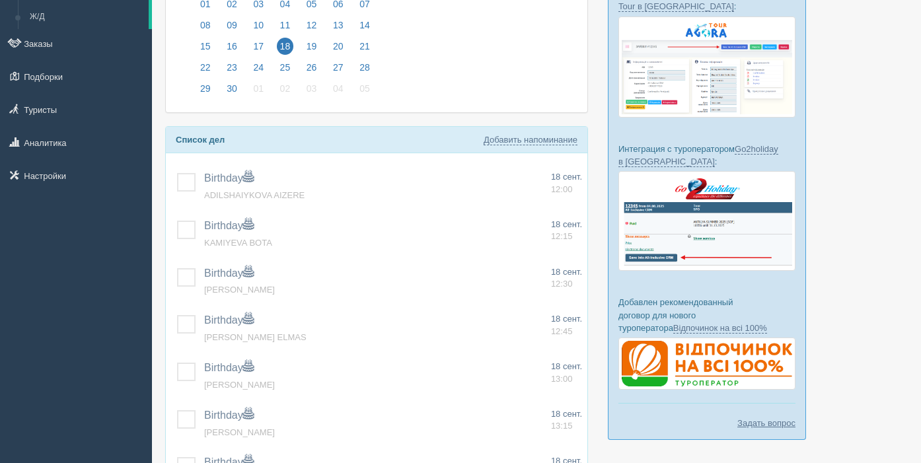
scroll to position [156, 0]
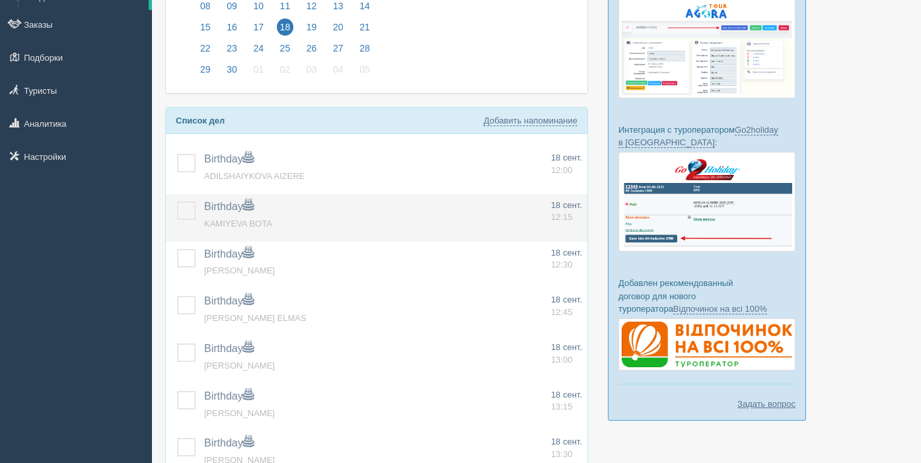
drag, startPoint x: 182, startPoint y: 166, endPoint x: 184, endPoint y: 194, distance: 28.4
click at [177, 154] on label at bounding box center [177, 154] width 0 height 0
click at [0, 0] on input "checkbox" at bounding box center [0, 0] width 0 height 0
click at [177, 201] on label at bounding box center [177, 201] width 0 height 0
click at [0, 0] on input "checkbox" at bounding box center [0, 0] width 0 height 0
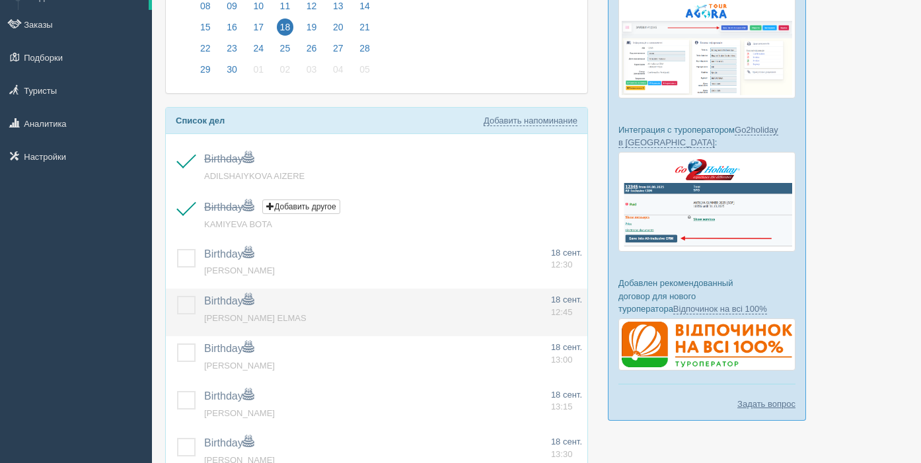
drag, startPoint x: 185, startPoint y: 256, endPoint x: 185, endPoint y: 292, distance: 35.7
click at [177, 249] on label at bounding box center [177, 249] width 0 height 0
click at [0, 0] on input "checkbox" at bounding box center [0, 0] width 0 height 0
click at [177, 296] on label at bounding box center [177, 296] width 0 height 0
click at [0, 0] on input "checkbox" at bounding box center [0, 0] width 0 height 0
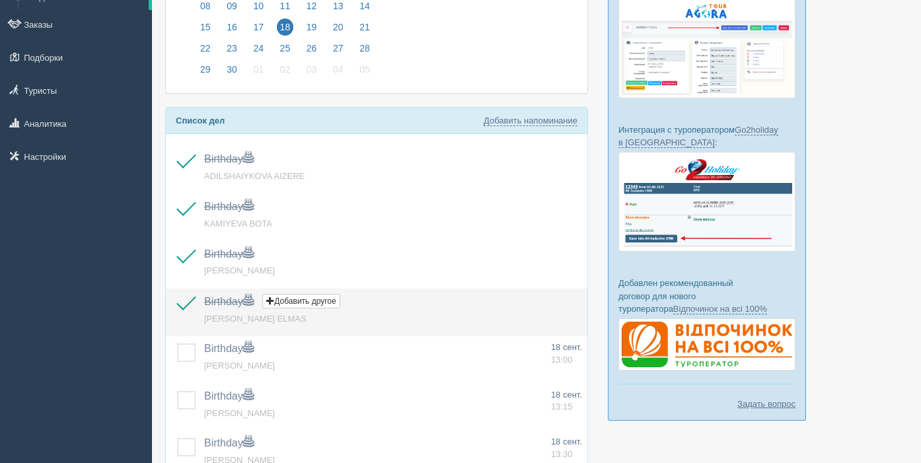
scroll to position [260, 0]
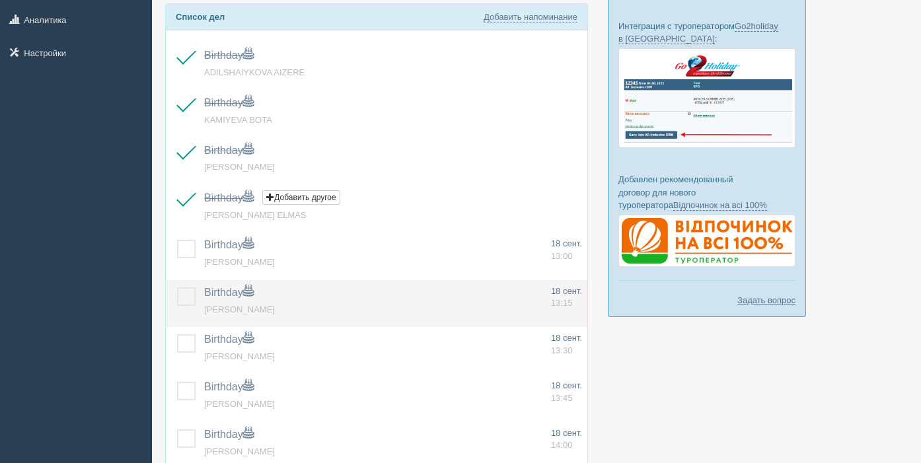
drag, startPoint x: 184, startPoint y: 252, endPoint x: 188, endPoint y: 286, distance: 34.6
click at [177, 240] on label at bounding box center [177, 240] width 0 height 0
click at [0, 0] on input "checkbox" at bounding box center [0, 0] width 0 height 0
click at [177, 287] on label at bounding box center [177, 287] width 0 height 0
click at [0, 0] on input "checkbox" at bounding box center [0, 0] width 0 height 0
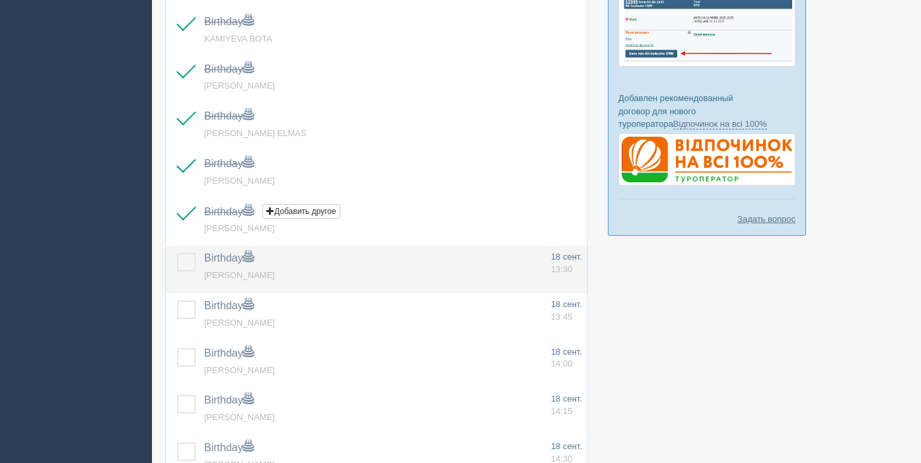
scroll to position [344, 0]
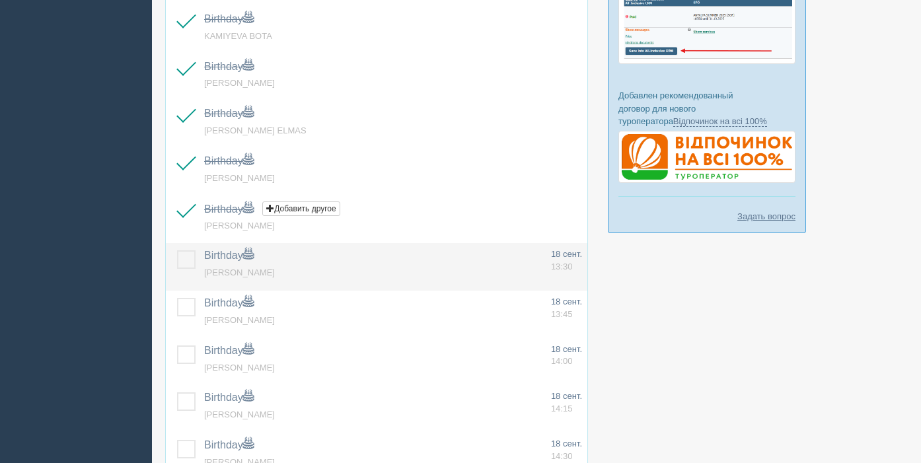
click at [177, 250] on label at bounding box center [177, 250] width 0 height 0
click at [0, 0] on input "checkbox" at bounding box center [0, 0] width 0 height 0
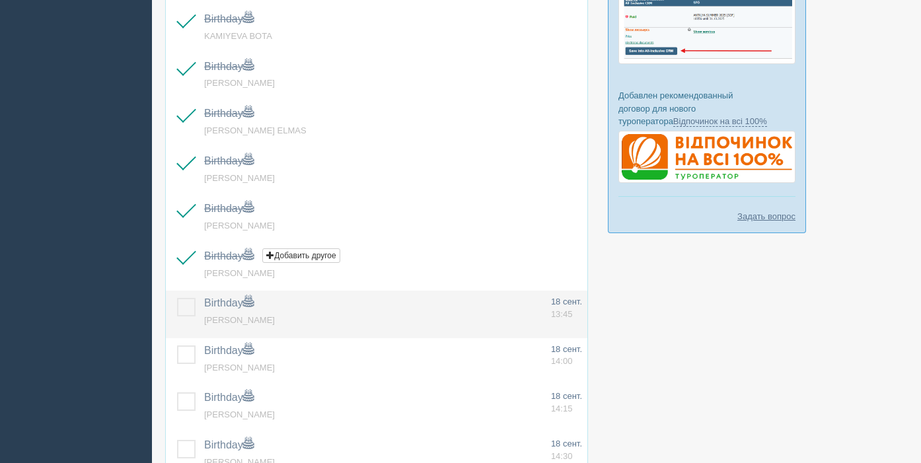
click at [177, 298] on label at bounding box center [177, 298] width 0 height 0
click at [0, 0] on input "checkbox" at bounding box center [0, 0] width 0 height 0
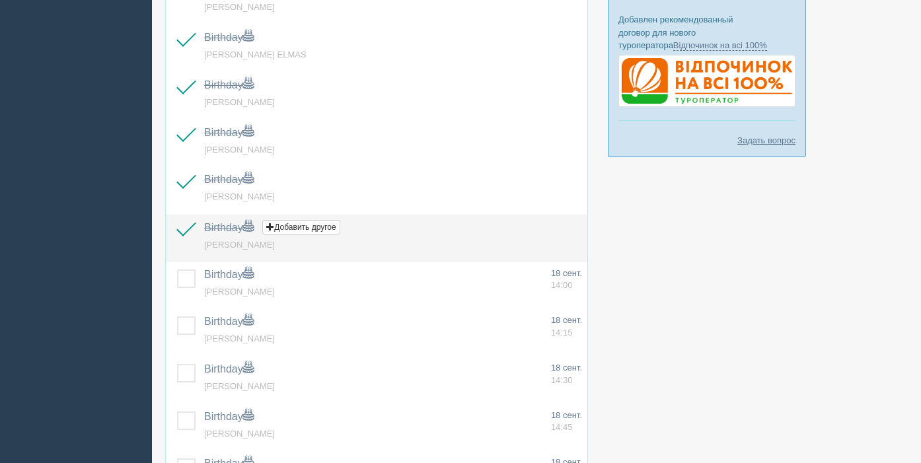
scroll to position [424, 0]
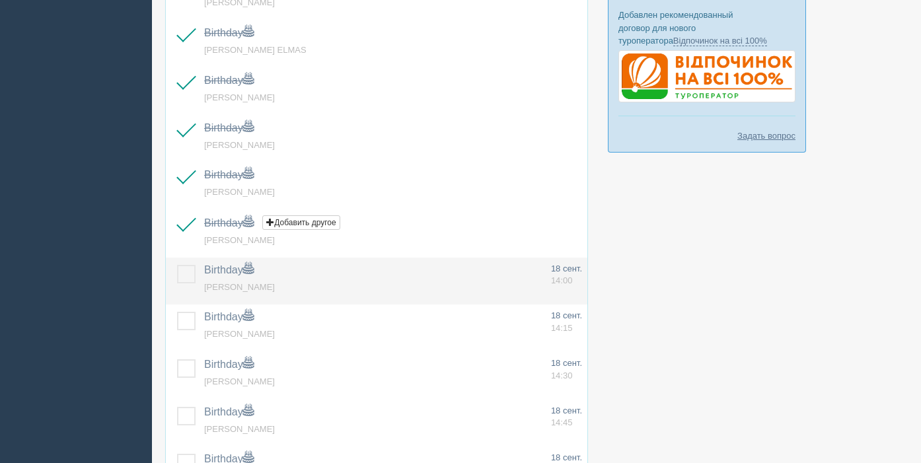
click at [177, 265] on label at bounding box center [177, 265] width 0 height 0
click at [0, 0] on input "checkbox" at bounding box center [0, 0] width 0 height 0
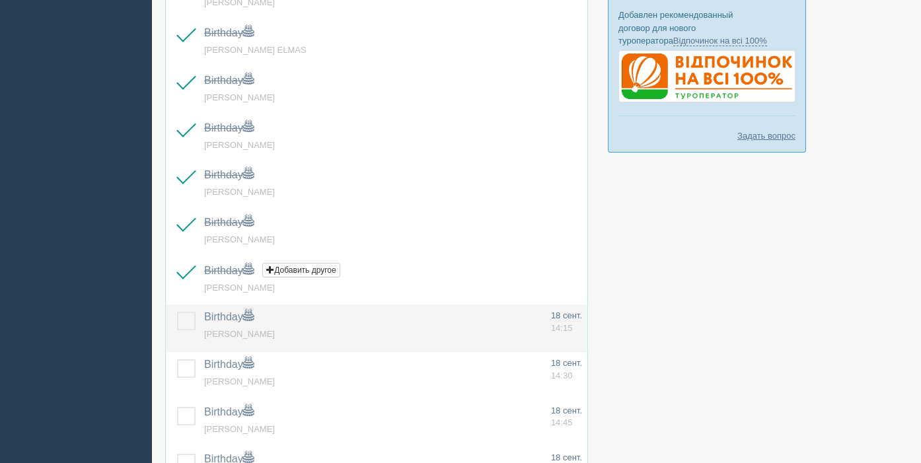
click at [177, 312] on label at bounding box center [177, 312] width 0 height 0
click at [0, 0] on input "checkbox" at bounding box center [0, 0] width 0 height 0
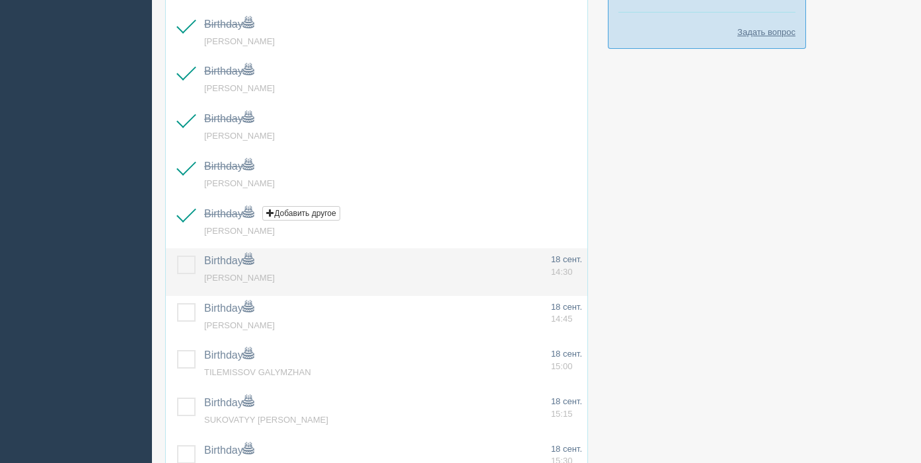
scroll to position [530, 0]
drag, startPoint x: 190, startPoint y: 264, endPoint x: 178, endPoint y: 293, distance: 31.8
click at [177, 254] on label at bounding box center [177, 254] width 0 height 0
click at [0, 0] on input "checkbox" at bounding box center [0, 0] width 0 height 0
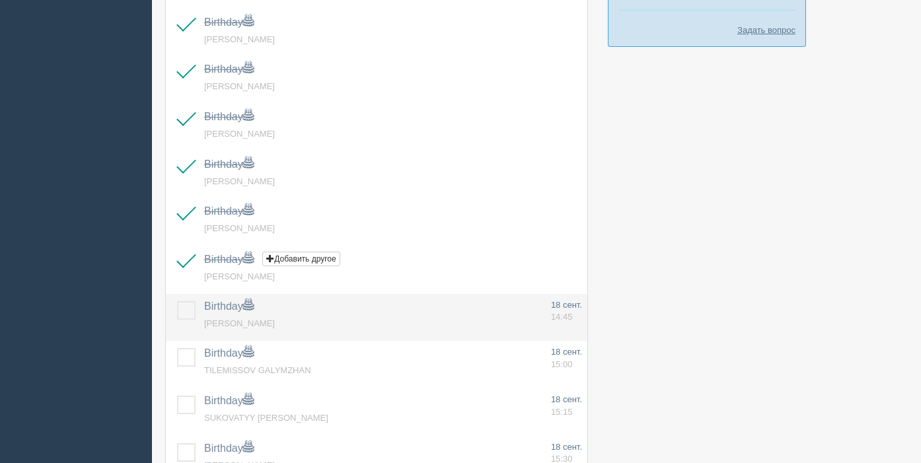
click at [177, 301] on label at bounding box center [177, 301] width 0 height 0
click at [0, 0] on input "checkbox" at bounding box center [0, 0] width 0 height 0
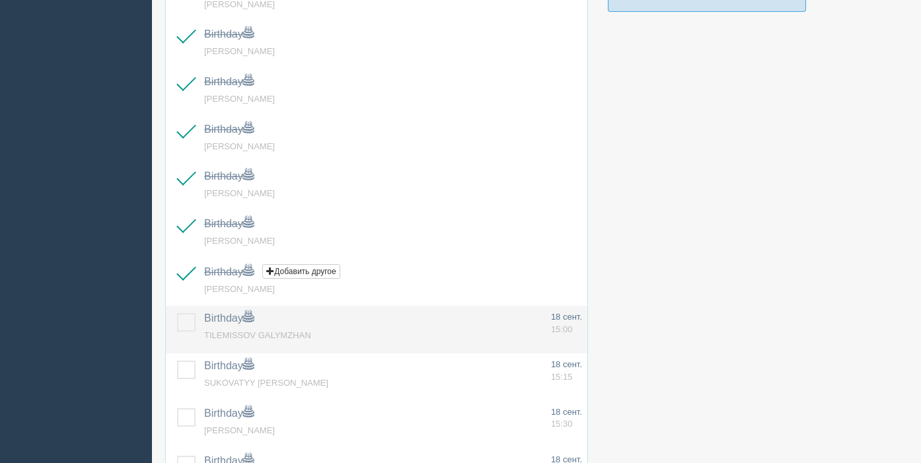
scroll to position [567, 0]
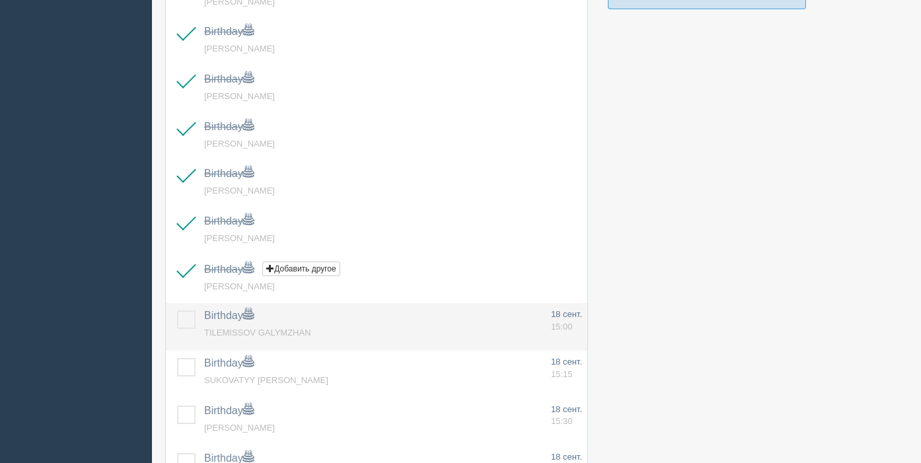
click at [187, 311] on td at bounding box center [182, 327] width 33 height 48
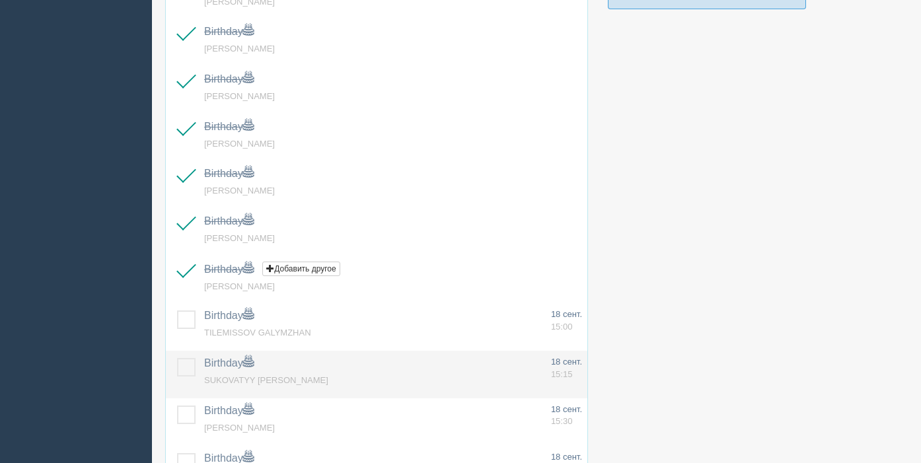
drag, startPoint x: 186, startPoint y: 318, endPoint x: 178, endPoint y: 364, distance: 46.9
click at [177, 310] on label at bounding box center [177, 310] width 0 height 0
click at [0, 0] on input "checkbox" at bounding box center [0, 0] width 0 height 0
drag, startPoint x: 178, startPoint y: 365, endPoint x: 188, endPoint y: 365, distance: 9.9
click at [177, 358] on label at bounding box center [177, 358] width 0 height 0
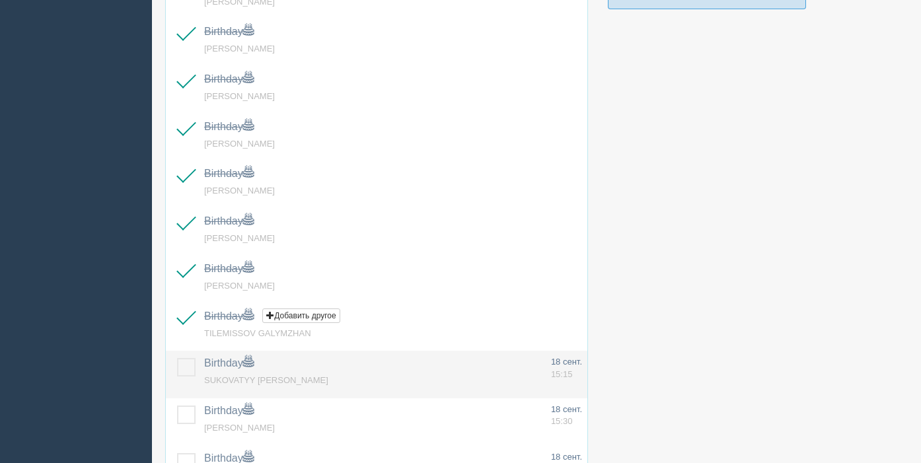
click at [0, 0] on input "checkbox" at bounding box center [0, 0] width 0 height 0
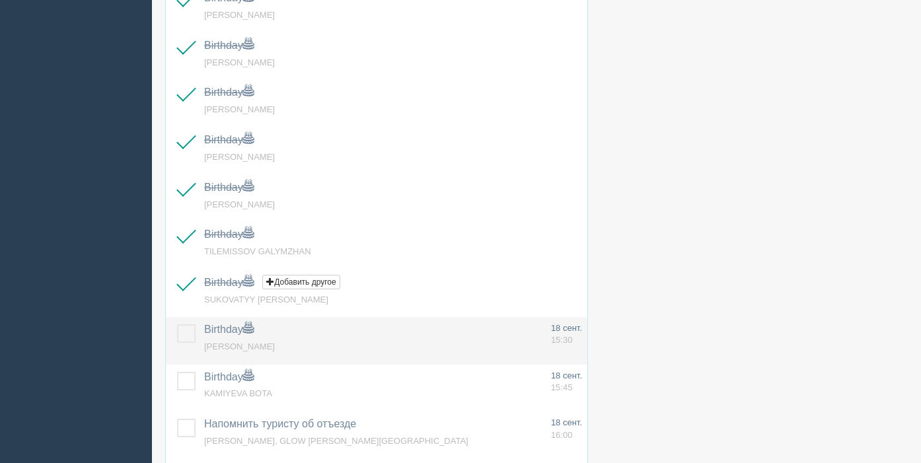
scroll to position [649, 0]
click at [177, 324] on label at bounding box center [177, 324] width 0 height 0
click at [0, 0] on input "checkbox" at bounding box center [0, 0] width 0 height 0
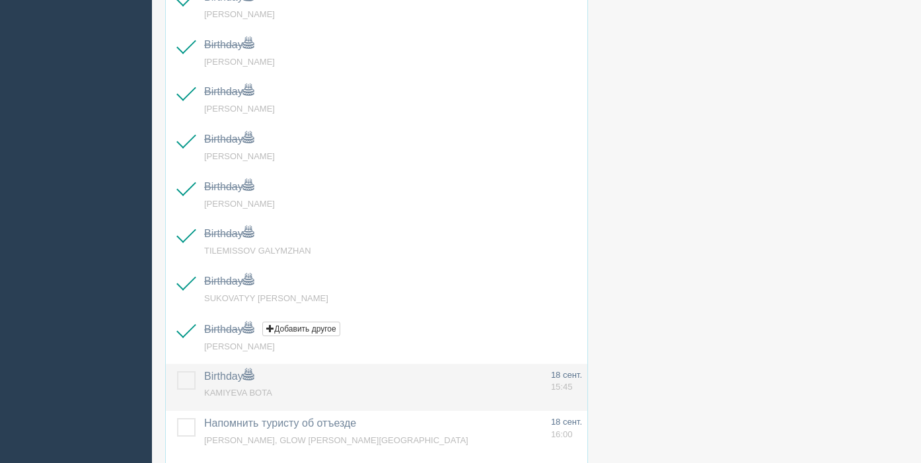
click at [177, 371] on label at bounding box center [177, 371] width 0 height 0
click at [0, 0] on input "checkbox" at bounding box center [0, 0] width 0 height 0
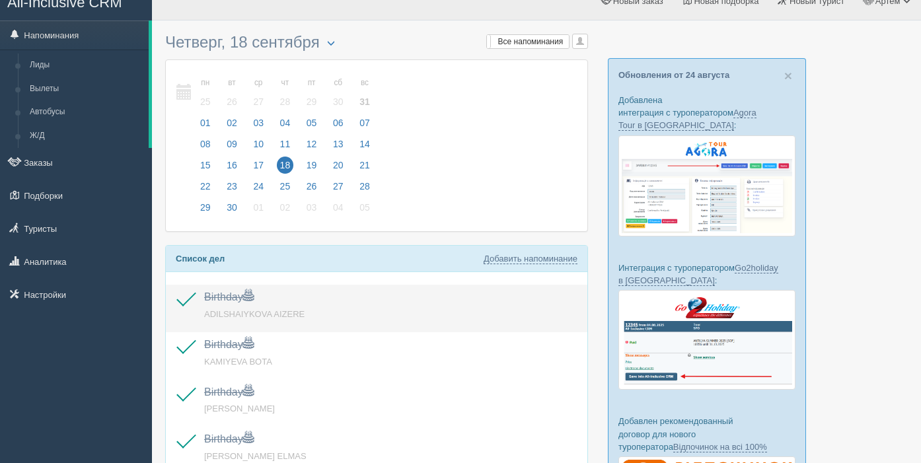
scroll to position [0, 0]
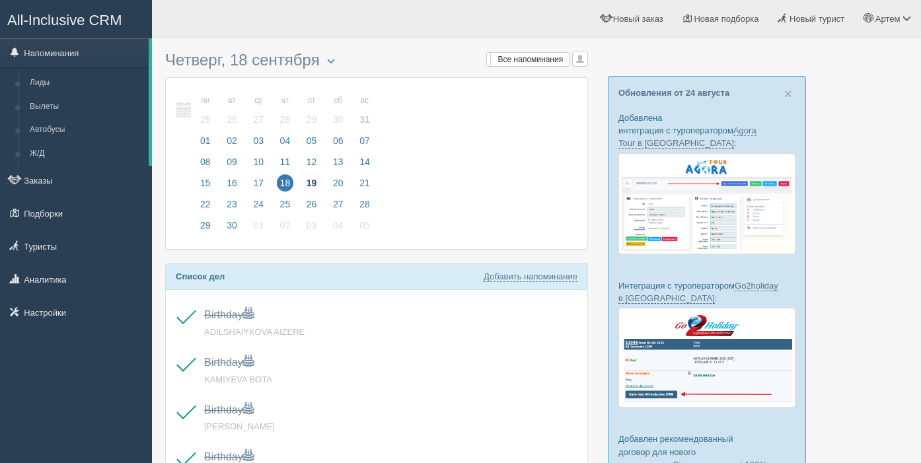
click at [312, 183] on span "19" at bounding box center [311, 182] width 17 height 17
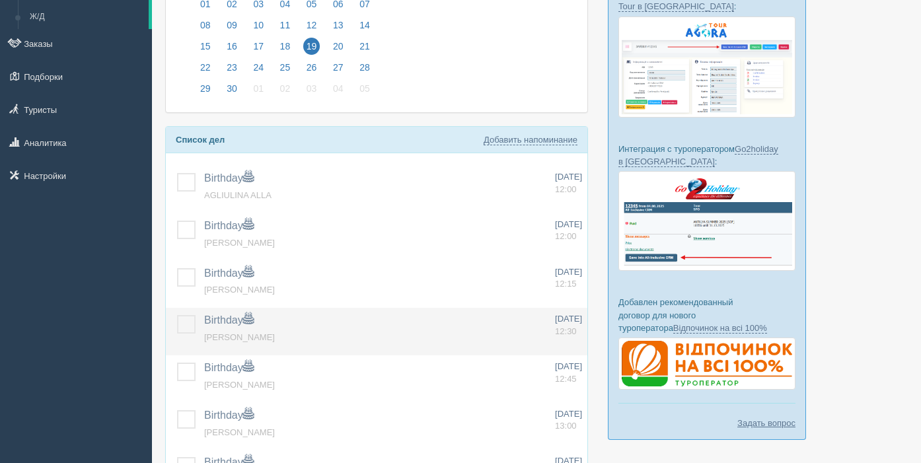
scroll to position [155, 0]
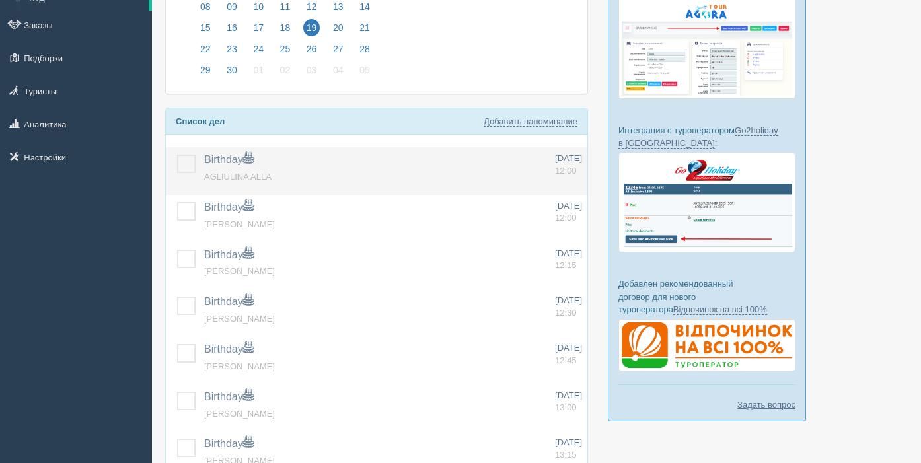
drag, startPoint x: 184, startPoint y: 163, endPoint x: 194, endPoint y: 193, distance: 31.8
click at [177, 155] on label at bounding box center [177, 155] width 0 height 0
click at [0, 0] on input "checkbox" at bounding box center [0, 0] width 0 height 0
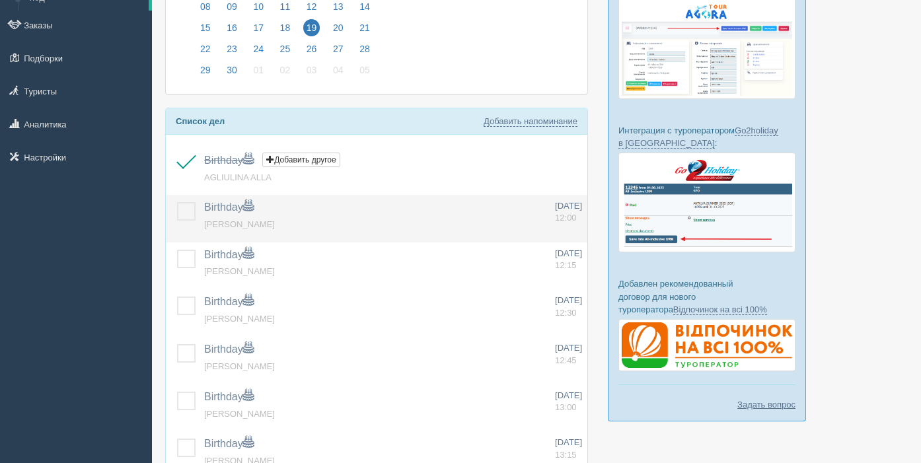
click at [177, 202] on label at bounding box center [177, 202] width 0 height 0
click at [0, 0] on input "checkbox" at bounding box center [0, 0] width 0 height 0
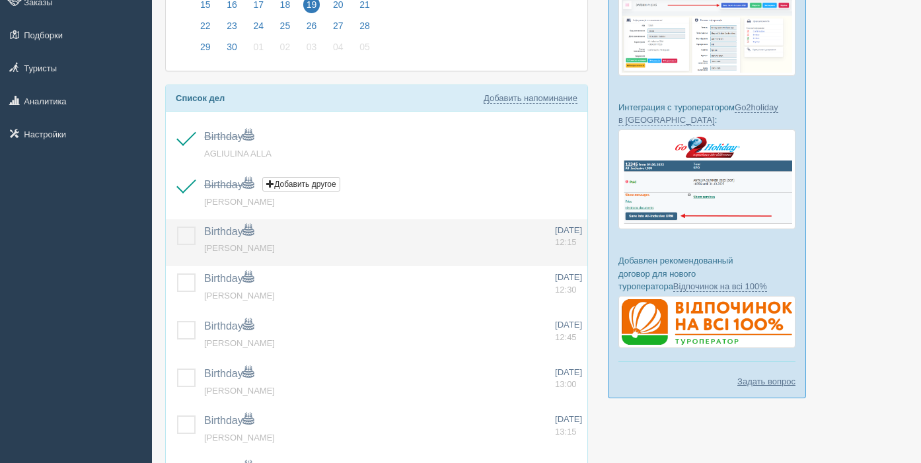
scroll to position [183, 0]
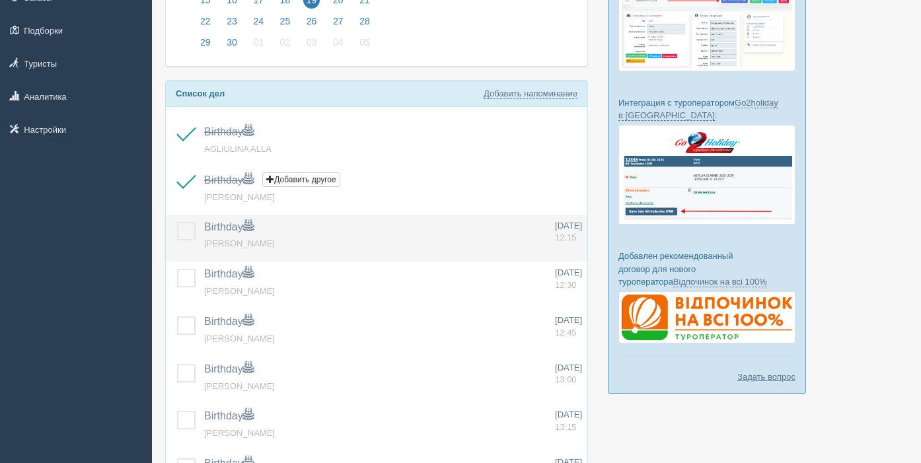
drag, startPoint x: 184, startPoint y: 233, endPoint x: 182, endPoint y: 261, distance: 27.8
click at [177, 222] on label at bounding box center [177, 222] width 0 height 0
click at [0, 0] on input "checkbox" at bounding box center [0, 0] width 0 height 0
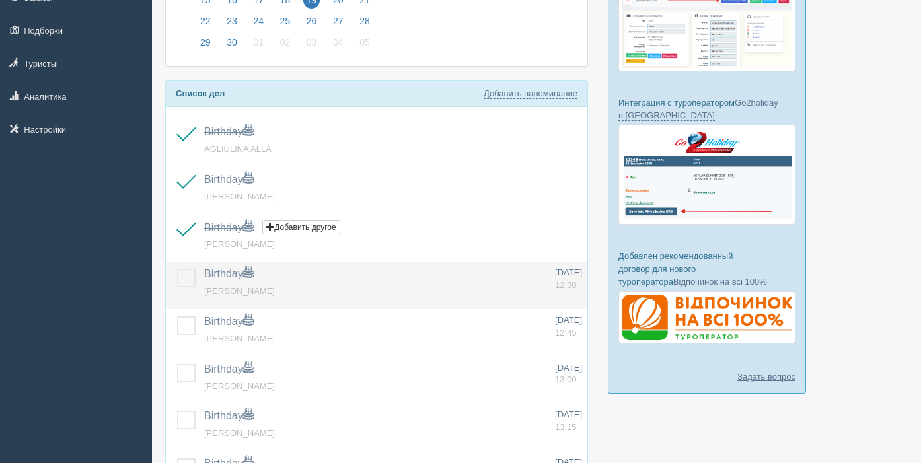
click at [177, 269] on label at bounding box center [177, 269] width 0 height 0
click at [0, 0] on input "checkbox" at bounding box center [0, 0] width 0 height 0
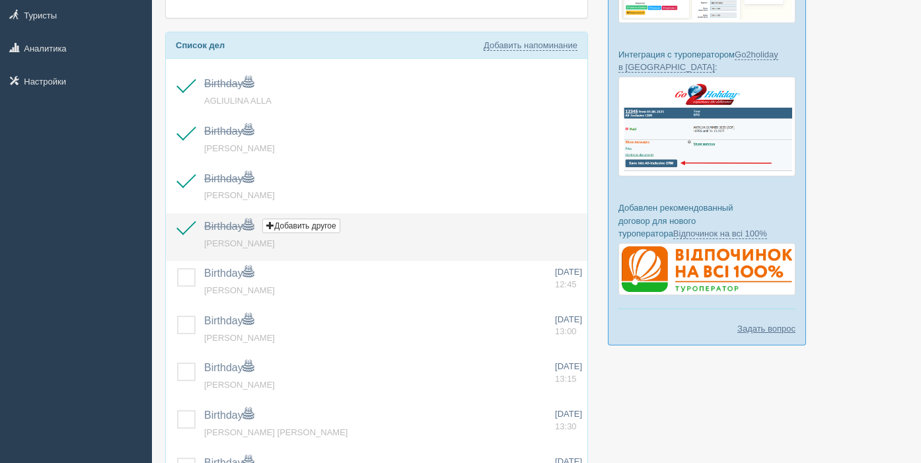
scroll to position [235, 0]
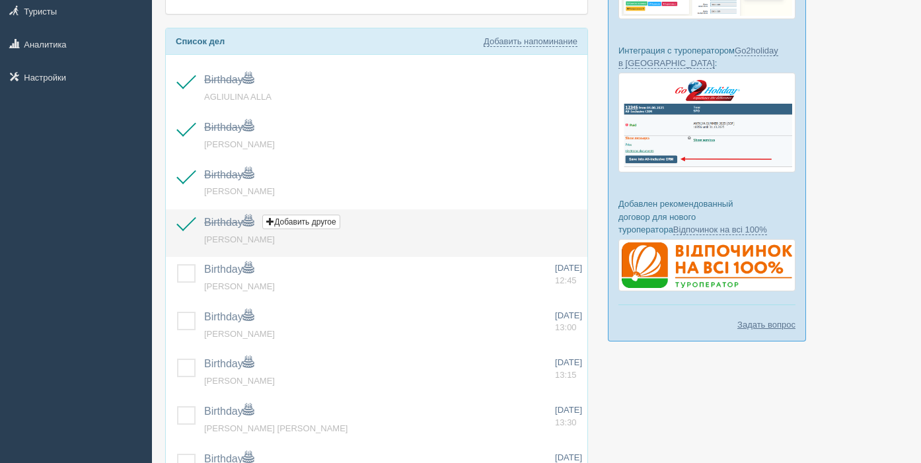
click at [177, 264] on label at bounding box center [177, 264] width 0 height 0
click at [0, 0] on input "checkbox" at bounding box center [0, 0] width 0 height 0
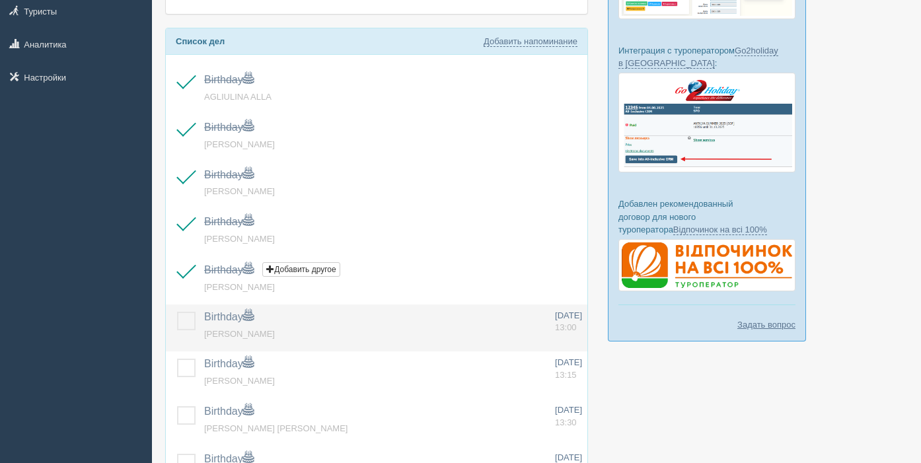
click at [177, 312] on label at bounding box center [177, 312] width 0 height 0
click at [0, 0] on input "checkbox" at bounding box center [0, 0] width 0 height 0
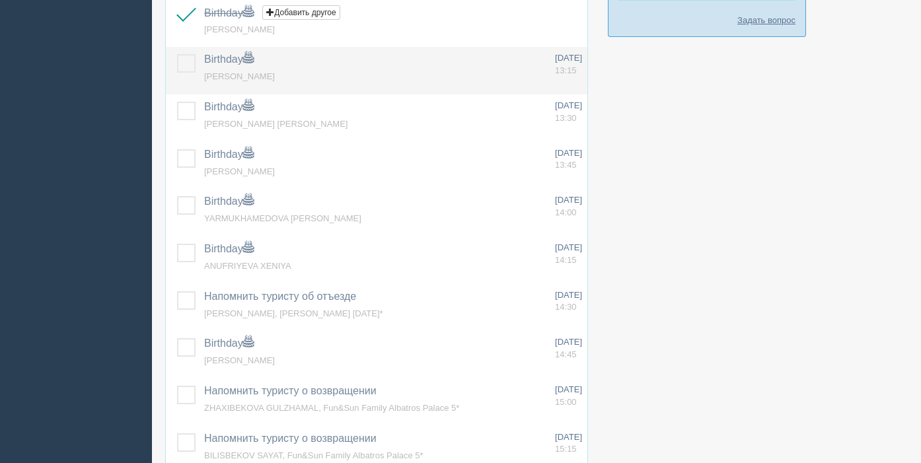
scroll to position [542, 0]
click at [177, 52] on label at bounding box center [177, 52] width 0 height 0
click at [0, 0] on input "checkbox" at bounding box center [0, 0] width 0 height 0
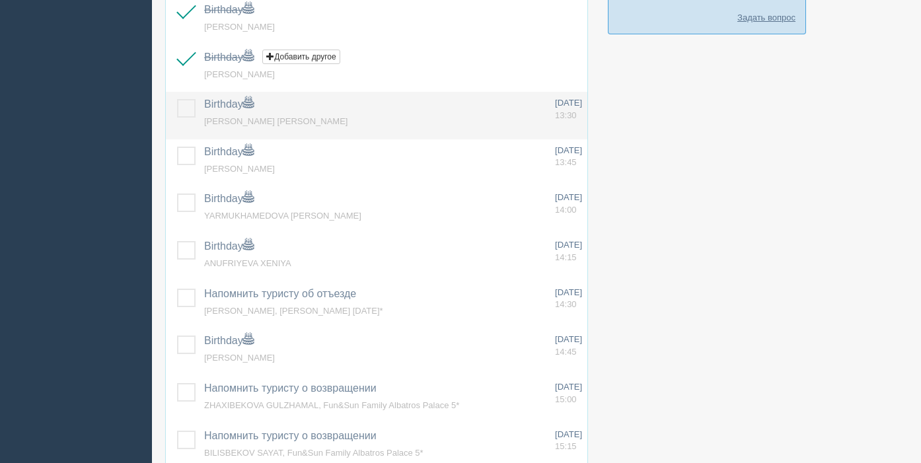
drag, startPoint x: 190, startPoint y: 106, endPoint x: 188, endPoint y: 129, distance: 22.5
click at [177, 99] on label at bounding box center [177, 99] width 0 height 0
click at [0, 0] on input "checkbox" at bounding box center [0, 0] width 0 height 0
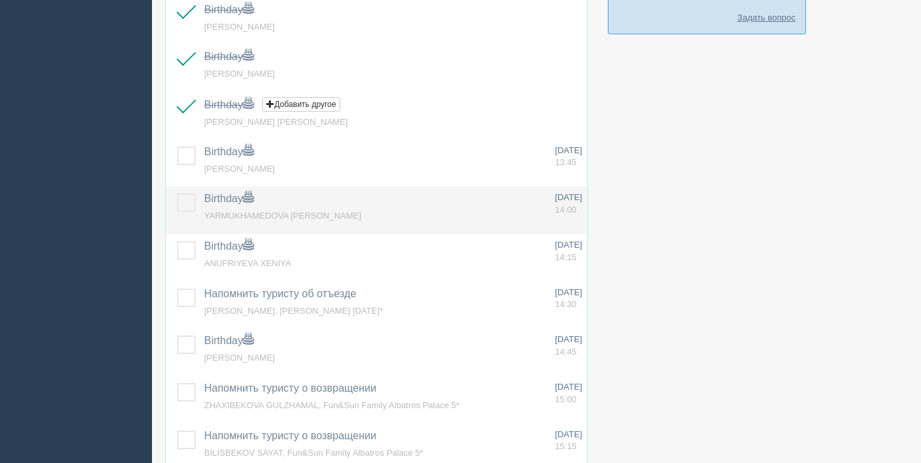
drag, startPoint x: 184, startPoint y: 161, endPoint x: 184, endPoint y: 198, distance: 36.3
click at [177, 147] on label at bounding box center [177, 147] width 0 height 0
click at [0, 0] on input "checkbox" at bounding box center [0, 0] width 0 height 0
click at [177, 194] on label at bounding box center [177, 194] width 0 height 0
click at [0, 0] on input "checkbox" at bounding box center [0, 0] width 0 height 0
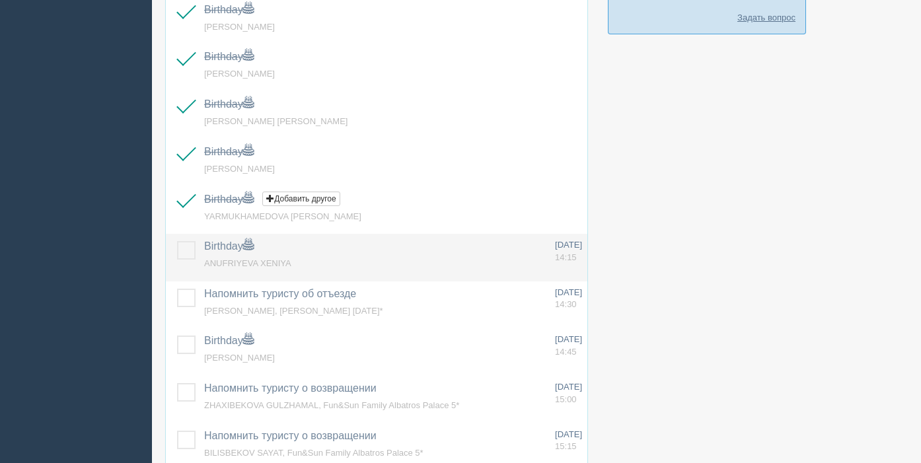
click at [177, 241] on label at bounding box center [177, 241] width 0 height 0
click at [0, 0] on input "checkbox" at bounding box center [0, 0] width 0 height 0
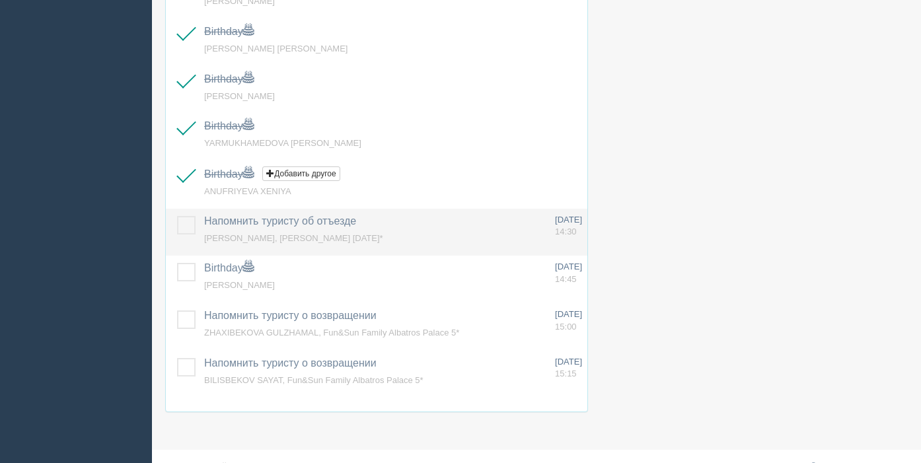
scroll to position [637, 0]
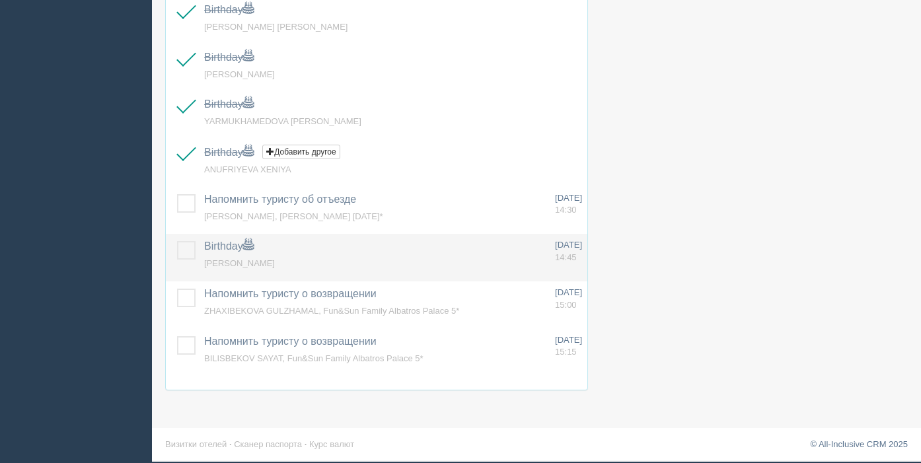
click at [177, 241] on label at bounding box center [177, 241] width 0 height 0
click at [0, 0] on input "checkbox" at bounding box center [0, 0] width 0 height 0
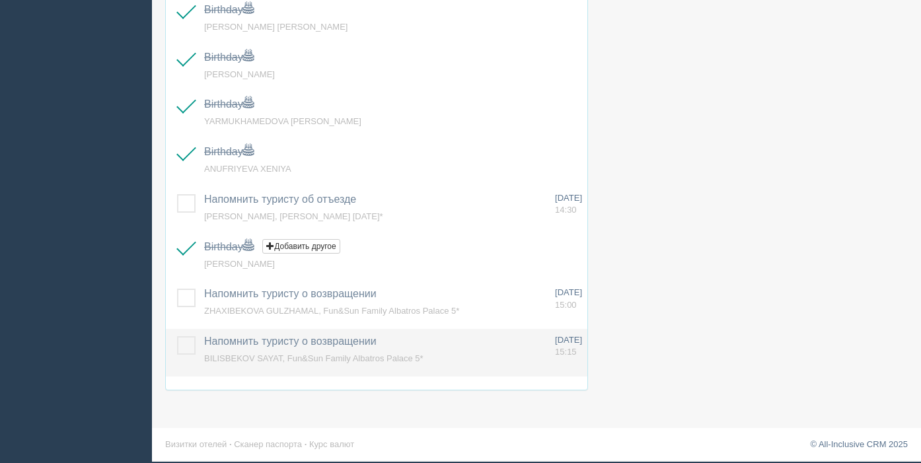
click at [177, 336] on label at bounding box center [177, 336] width 0 height 0
click at [0, 0] on input "checkbox" at bounding box center [0, 0] width 0 height 0
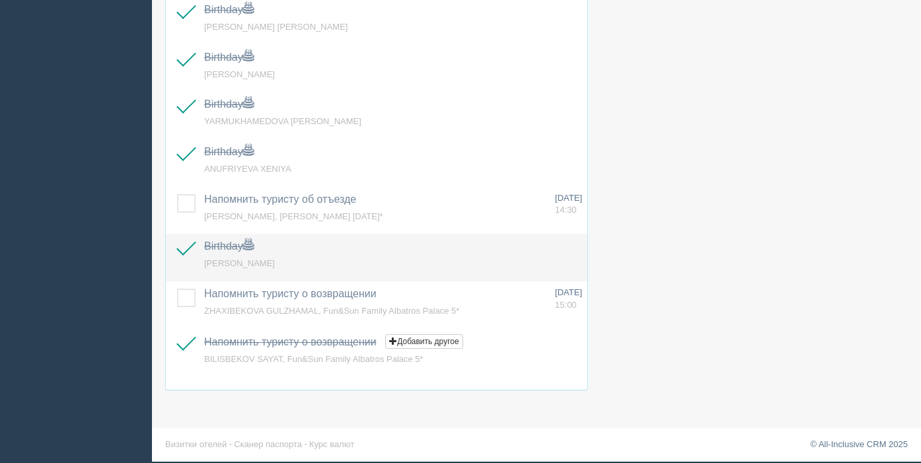
drag, startPoint x: 193, startPoint y: 297, endPoint x: 385, endPoint y: 266, distance: 194.7
click at [177, 289] on label at bounding box center [177, 289] width 0 height 0
click at [0, 0] on input "checkbox" at bounding box center [0, 0] width 0 height 0
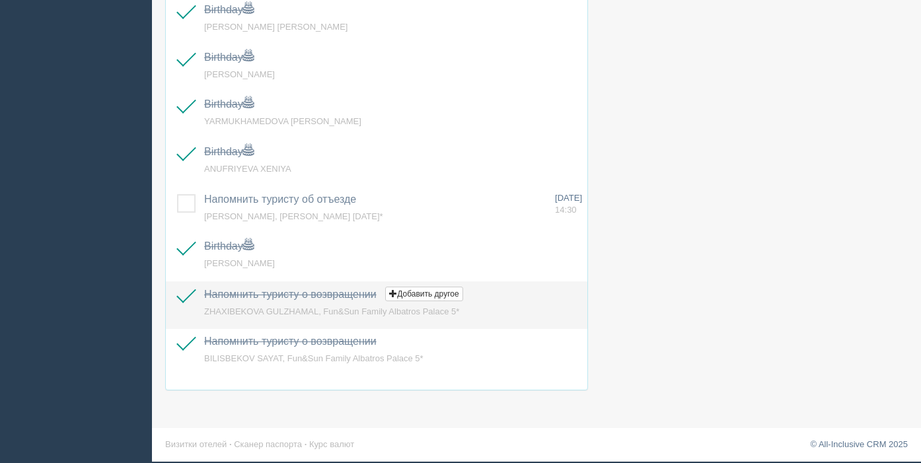
drag, startPoint x: 181, startPoint y: 303, endPoint x: 200, endPoint y: 306, distance: 19.4
click at [177, 289] on label at bounding box center [177, 289] width 0 height 0
click at [0, 0] on input "checkbox" at bounding box center [0, 0] width 0 height 0
drag, startPoint x: 190, startPoint y: 300, endPoint x: 196, endPoint y: 324, distance: 24.7
click at [177, 289] on label at bounding box center [177, 289] width 0 height 0
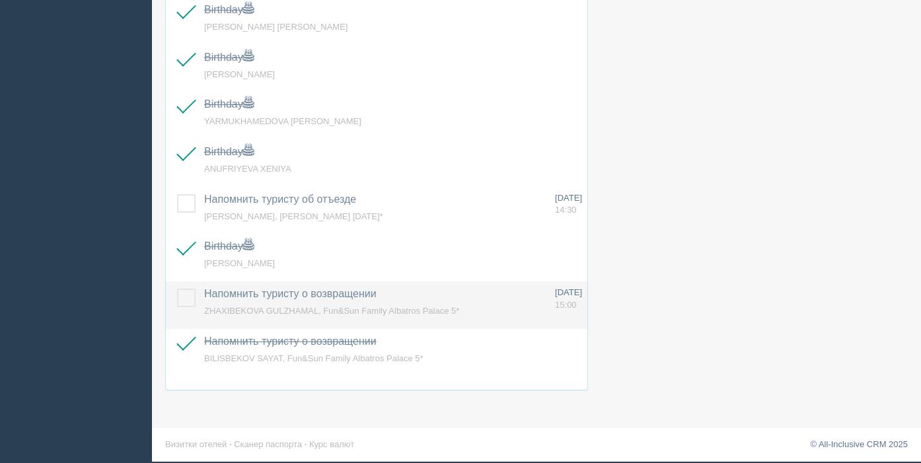
click at [0, 0] on input "checkbox" at bounding box center [0, 0] width 0 height 0
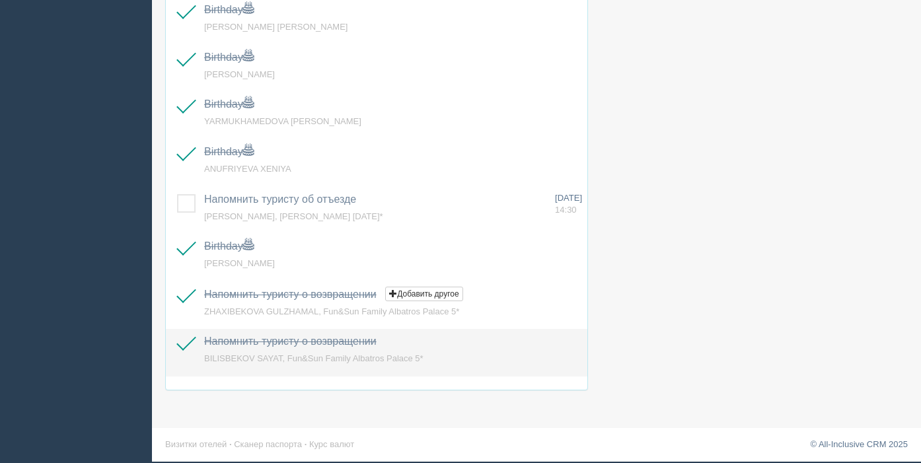
click at [177, 336] on label at bounding box center [177, 336] width 0 height 0
click at [0, 0] on input "checkbox" at bounding box center [0, 0] width 0 height 0
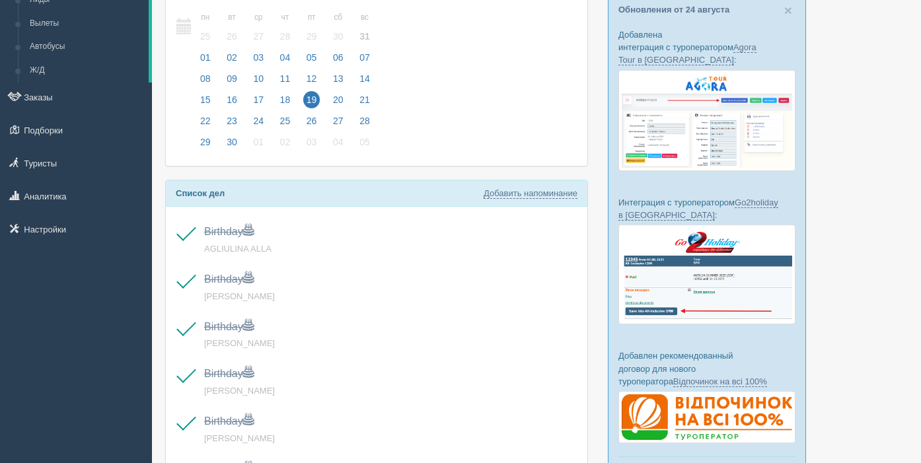
scroll to position [0, 0]
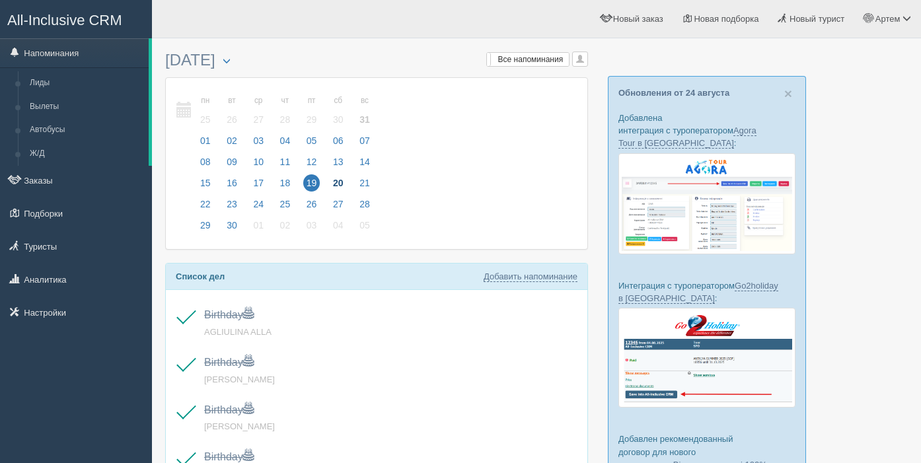
click at [336, 184] on span "20" at bounding box center [338, 182] width 17 height 17
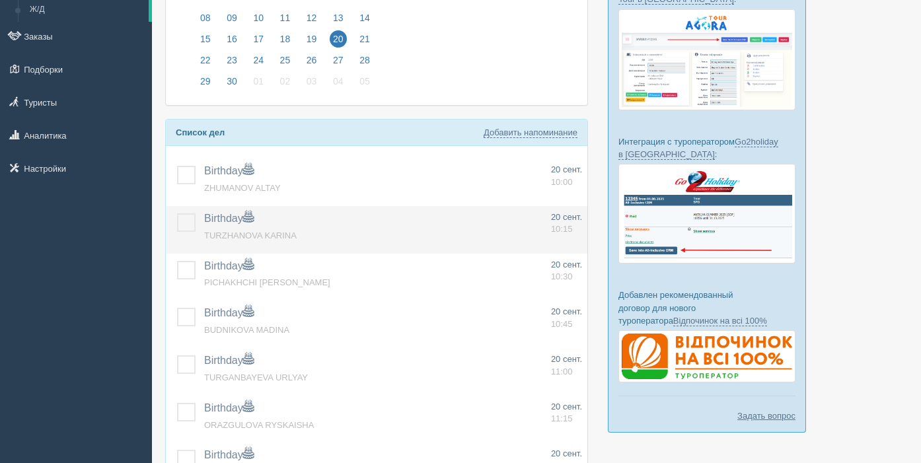
scroll to position [147, 0]
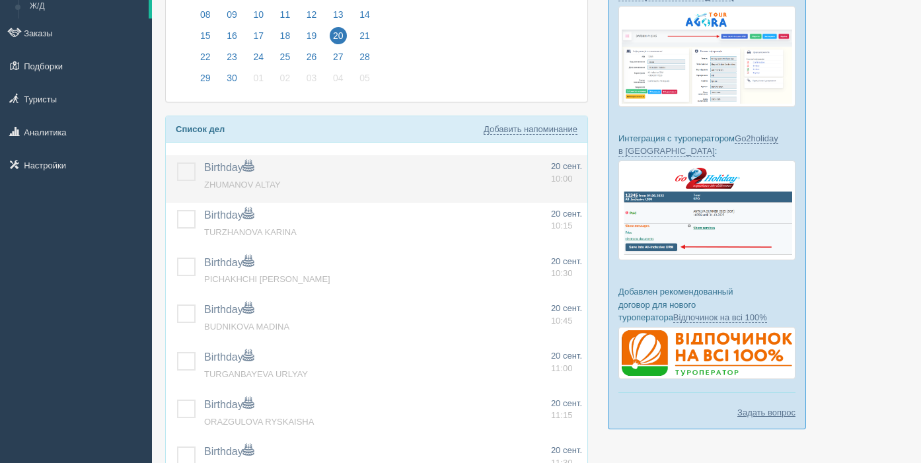
drag, startPoint x: 187, startPoint y: 173, endPoint x: 190, endPoint y: 188, distance: 15.4
click at [177, 163] on label at bounding box center [177, 163] width 0 height 0
click at [0, 0] on input "checkbox" at bounding box center [0, 0] width 0 height 0
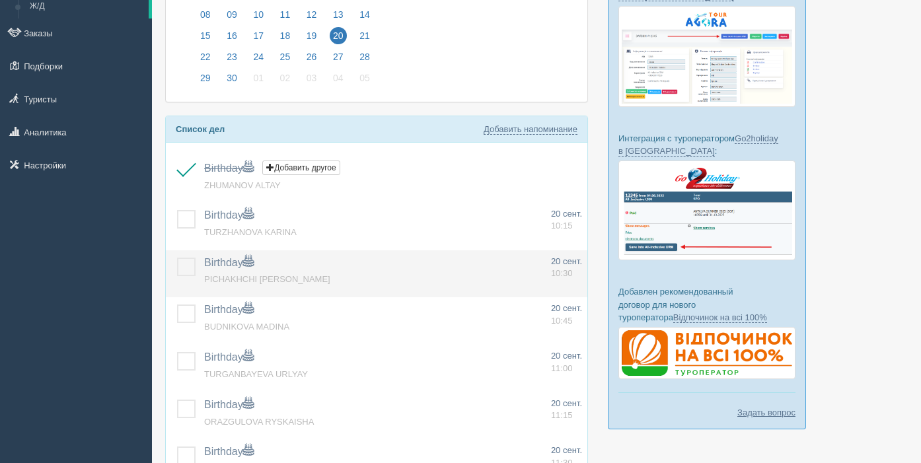
drag, startPoint x: 188, startPoint y: 211, endPoint x: 192, endPoint y: 256, distance: 45.1
click at [177, 210] on label at bounding box center [177, 210] width 0 height 0
click at [0, 0] on input "checkbox" at bounding box center [0, 0] width 0 height 0
click at [177, 258] on label at bounding box center [177, 258] width 0 height 0
click at [0, 0] on input "checkbox" at bounding box center [0, 0] width 0 height 0
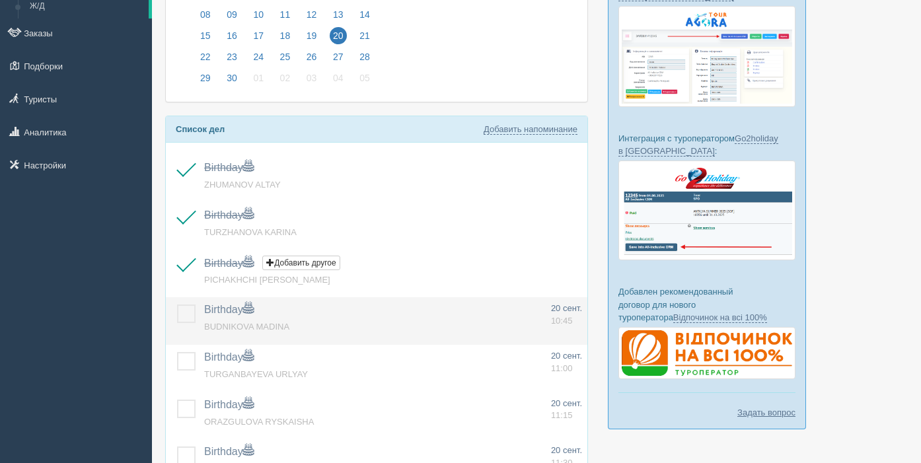
click at [177, 305] on label at bounding box center [177, 305] width 0 height 0
click at [0, 0] on input "checkbox" at bounding box center [0, 0] width 0 height 0
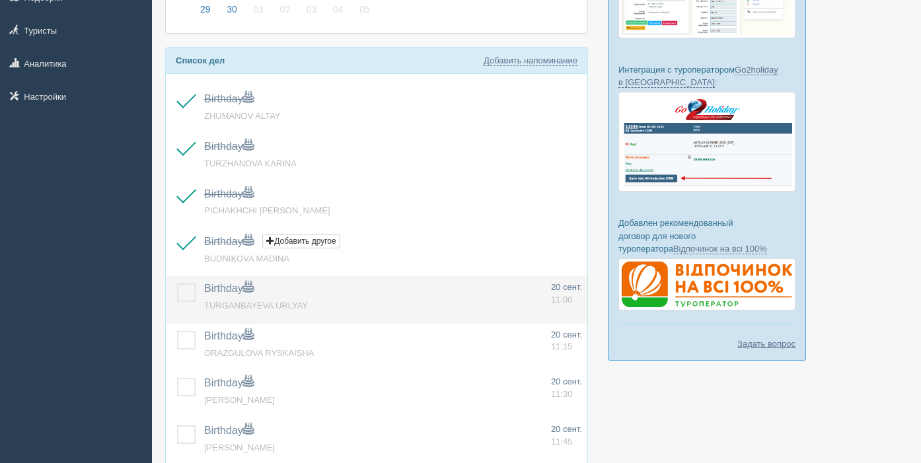
scroll to position [222, 0]
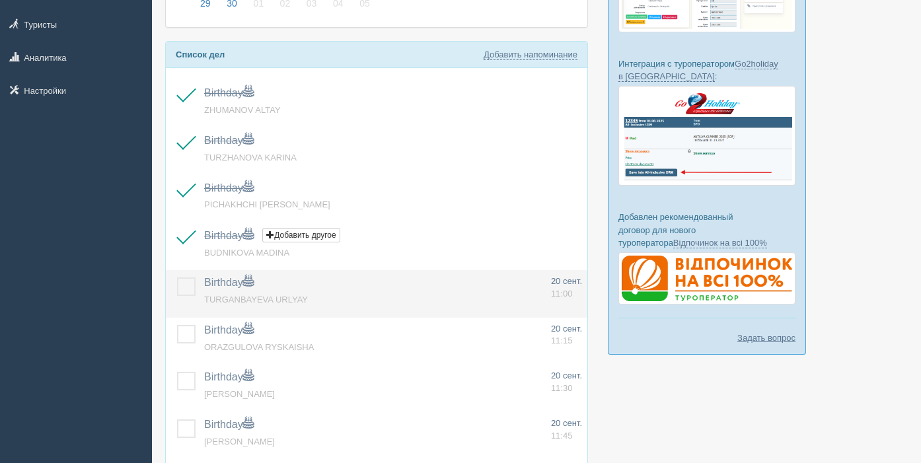
click at [177, 277] on label at bounding box center [177, 277] width 0 height 0
click at [0, 0] on input "checkbox" at bounding box center [0, 0] width 0 height 0
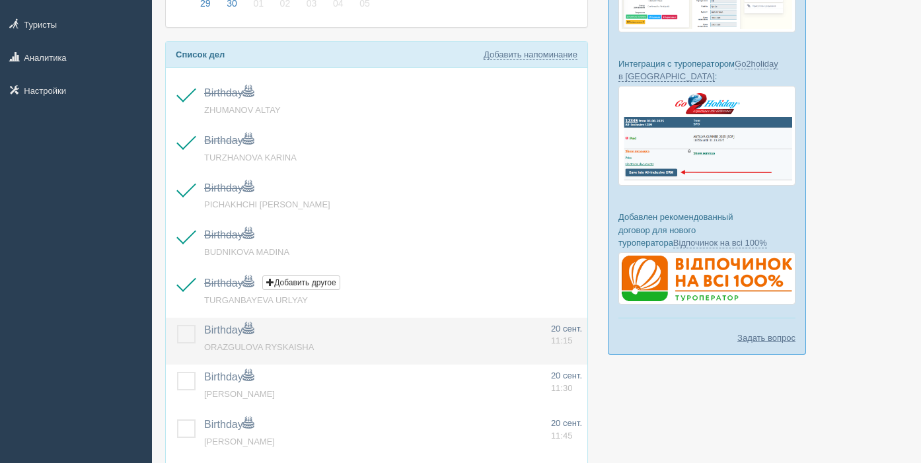
click at [177, 325] on label at bounding box center [177, 325] width 0 height 0
click at [0, 0] on input "checkbox" at bounding box center [0, 0] width 0 height 0
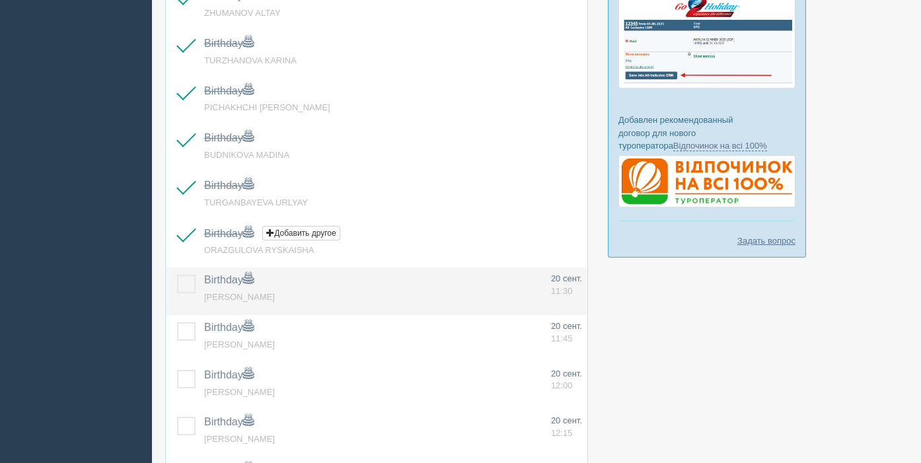
scroll to position [322, 0]
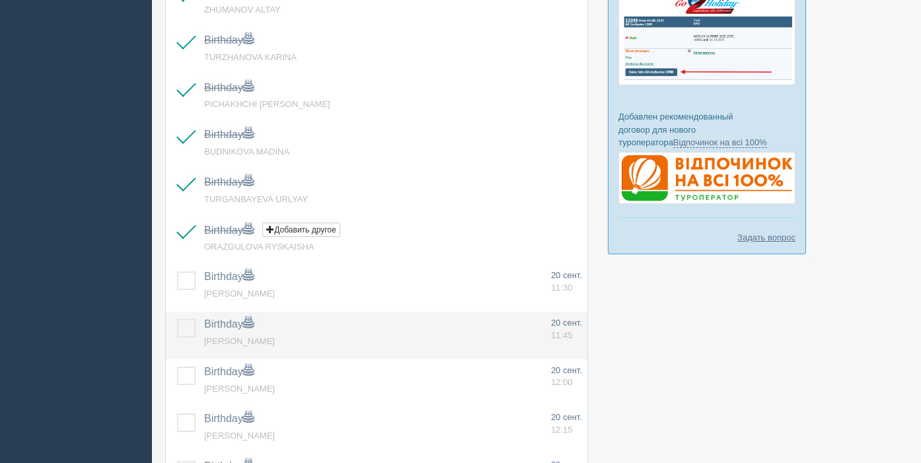
drag, startPoint x: 184, startPoint y: 289, endPoint x: 191, endPoint y: 330, distance: 40.8
click at [177, 272] on label at bounding box center [177, 272] width 0 height 0
click at [0, 0] on input "checkbox" at bounding box center [0, 0] width 0 height 0
click at [177, 319] on label at bounding box center [177, 319] width 0 height 0
click at [0, 0] on input "checkbox" at bounding box center [0, 0] width 0 height 0
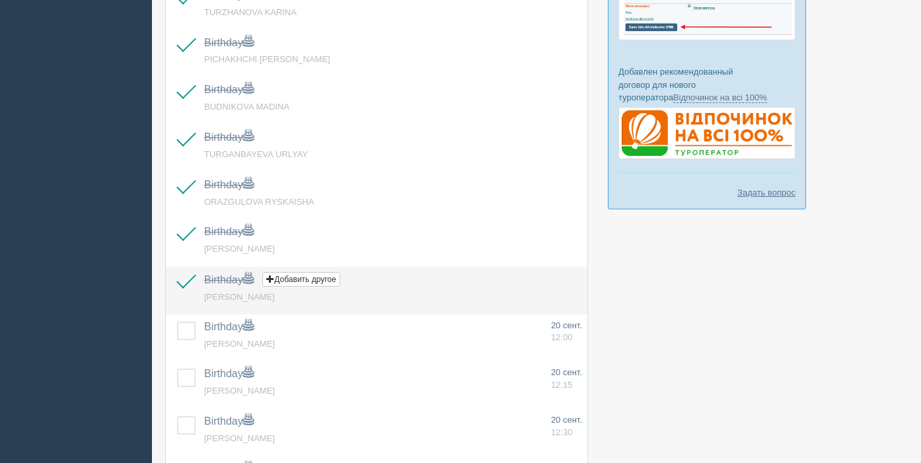
scroll to position [369, 0]
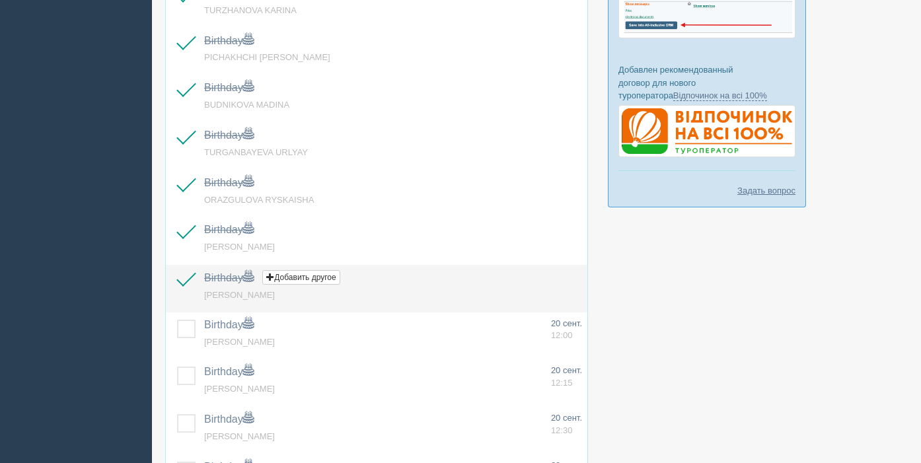
click at [177, 272] on label at bounding box center [177, 272] width 0 height 0
click at [0, 0] on input "checkbox" at bounding box center [0, 0] width 0 height 0
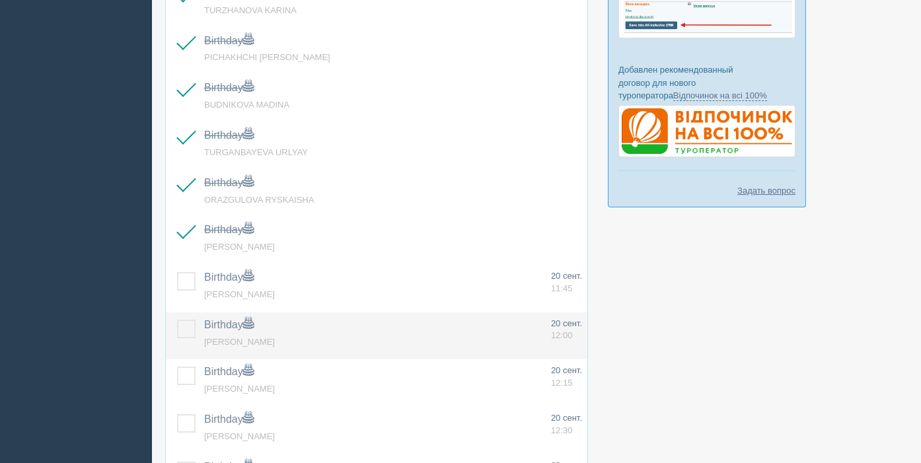
click at [177, 320] on label at bounding box center [177, 320] width 0 height 0
click at [0, 0] on input "checkbox" at bounding box center [0, 0] width 0 height 0
click at [177, 320] on label at bounding box center [177, 320] width 0 height 0
click at [0, 0] on input "checkbox" at bounding box center [0, 0] width 0 height 0
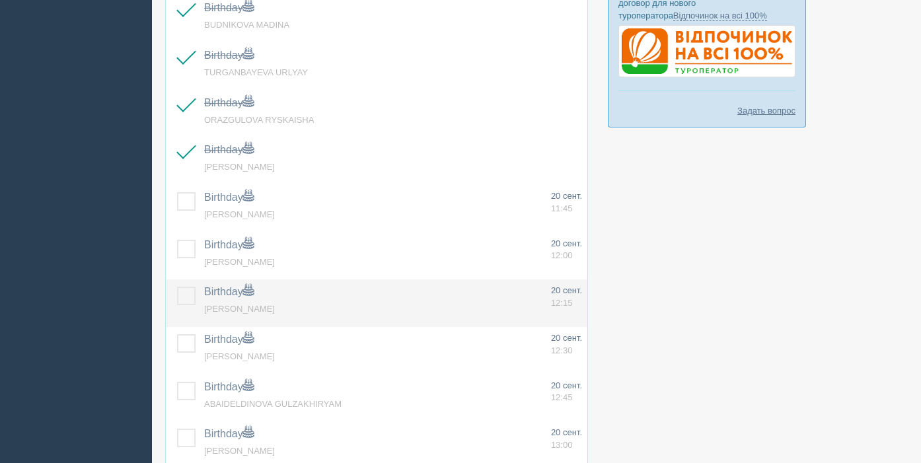
scroll to position [454, 0]
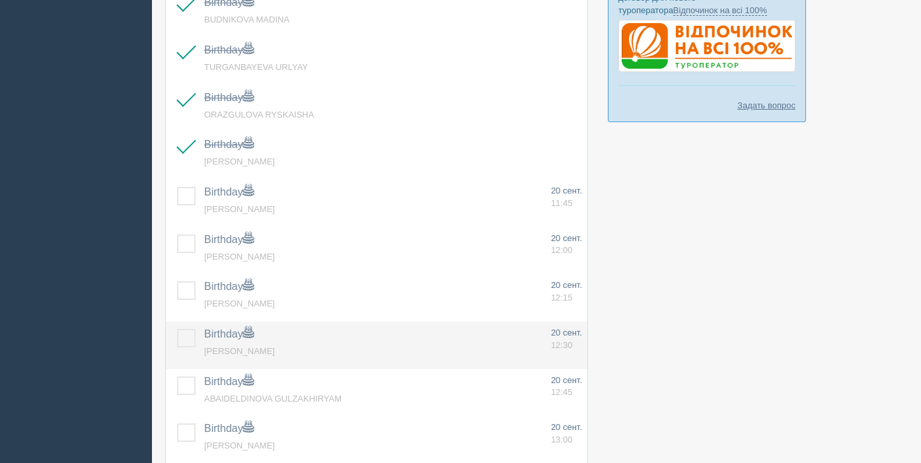
drag, startPoint x: 188, startPoint y: 304, endPoint x: 186, endPoint y: 347, distance: 43.7
click at [188, 304] on td at bounding box center [182, 298] width 33 height 48
click at [184, 348] on td at bounding box center [182, 346] width 33 height 48
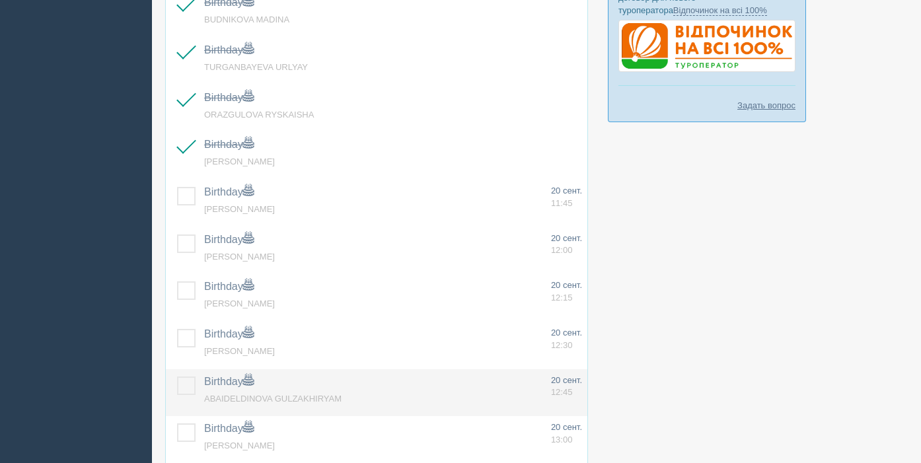
click at [177, 377] on label at bounding box center [177, 377] width 0 height 0
click at [0, 0] on input "checkbox" at bounding box center [0, 0] width 0 height 0
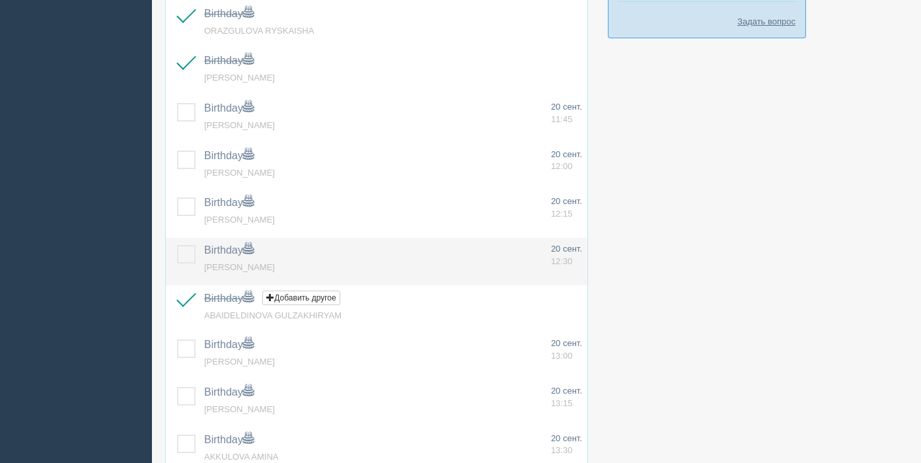
scroll to position [539, 0]
click at [177, 244] on label at bounding box center [177, 244] width 0 height 0
click at [0, 0] on input "checkbox" at bounding box center [0, 0] width 0 height 0
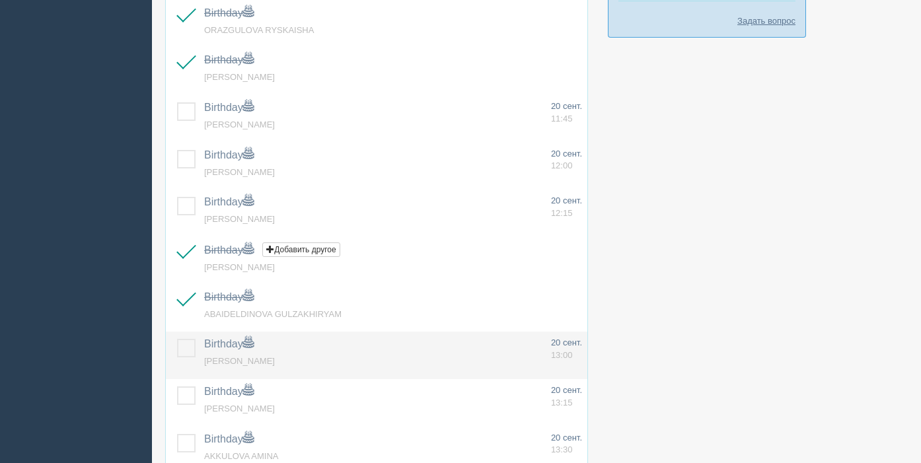
click at [177, 339] on label at bounding box center [177, 339] width 0 height 0
click at [0, 0] on input "checkbox" at bounding box center [0, 0] width 0 height 0
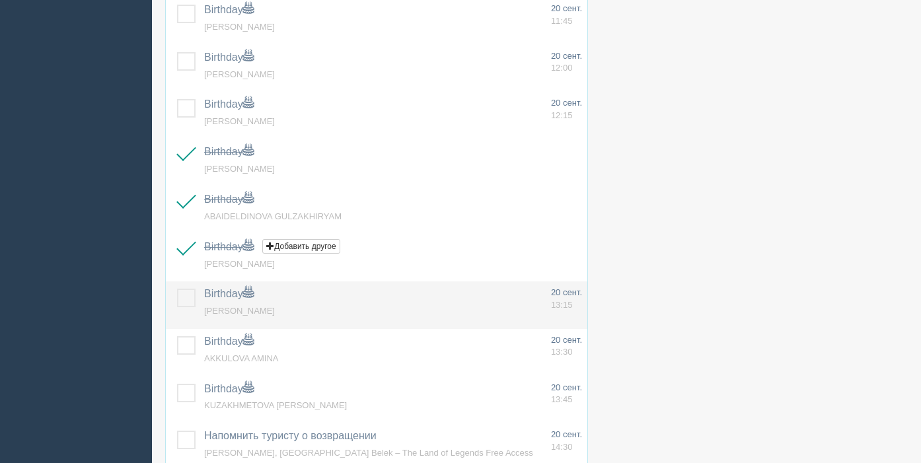
scroll to position [637, 0]
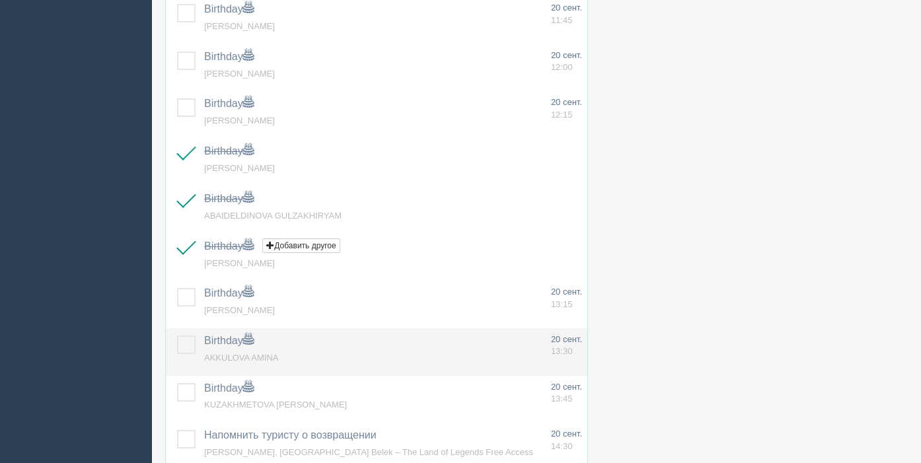
drag, startPoint x: 185, startPoint y: 295, endPoint x: 181, endPoint y: 336, distance: 41.8
click at [177, 288] on label at bounding box center [177, 288] width 0 height 0
click at [0, 0] on input "checkbox" at bounding box center [0, 0] width 0 height 0
click at [177, 336] on label at bounding box center [177, 336] width 0 height 0
click at [0, 0] on input "checkbox" at bounding box center [0, 0] width 0 height 0
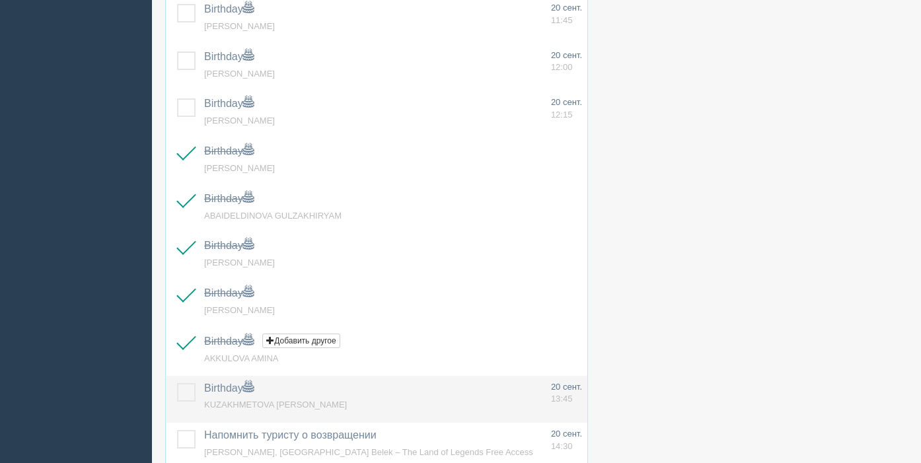
click at [186, 402] on td at bounding box center [182, 400] width 33 height 48
click at [177, 383] on label at bounding box center [177, 383] width 0 height 0
click at [0, 0] on input "checkbox" at bounding box center [0, 0] width 0 height 0
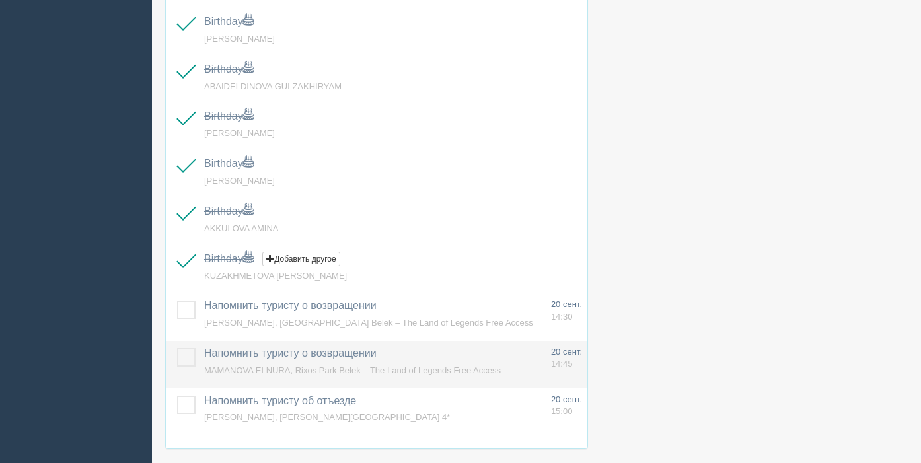
scroll to position [774, 0]
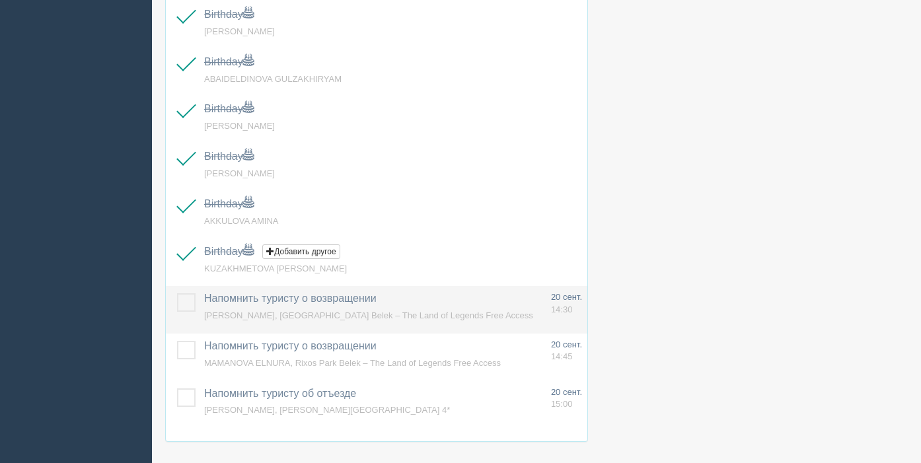
drag, startPoint x: 184, startPoint y: 305, endPoint x: 185, endPoint y: 321, distance: 15.9
click at [177, 293] on label at bounding box center [177, 293] width 0 height 0
click at [0, 0] on input "checkbox" at bounding box center [0, 0] width 0 height 0
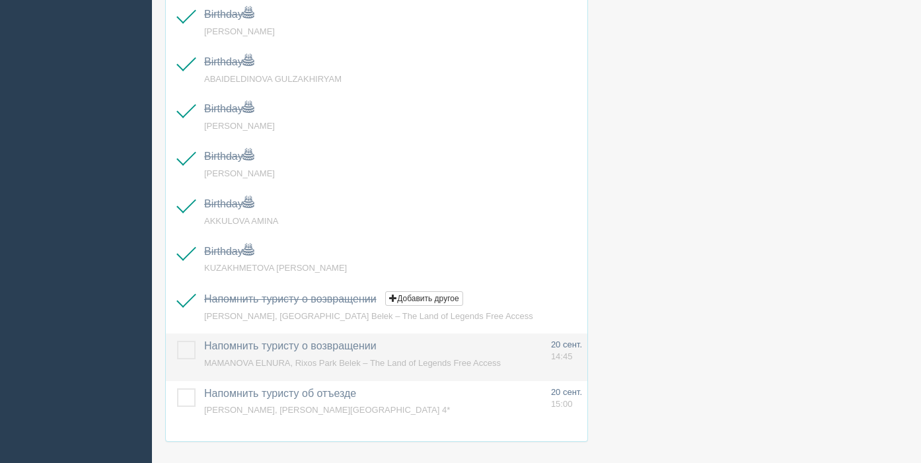
click at [177, 341] on label at bounding box center [177, 341] width 0 height 0
click at [0, 0] on input "checkbox" at bounding box center [0, 0] width 0 height 0
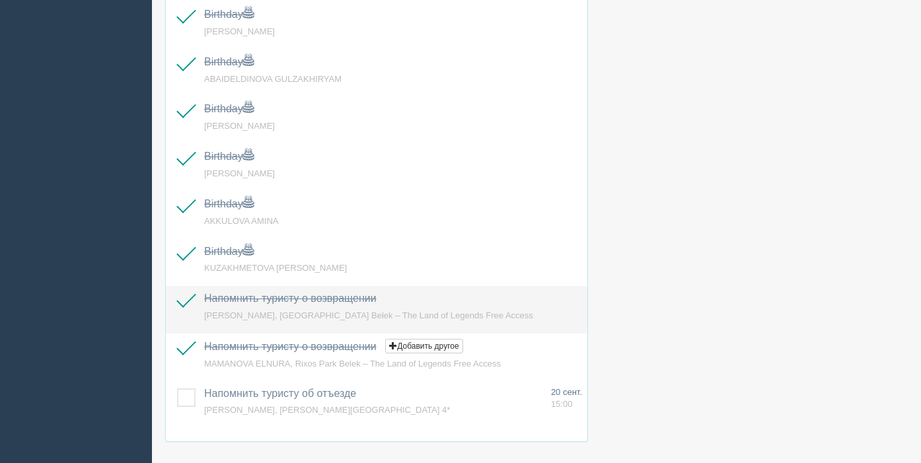
scroll to position [768, 0]
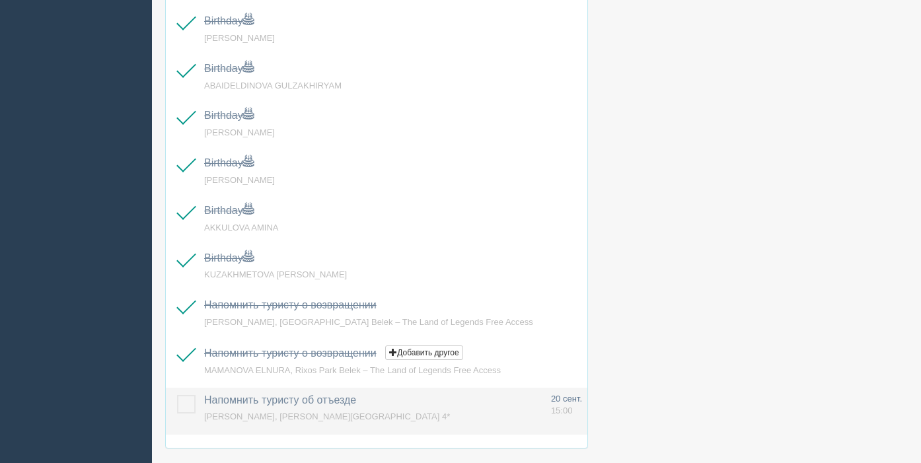
click at [283, 414] on span "LUKYANOVA NATALYA, Marina Phuket Resort 4*" at bounding box center [327, 417] width 246 height 10
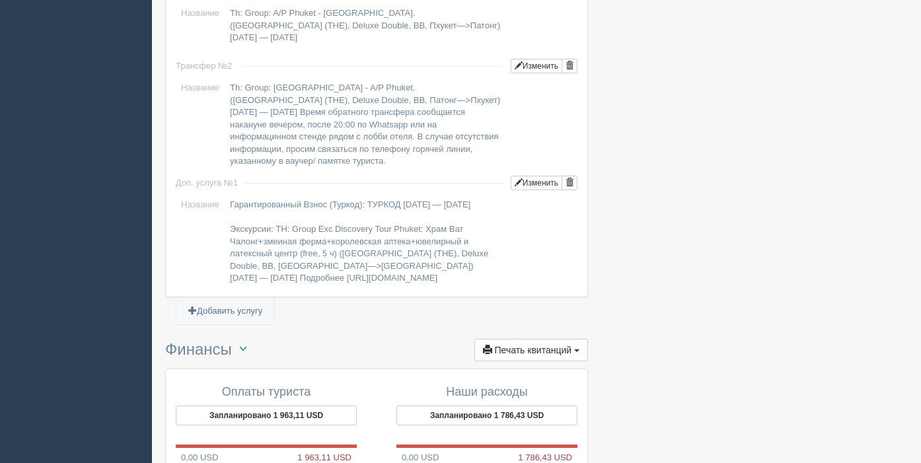
scroll to position [1358, 0]
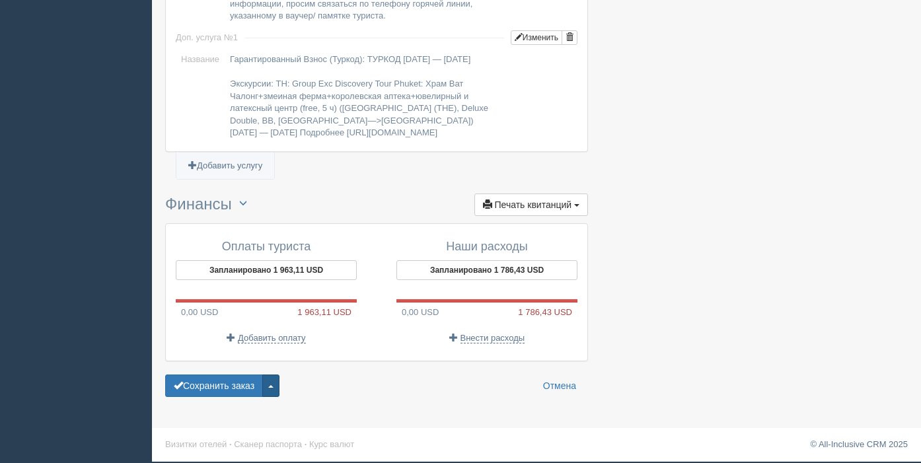
click at [276, 387] on button "button" at bounding box center [270, 386] width 17 height 22
click at [260, 363] on link "Удалить заказ" at bounding box center [222, 362] width 113 height 22
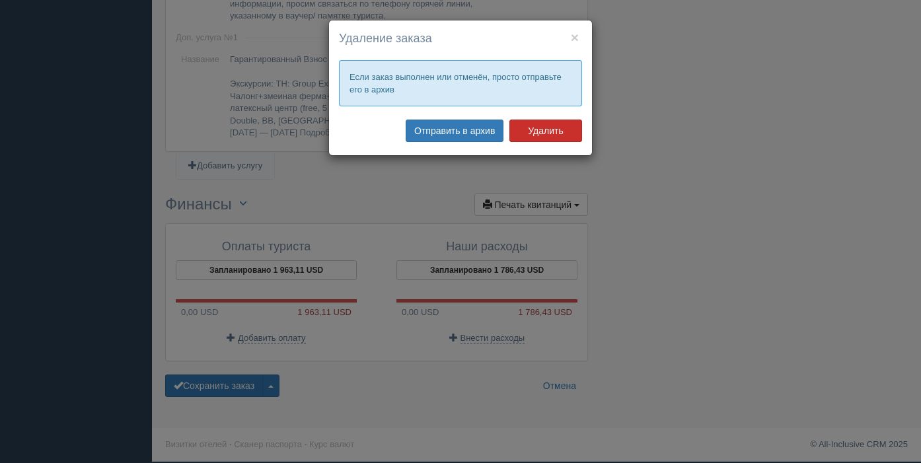
click at [542, 132] on button "Удалить" at bounding box center [545, 131] width 73 height 22
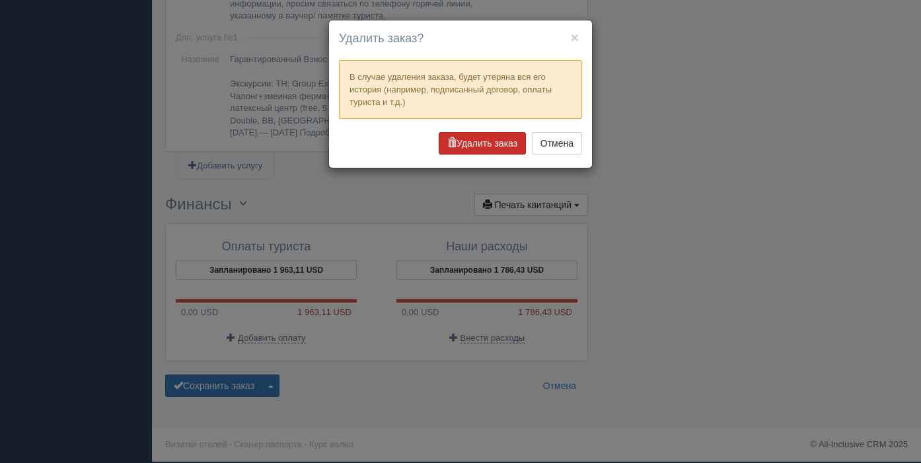
click at [476, 145] on button "Удалить заказ" at bounding box center [482, 143] width 87 height 22
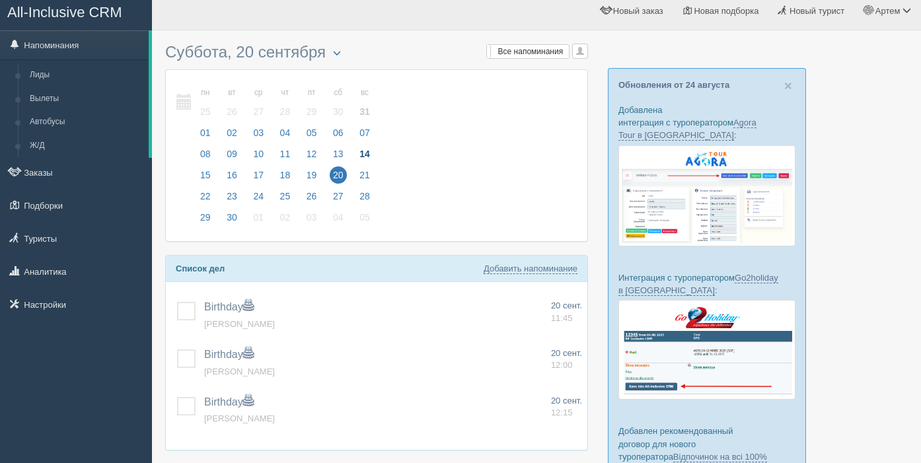
scroll to position [7, 0]
click at [233, 133] on span "02" at bounding box center [231, 133] width 17 height 17
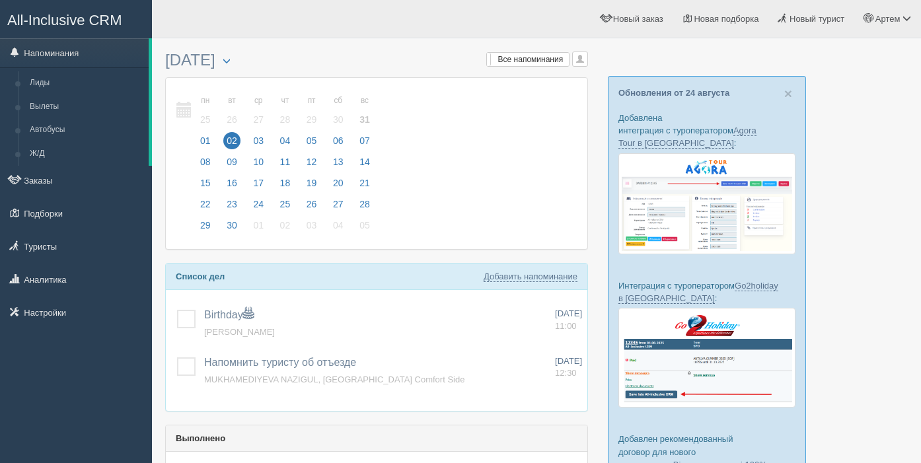
scroll to position [65, 0]
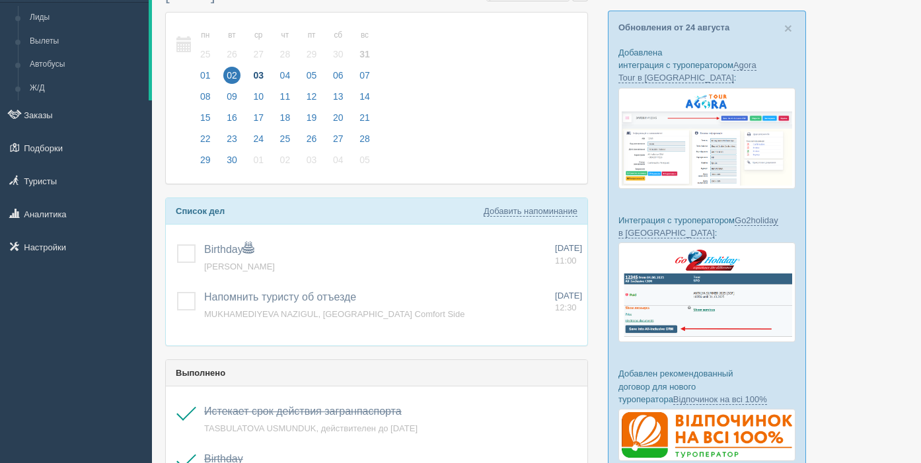
click at [264, 75] on span "03" at bounding box center [258, 75] width 17 height 17
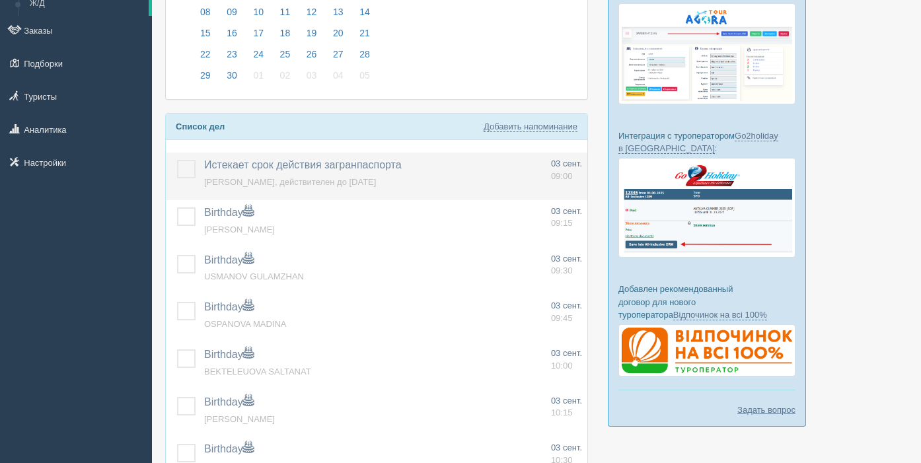
scroll to position [151, 0]
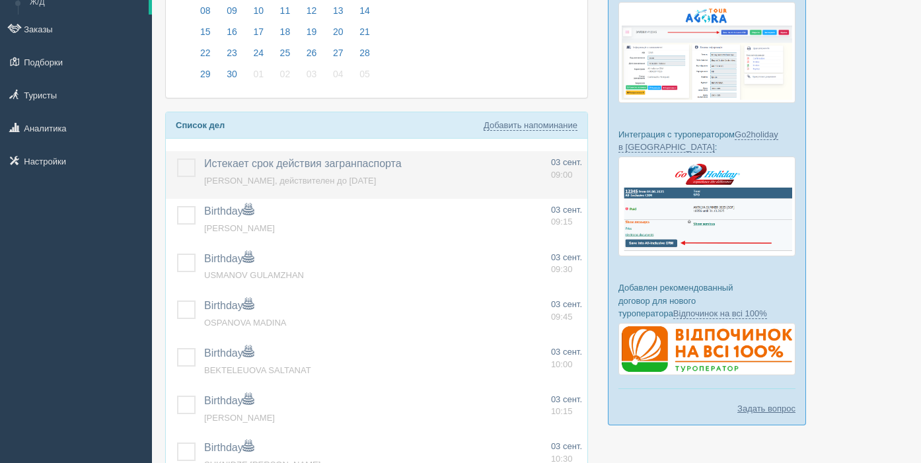
click at [177, 159] on label at bounding box center [177, 159] width 0 height 0
click at [0, 0] on input "checkbox" at bounding box center [0, 0] width 0 height 0
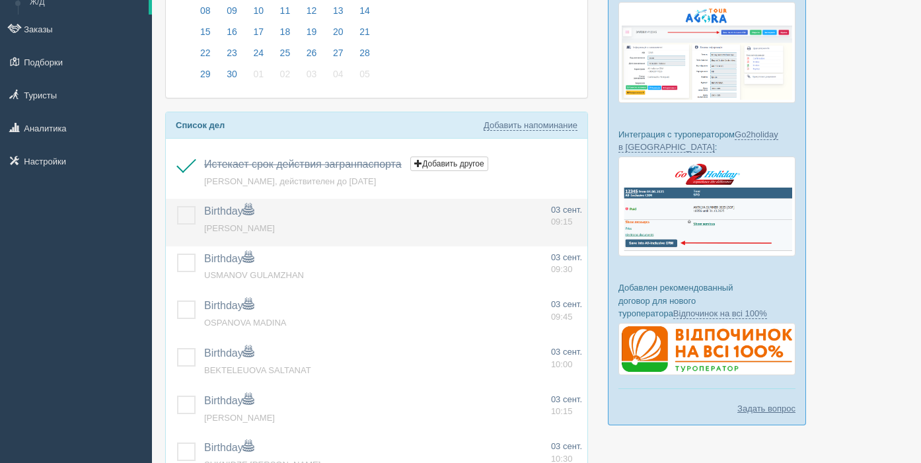
click at [177, 206] on label at bounding box center [177, 206] width 0 height 0
click at [0, 0] on input "checkbox" at bounding box center [0, 0] width 0 height 0
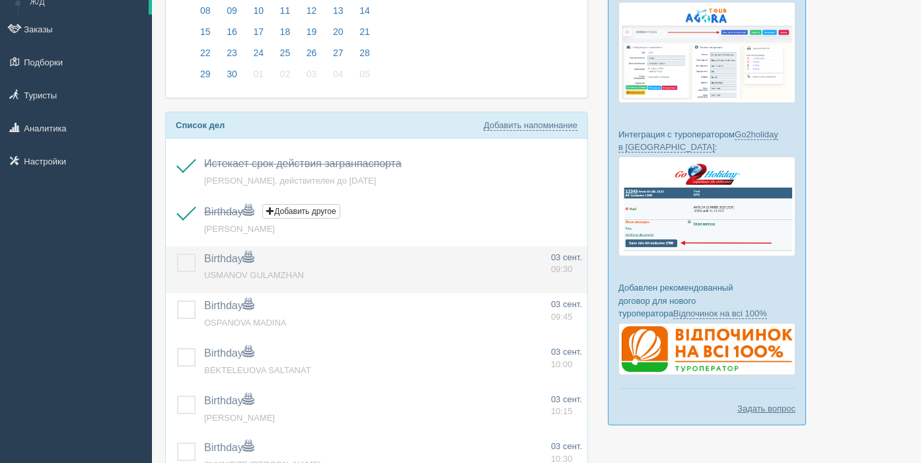
click at [177, 254] on label at bounding box center [177, 254] width 0 height 0
click at [0, 0] on input "checkbox" at bounding box center [0, 0] width 0 height 0
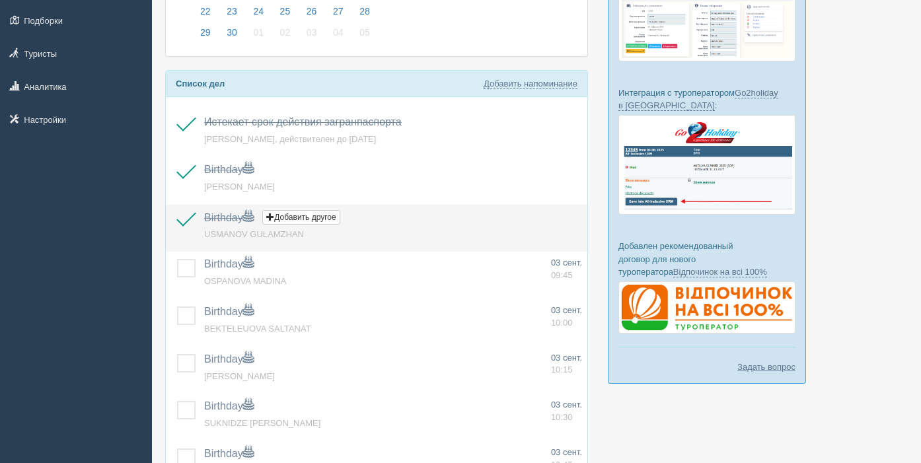
drag, startPoint x: 190, startPoint y: 216, endPoint x: 201, endPoint y: 233, distance: 20.4
click at [177, 212] on label at bounding box center [177, 212] width 0 height 0
click at [0, 0] on input "checkbox" at bounding box center [0, 0] width 0 height 0
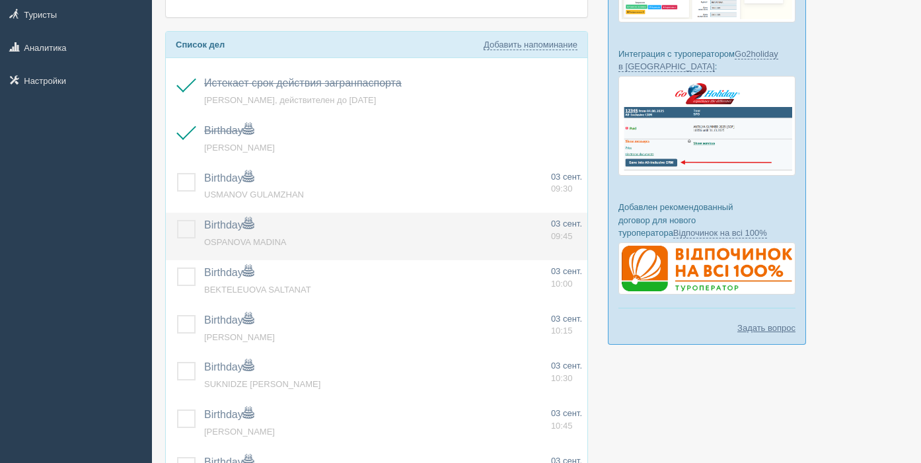
scroll to position [238, 0]
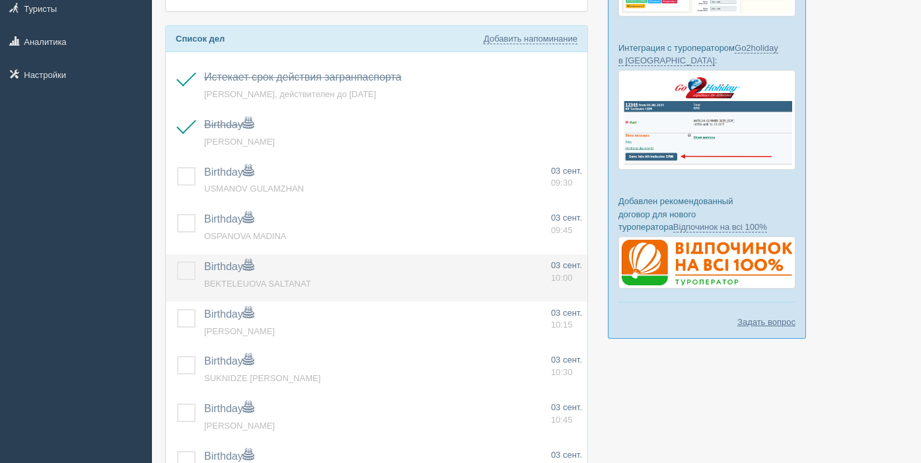
drag, startPoint x: 188, startPoint y: 224, endPoint x: 188, endPoint y: 258, distance: 34.4
click at [177, 214] on label at bounding box center [177, 214] width 0 height 0
click at [0, 0] on input "checkbox" at bounding box center [0, 0] width 0 height 0
click at [177, 262] on label at bounding box center [177, 262] width 0 height 0
click at [0, 0] on input "checkbox" at bounding box center [0, 0] width 0 height 0
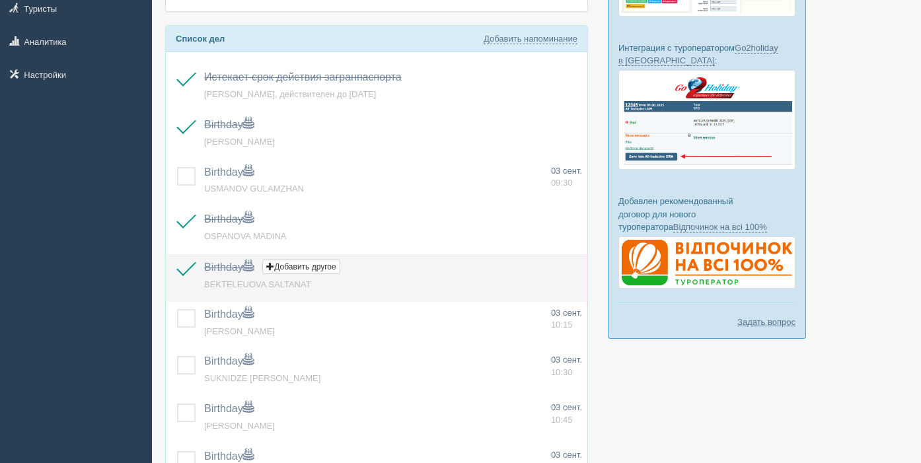
scroll to position [291, 0]
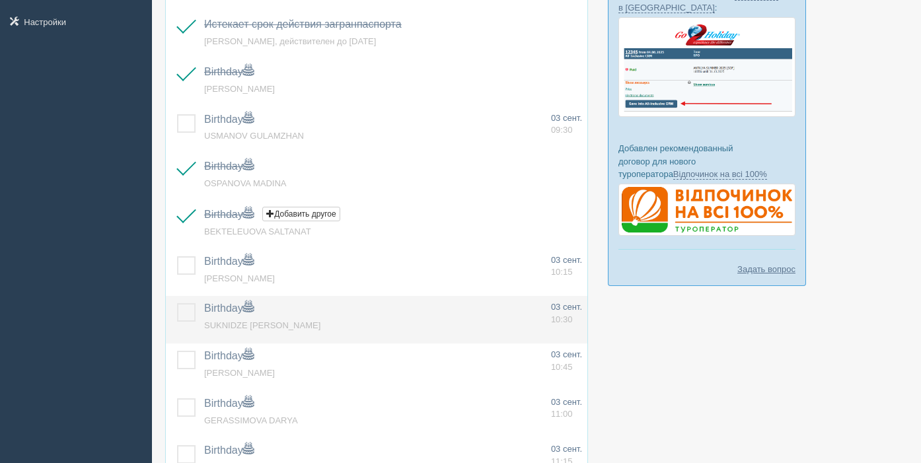
drag, startPoint x: 186, startPoint y: 272, endPoint x: 188, endPoint y: 318, distance: 46.3
click at [177, 256] on label at bounding box center [177, 256] width 0 height 0
click at [0, 0] on input "checkbox" at bounding box center [0, 0] width 0 height 0
click at [177, 303] on label at bounding box center [177, 303] width 0 height 0
click at [0, 0] on input "checkbox" at bounding box center [0, 0] width 0 height 0
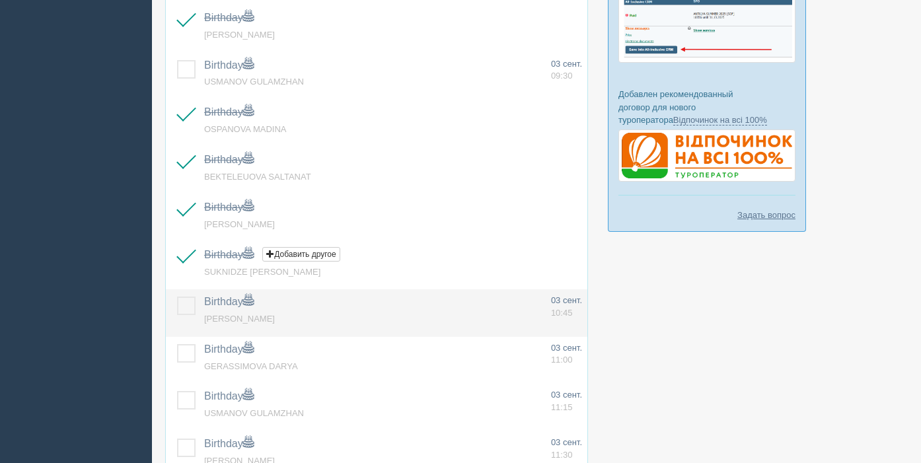
click at [177, 297] on label at bounding box center [177, 297] width 0 height 0
click at [0, 0] on input "checkbox" at bounding box center [0, 0] width 0 height 0
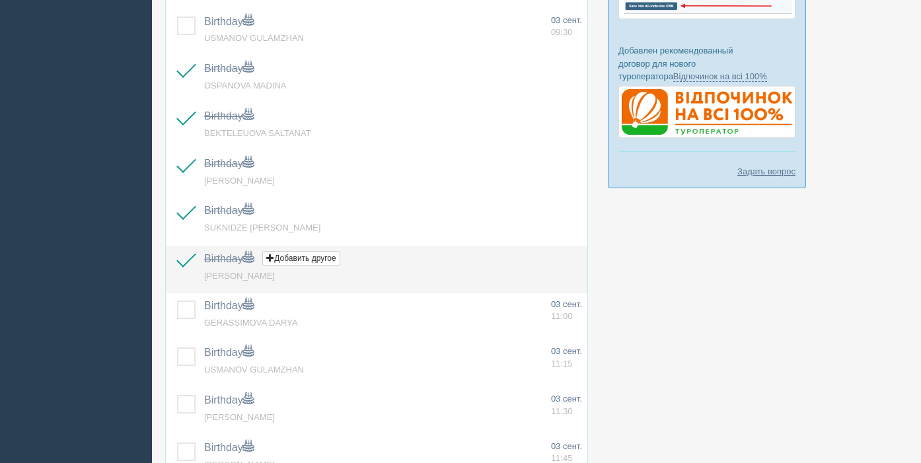
scroll to position [392, 0]
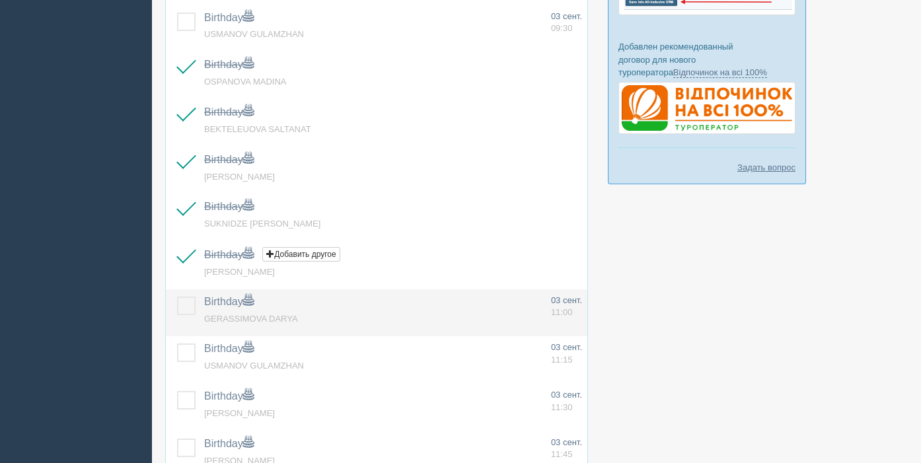
click at [177, 297] on label at bounding box center [177, 297] width 0 height 0
click at [0, 0] on input "checkbox" at bounding box center [0, 0] width 0 height 0
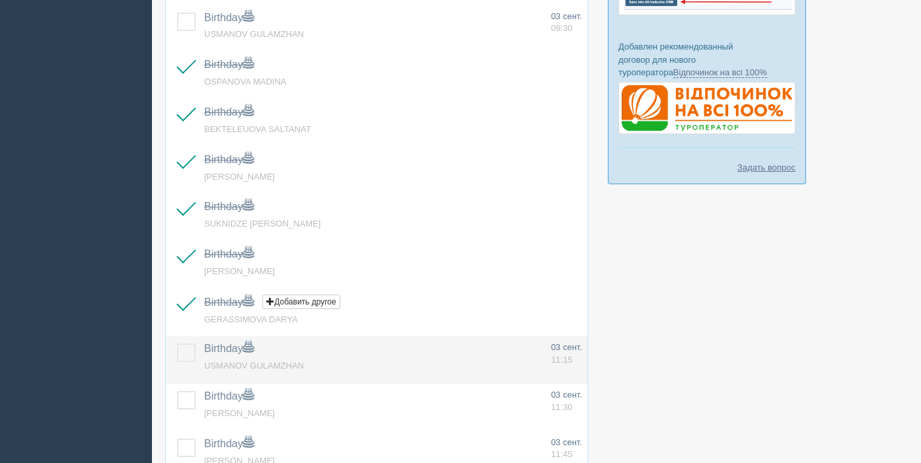
click at [177, 344] on label at bounding box center [177, 344] width 0 height 0
click at [0, 0] on input "checkbox" at bounding box center [0, 0] width 0 height 0
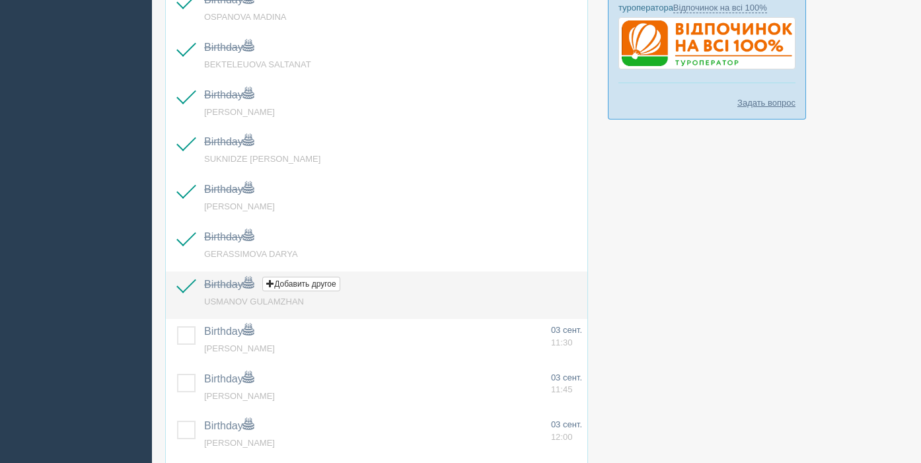
scroll to position [459, 0]
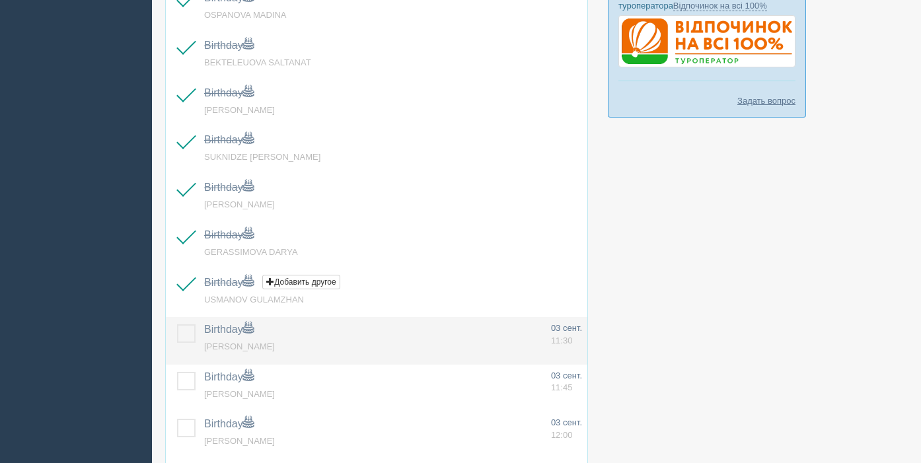
drag, startPoint x: 189, startPoint y: 340, endPoint x: 189, endPoint y: 361, distance: 21.1
click at [177, 324] on label at bounding box center [177, 324] width 0 height 0
click at [0, 0] on input "checkbox" at bounding box center [0, 0] width 0 height 0
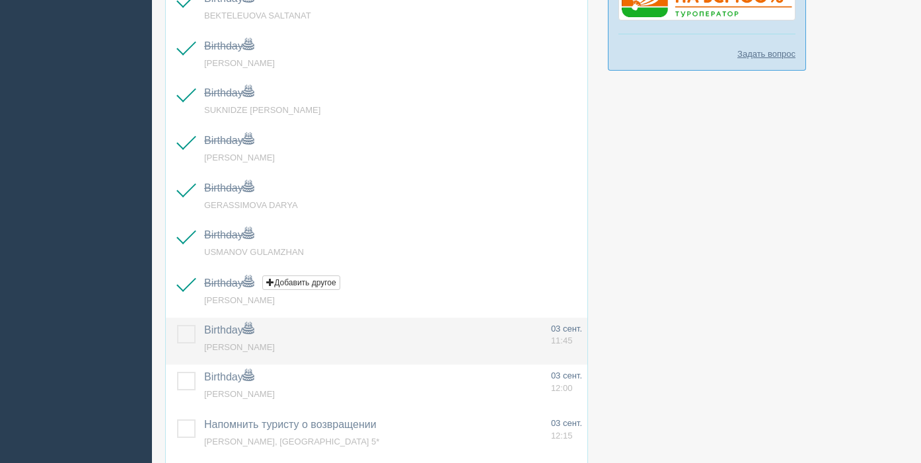
scroll to position [517, 0]
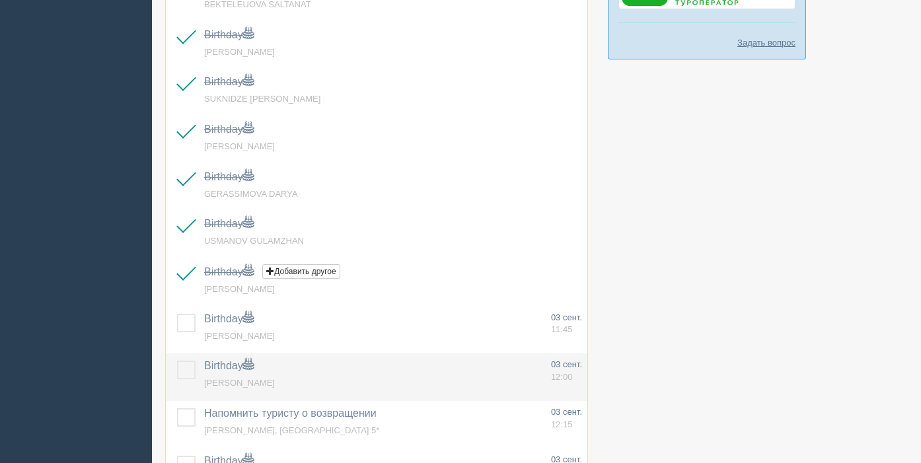
drag, startPoint x: 183, startPoint y: 322, endPoint x: 189, endPoint y: 361, distance: 38.8
click at [177, 314] on label at bounding box center [177, 314] width 0 height 0
click at [0, 0] on input "checkbox" at bounding box center [0, 0] width 0 height 0
click at [177, 361] on label at bounding box center [177, 361] width 0 height 0
click at [0, 0] on input "checkbox" at bounding box center [0, 0] width 0 height 0
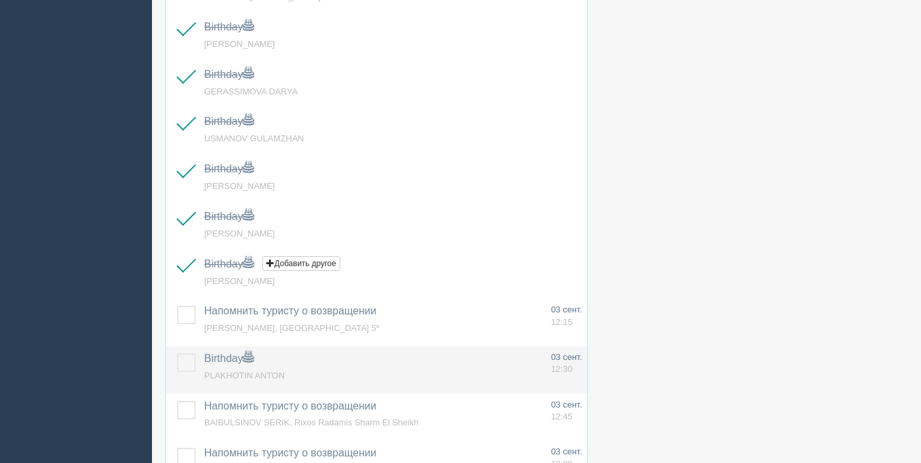
scroll to position [622, 0]
click at [177, 351] on label at bounding box center [177, 351] width 0 height 0
click at [0, 0] on input "checkbox" at bounding box center [0, 0] width 0 height 0
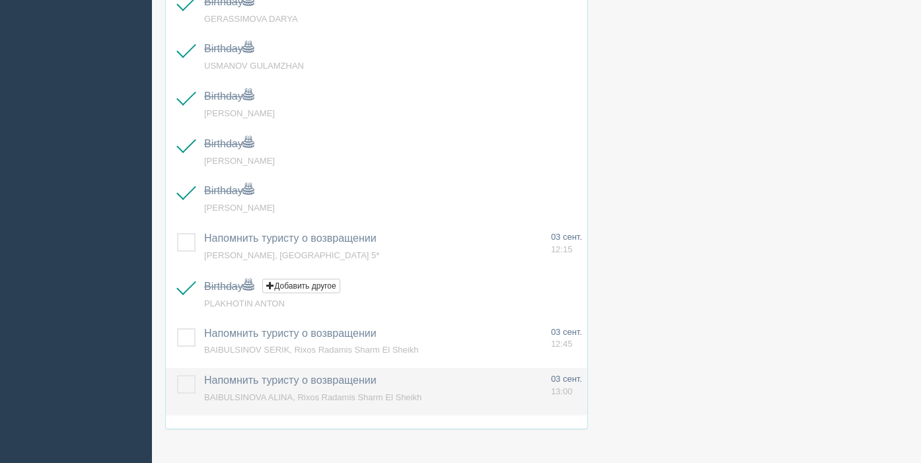
scroll to position [704, 0]
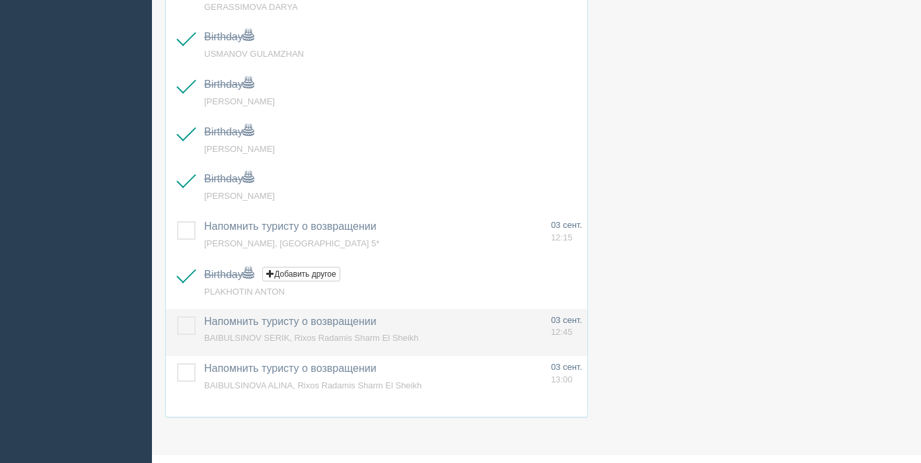
drag, startPoint x: 194, startPoint y: 330, endPoint x: 196, endPoint y: 372, distance: 41.7
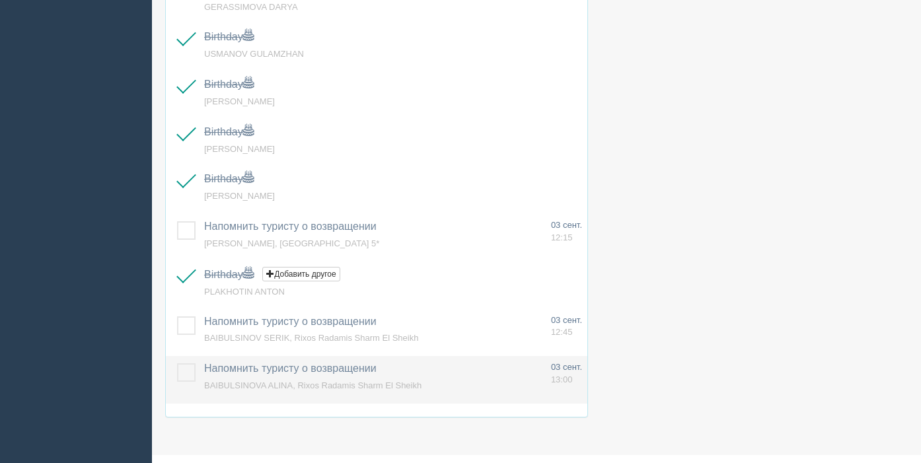
click at [177, 316] on label at bounding box center [177, 316] width 0 height 0
click at [0, 0] on input "checkbox" at bounding box center [0, 0] width 0 height 0
click at [177, 363] on label at bounding box center [177, 363] width 0 height 0
click at [0, 0] on input "checkbox" at bounding box center [0, 0] width 0 height 0
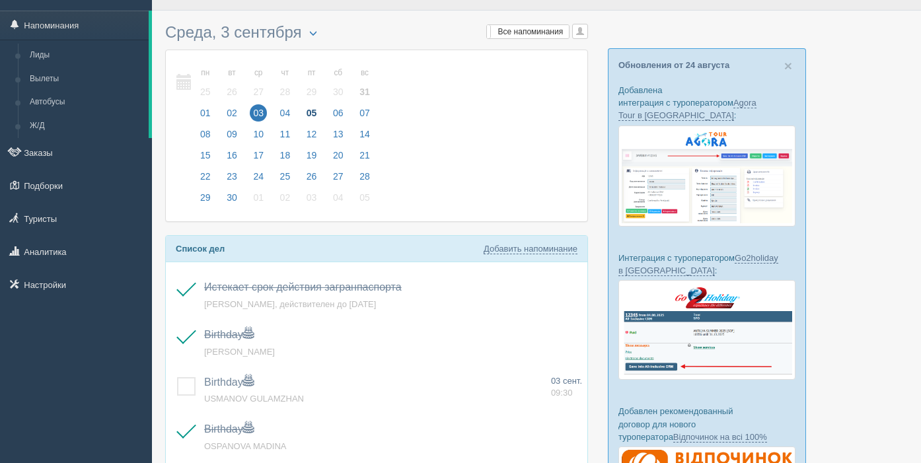
scroll to position [26, 0]
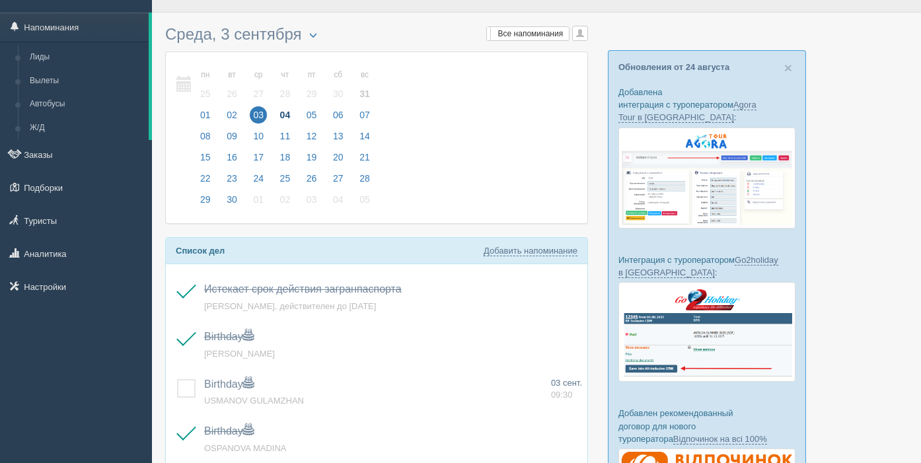
click at [293, 115] on span "04" at bounding box center [285, 114] width 17 height 17
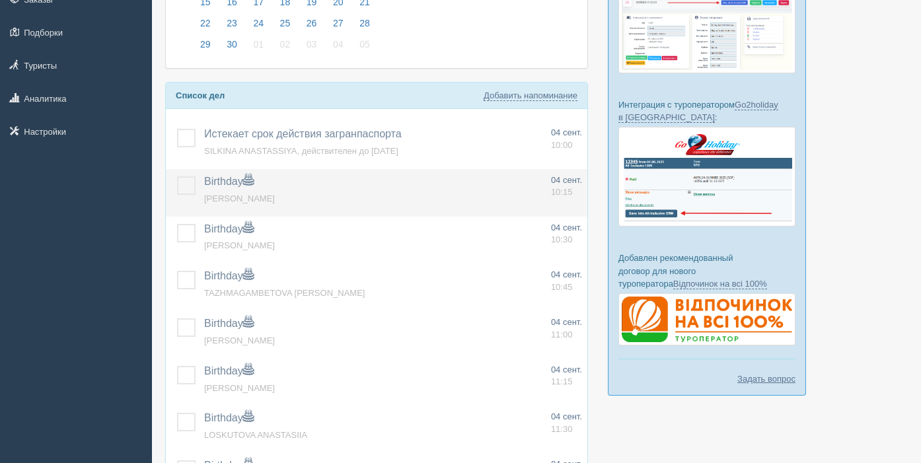
scroll to position [182, 0]
drag, startPoint x: 182, startPoint y: 138, endPoint x: 186, endPoint y: 190, distance: 52.4
click at [177, 128] on label at bounding box center [177, 128] width 0 height 0
click at [0, 0] on input "checkbox" at bounding box center [0, 0] width 0 height 0
drag, startPoint x: 186, startPoint y: 187, endPoint x: 186, endPoint y: 199, distance: 12.6
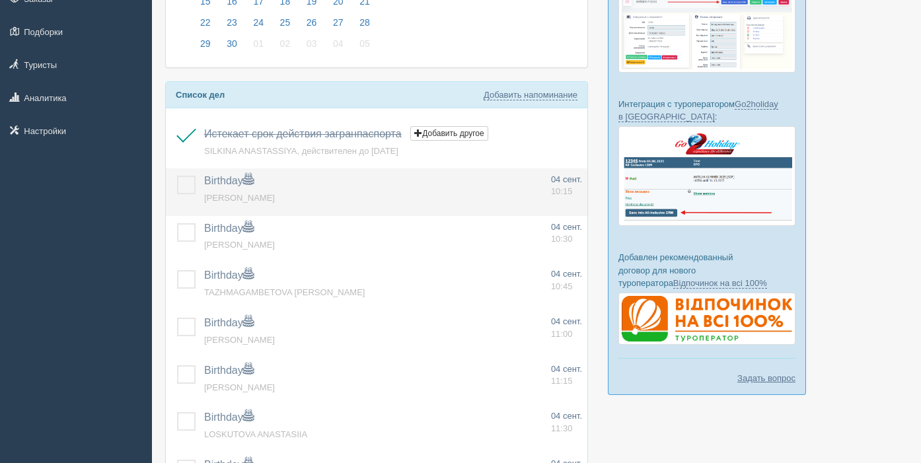
click at [177, 176] on label at bounding box center [177, 176] width 0 height 0
click at [0, 0] on input "checkbox" at bounding box center [0, 0] width 0 height 0
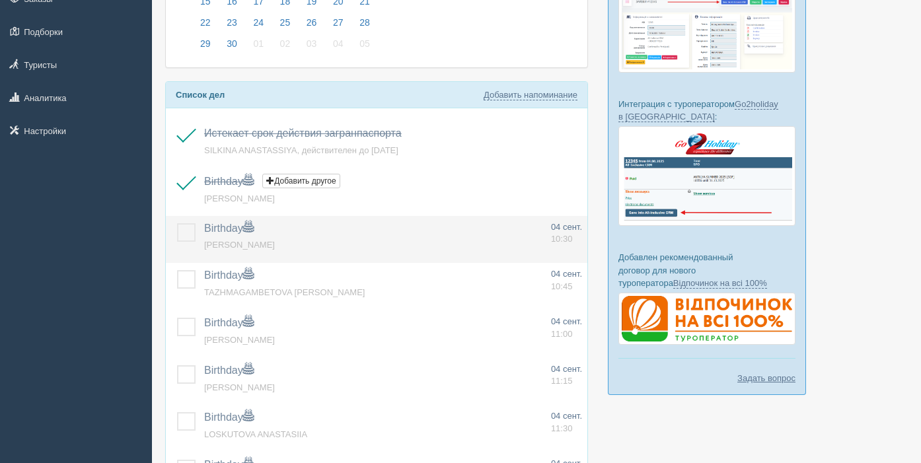
click at [177, 223] on label at bounding box center [177, 223] width 0 height 0
click at [0, 0] on input "checkbox" at bounding box center [0, 0] width 0 height 0
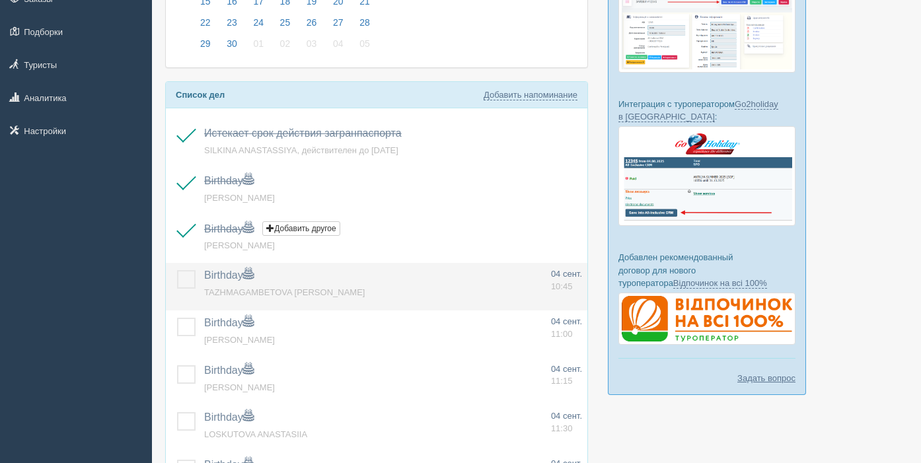
click at [177, 270] on label at bounding box center [177, 270] width 0 height 0
click at [0, 0] on input "checkbox" at bounding box center [0, 0] width 0 height 0
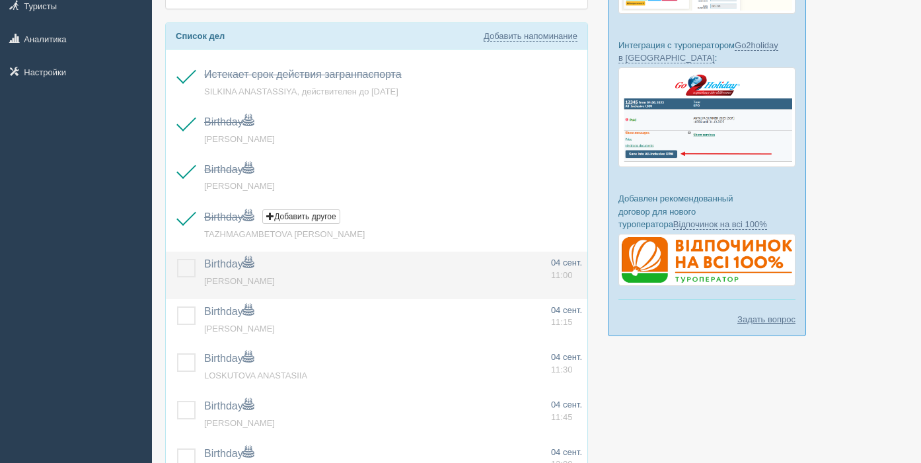
scroll to position [248, 0]
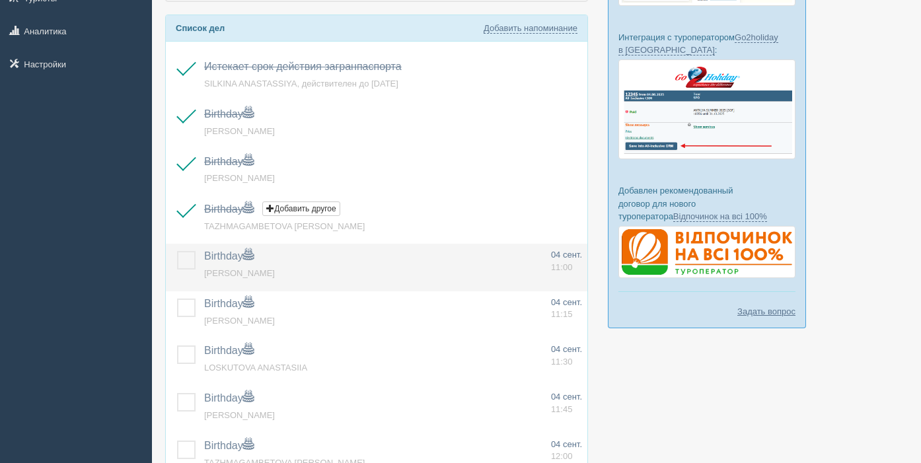
click at [177, 251] on label at bounding box center [177, 251] width 0 height 0
click at [0, 0] on input "checkbox" at bounding box center [0, 0] width 0 height 0
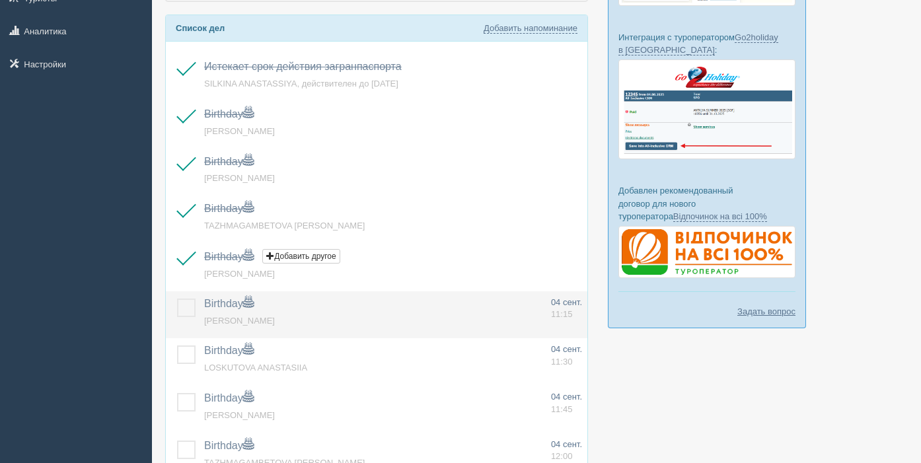
click at [177, 299] on label at bounding box center [177, 299] width 0 height 0
click at [0, 0] on input "checkbox" at bounding box center [0, 0] width 0 height 0
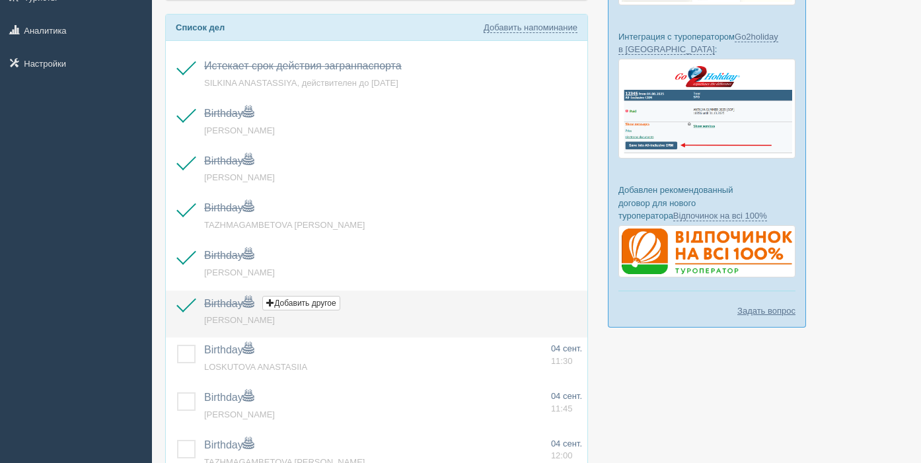
scroll to position [321, 0]
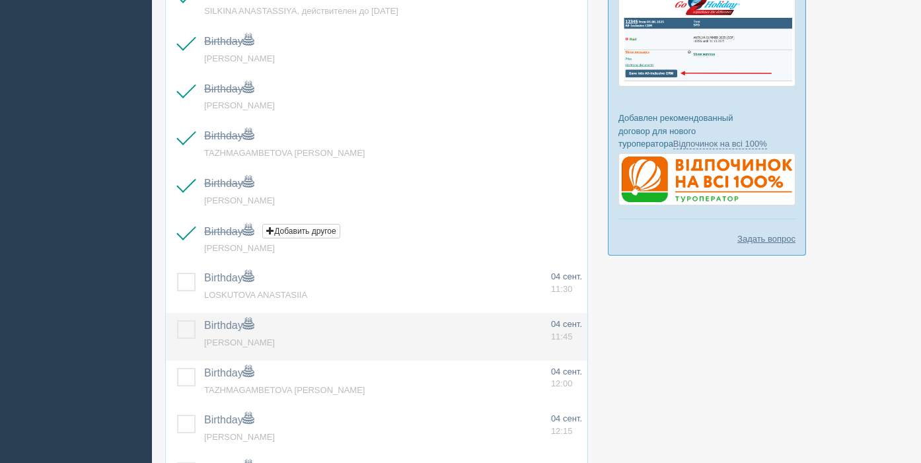
drag, startPoint x: 187, startPoint y: 287, endPoint x: 178, endPoint y: 330, distance: 43.8
click at [177, 273] on label at bounding box center [177, 273] width 0 height 0
click at [0, 0] on input "checkbox" at bounding box center [0, 0] width 0 height 0
click at [184, 340] on td at bounding box center [182, 337] width 33 height 48
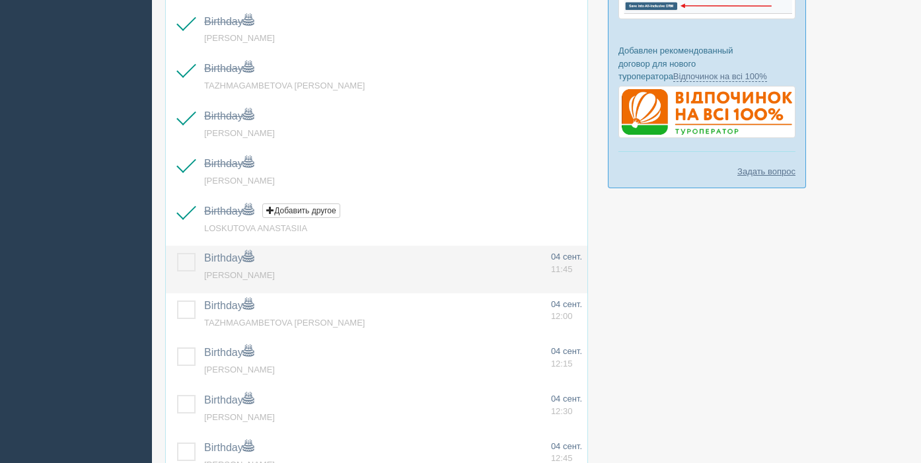
scroll to position [389, 0]
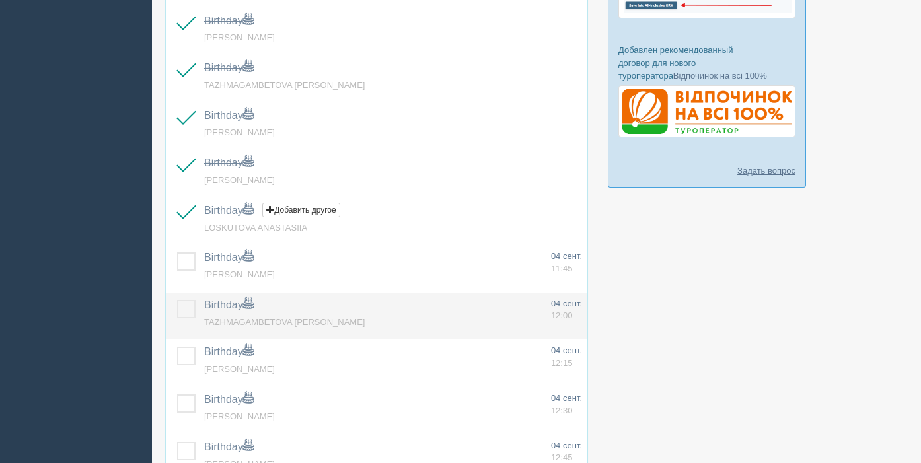
drag, startPoint x: 186, startPoint y: 257, endPoint x: 188, endPoint y: 295, distance: 38.4
click at [177, 252] on label at bounding box center [177, 252] width 0 height 0
click at [0, 0] on input "checkbox" at bounding box center [0, 0] width 0 height 0
click at [177, 300] on label at bounding box center [177, 300] width 0 height 0
click at [0, 0] on input "checkbox" at bounding box center [0, 0] width 0 height 0
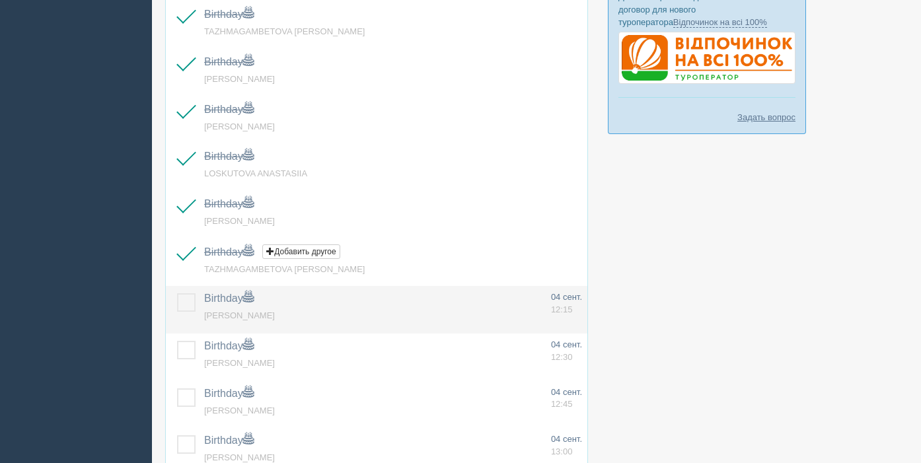
scroll to position [446, 0]
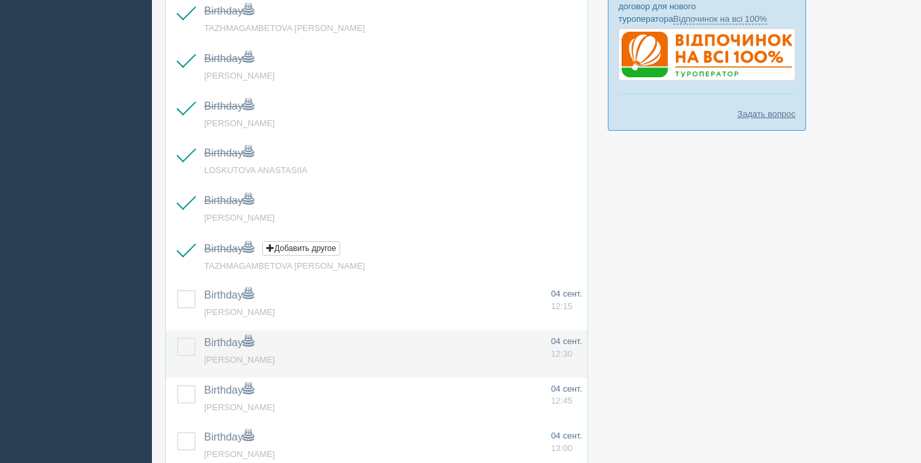
drag, startPoint x: 188, startPoint y: 297, endPoint x: 189, endPoint y: 337, distance: 40.3
click at [177, 290] on label at bounding box center [177, 290] width 0 height 0
click at [0, 0] on input "checkbox" at bounding box center [0, 0] width 0 height 0
click at [177, 338] on label at bounding box center [177, 338] width 0 height 0
click at [0, 0] on input "checkbox" at bounding box center [0, 0] width 0 height 0
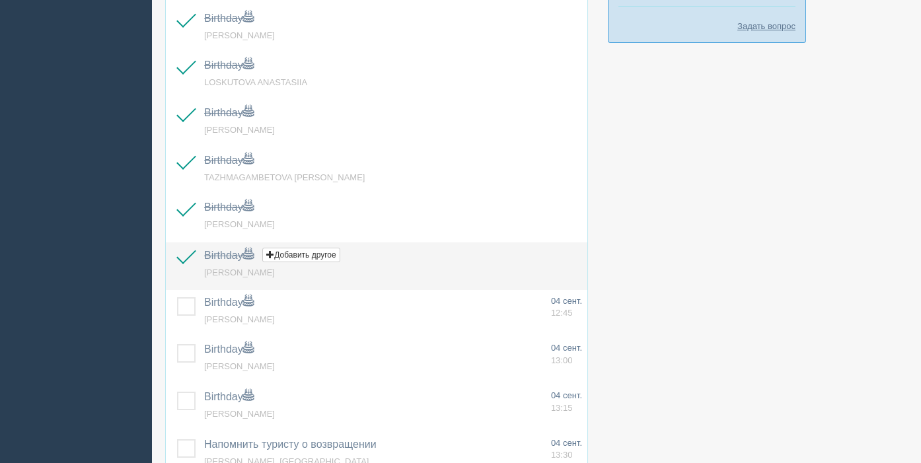
scroll to position [547, 0]
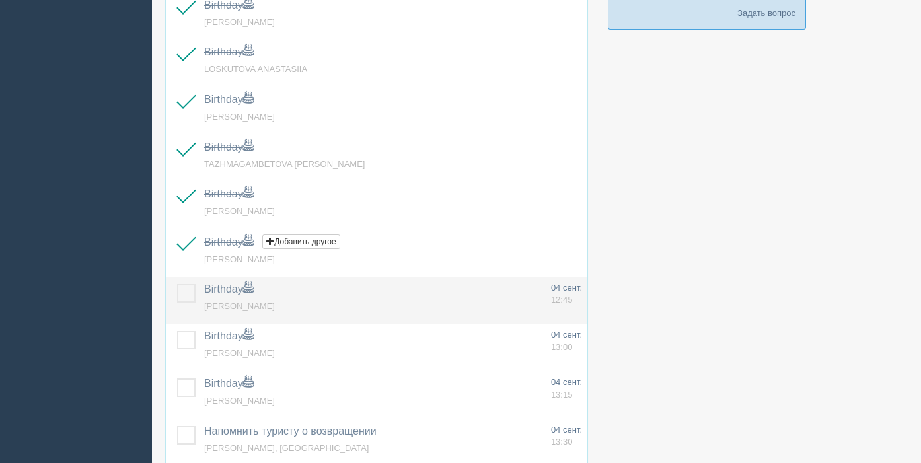
click at [177, 284] on label at bounding box center [177, 284] width 0 height 0
click at [0, 0] on input "checkbox" at bounding box center [0, 0] width 0 height 0
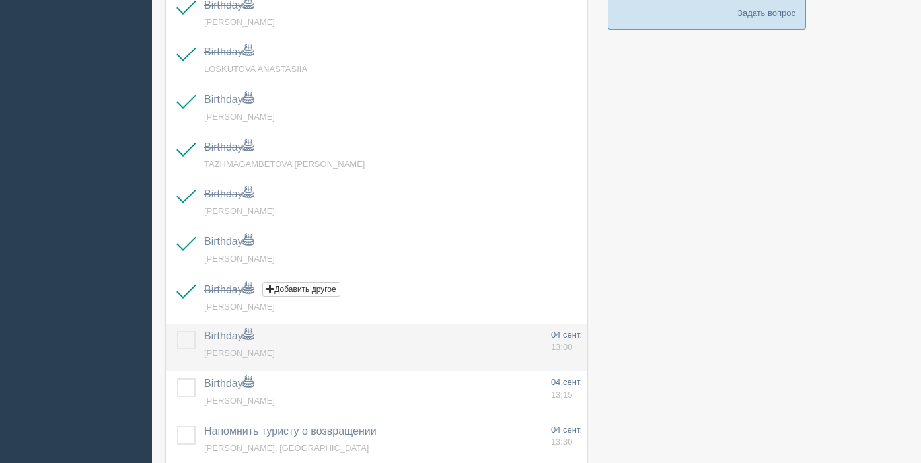
click at [177, 331] on label at bounding box center [177, 331] width 0 height 0
click at [0, 0] on input "checkbox" at bounding box center [0, 0] width 0 height 0
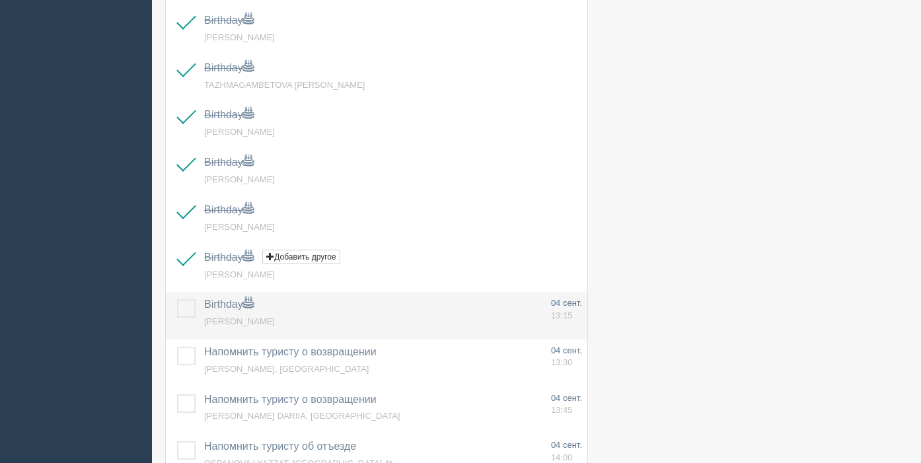
click at [177, 299] on label at bounding box center [177, 299] width 0 height 0
click at [0, 0] on input "checkbox" at bounding box center [0, 0] width 0 height 0
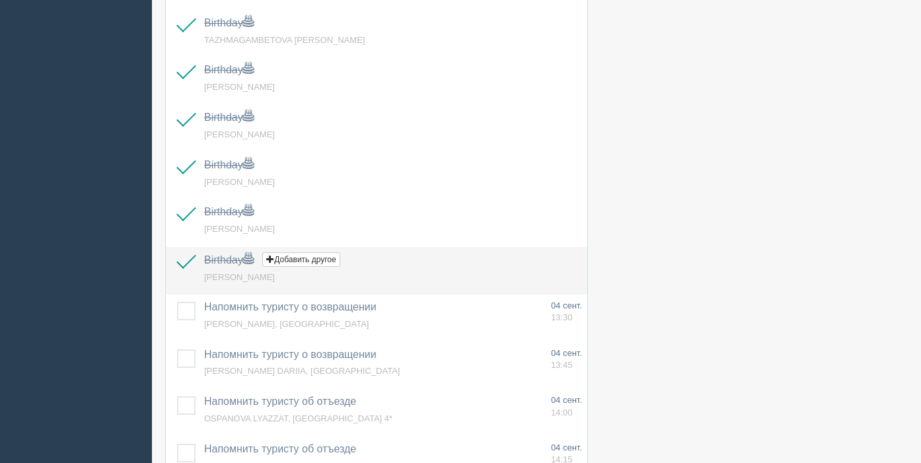
scroll to position [676, 0]
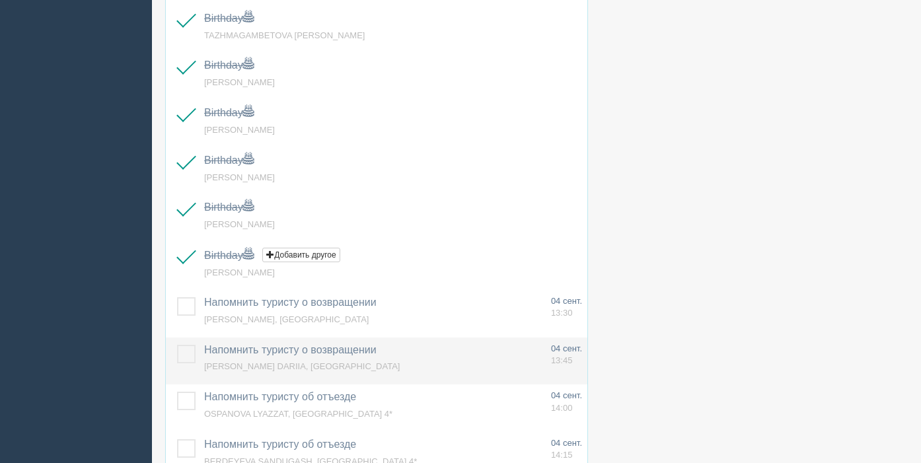
click at [177, 345] on label at bounding box center [177, 345] width 0 height 0
click at [0, 0] on input "checkbox" at bounding box center [0, 0] width 0 height 0
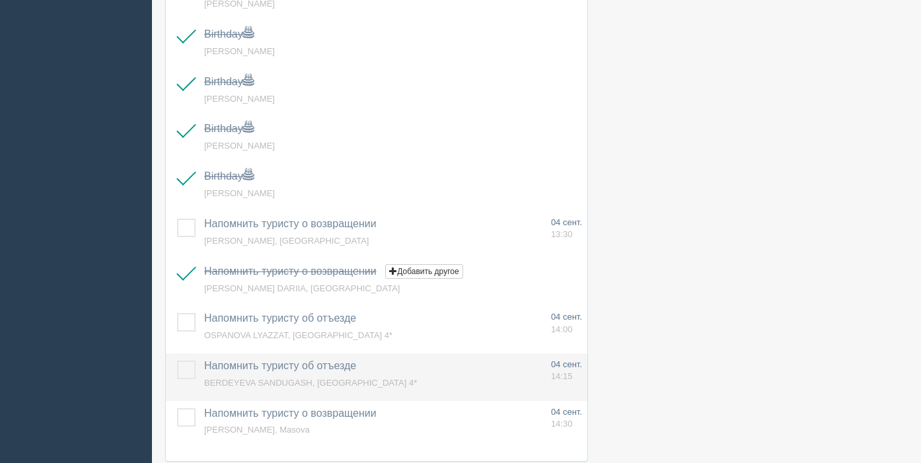
scroll to position [755, 0]
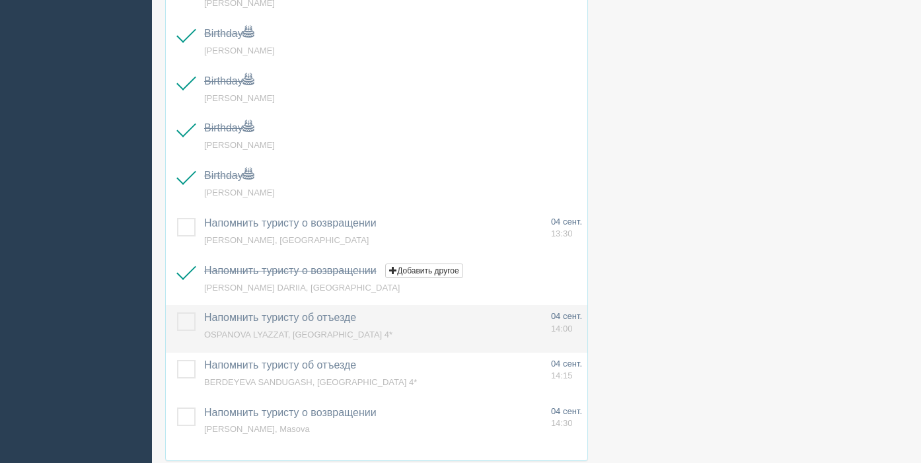
drag, startPoint x: 188, startPoint y: 324, endPoint x: 200, endPoint y: 347, distance: 26.6
click at [177, 312] on label at bounding box center [177, 312] width 0 height 0
click at [0, 0] on input "checkbox" at bounding box center [0, 0] width 0 height 0
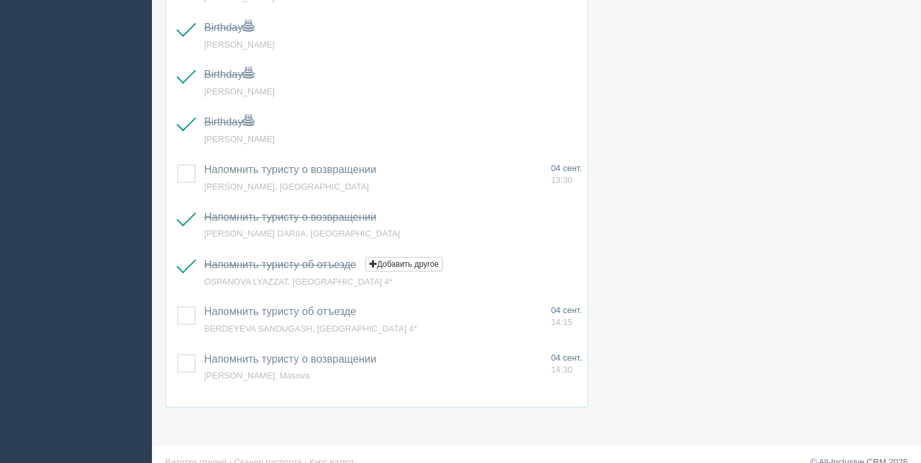
scroll to position [826, 0]
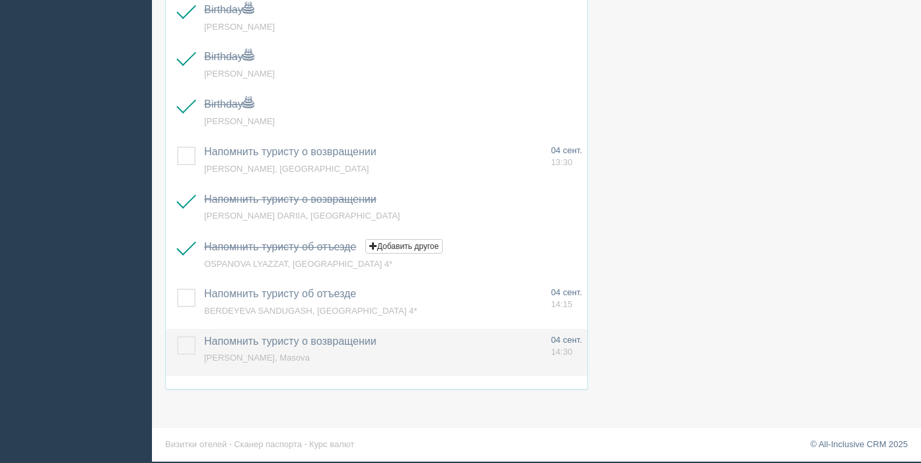
click at [177, 336] on label at bounding box center [177, 336] width 0 height 0
click at [0, 0] on input "checkbox" at bounding box center [0, 0] width 0 height 0
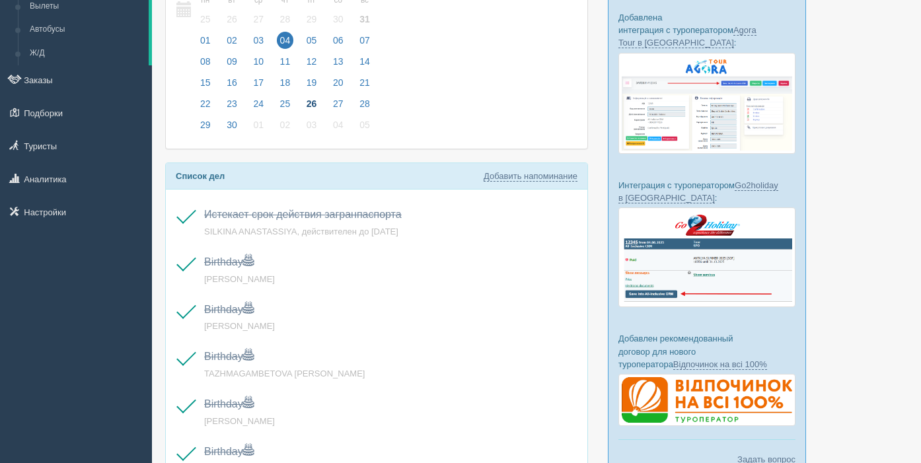
scroll to position [92, 0]
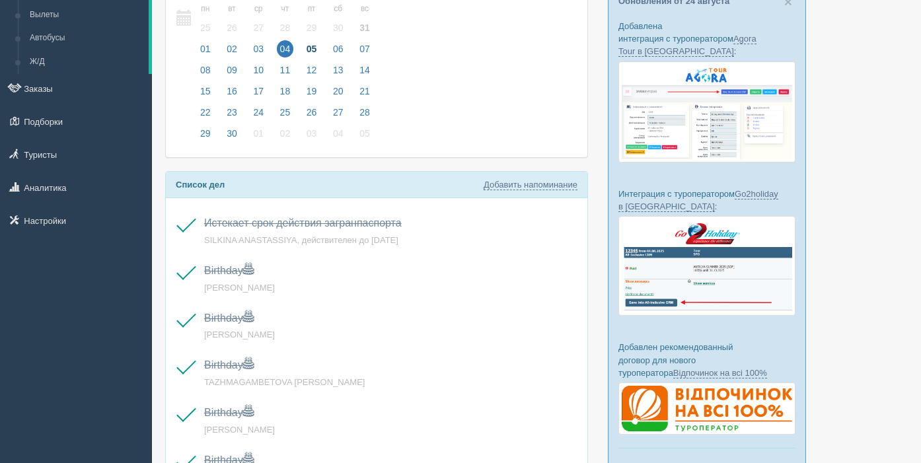
click at [315, 47] on span "05" at bounding box center [311, 48] width 17 height 17
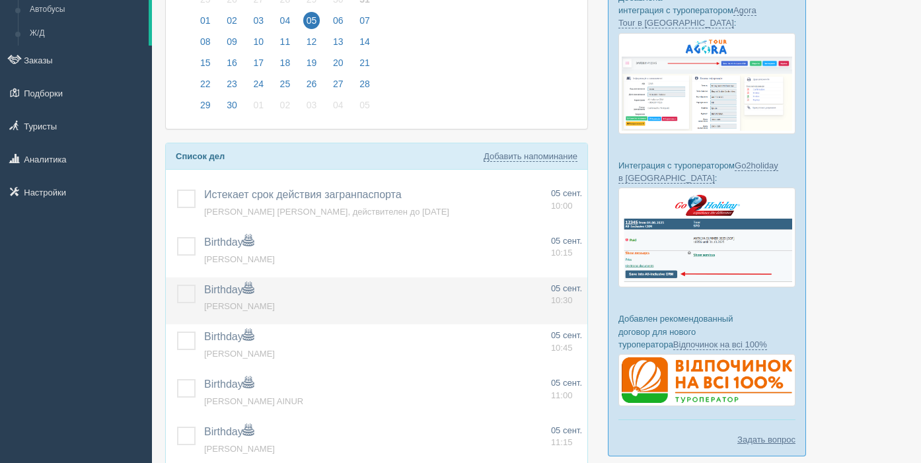
scroll to position [134, 0]
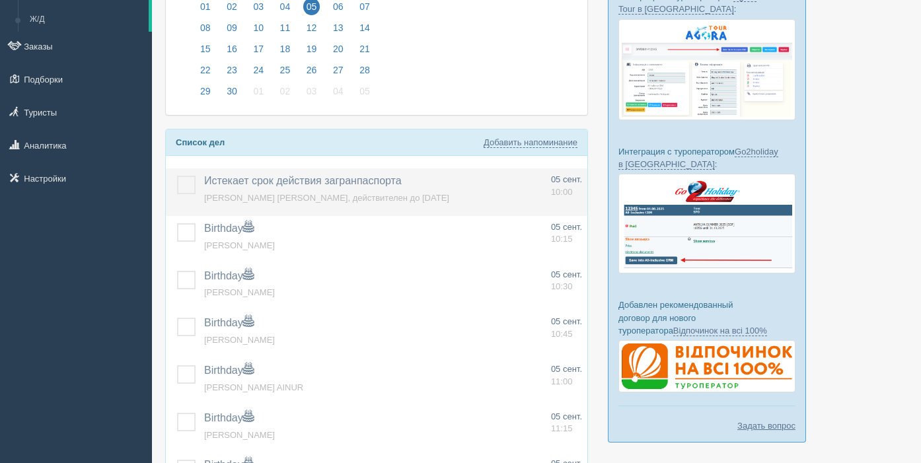
click at [177, 176] on label at bounding box center [177, 176] width 0 height 0
click at [0, 0] on input "checkbox" at bounding box center [0, 0] width 0 height 0
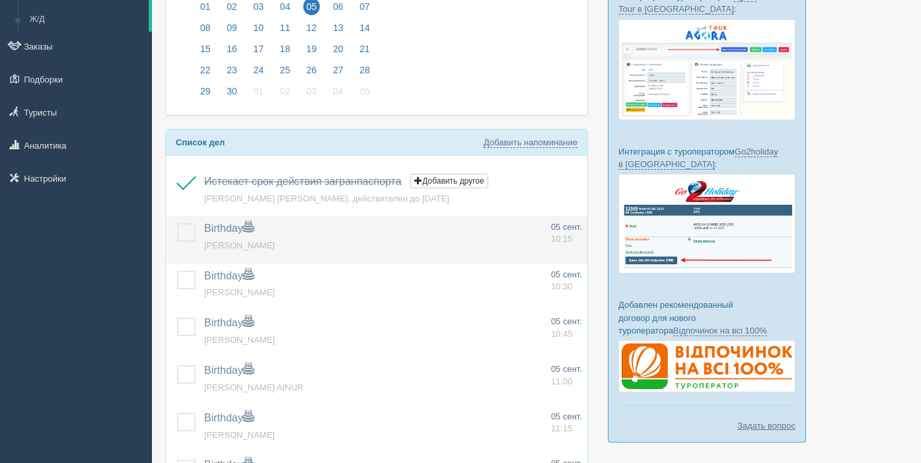
click at [177, 223] on label at bounding box center [177, 223] width 0 height 0
click at [0, 0] on input "checkbox" at bounding box center [0, 0] width 0 height 0
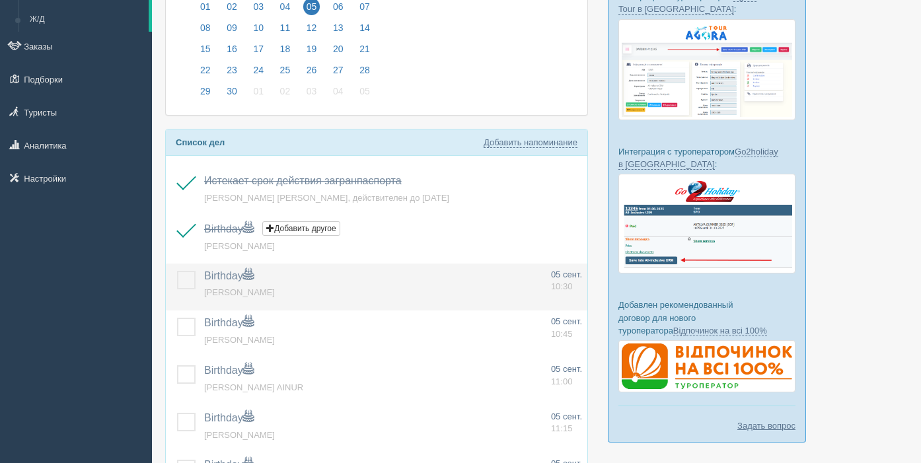
click at [177, 271] on label at bounding box center [177, 271] width 0 height 0
click at [0, 0] on input "checkbox" at bounding box center [0, 0] width 0 height 0
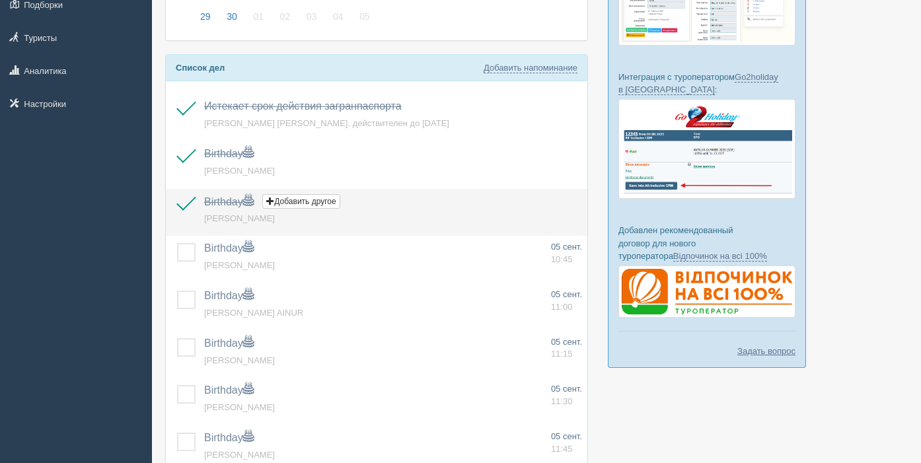
scroll to position [211, 0]
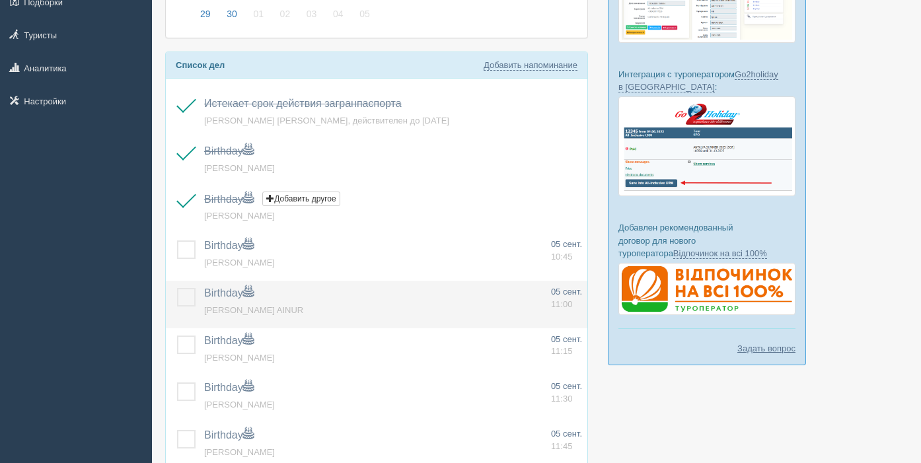
drag, startPoint x: 189, startPoint y: 258, endPoint x: 193, endPoint y: 285, distance: 27.4
click at [177, 240] on label at bounding box center [177, 240] width 0 height 0
click at [0, 0] on input "checkbox" at bounding box center [0, 0] width 0 height 0
click at [177, 288] on label at bounding box center [177, 288] width 0 height 0
click at [0, 0] on input "checkbox" at bounding box center [0, 0] width 0 height 0
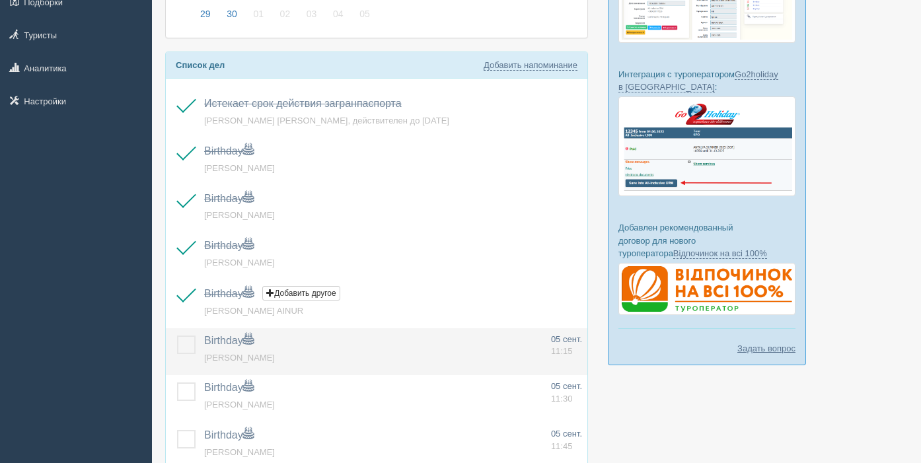
click at [177, 336] on label at bounding box center [177, 336] width 0 height 0
click at [0, 0] on input "checkbox" at bounding box center [0, 0] width 0 height 0
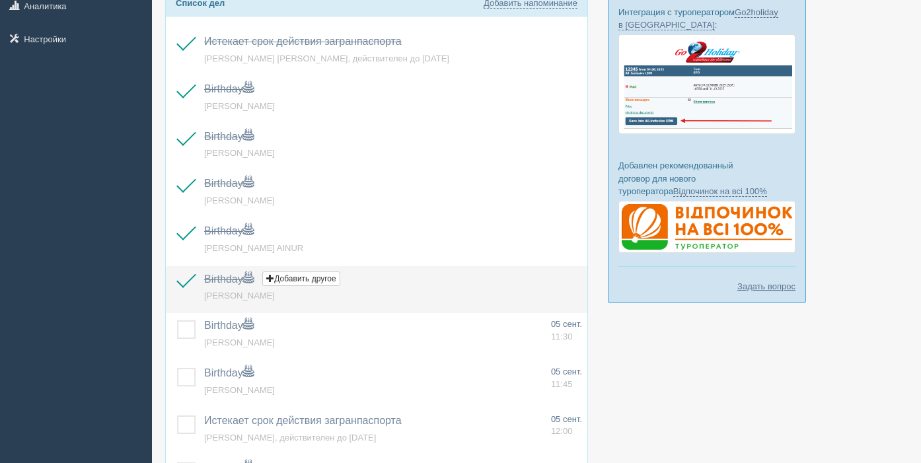
scroll to position [284, 0]
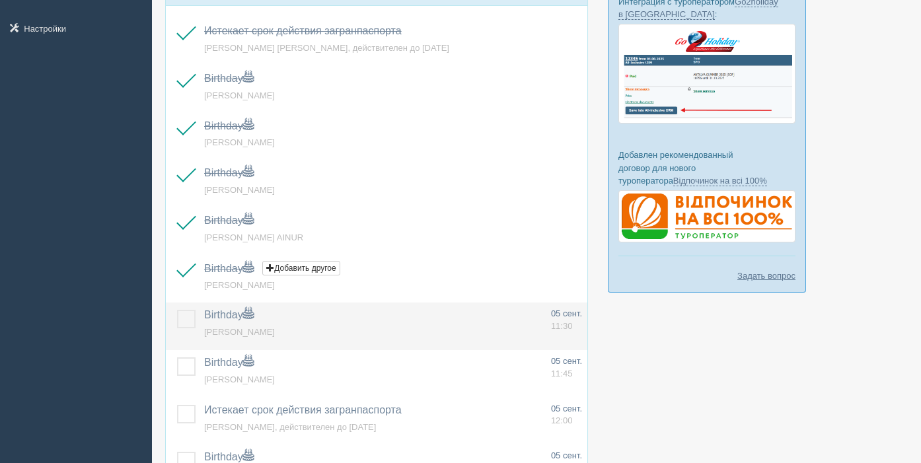
click at [177, 310] on label at bounding box center [177, 310] width 0 height 0
click at [0, 0] on input "checkbox" at bounding box center [0, 0] width 0 height 0
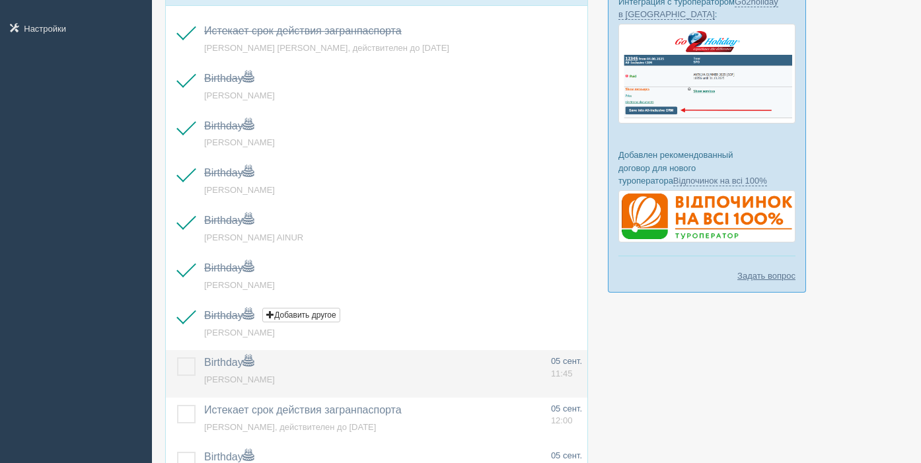
click at [177, 357] on label at bounding box center [177, 357] width 0 height 0
click at [0, 0] on input "checkbox" at bounding box center [0, 0] width 0 height 0
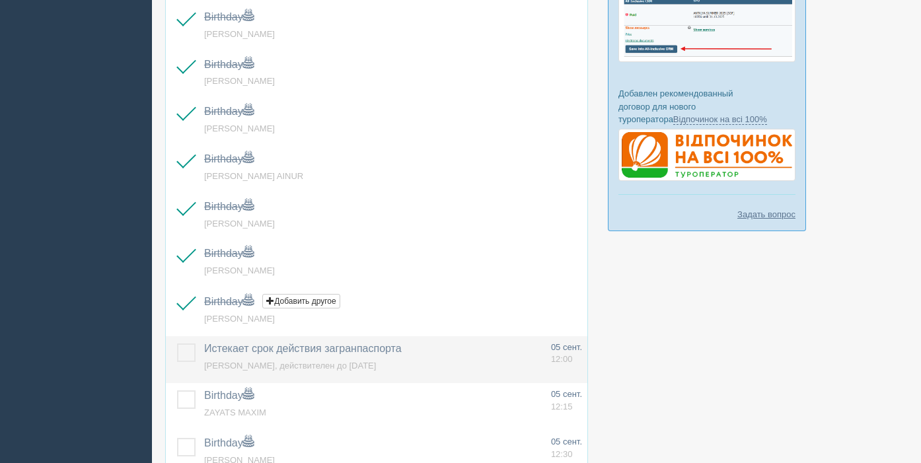
click at [177, 344] on label at bounding box center [177, 344] width 0 height 0
click at [0, 0] on input "checkbox" at bounding box center [0, 0] width 0 height 0
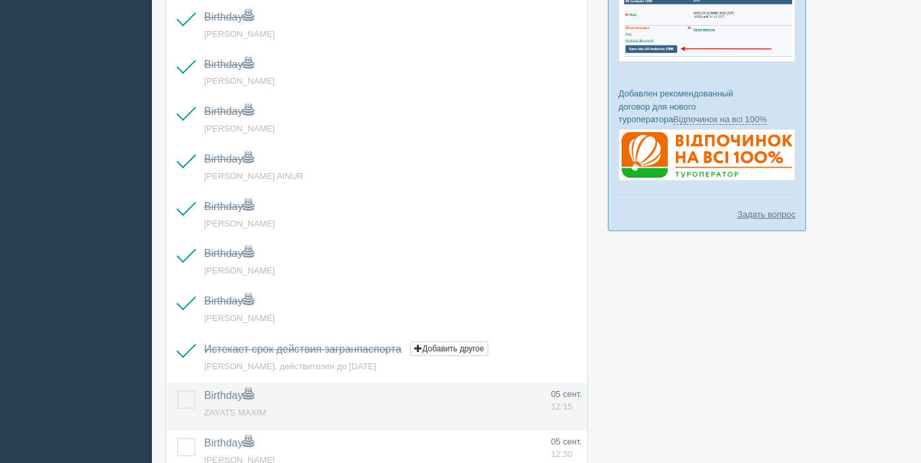
click at [177, 390] on label at bounding box center [177, 390] width 0 height 0
click at [0, 0] on input "checkbox" at bounding box center [0, 0] width 0 height 0
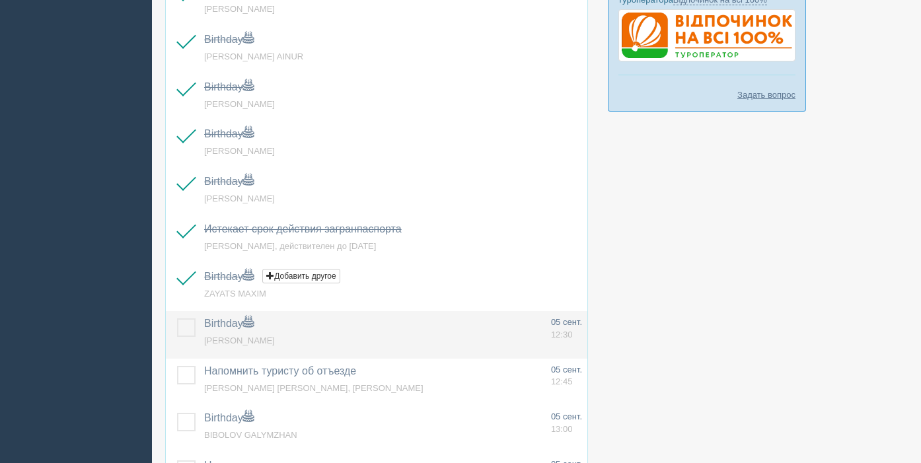
scroll to position [468, 0]
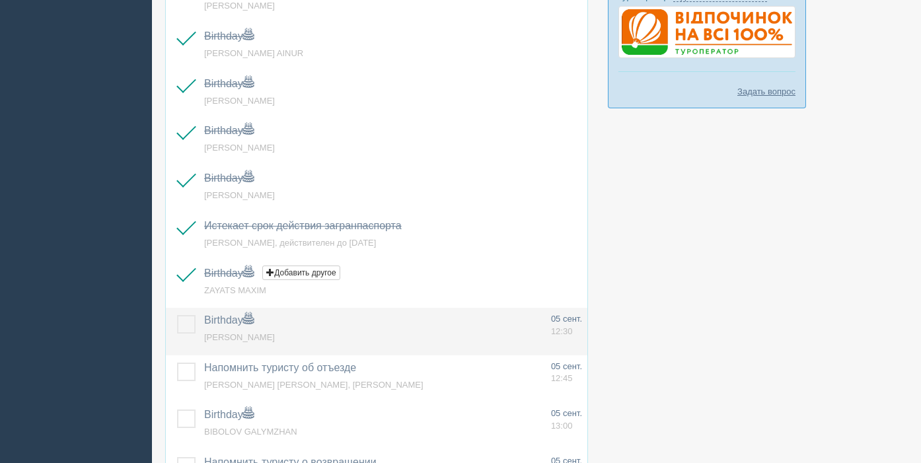
click at [177, 315] on label at bounding box center [177, 315] width 0 height 0
click at [0, 0] on input "checkbox" at bounding box center [0, 0] width 0 height 0
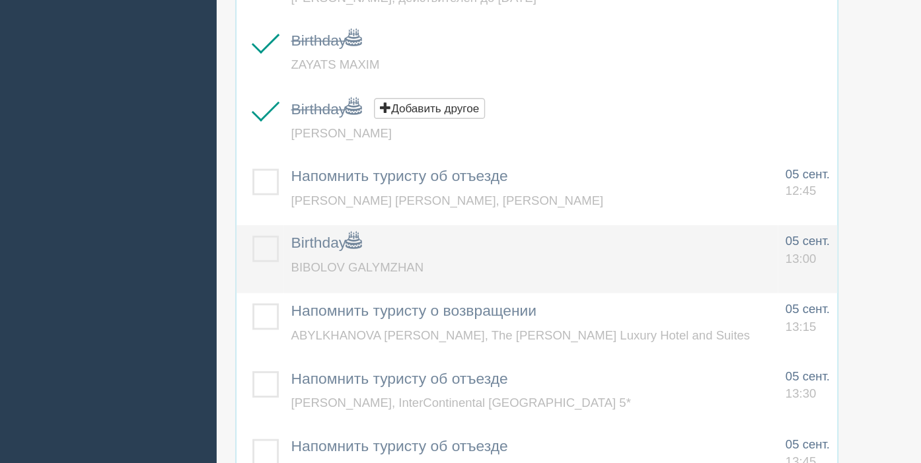
scroll to position [628, 0]
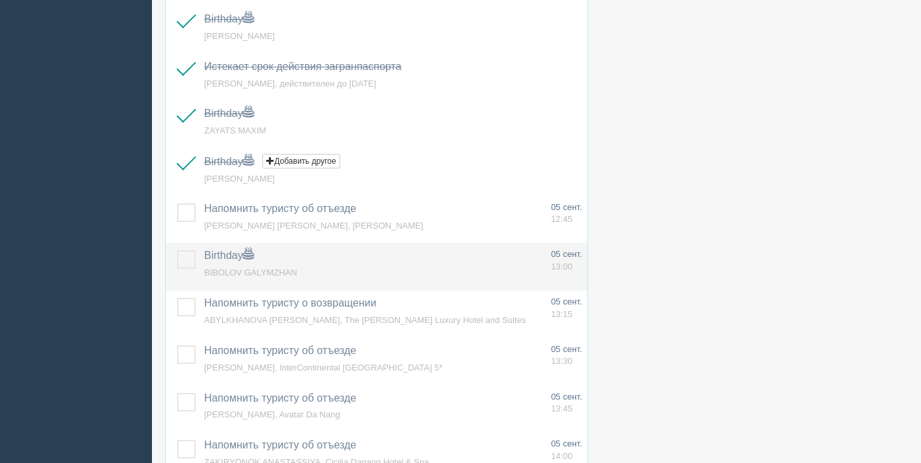
click at [177, 250] on label at bounding box center [177, 250] width 0 height 0
click at [0, 0] on input "checkbox" at bounding box center [0, 0] width 0 height 0
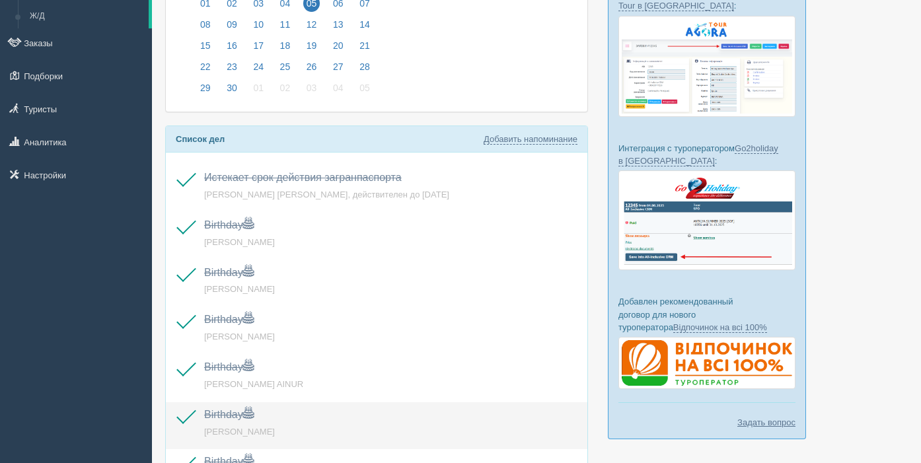
scroll to position [65, 0]
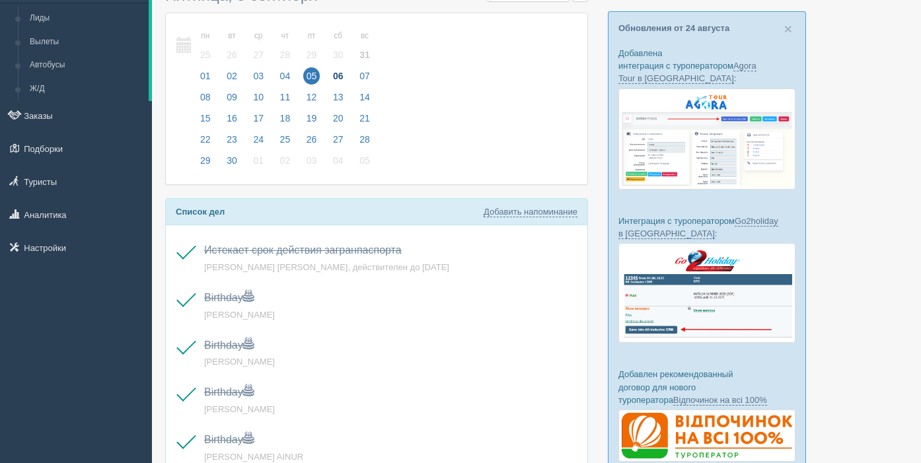
click at [347, 73] on span "06" at bounding box center [338, 75] width 17 height 17
